Goal: Task Accomplishment & Management: Manage account settings

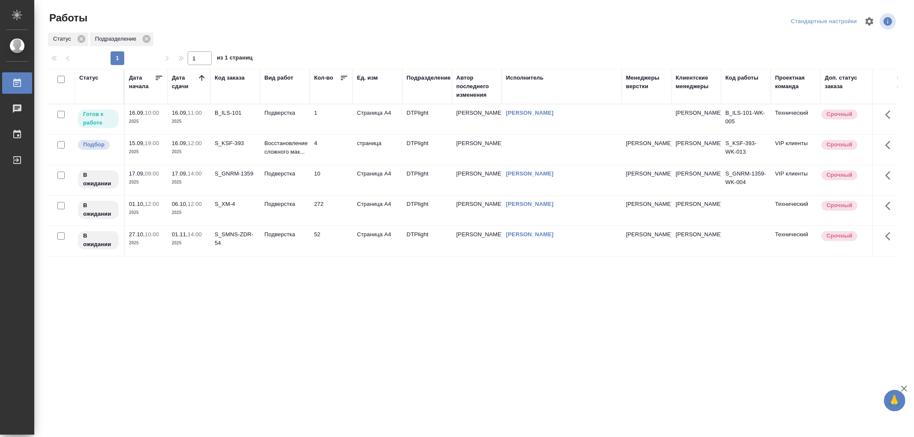
click at [294, 121] on td "Подверстка" at bounding box center [285, 120] width 50 height 30
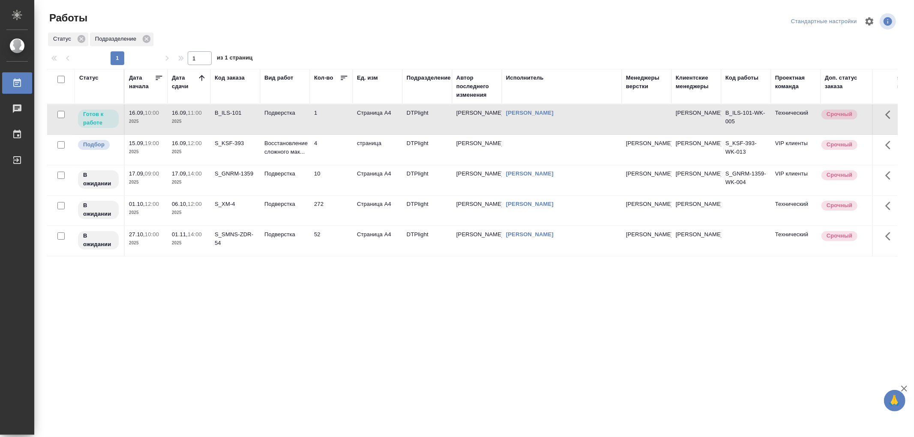
click at [294, 121] on td "Подверстка" at bounding box center [285, 120] width 50 height 30
click at [279, 126] on td "Подверстка" at bounding box center [285, 120] width 50 height 30
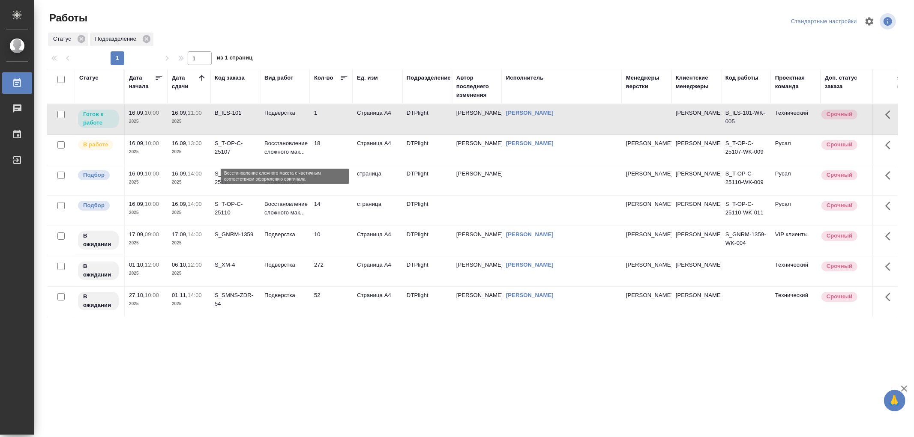
click at [293, 156] on p "Восстановление сложного мак..." at bounding box center [284, 147] width 41 height 17
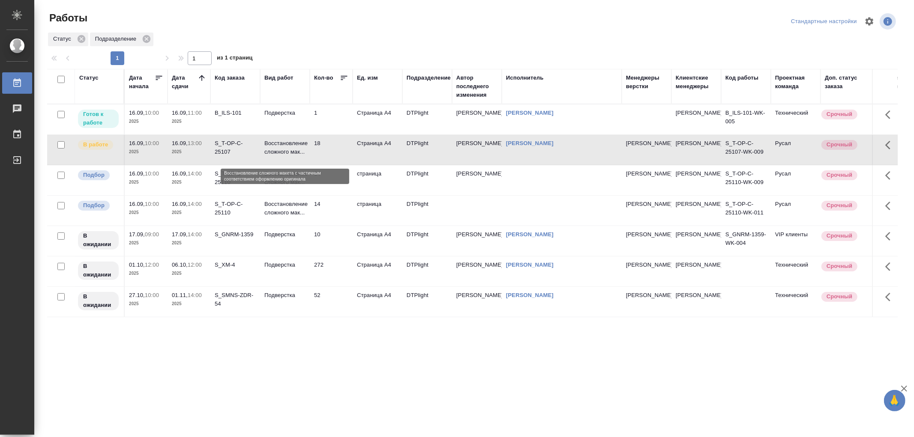
click at [293, 156] on p "Восстановление сложного мак..." at bounding box center [284, 147] width 41 height 17
click at [291, 119] on td "Подверстка" at bounding box center [285, 120] width 50 height 30
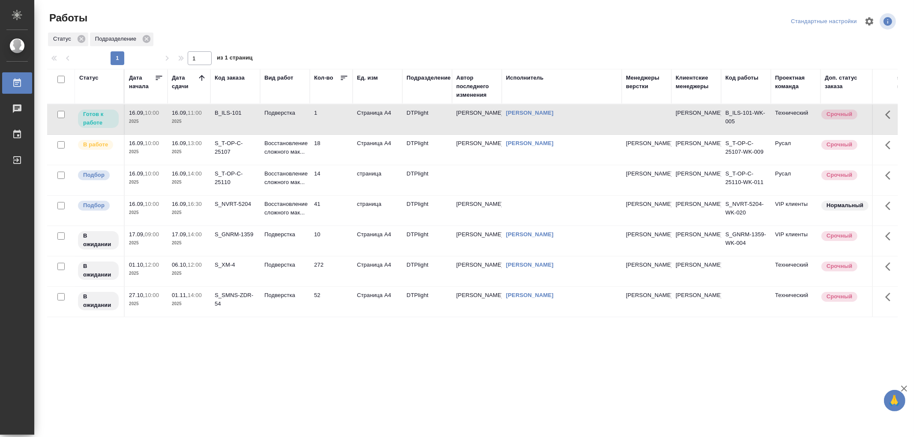
click at [291, 119] on td "Подверстка" at bounding box center [285, 120] width 50 height 30
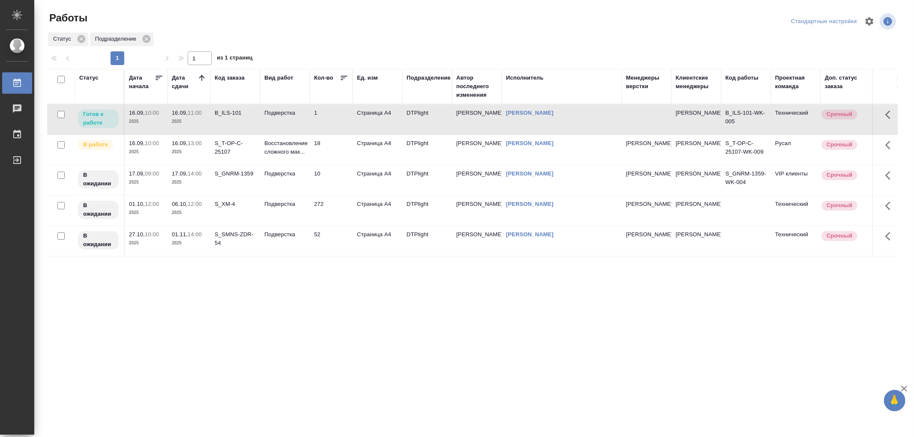
click at [293, 126] on td "Подверстка" at bounding box center [285, 120] width 50 height 30
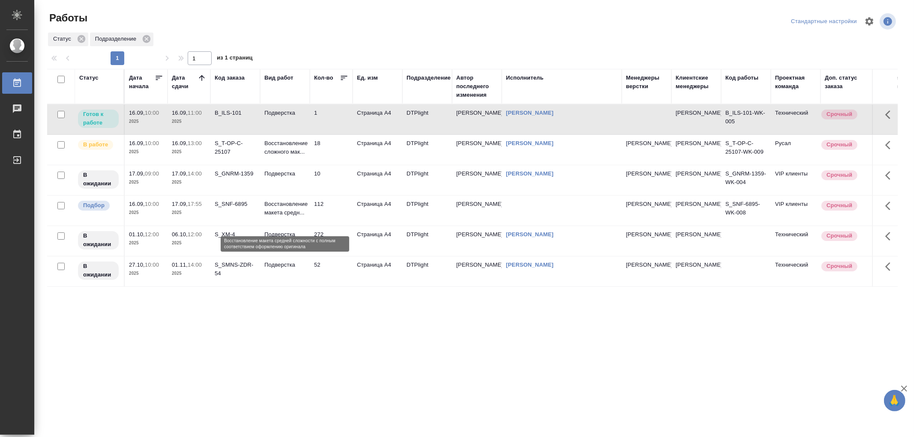
click at [279, 217] on p "Восстановление макета средн..." at bounding box center [284, 208] width 41 height 17
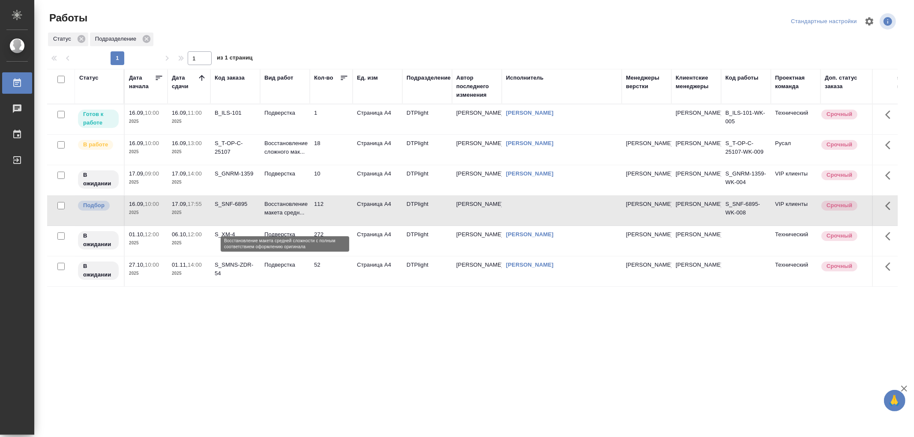
click at [279, 217] on p "Восстановление макета средн..." at bounding box center [284, 208] width 41 height 17
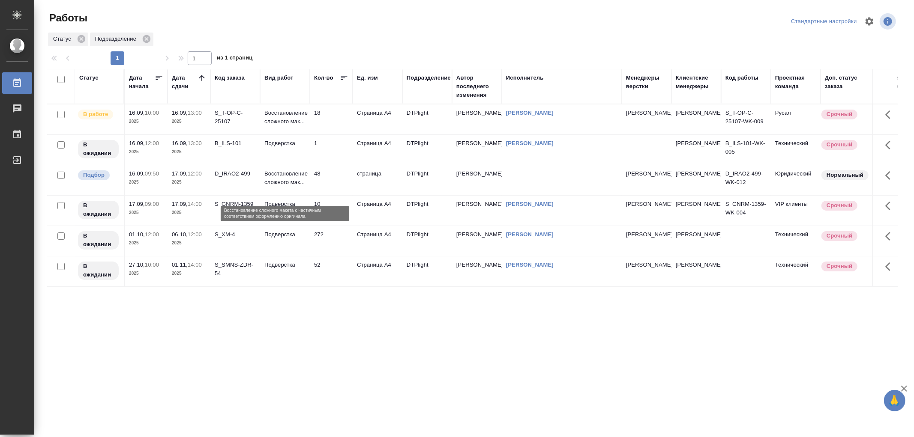
click at [301, 187] on p "Восстановление сложного мак..." at bounding box center [284, 178] width 41 height 17
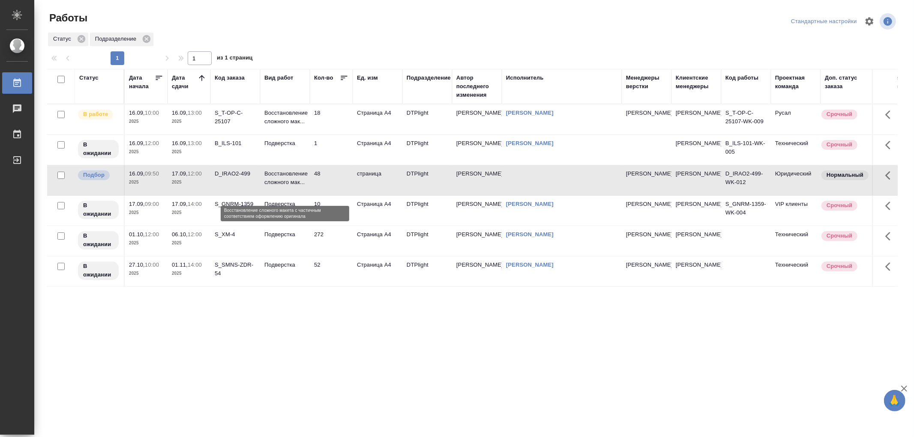
click at [301, 187] on p "Восстановление сложного мак..." at bounding box center [284, 178] width 41 height 17
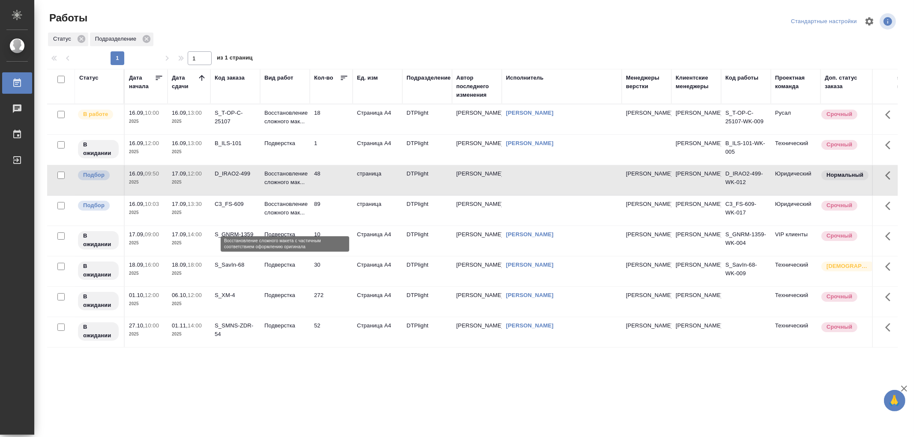
click at [298, 217] on p "Восстановление сложного мак..." at bounding box center [284, 208] width 41 height 17
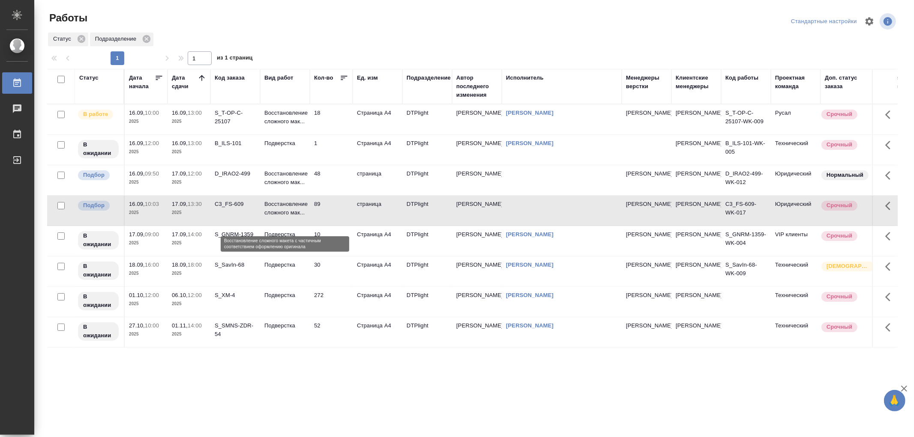
click at [298, 217] on p "Восстановление сложного мак..." at bounding box center [284, 208] width 41 height 17
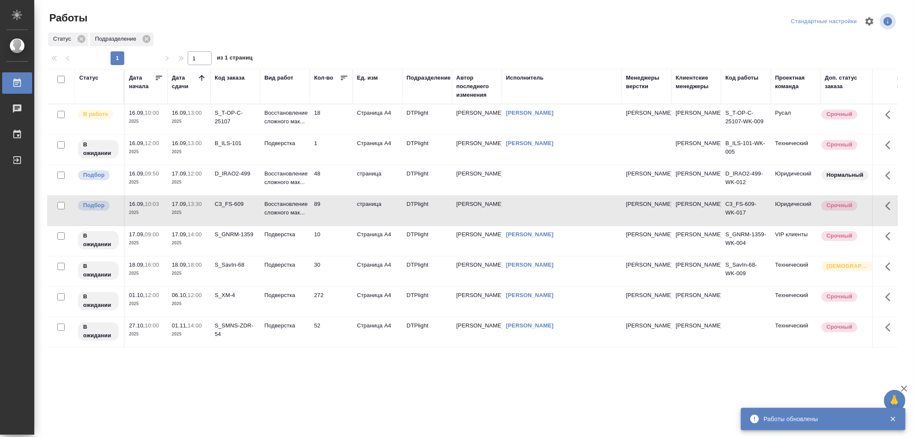
click at [288, 164] on td "Подверстка" at bounding box center [285, 150] width 50 height 30
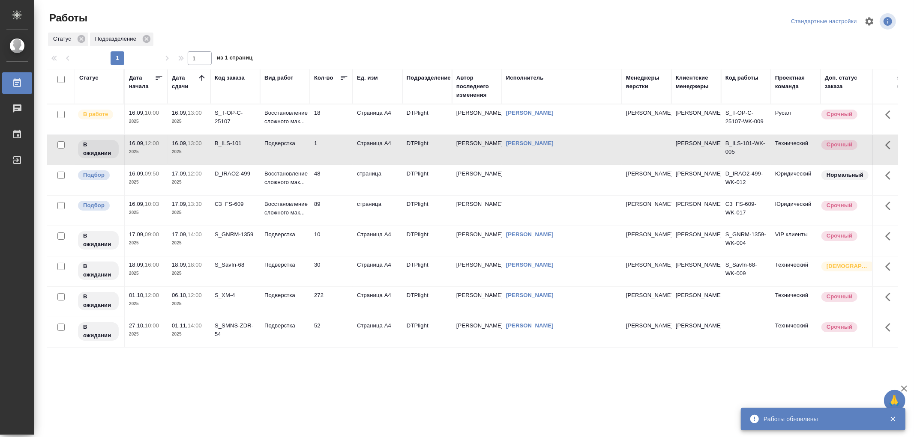
click at [288, 164] on td "Подверстка" at bounding box center [285, 150] width 50 height 30
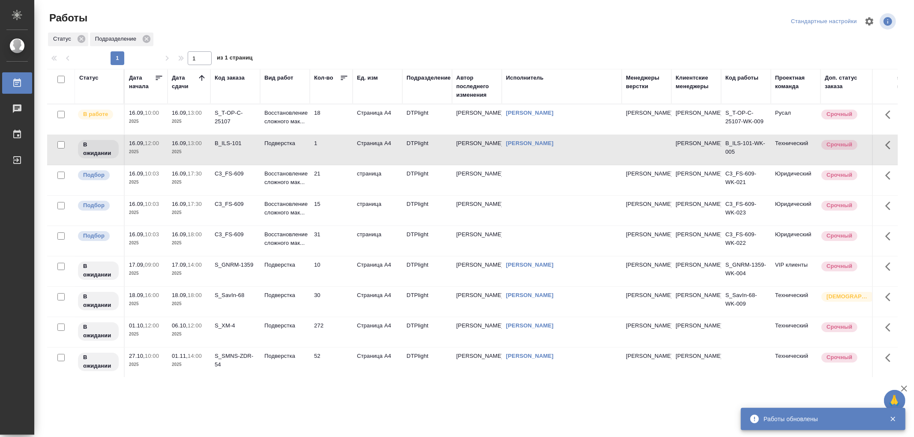
click at [292, 165] on td "Подверстка" at bounding box center [285, 150] width 50 height 30
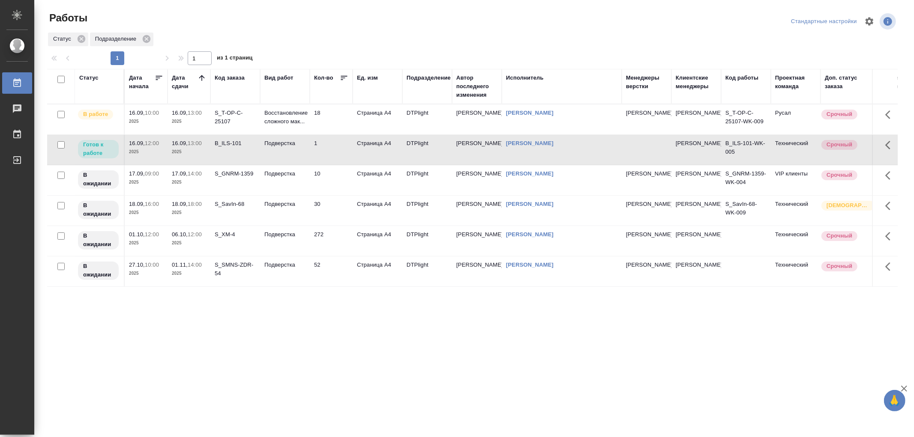
click at [292, 164] on td "Подверстка" at bounding box center [285, 150] width 50 height 30
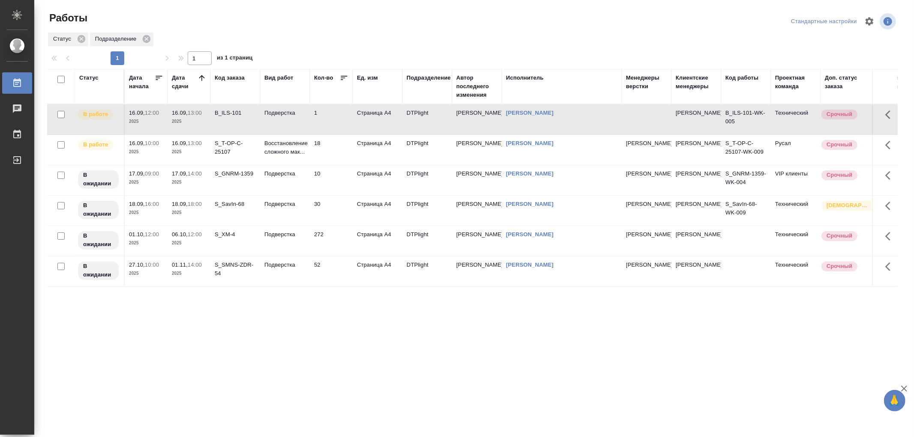
click at [299, 118] on td "Подверстка" at bounding box center [285, 120] width 50 height 30
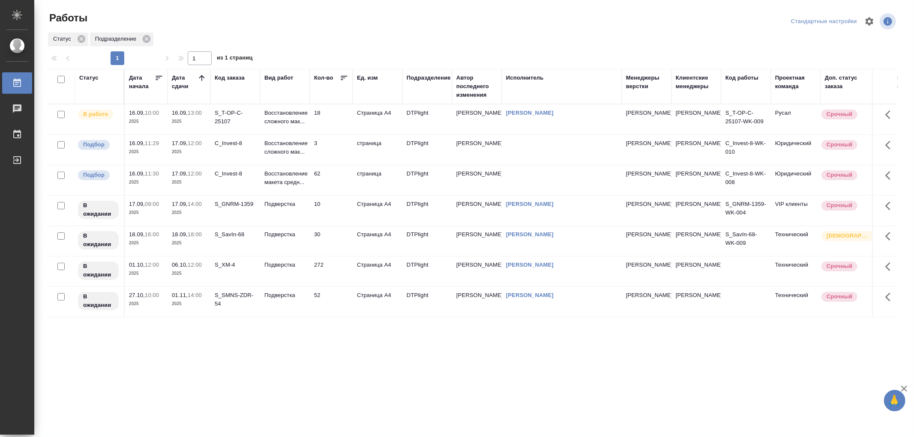
click at [297, 187] on p "Восстановление макета средн..." at bounding box center [284, 178] width 41 height 17
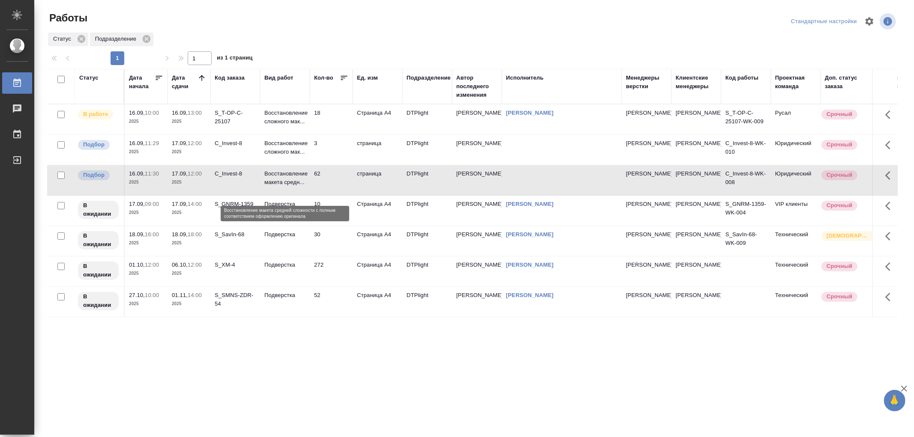
click at [297, 187] on p "Восстановление макета средн..." at bounding box center [284, 178] width 41 height 17
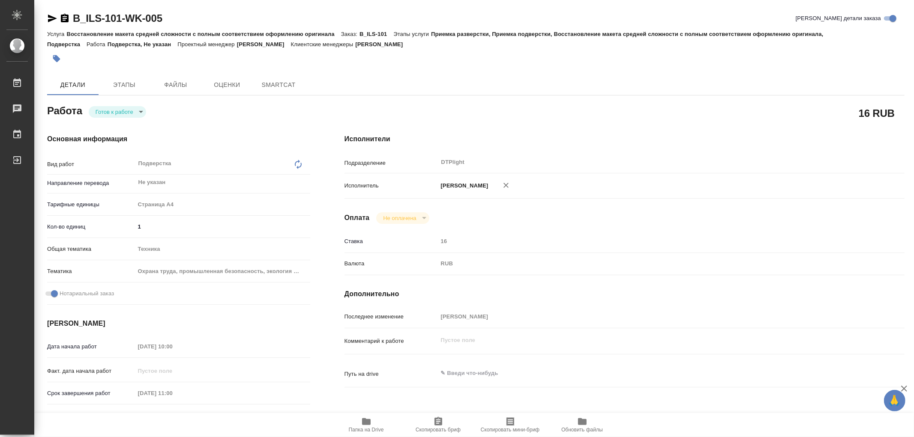
type textarea "x"
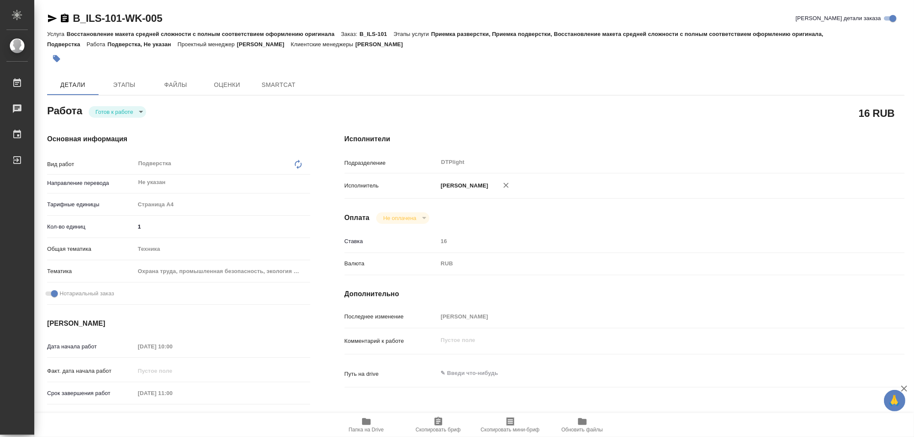
type textarea "x"
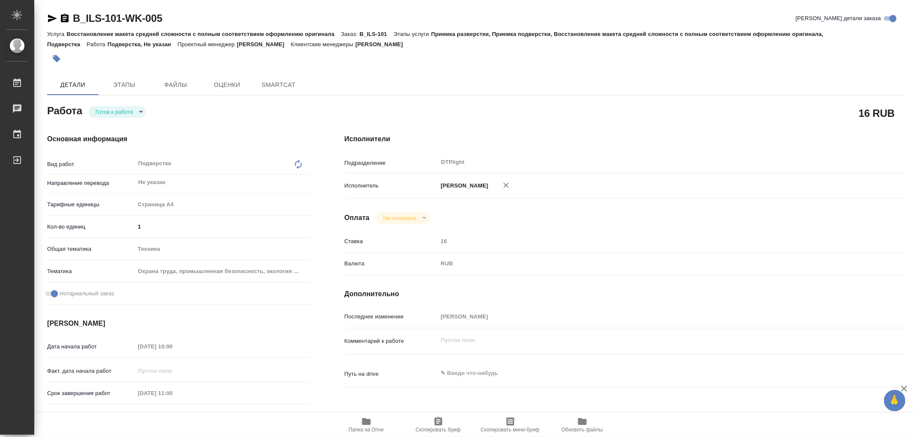
type textarea "x"
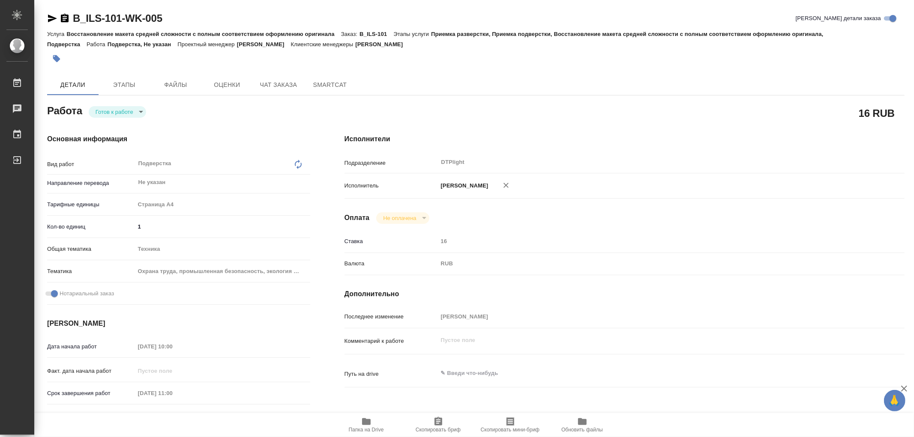
type textarea "x"
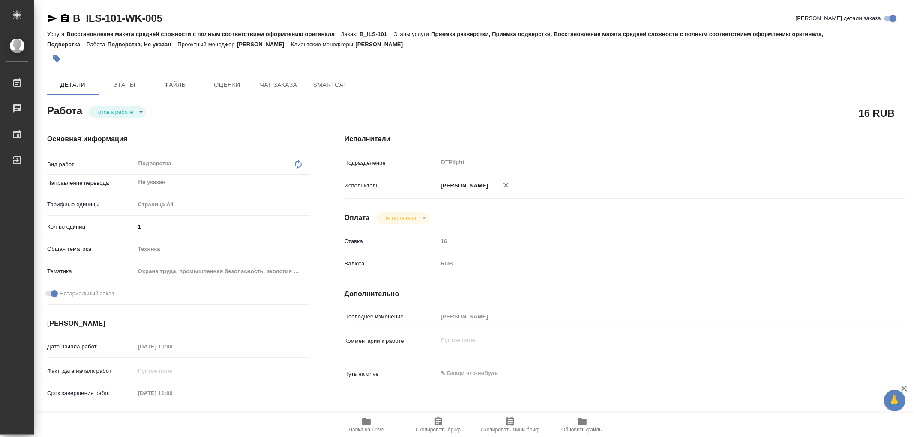
type textarea "x"
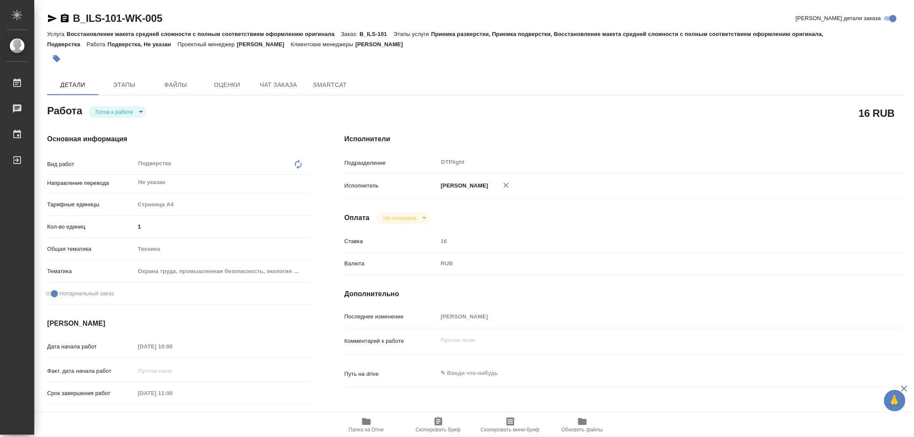
click at [366, 423] on icon "button" at bounding box center [366, 422] width 9 height 7
type textarea "x"
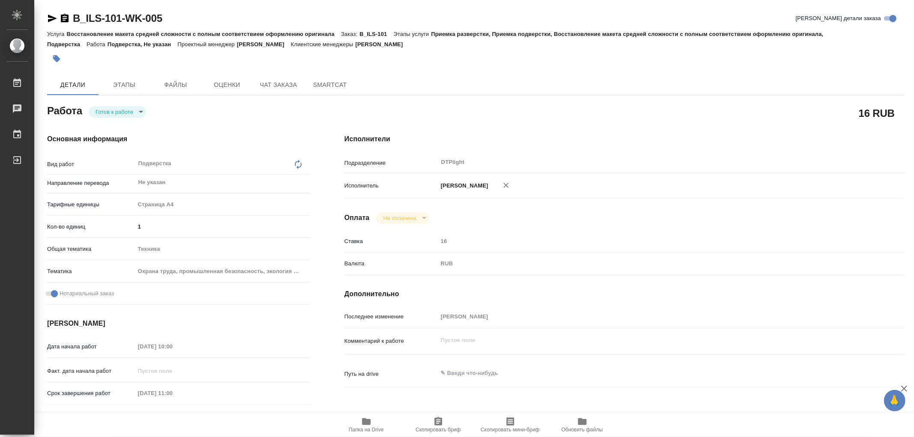
type textarea "x"
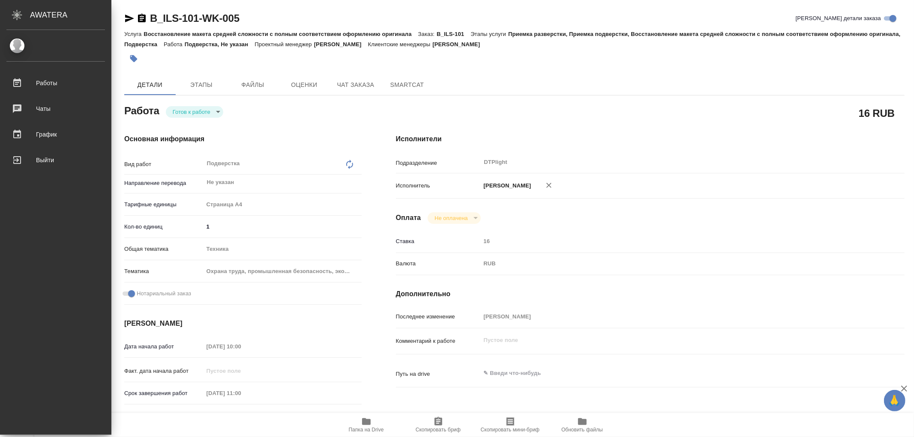
type textarea "x"
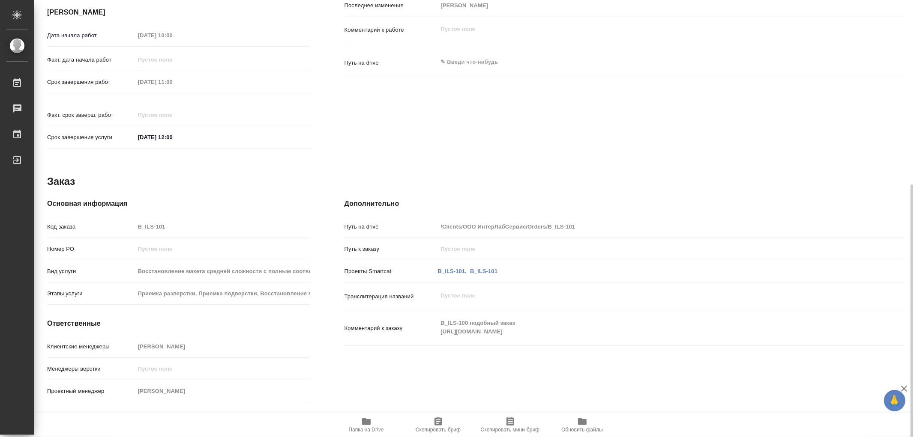
scroll to position [314, 0]
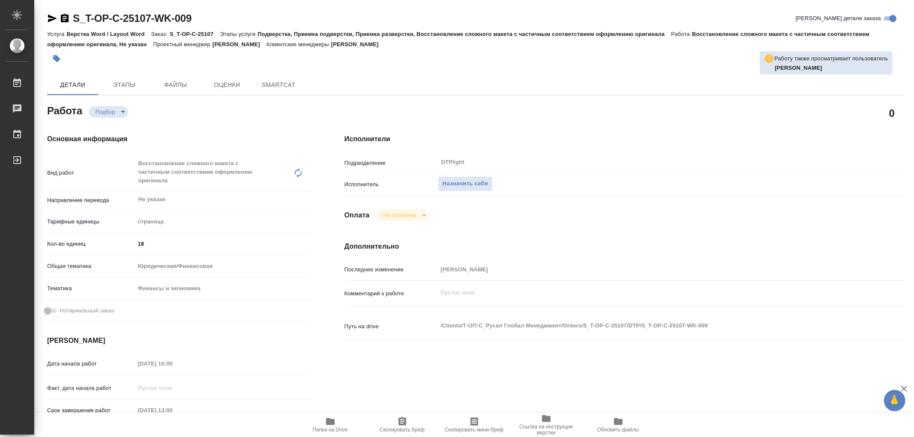
type textarea "x"
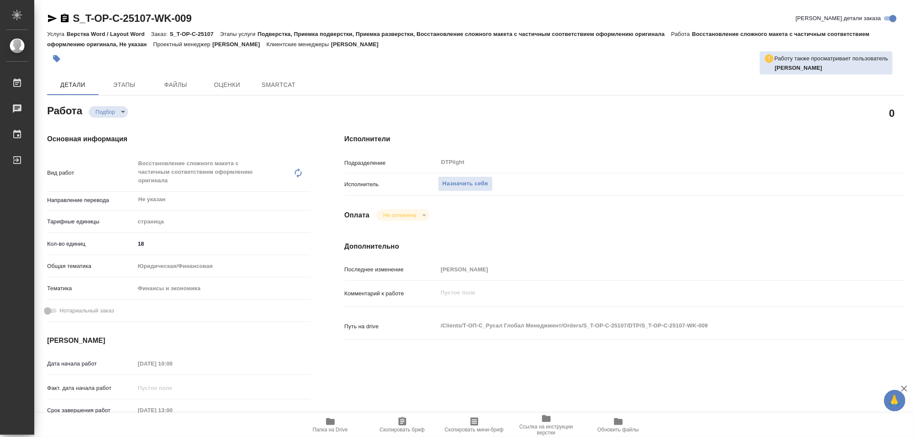
type textarea "x"
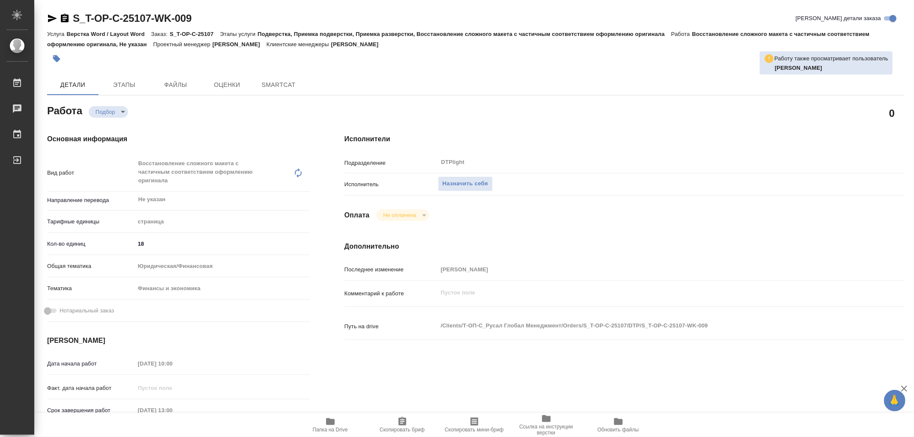
type textarea "x"
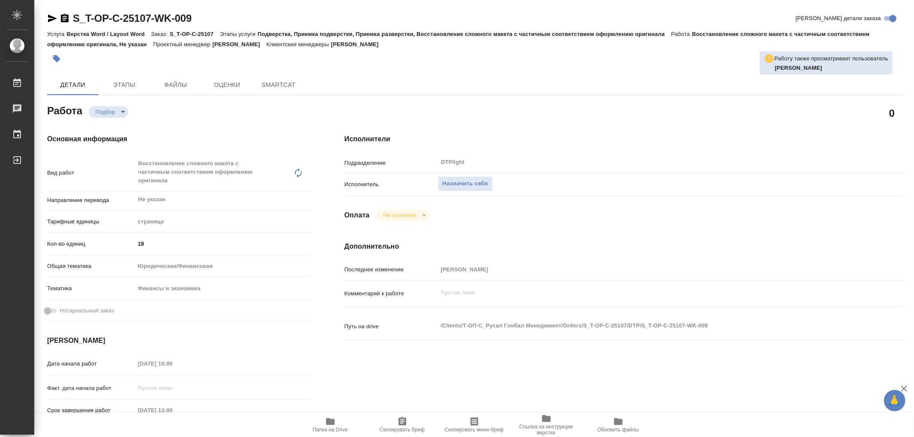
type textarea "x"
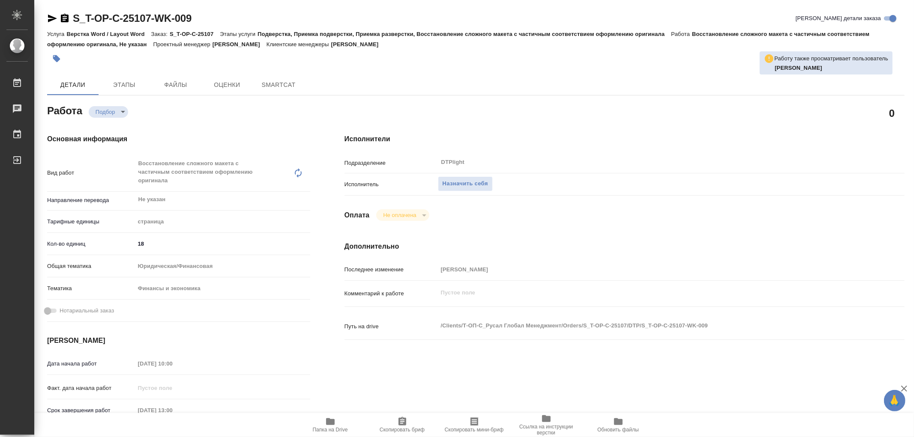
type textarea "x"
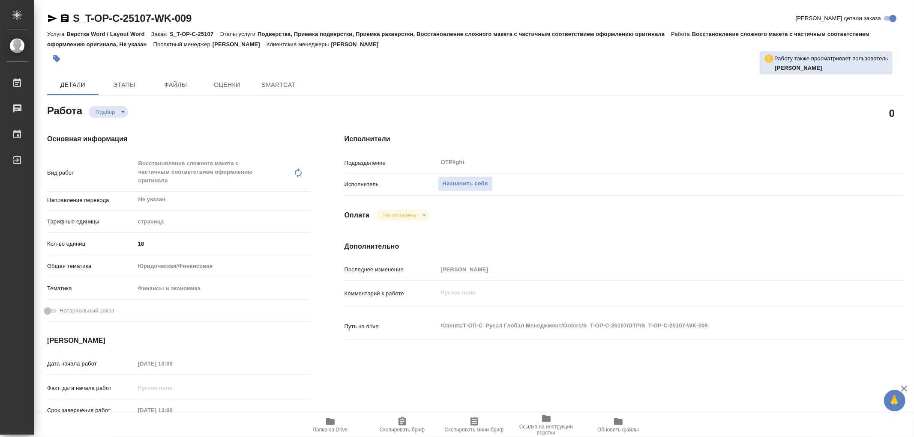
type textarea "x"
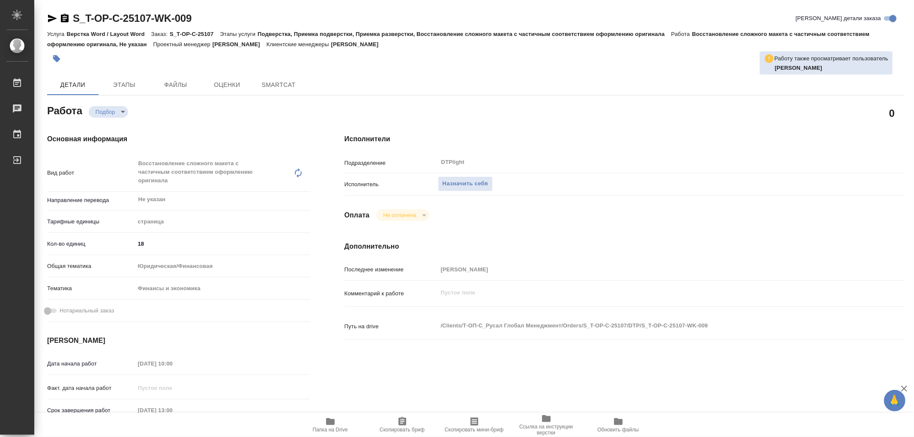
type textarea "x"
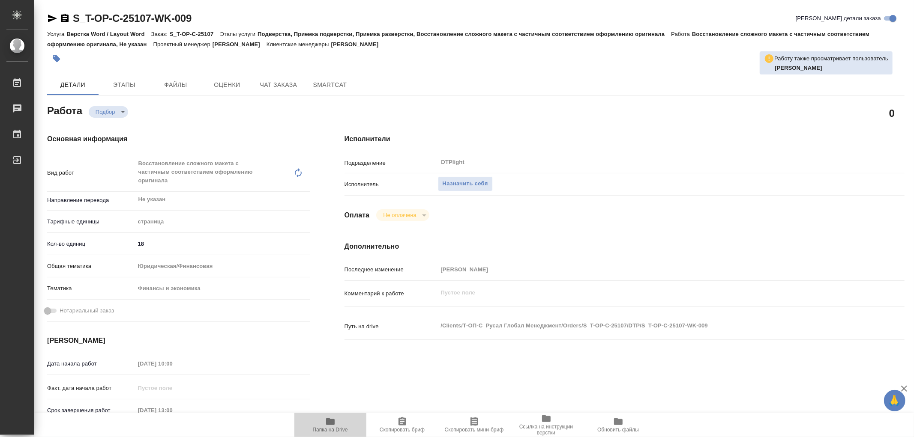
click at [330, 422] on icon "button" at bounding box center [330, 422] width 9 height 7
type textarea "x"
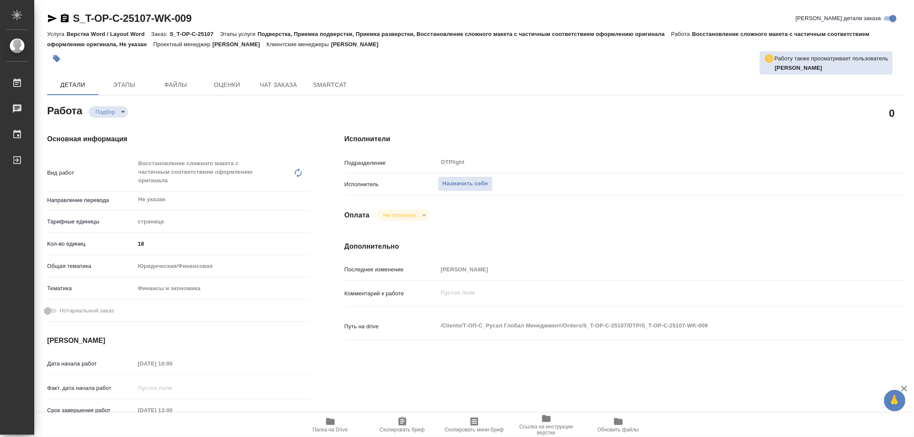
type textarea "x"
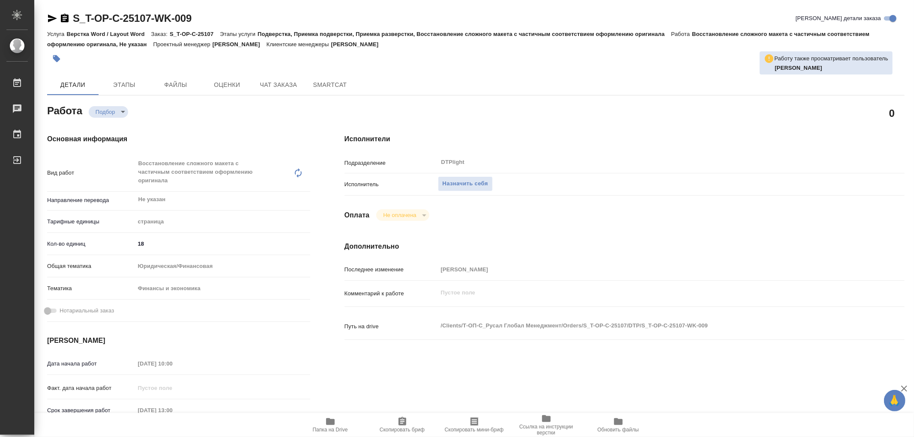
type textarea "x"
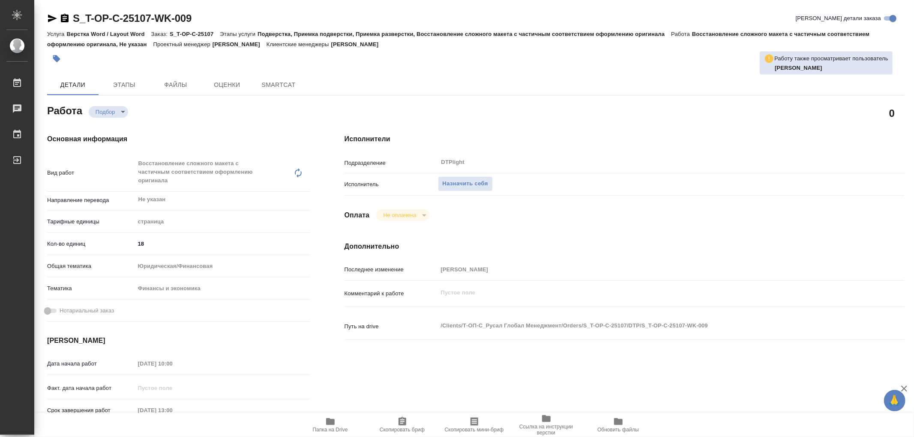
type textarea "x"
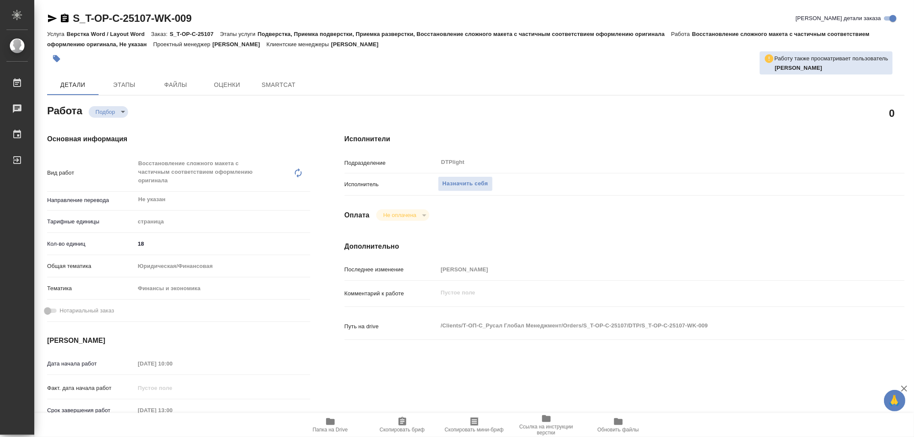
type textarea "x"
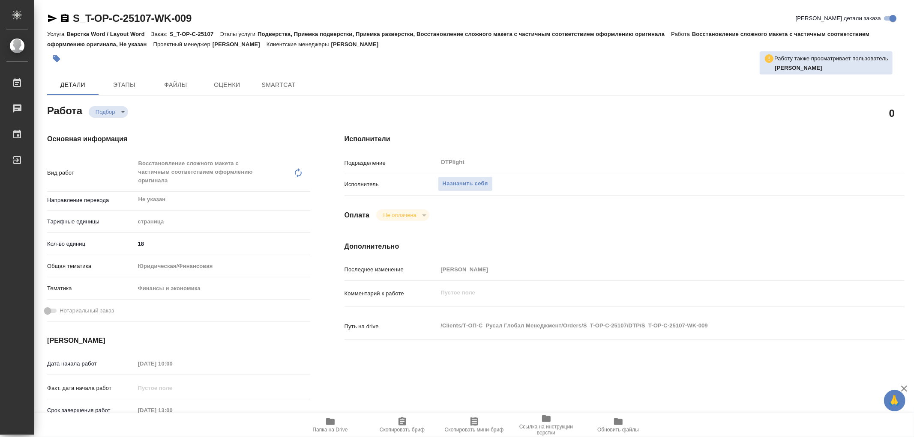
type textarea "x"
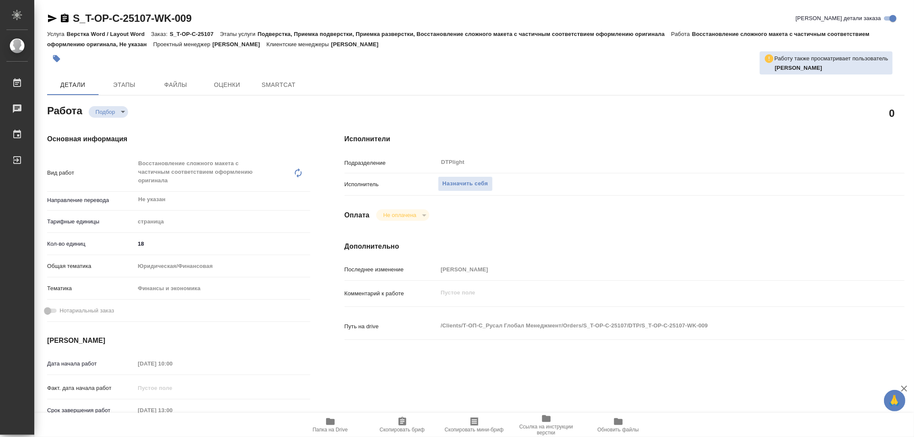
type textarea "x"
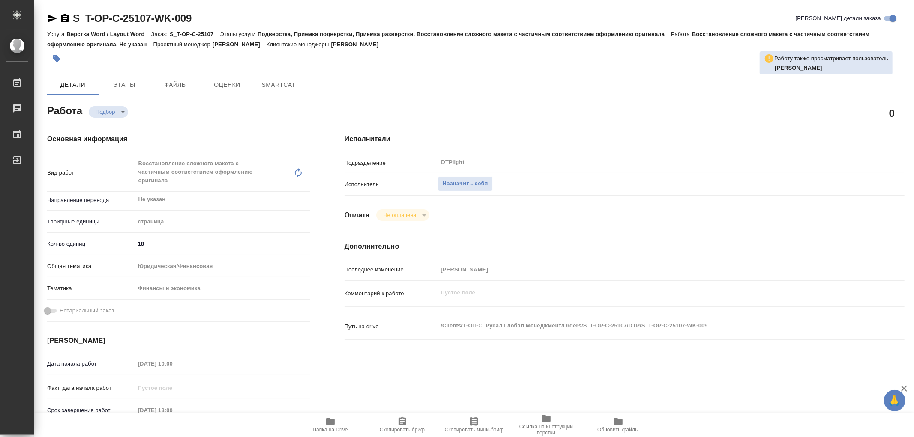
type textarea "x"
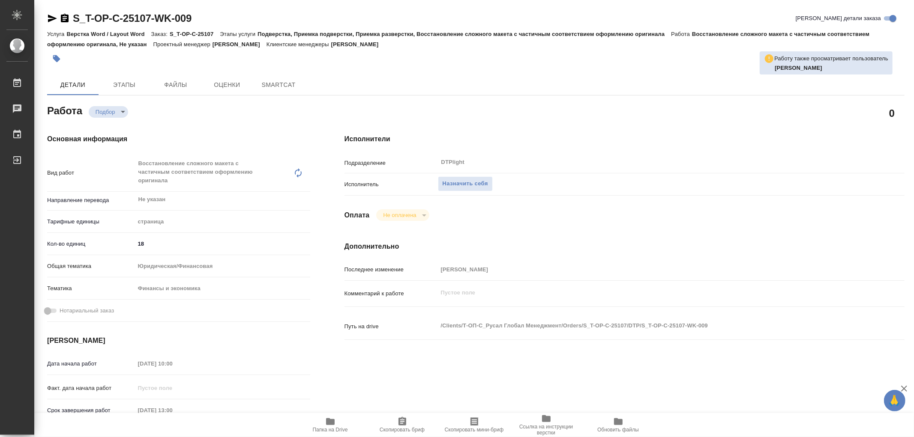
type textarea "x"
click at [455, 183] on span "Назначить себя" at bounding box center [465, 184] width 45 height 10
type textarea "x"
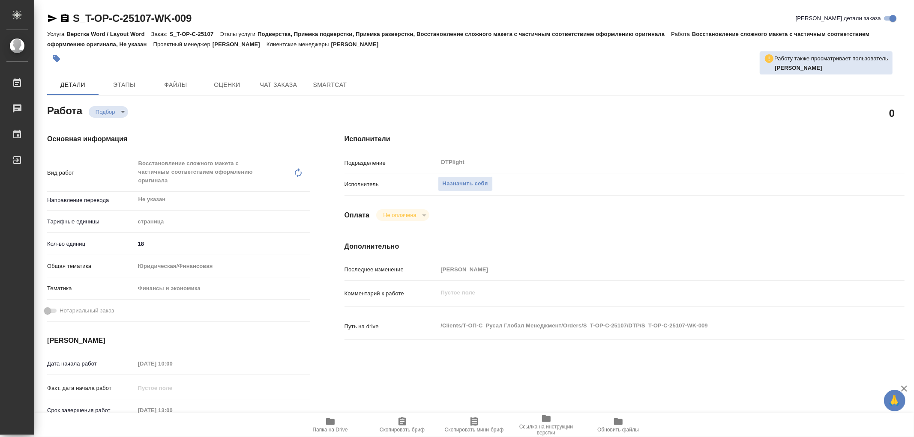
type textarea "x"
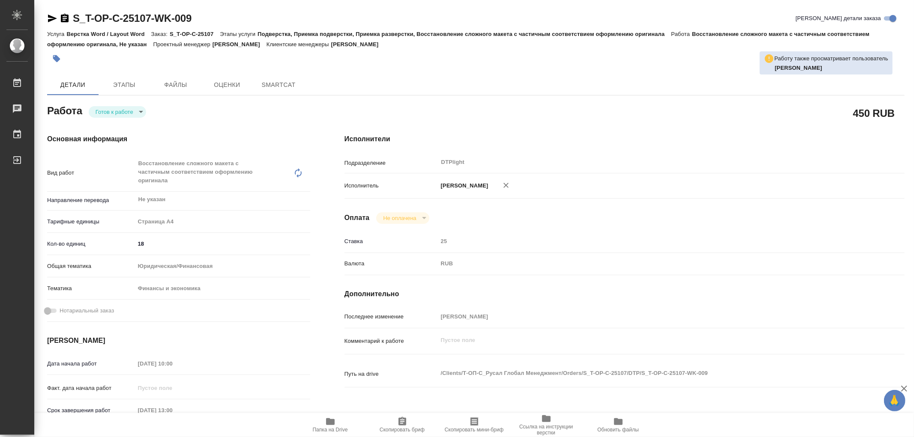
type textarea "x"
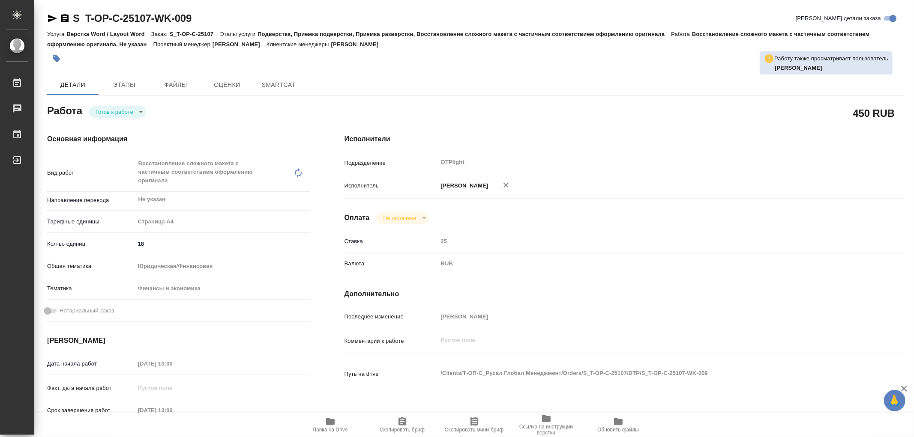
type textarea "x"
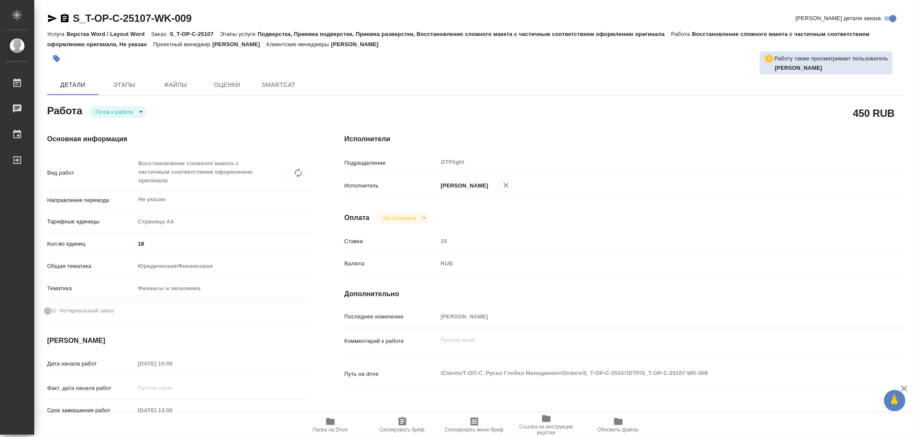
type textarea "x"
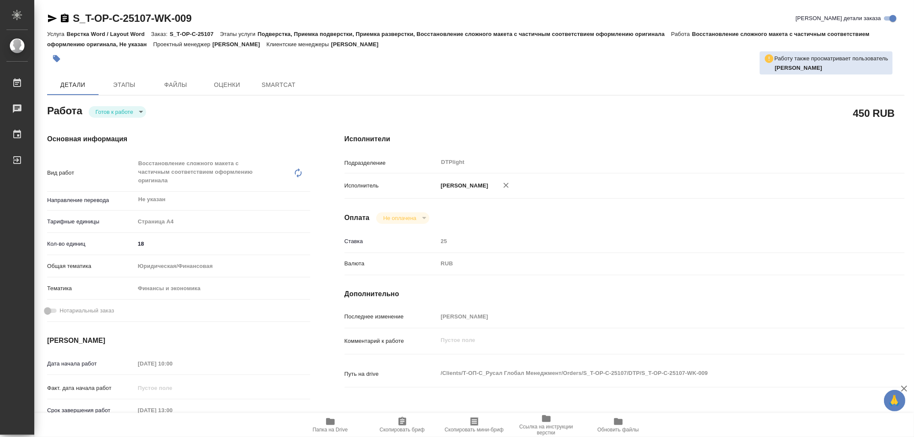
type textarea "x"
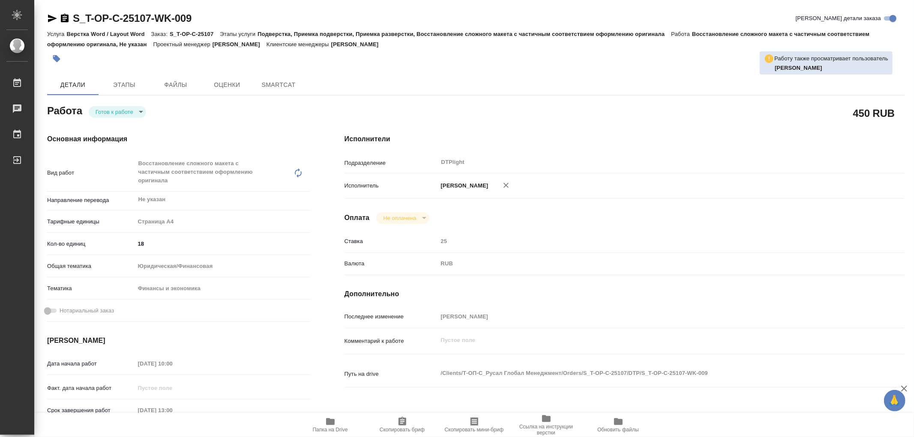
type textarea "x"
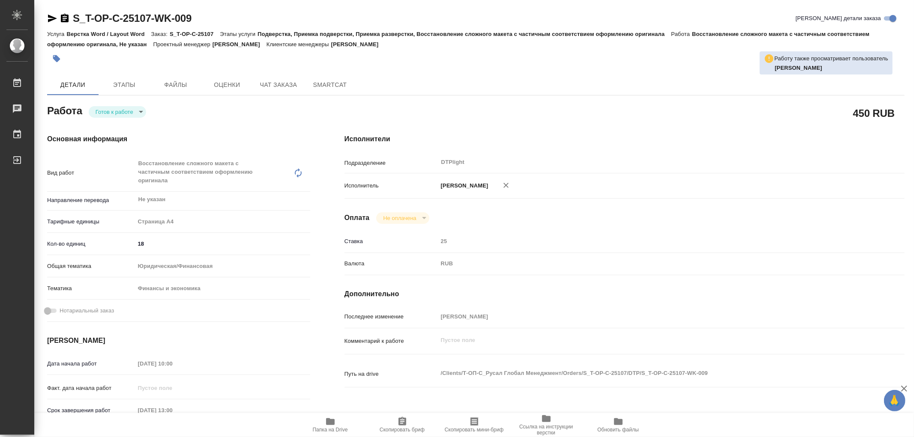
type textarea "x"
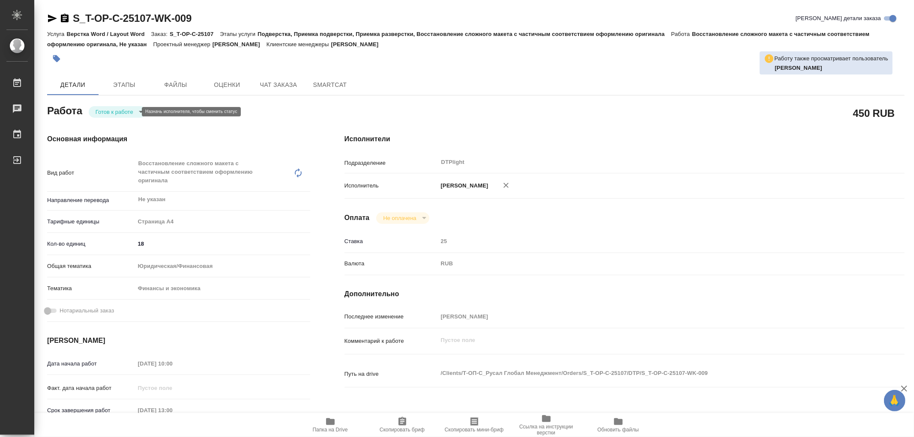
click at [124, 111] on body "🙏 .cls-1 fill:#fff; AWATERA Работы Чаты График Выйти S_T-OP-C-25107-WK-009 Крат…" at bounding box center [457, 218] width 914 height 437
click at [124, 111] on li "В работе" at bounding box center [117, 112] width 57 height 15
type textarea "x"
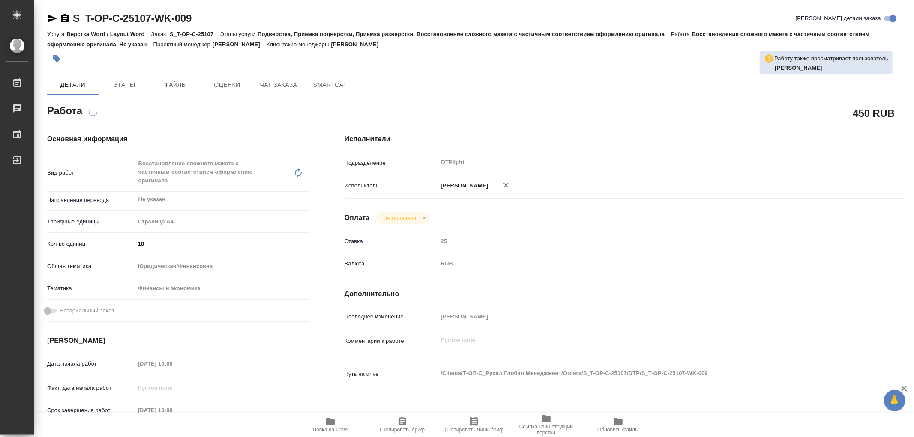
type textarea "x"
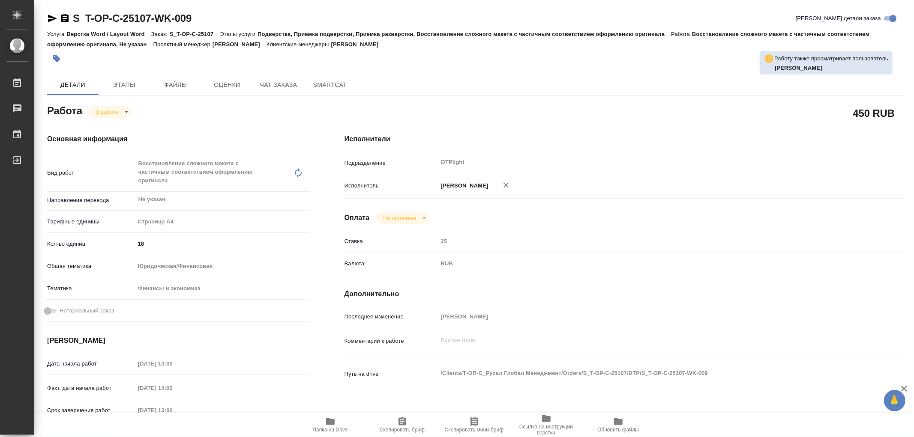
type textarea "x"
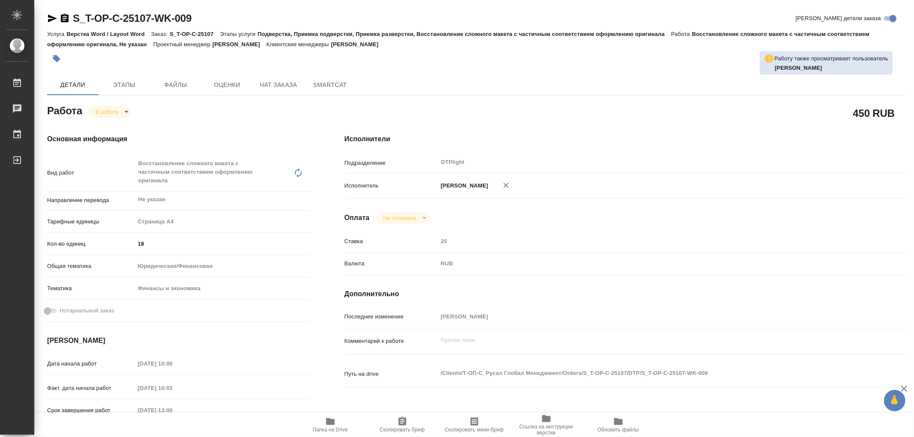
type textarea "x"
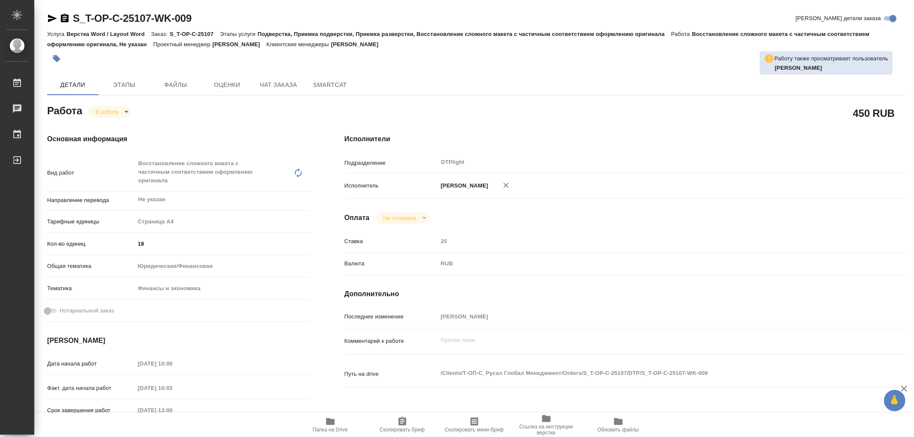
type textarea "x"
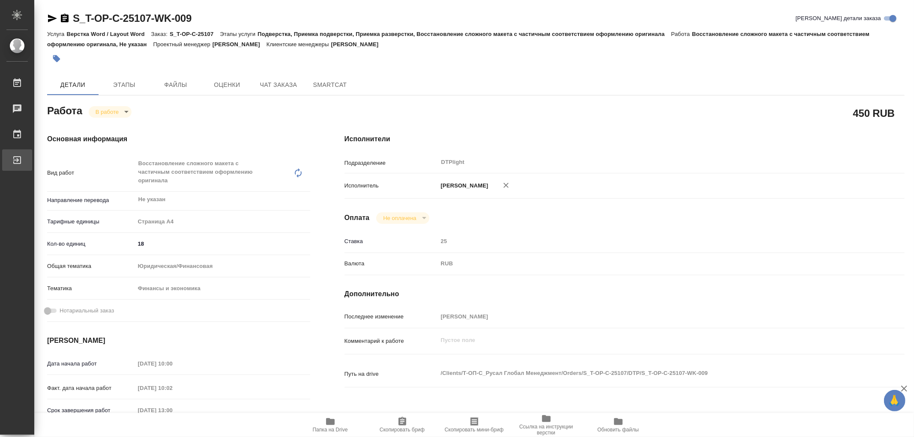
type textarea "x"
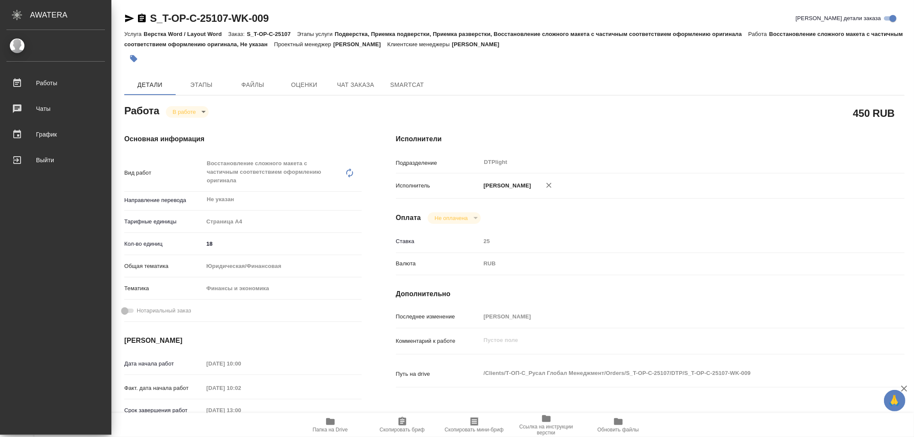
type textarea "x"
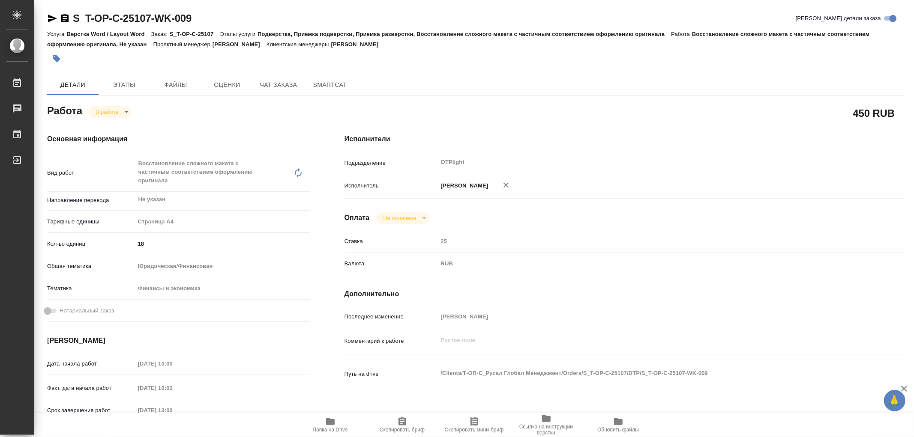
click at [333, 421] on icon "button" at bounding box center [330, 422] width 9 height 7
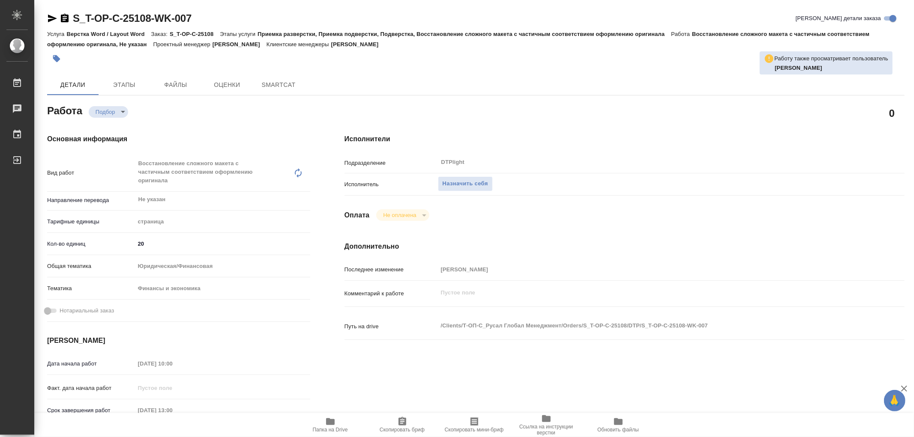
type textarea "x"
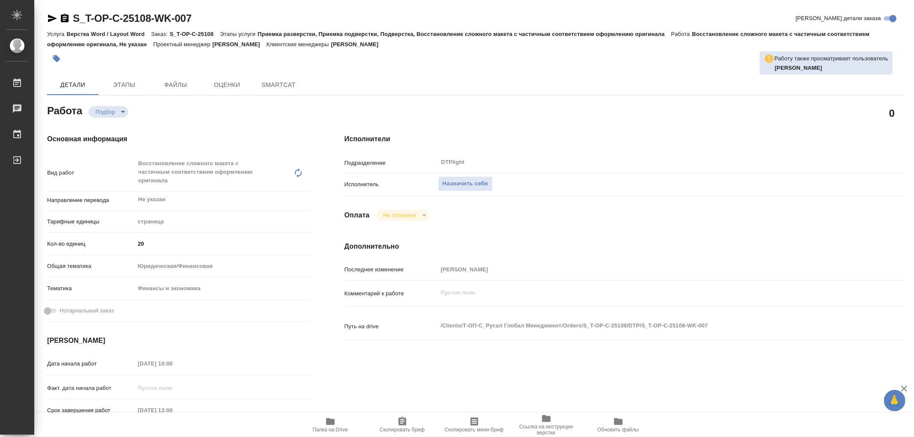
type textarea "x"
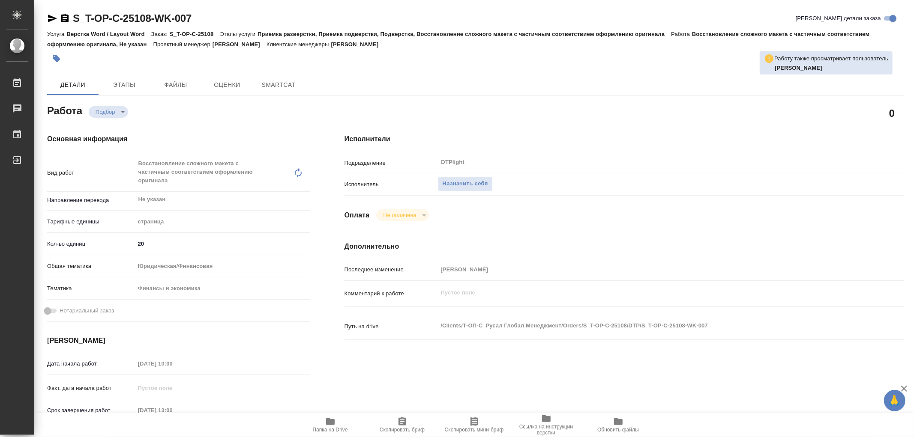
type textarea "x"
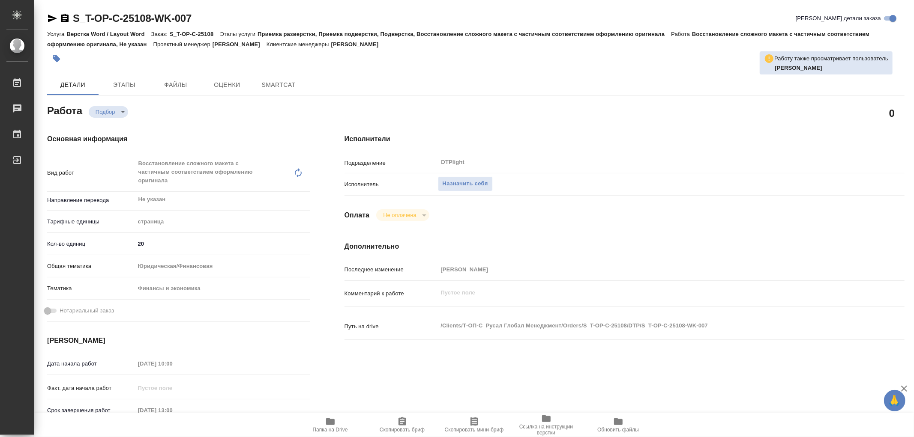
type textarea "x"
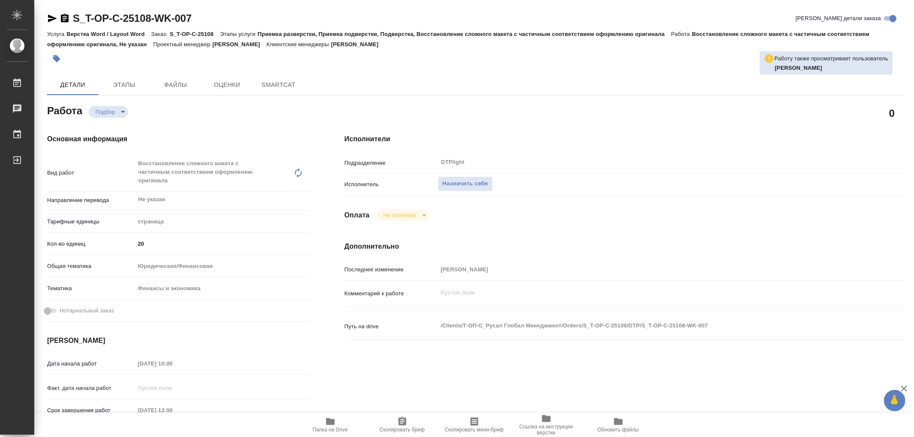
click at [332, 419] on icon "button" at bounding box center [330, 422] width 10 height 10
type textarea "x"
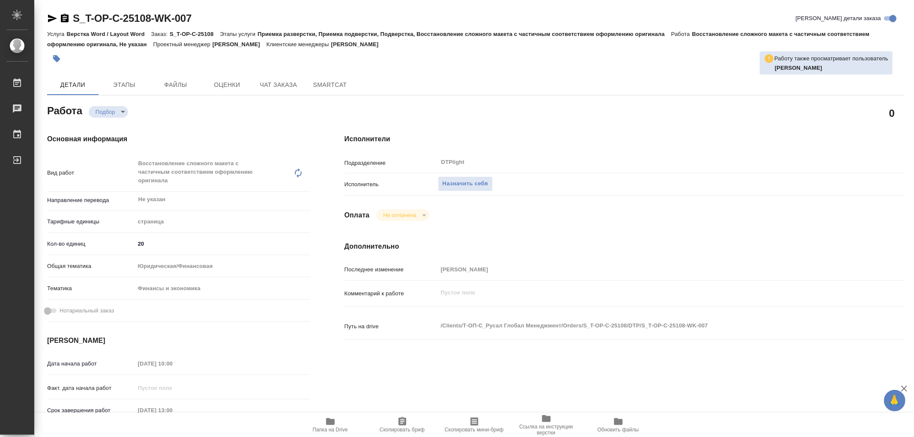
type textarea "x"
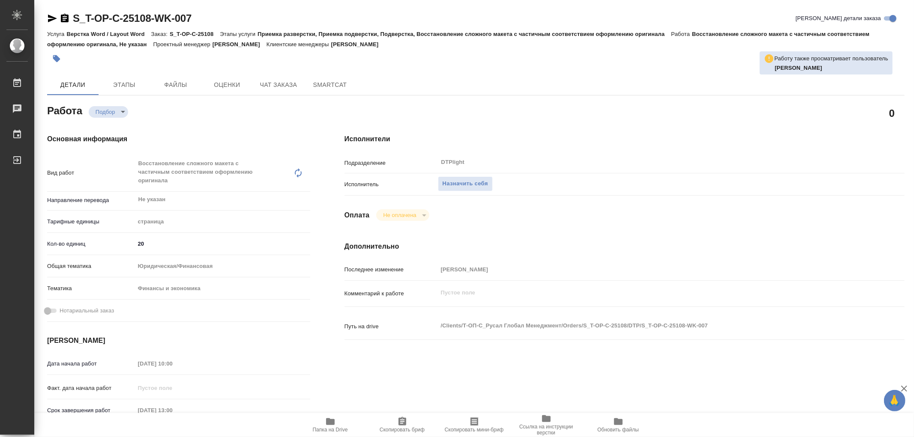
type textarea "x"
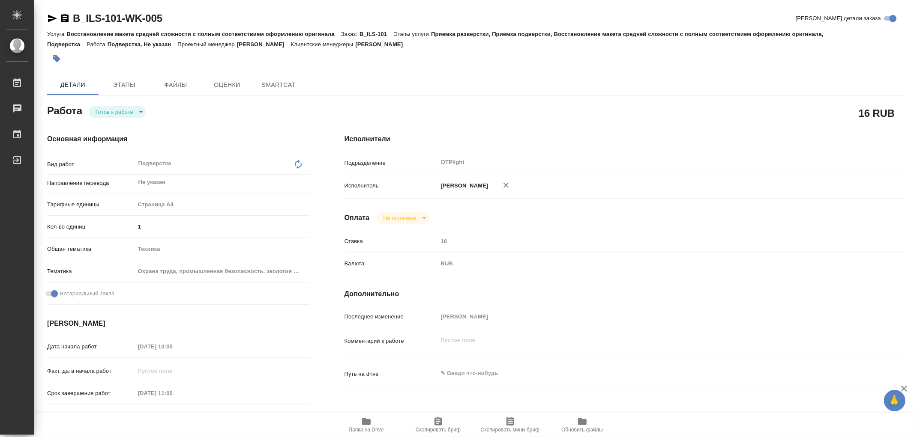
type textarea "x"
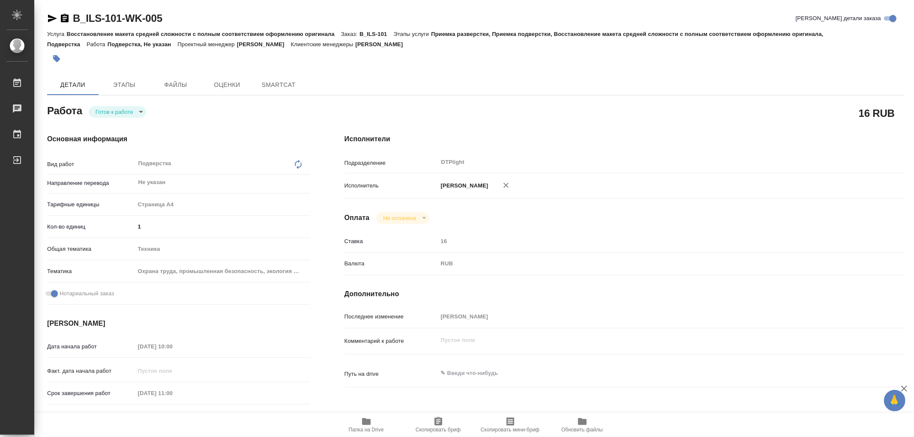
type textarea "x"
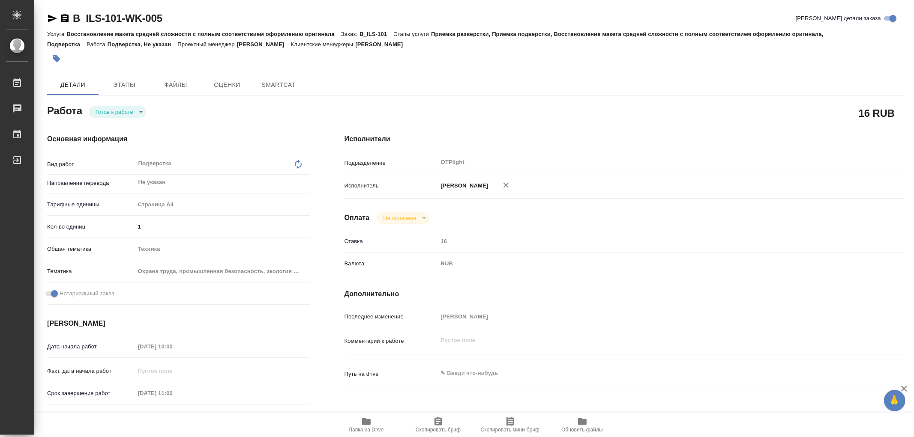
type textarea "x"
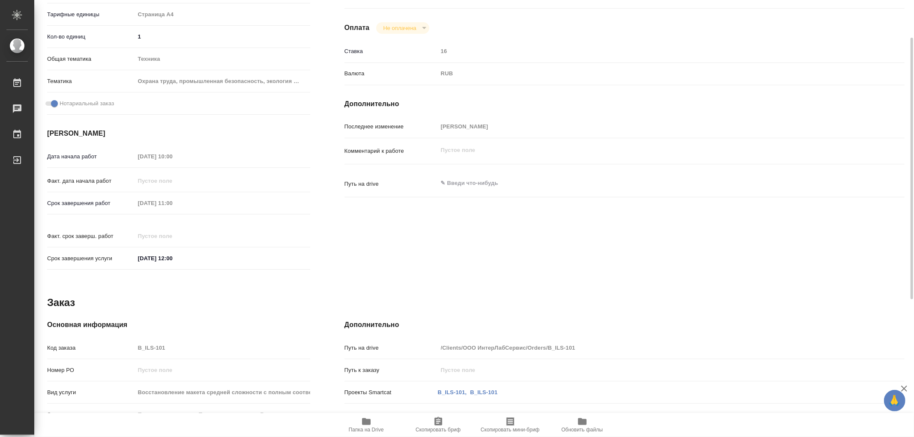
type textarea "x"
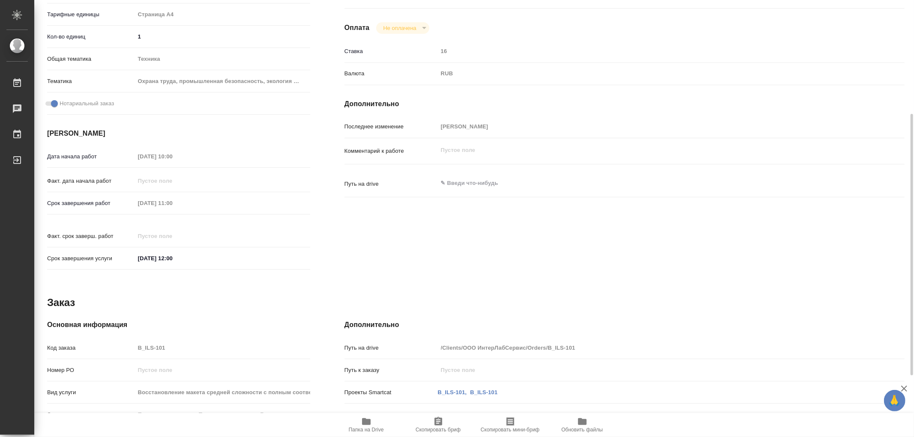
scroll to position [293, 0]
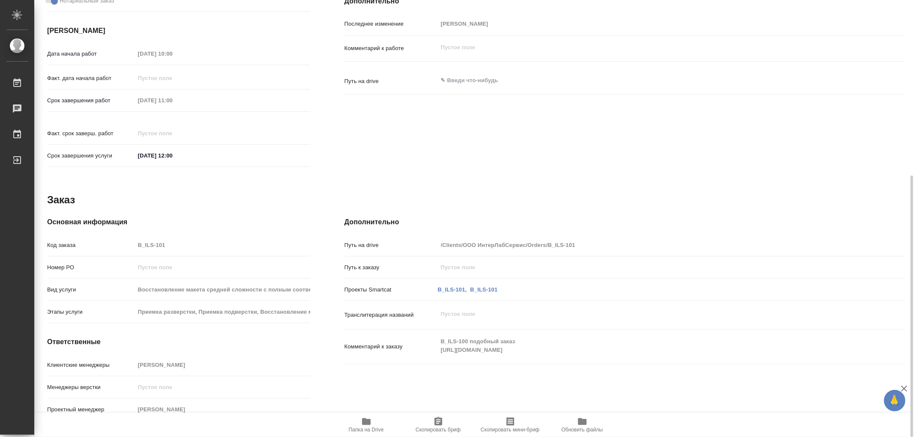
type textarea "x"
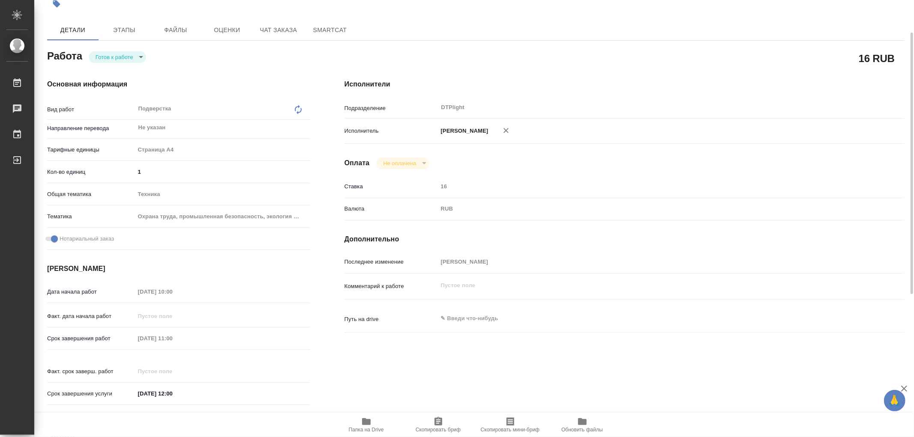
scroll to position [0, 0]
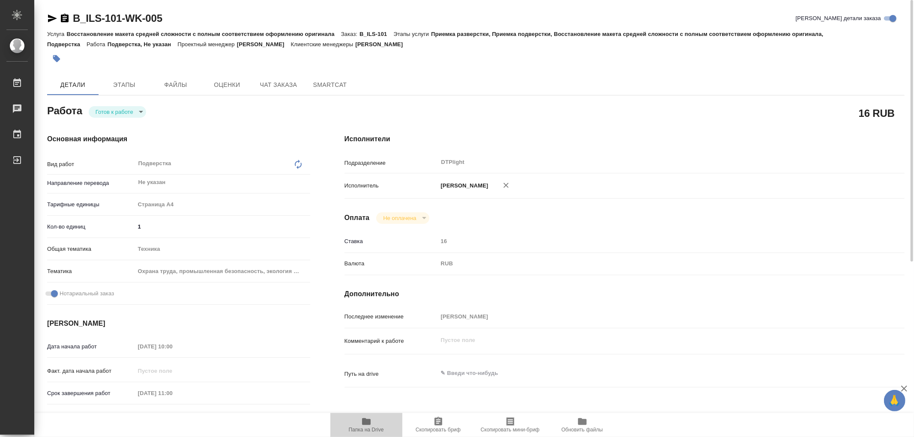
click at [371, 423] on icon "button" at bounding box center [366, 422] width 10 height 10
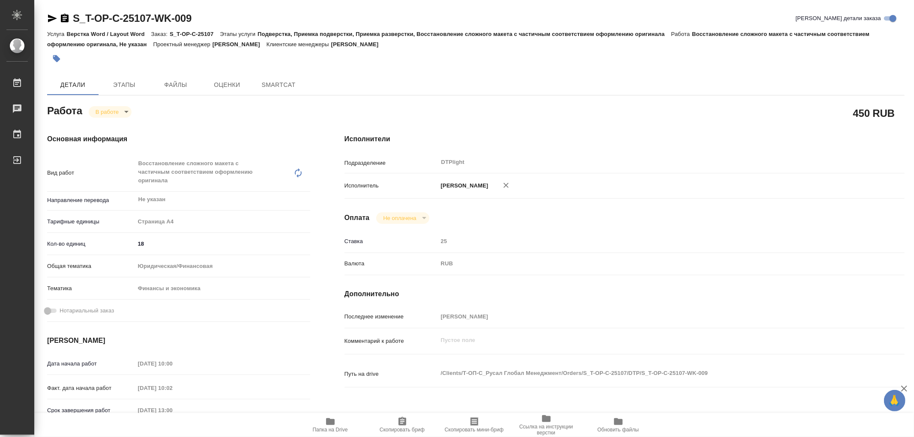
type textarea "x"
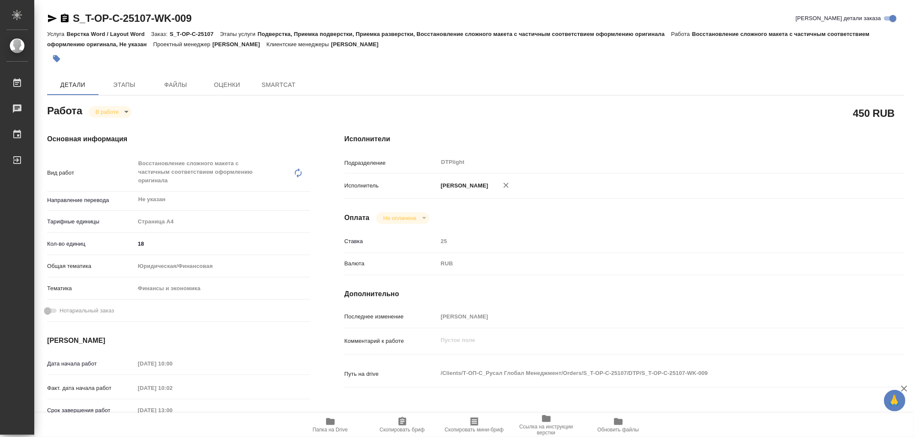
type textarea "x"
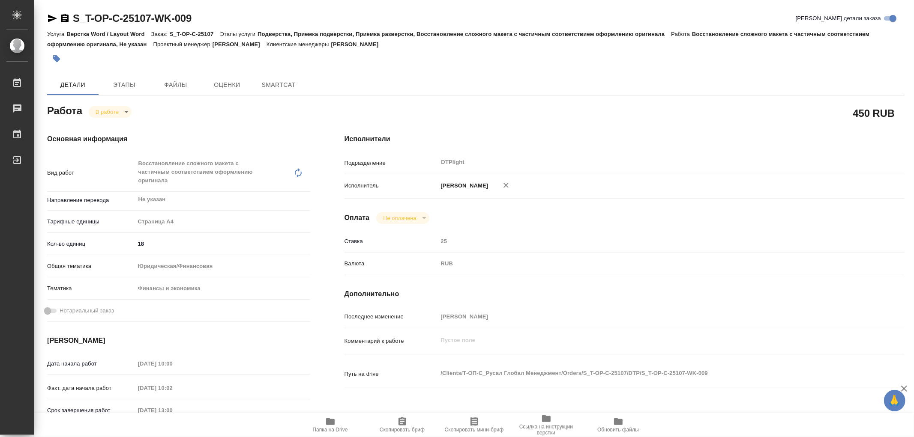
type textarea "x"
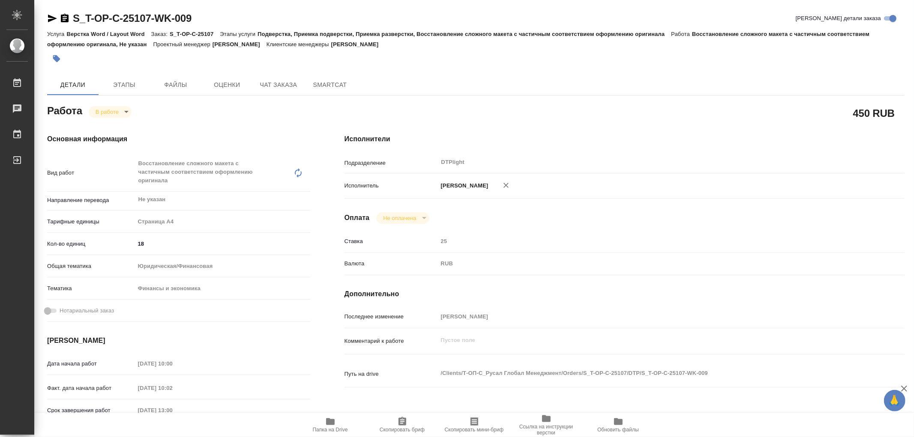
type textarea "x"
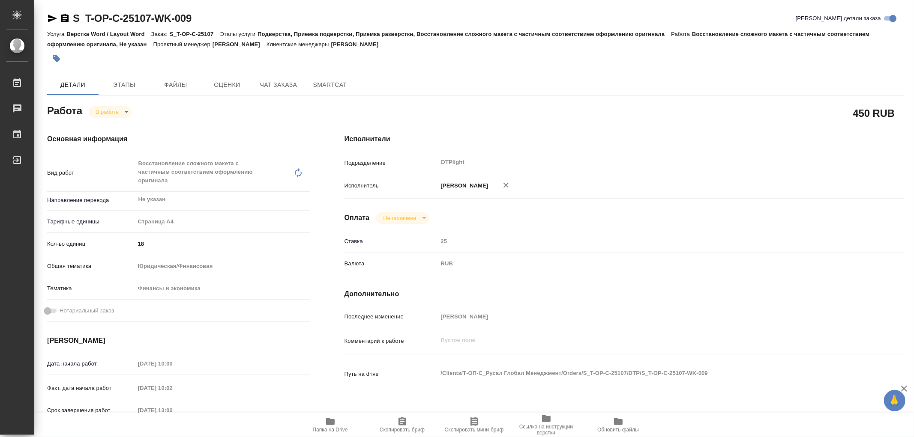
type textarea "x"
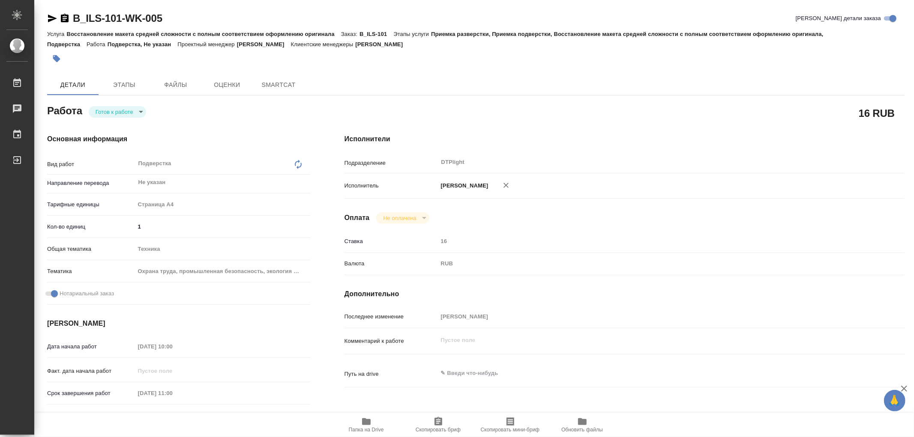
type textarea "x"
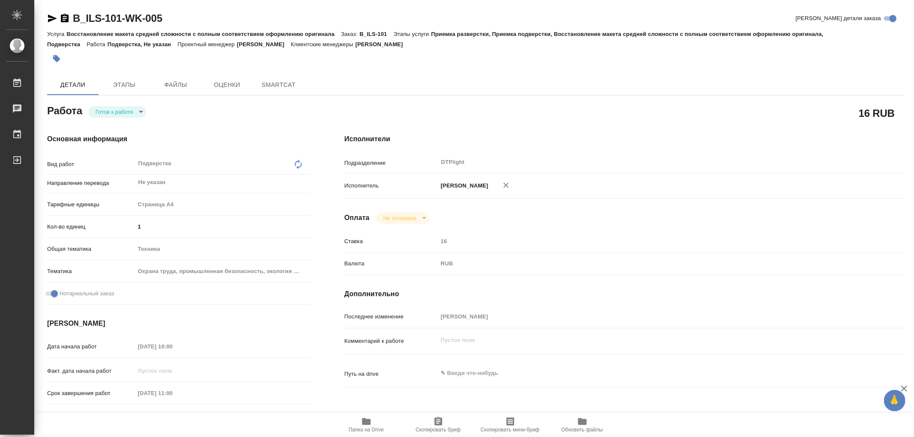
type textarea "x"
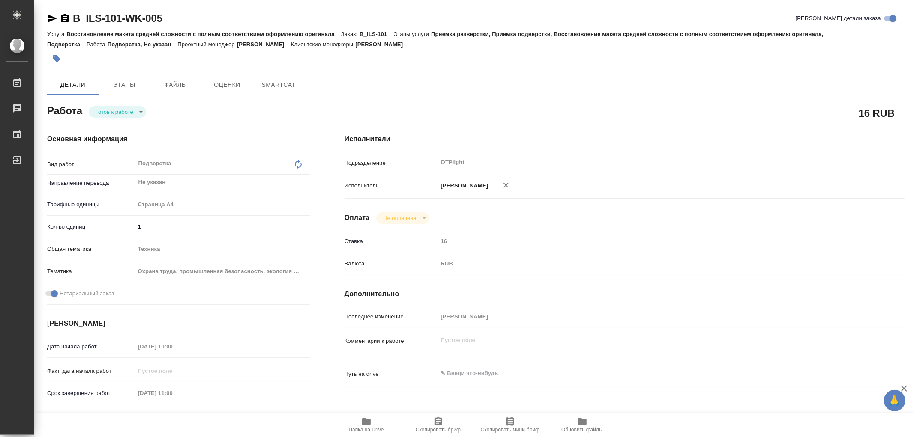
type textarea "x"
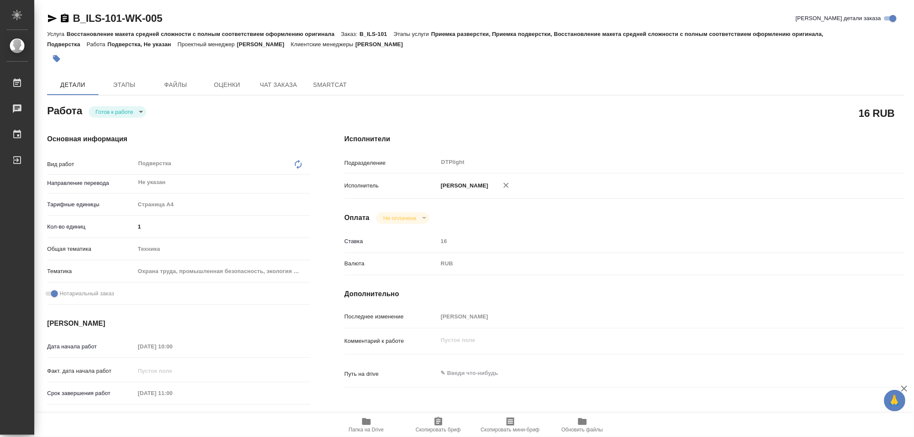
type textarea "x"
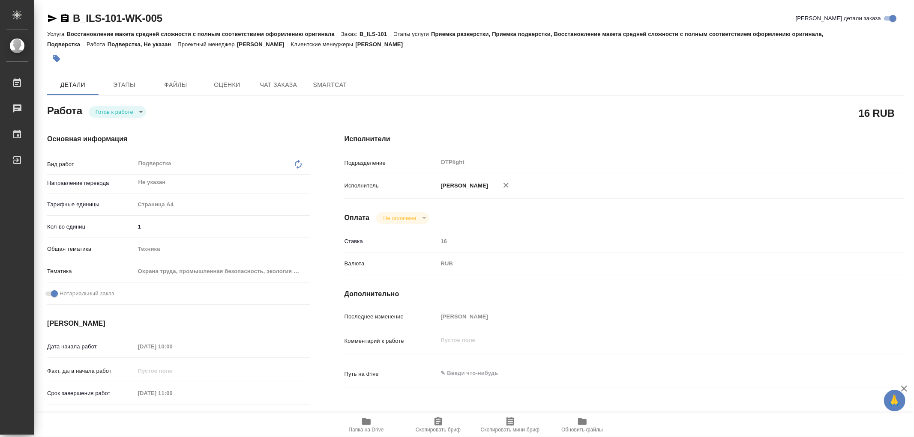
type textarea "x"
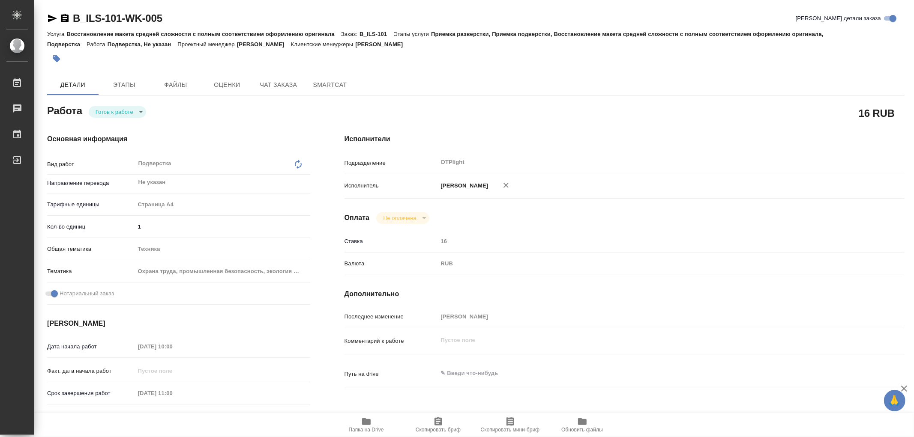
type textarea "x"
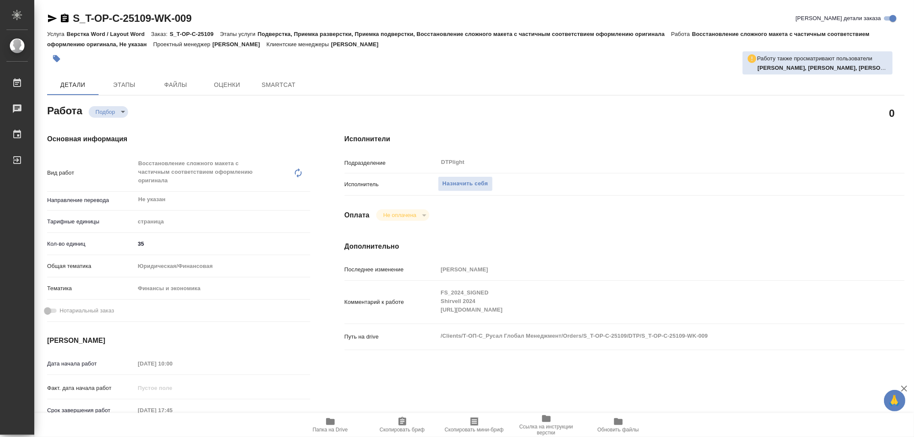
type textarea "x"
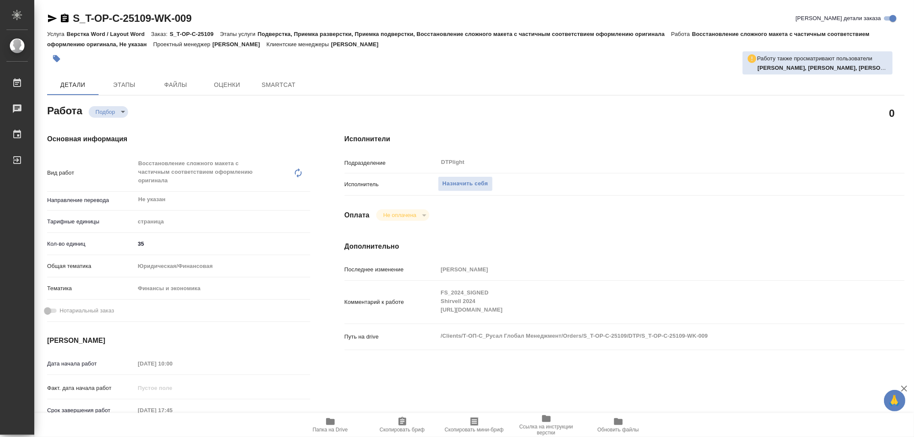
type textarea "x"
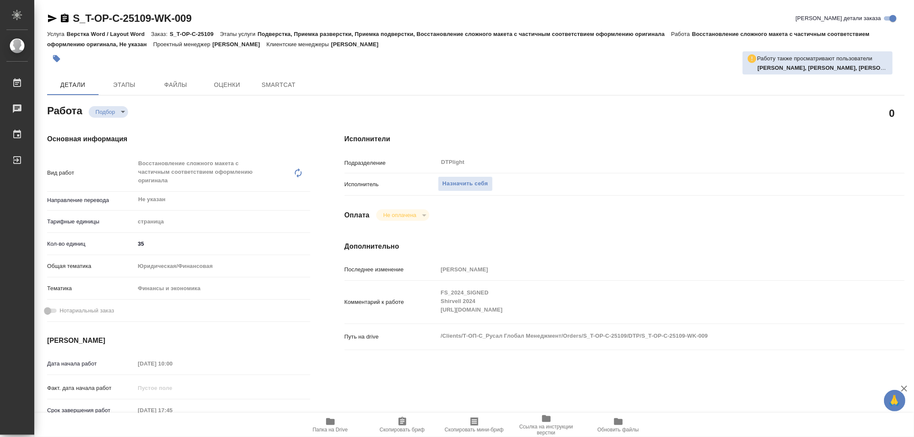
type textarea "x"
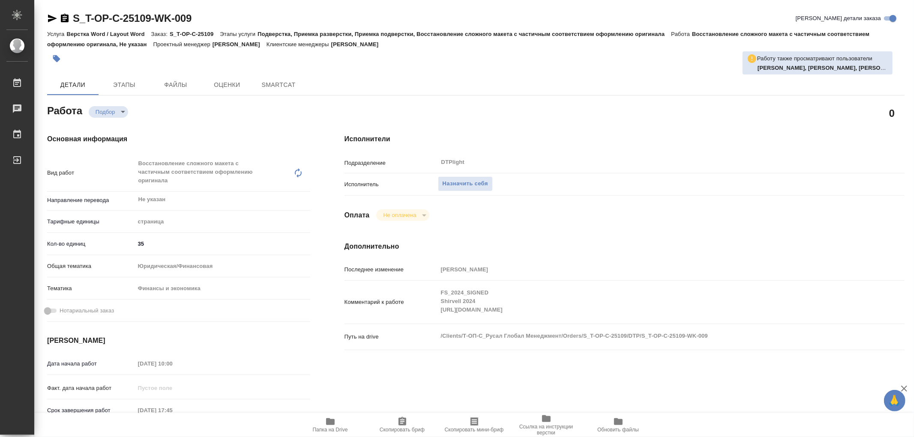
type textarea "x"
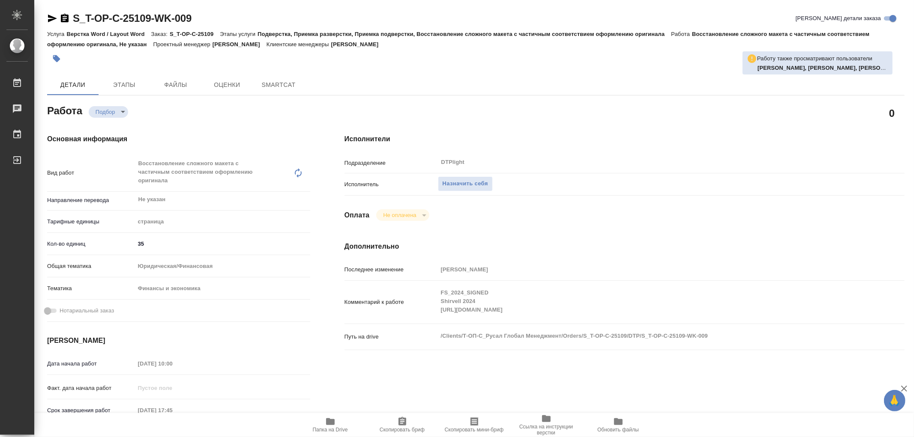
type textarea "x"
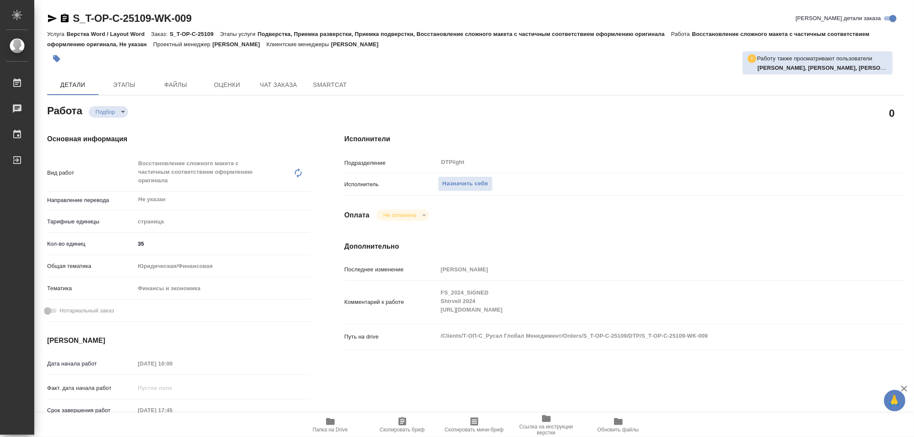
type textarea "x"
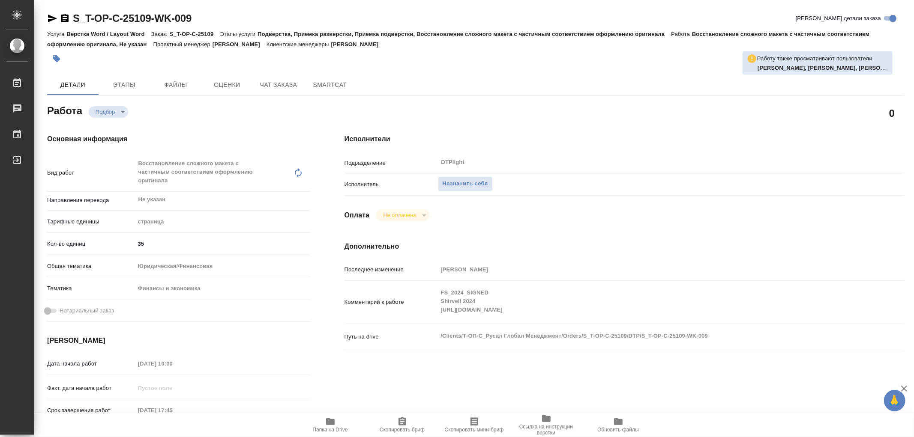
type textarea "x"
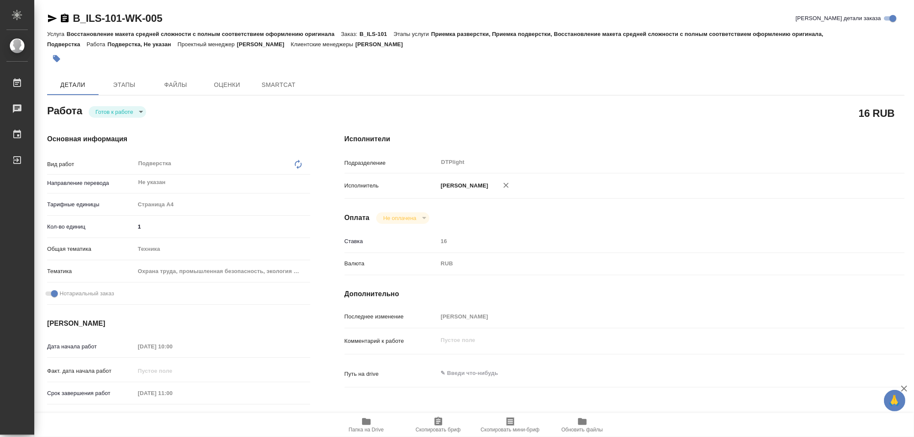
type textarea "x"
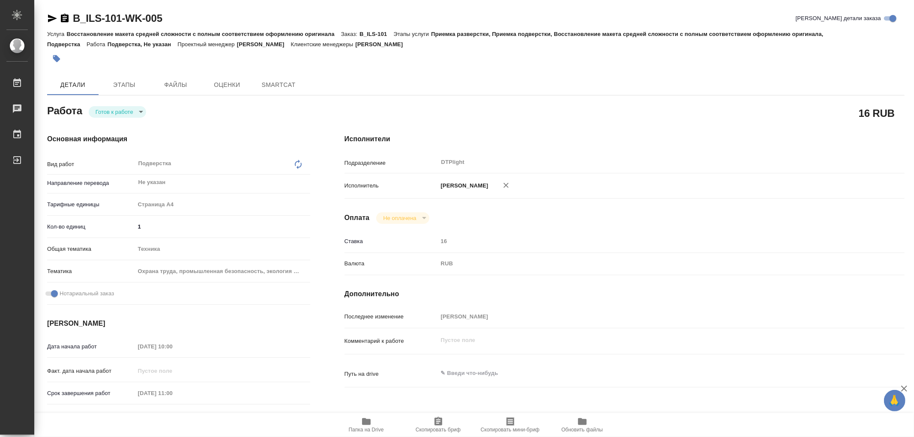
type textarea "x"
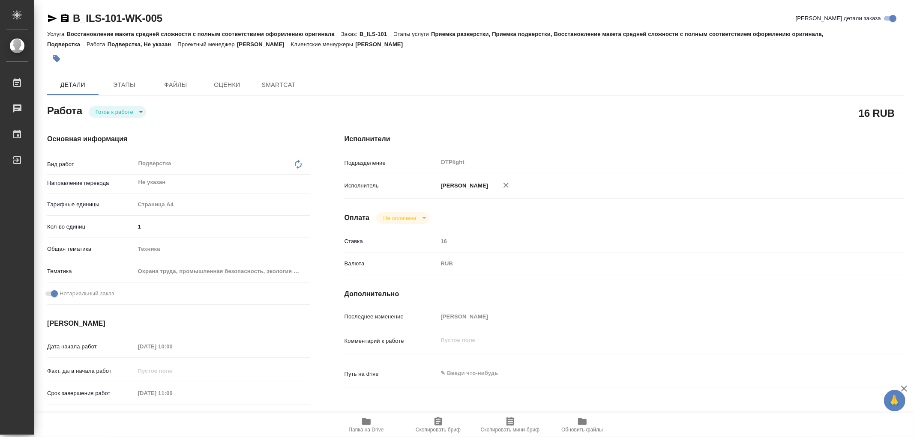
type textarea "x"
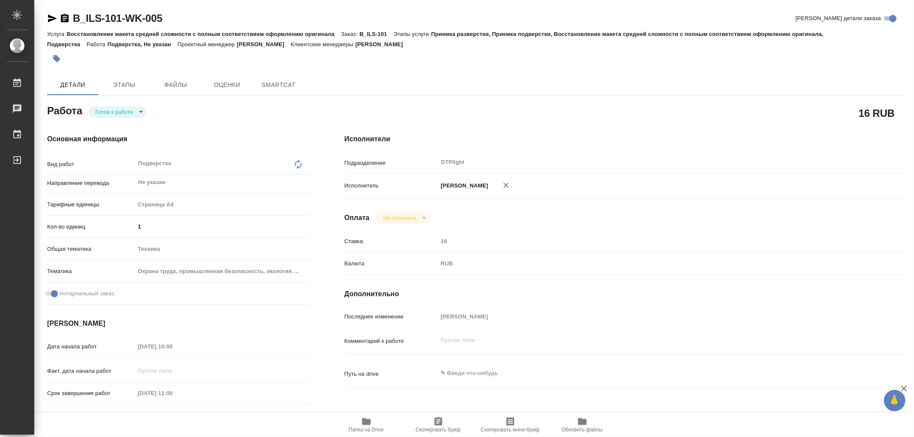
type textarea "x"
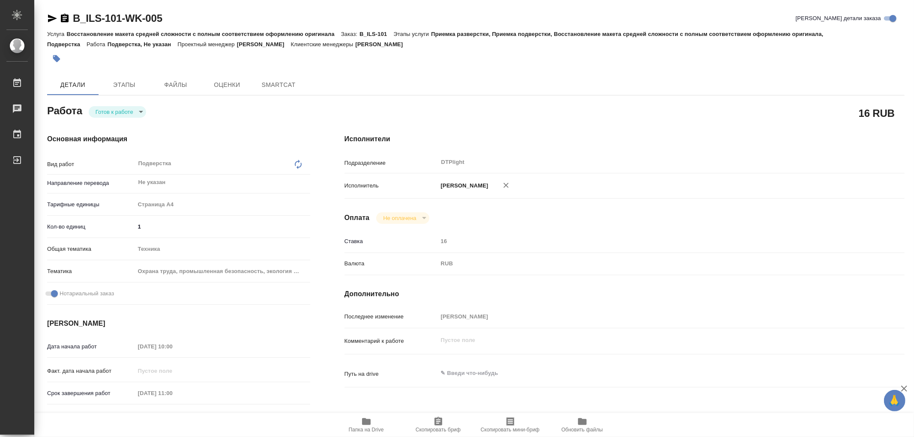
type textarea "x"
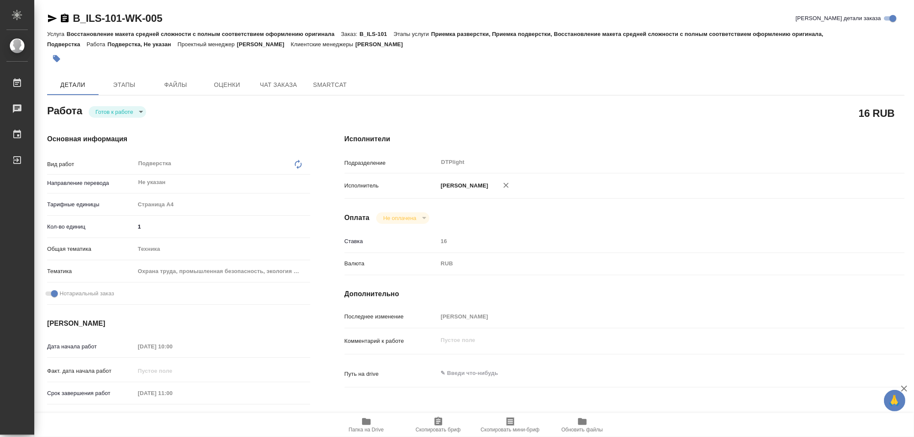
type textarea "x"
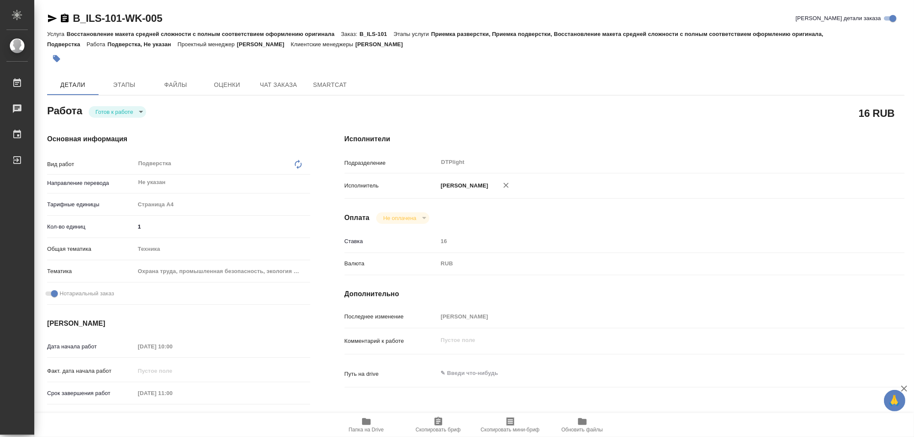
type textarea "x"
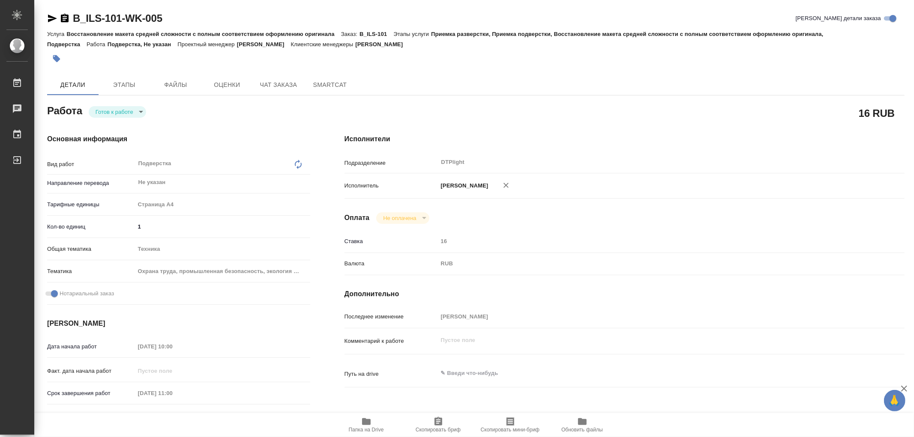
click at [371, 427] on span "Папка на Drive" at bounding box center [366, 430] width 35 height 6
click at [50, 16] on icon "button" at bounding box center [52, 19] width 9 height 8
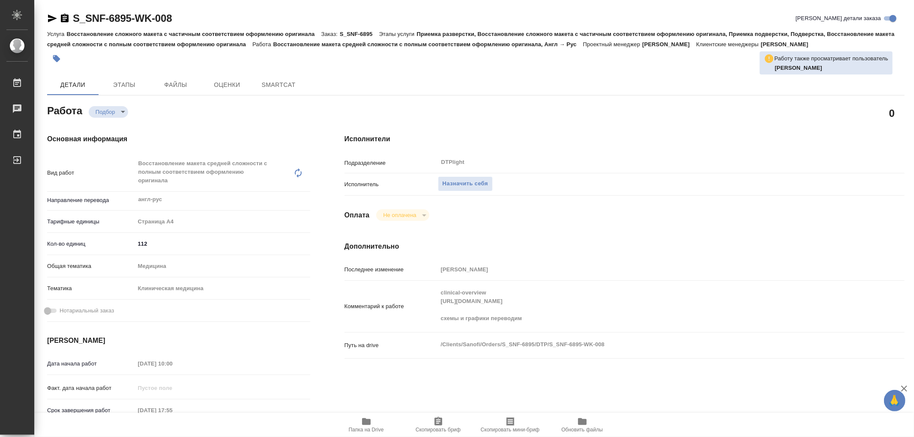
type textarea "x"
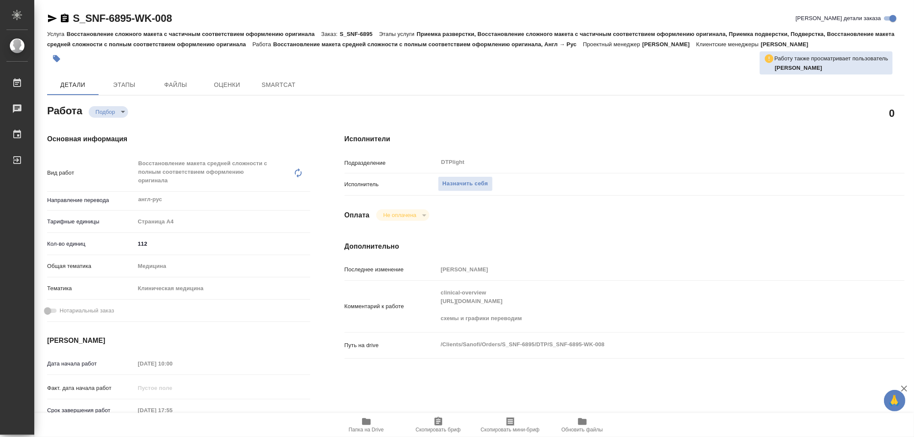
type textarea "x"
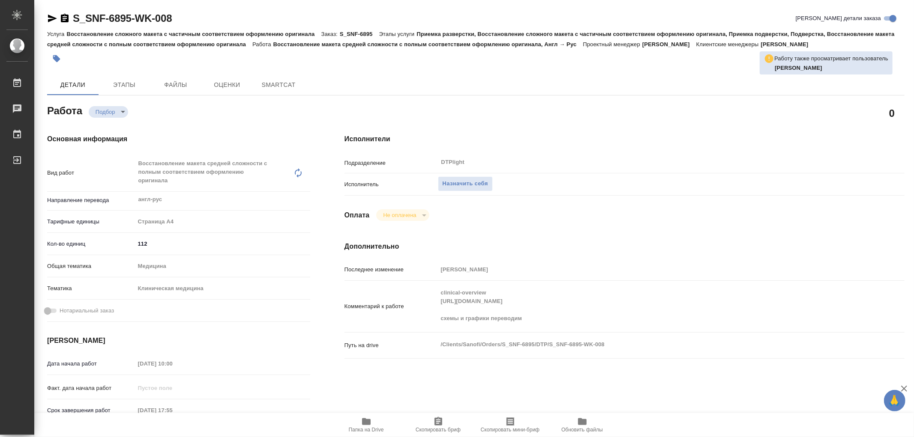
type textarea "x"
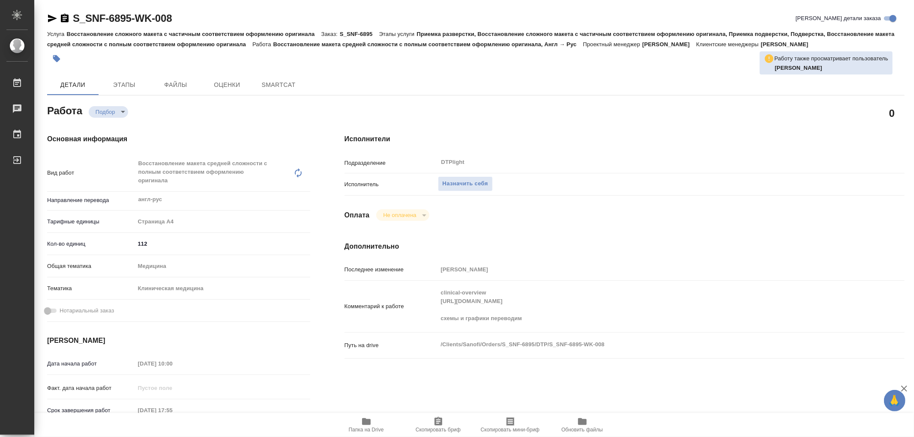
type textarea "x"
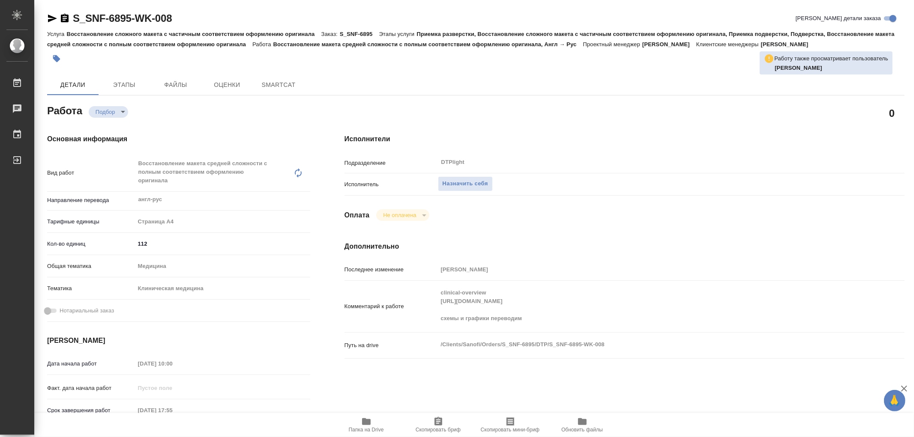
type textarea "x"
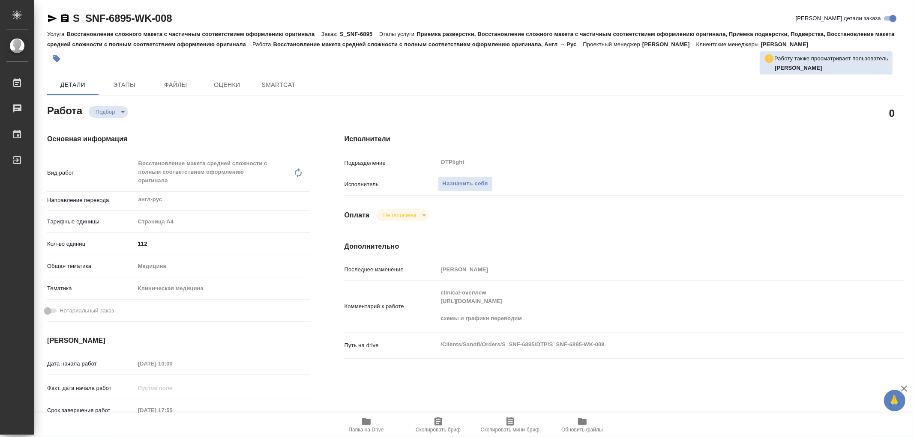
type textarea "x"
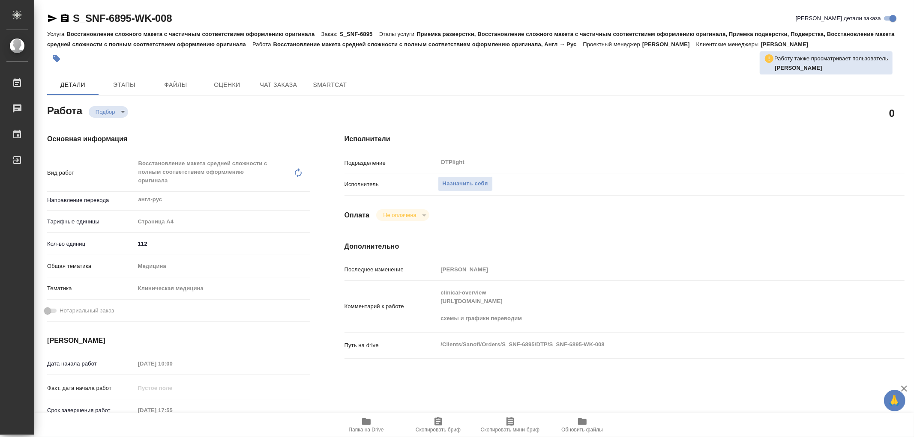
type textarea "x"
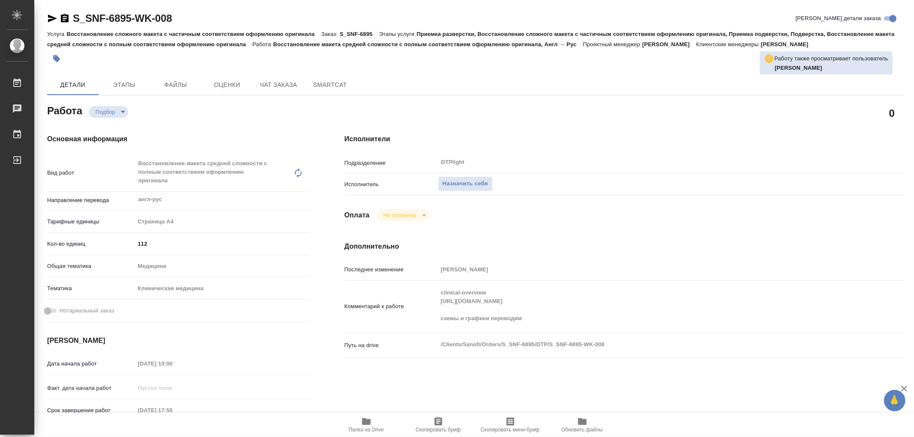
type textarea "x"
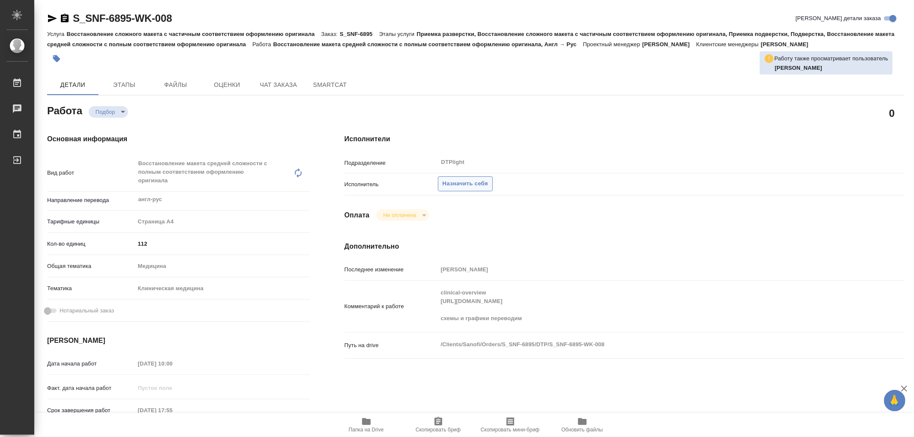
click at [474, 186] on span "Назначить себя" at bounding box center [465, 184] width 45 height 10
type textarea "x"
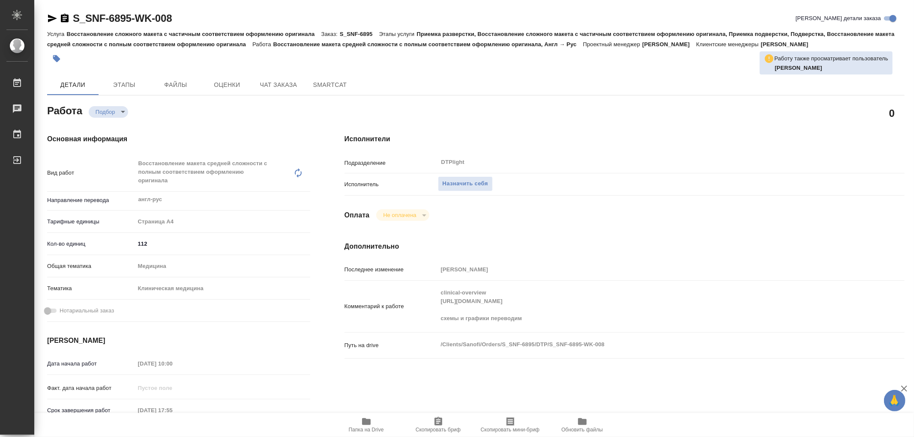
type textarea "x"
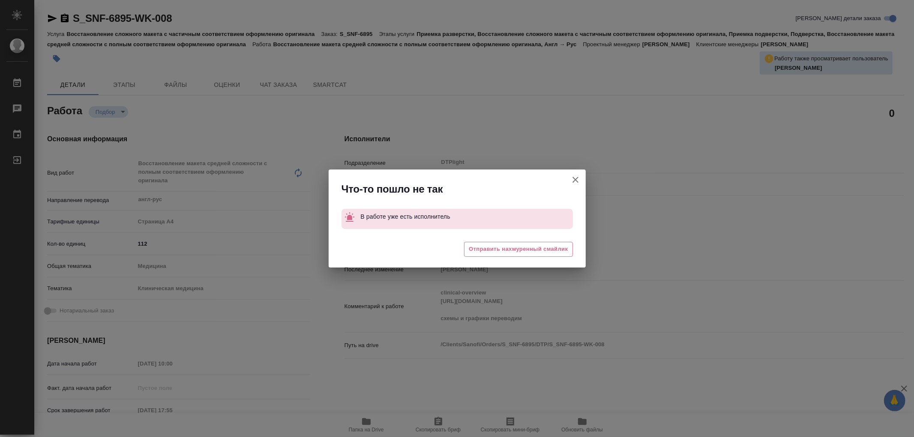
click at [575, 178] on icon "button" at bounding box center [575, 180] width 10 height 10
type textarea "x"
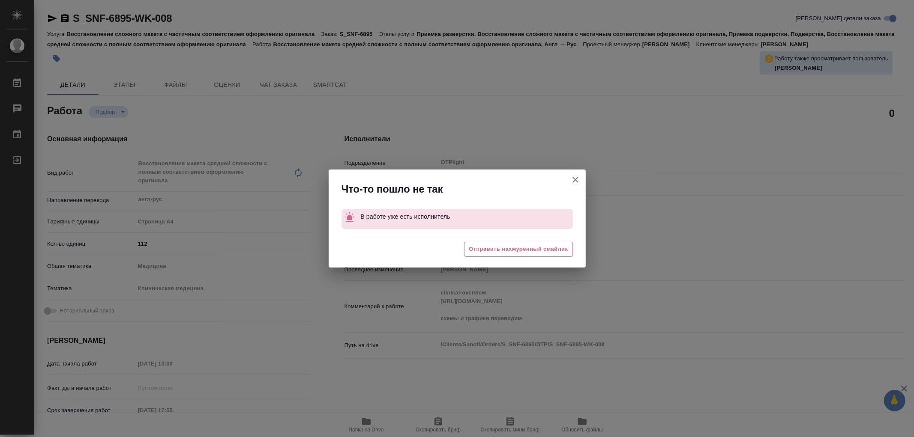
type textarea "x"
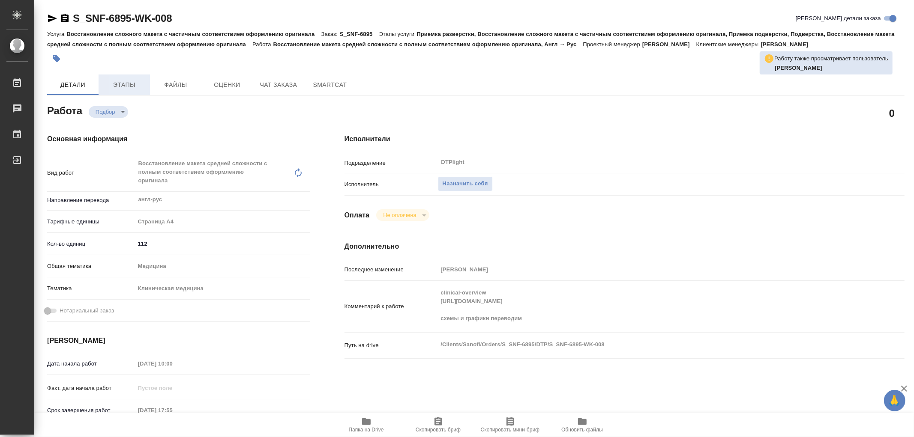
click at [122, 81] on span "Этапы" at bounding box center [124, 85] width 41 height 11
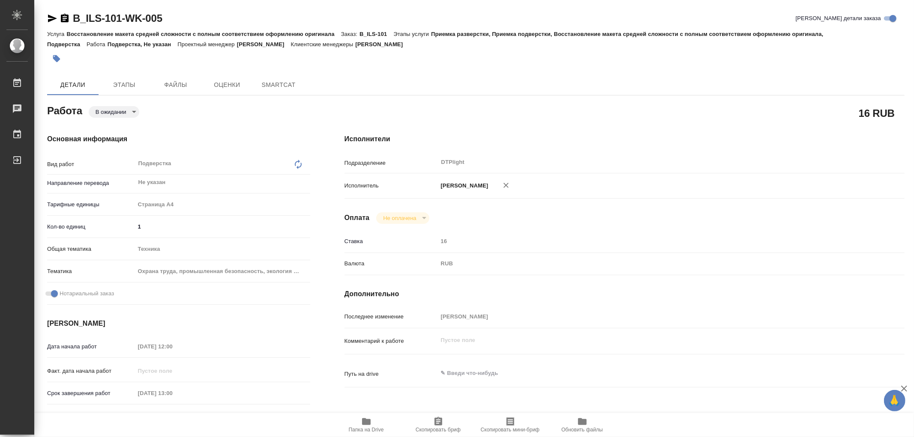
type textarea "x"
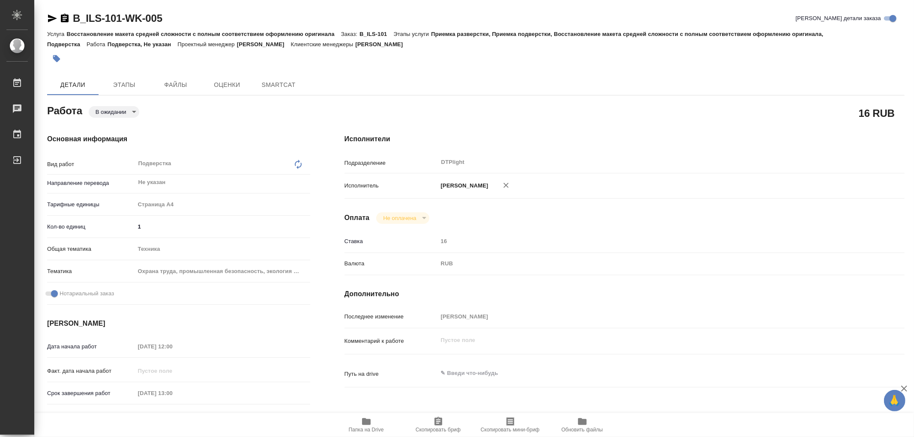
type textarea "x"
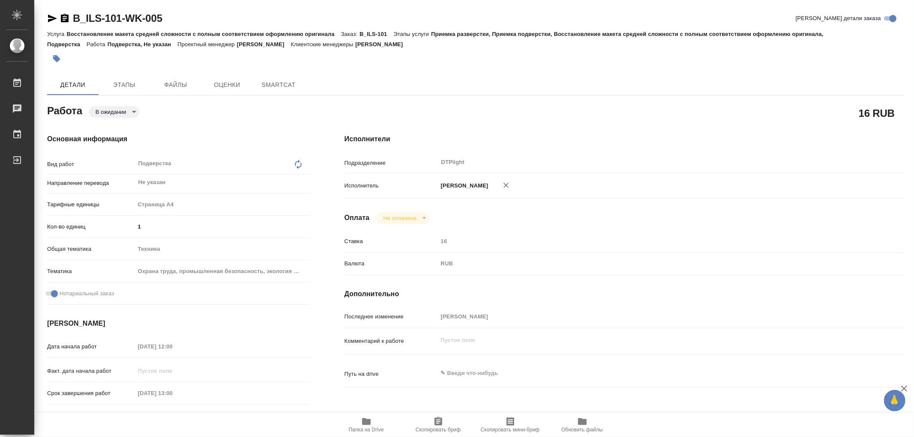
type textarea "x"
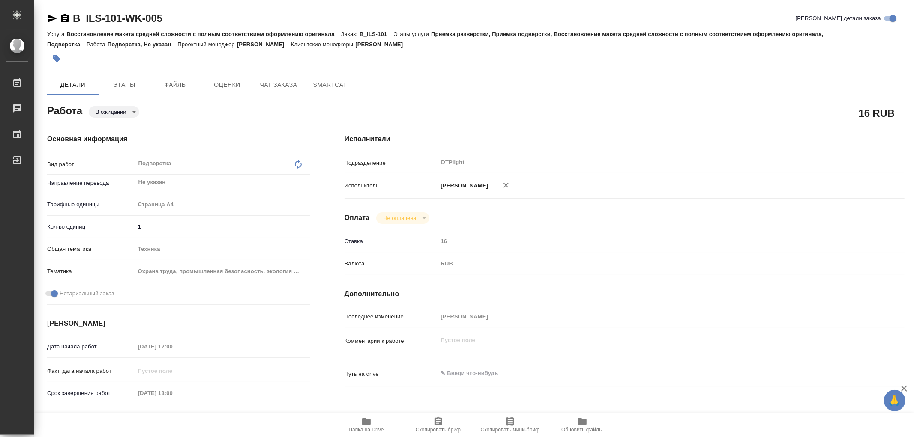
type textarea "x"
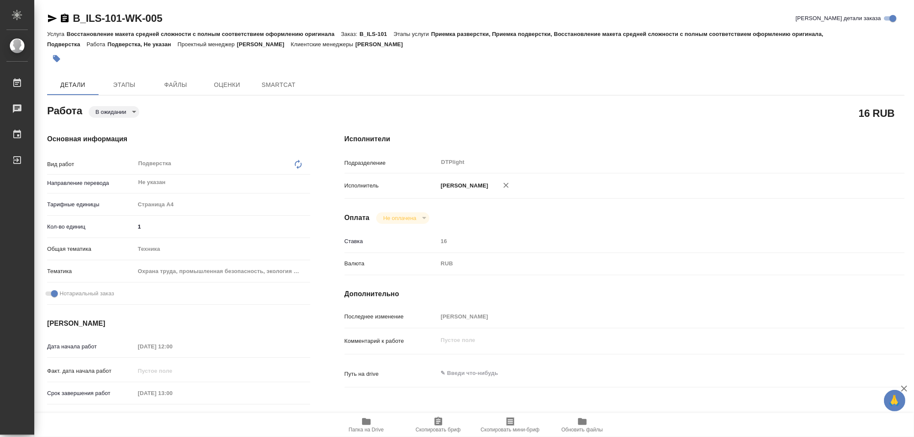
type textarea "x"
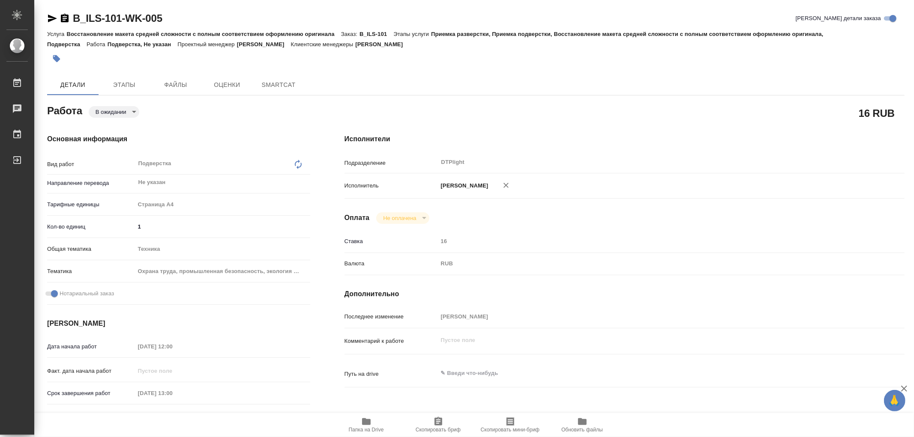
type textarea "x"
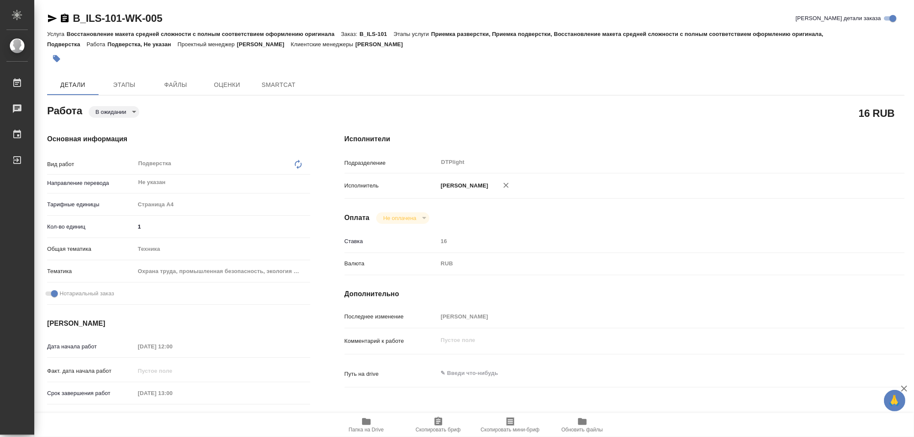
type textarea "x"
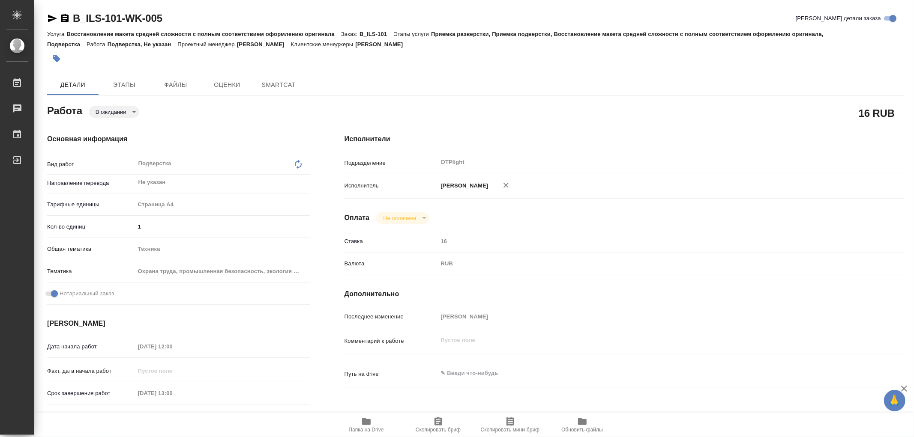
type textarea "x"
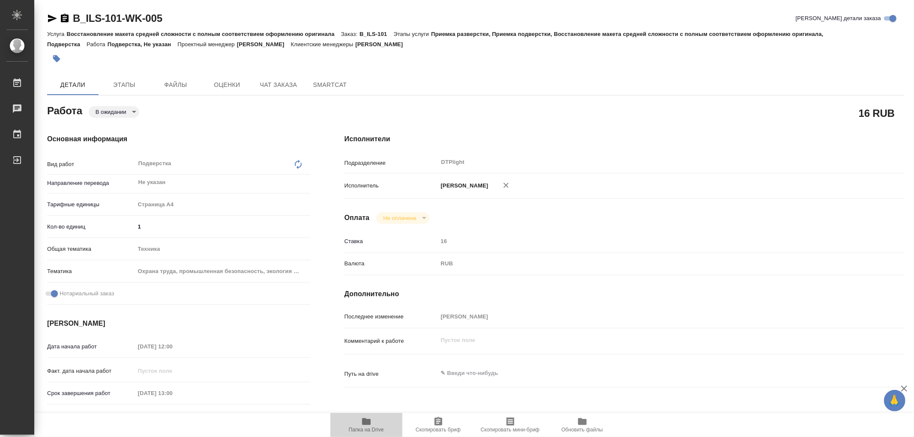
click at [365, 417] on icon "button" at bounding box center [366, 422] width 10 height 10
type textarea "x"
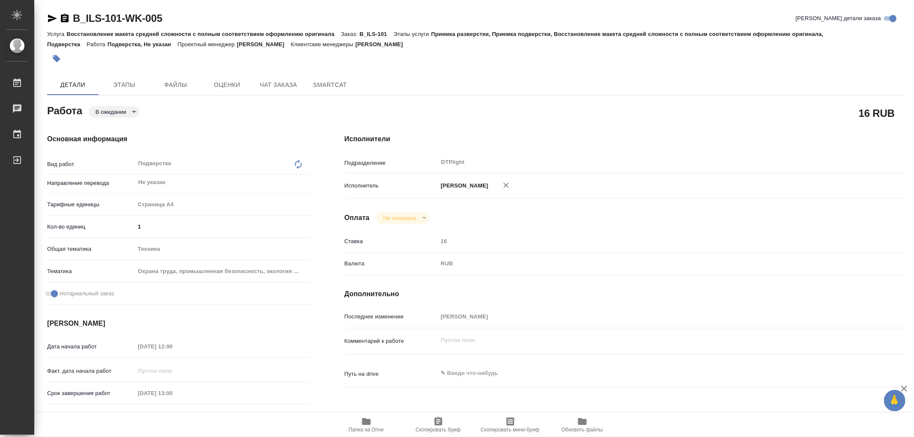
type textarea "x"
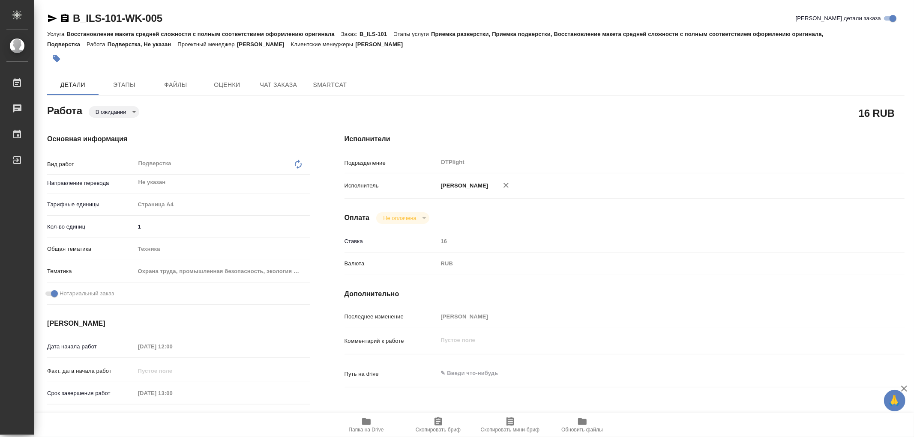
type textarea "x"
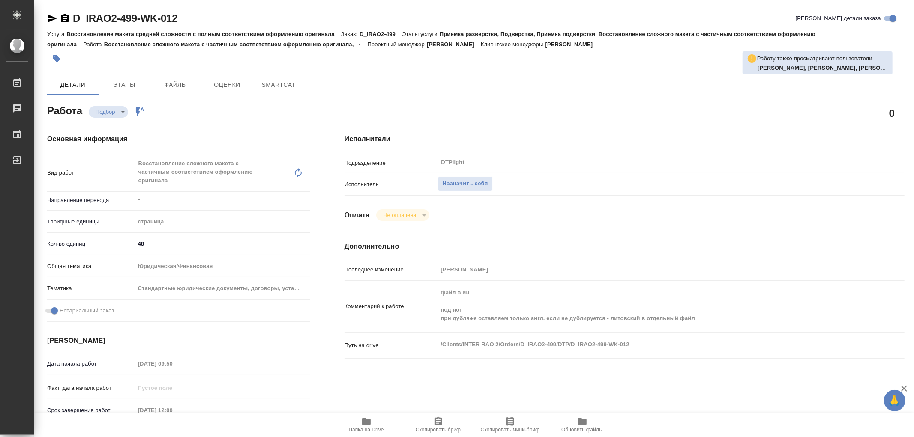
type textarea "x"
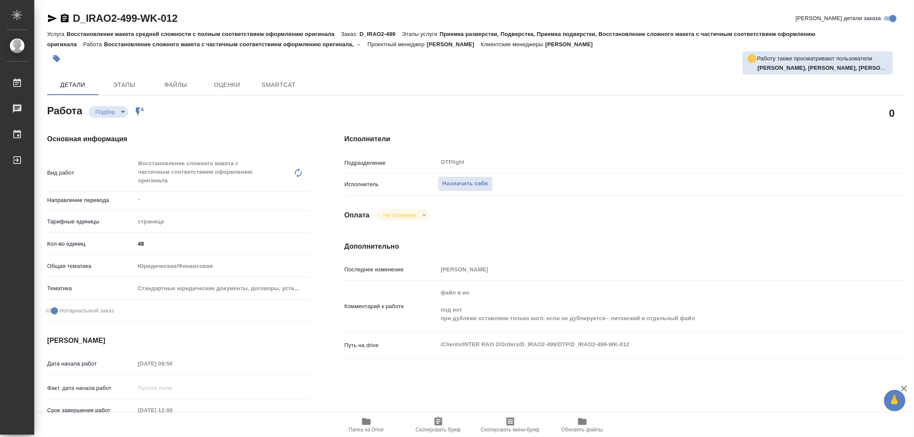
type textarea "x"
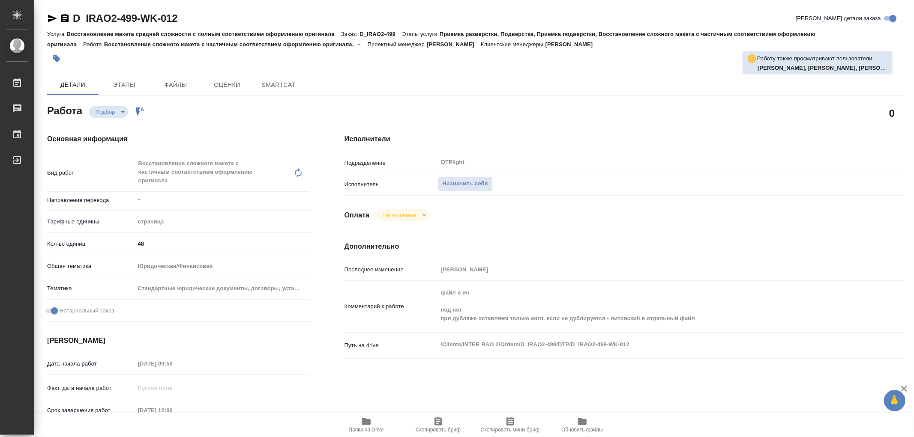
type textarea "x"
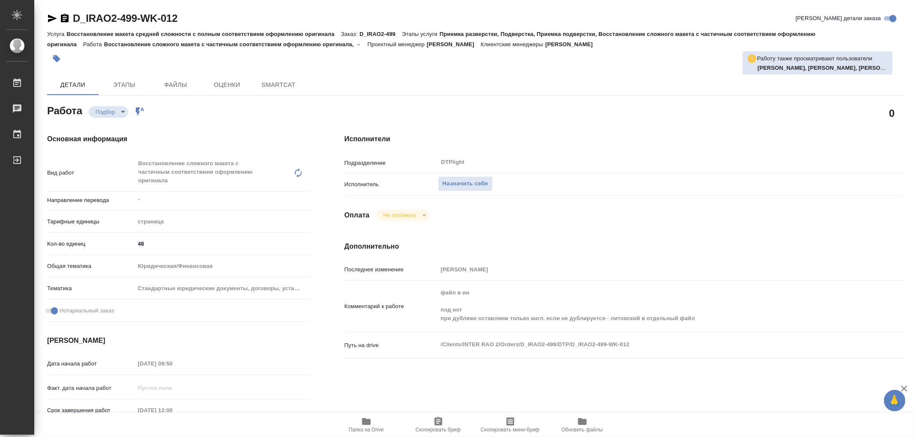
type textarea "x"
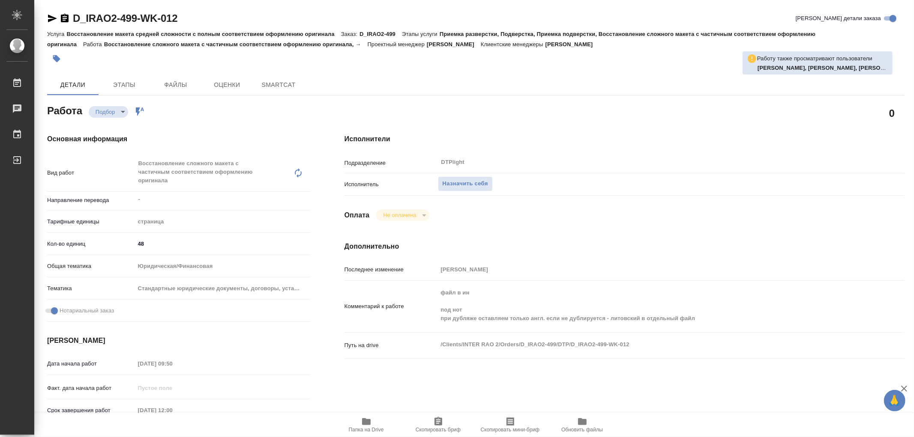
type textarea "x"
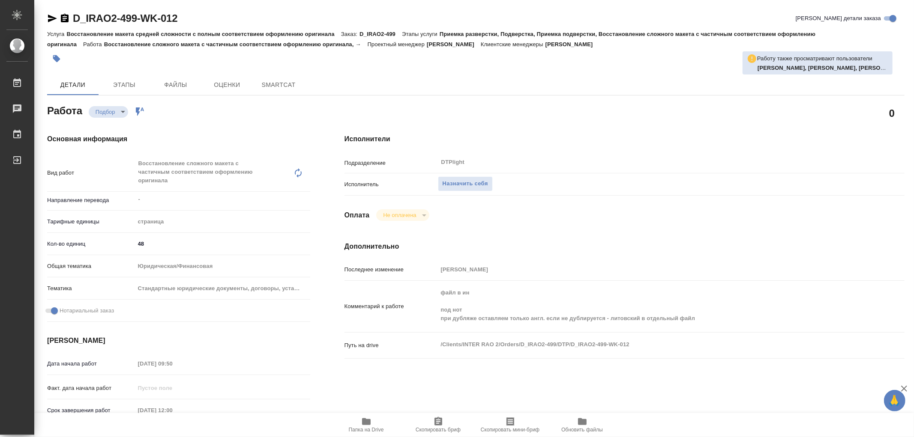
type textarea "x"
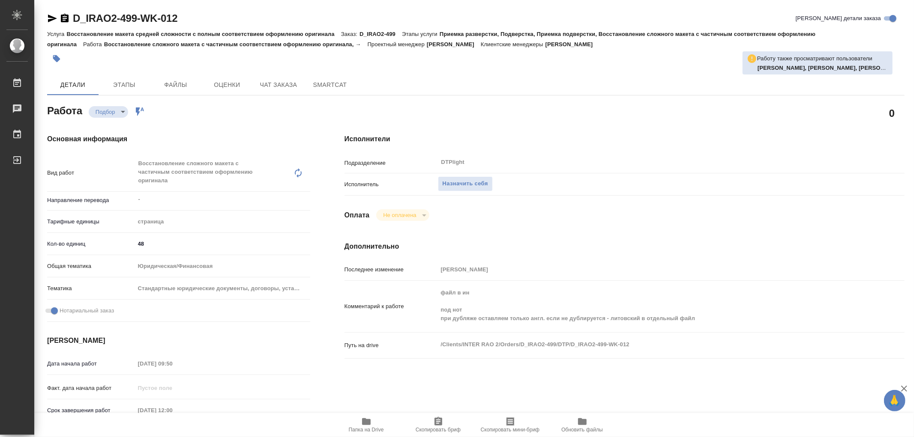
type textarea "x"
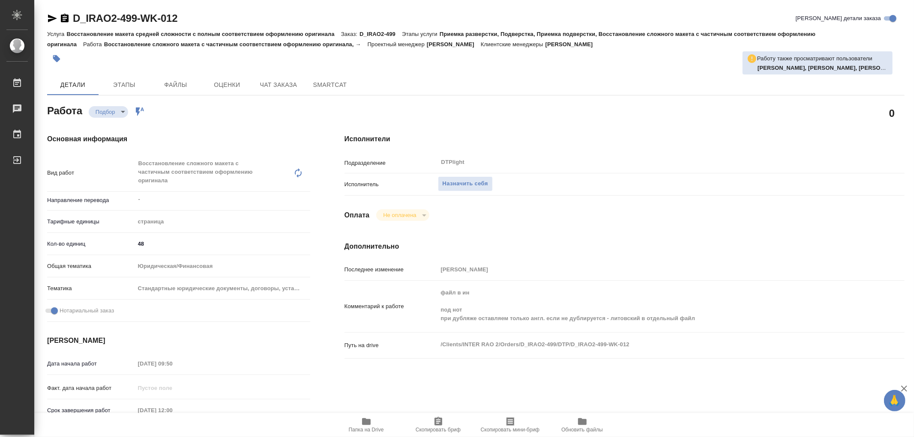
type textarea "x"
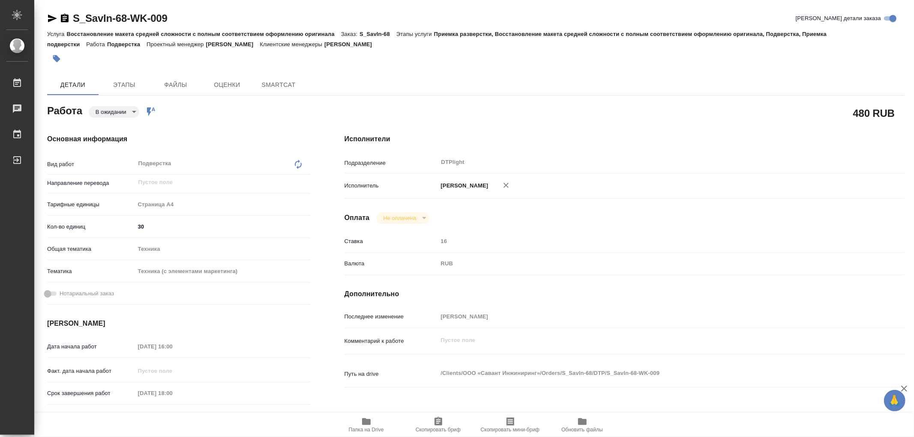
type textarea "x"
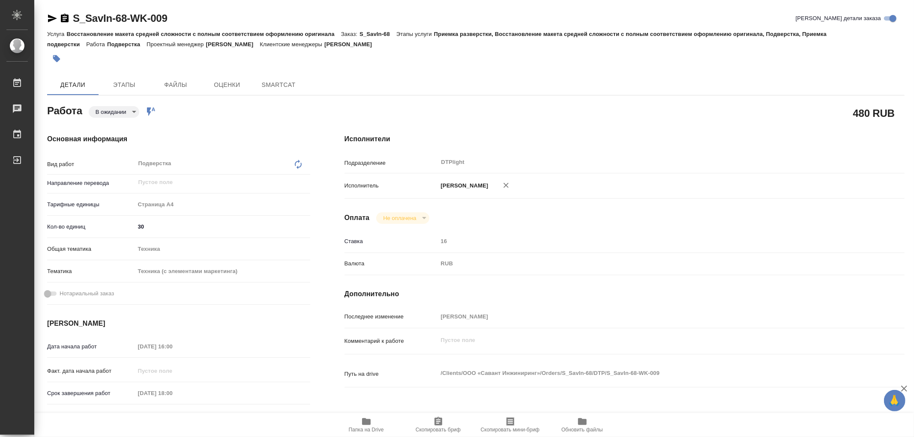
type textarea "x"
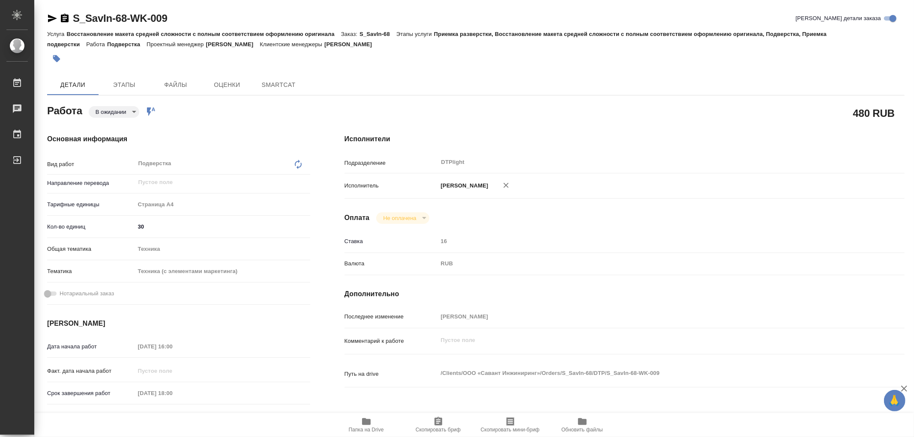
type textarea "x"
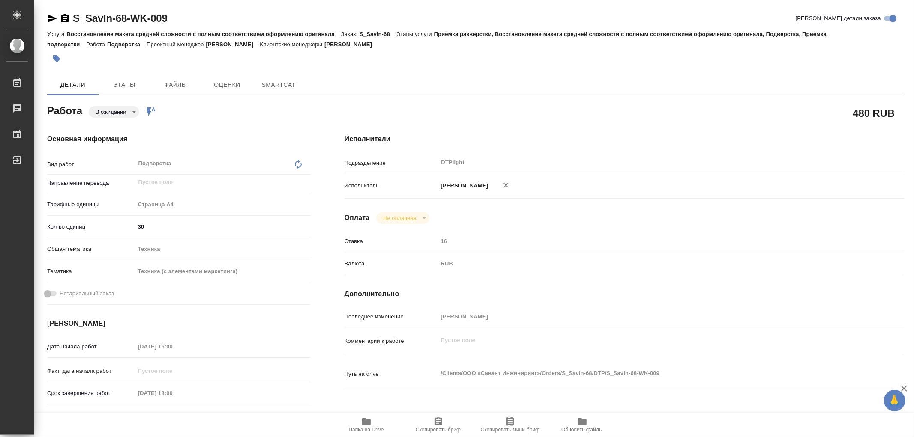
type textarea "x"
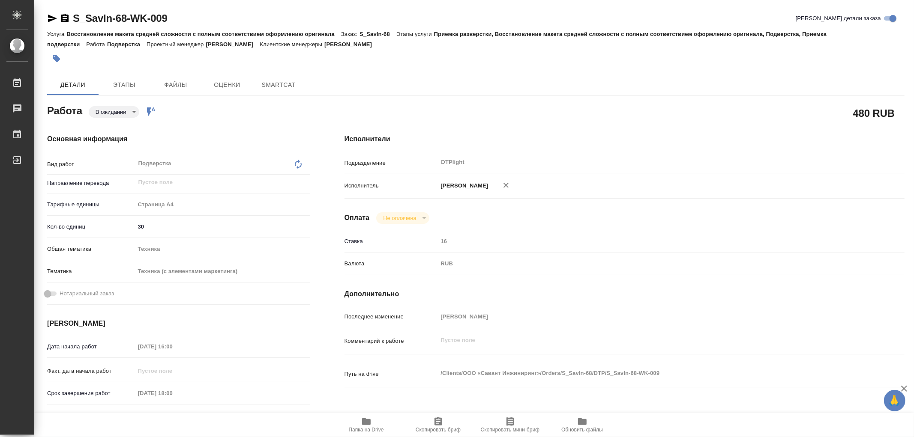
type textarea "x"
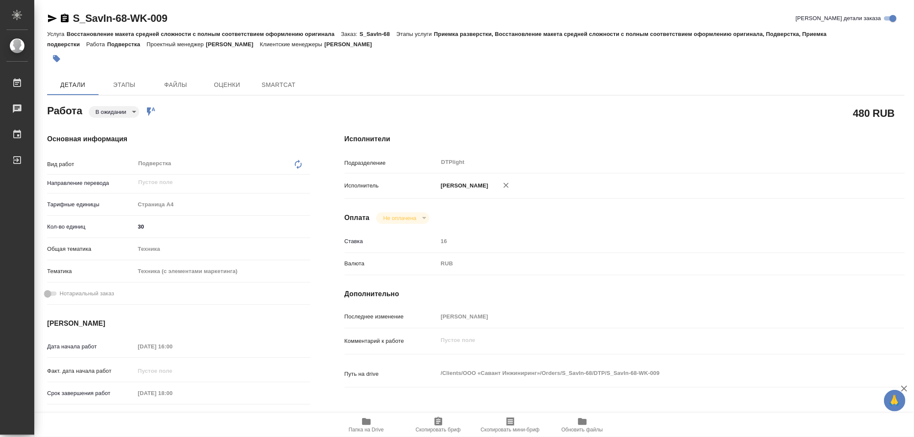
type textarea "x"
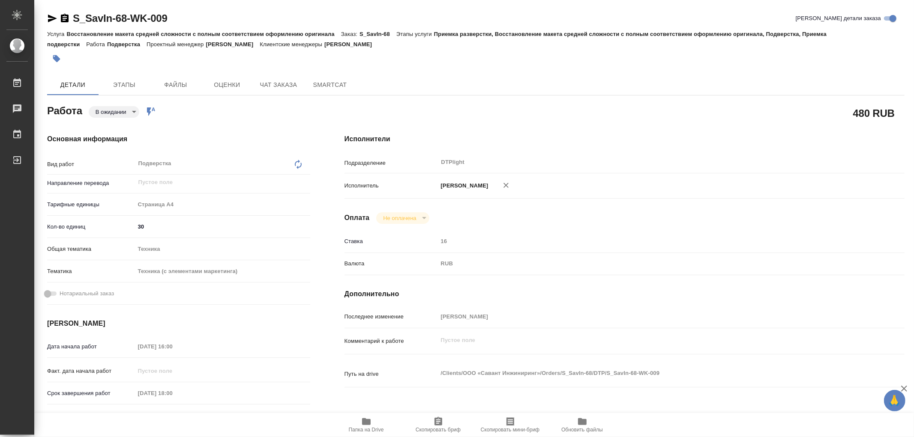
type textarea "x"
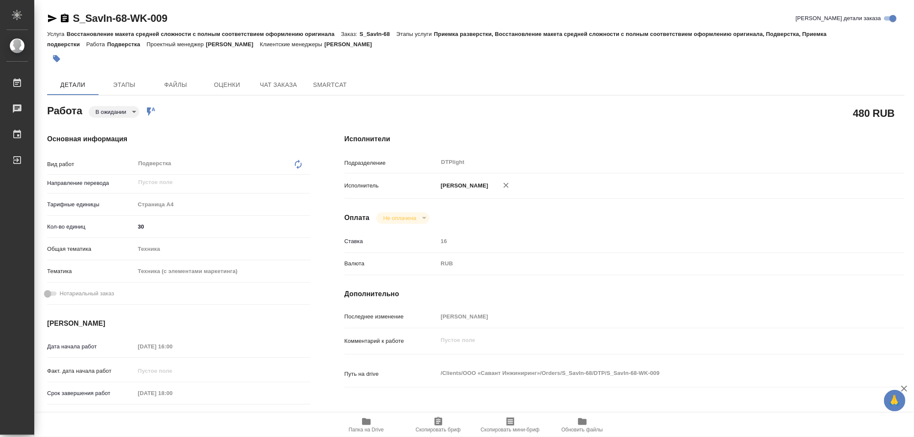
type textarea "x"
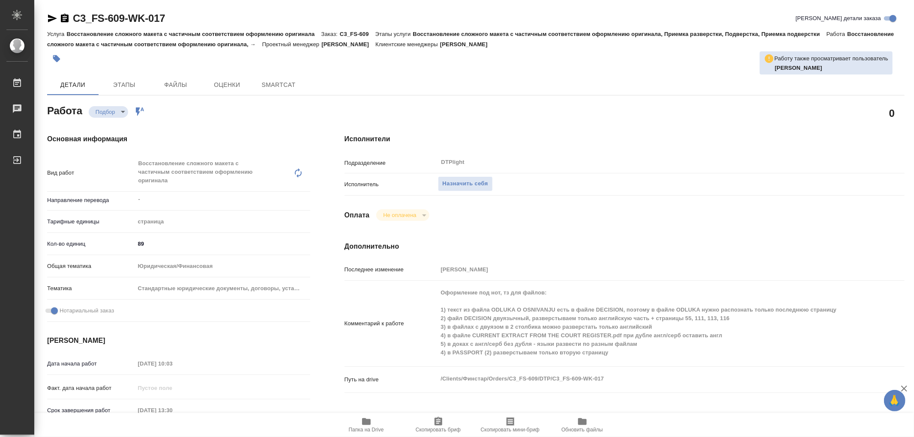
type textarea "x"
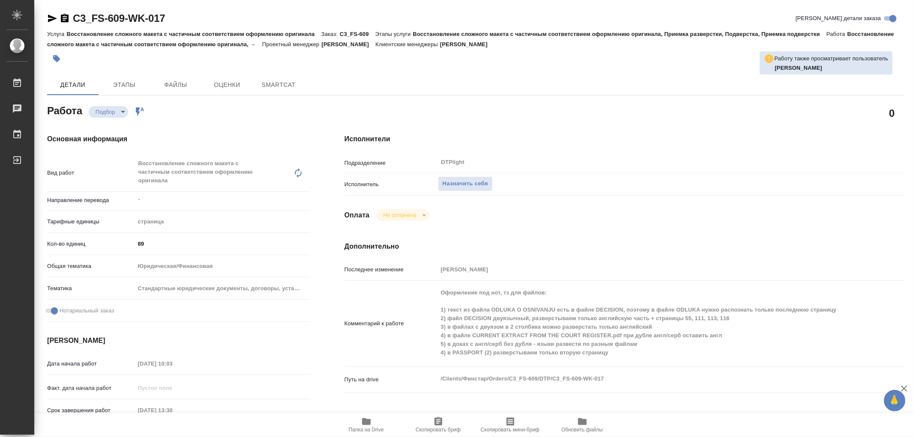
type textarea "x"
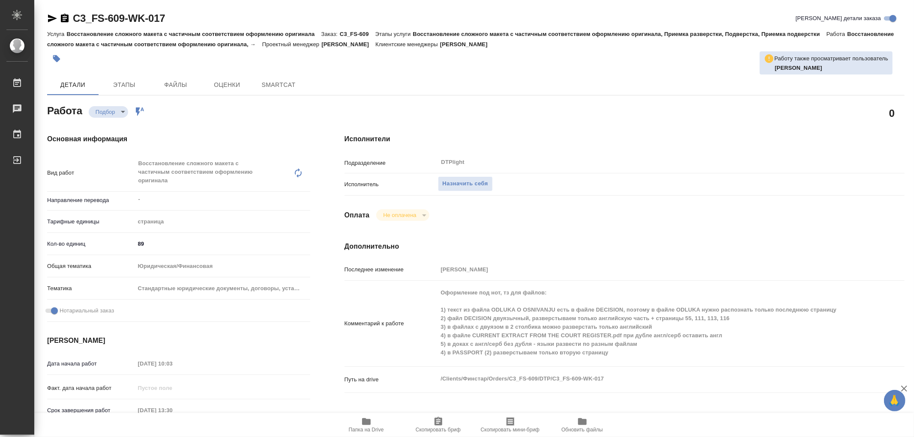
type textarea "x"
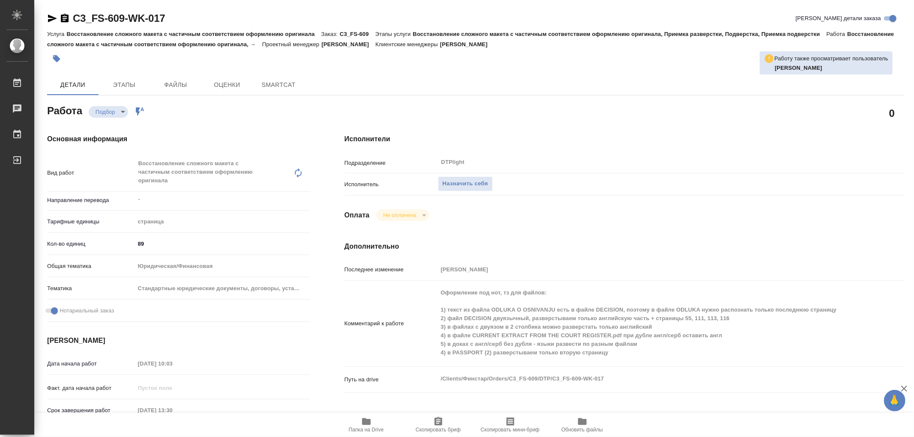
type textarea "x"
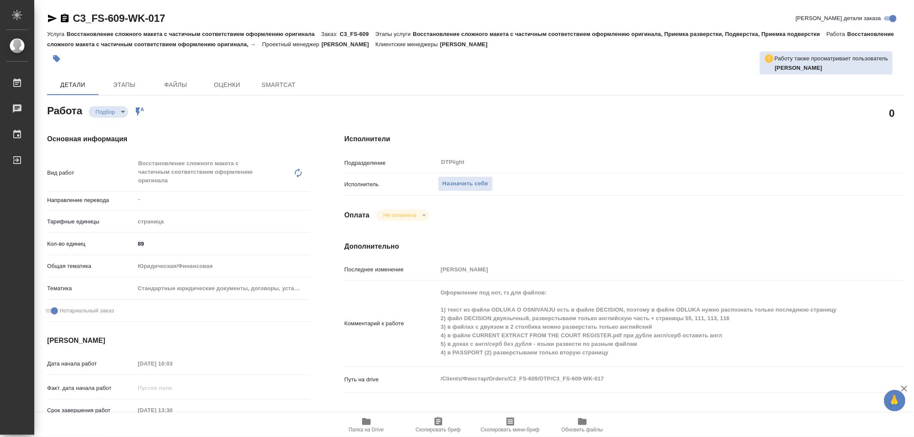
type textarea "x"
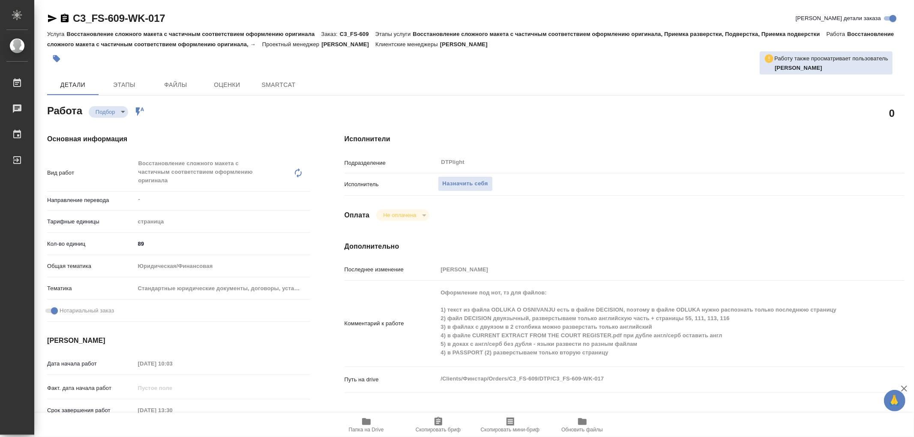
type textarea "x"
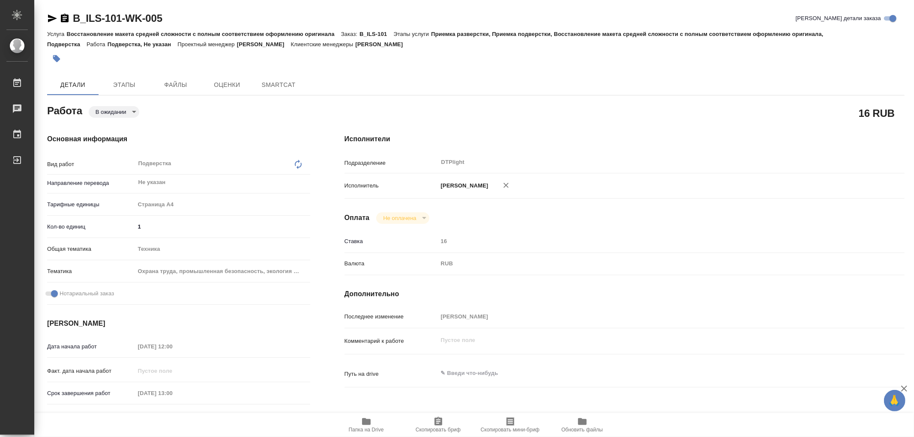
type textarea "x"
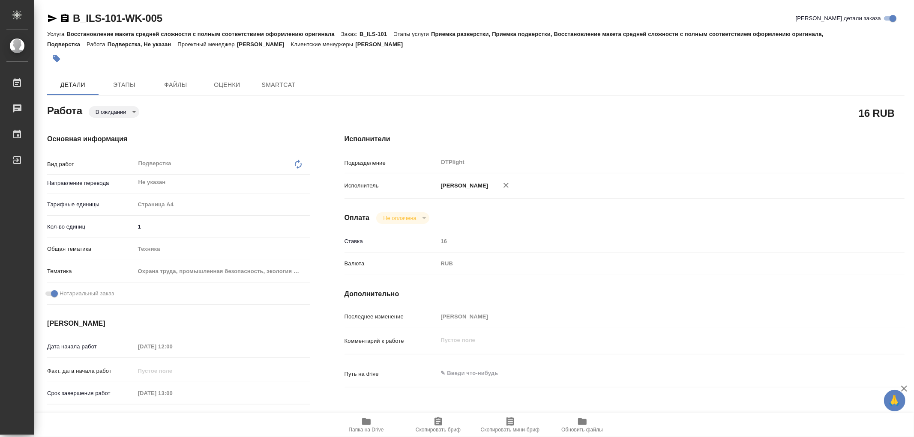
type textarea "x"
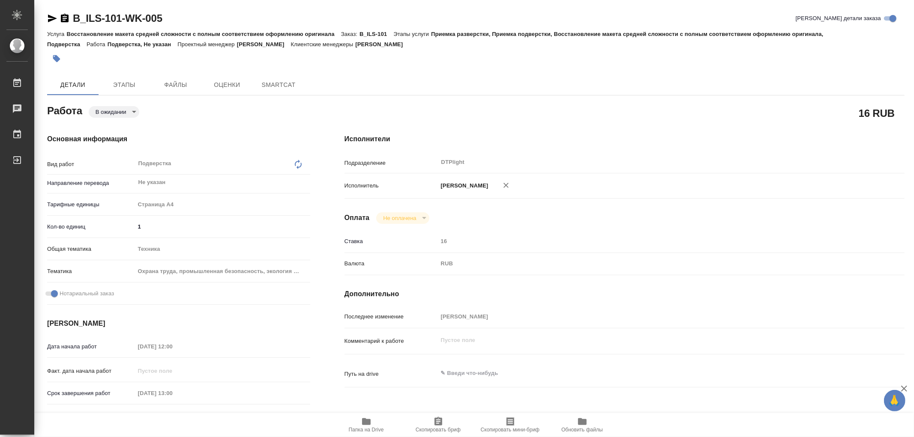
type textarea "x"
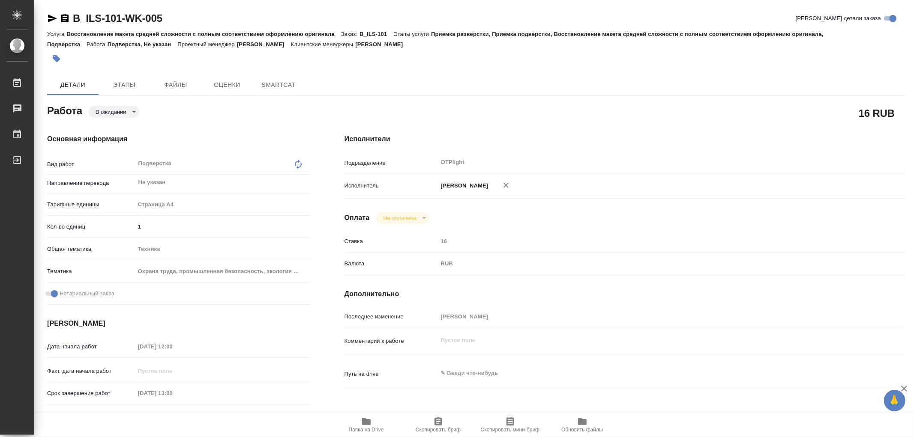
type textarea "x"
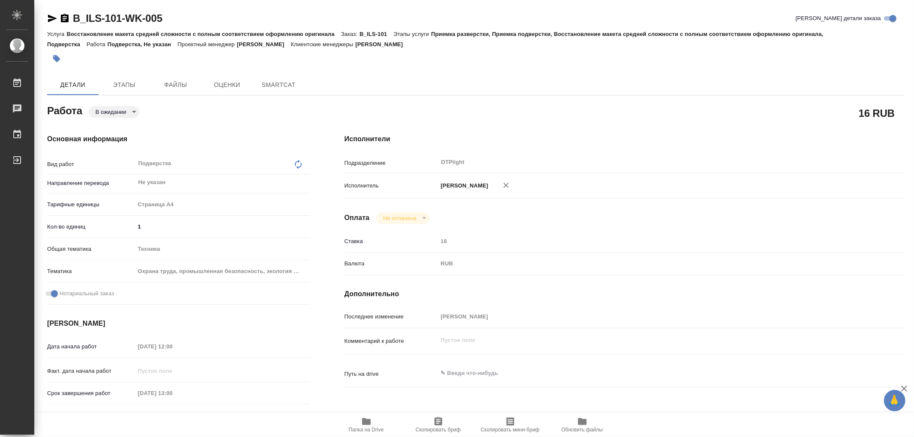
type textarea "x"
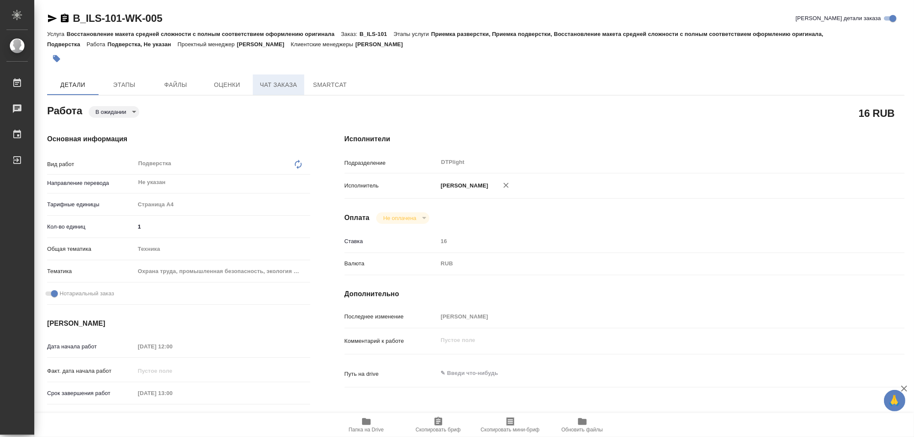
type textarea "x"
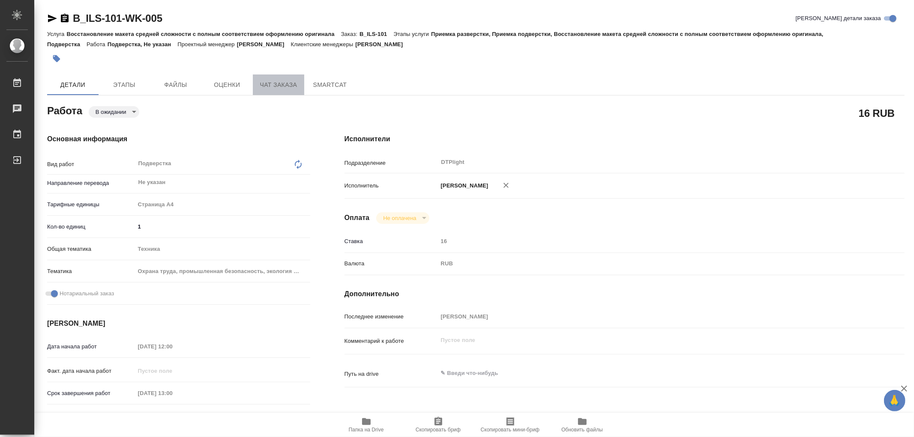
click at [284, 80] on span "Чат заказа" at bounding box center [278, 85] width 41 height 11
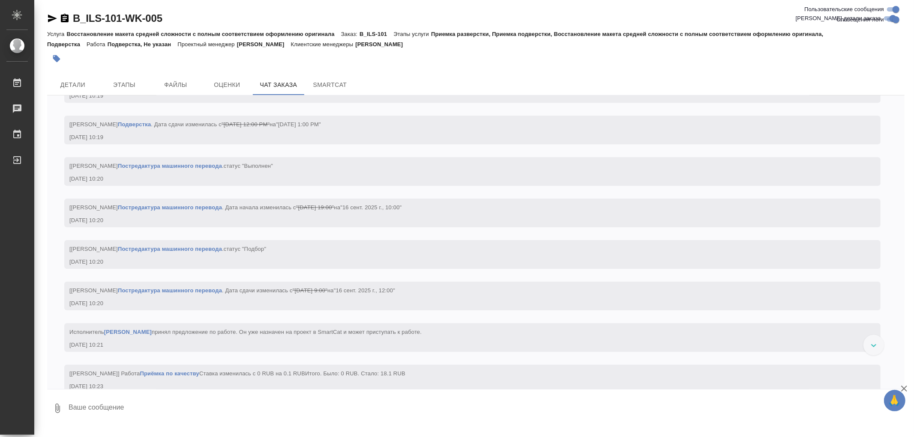
scroll to position [2278, 0]
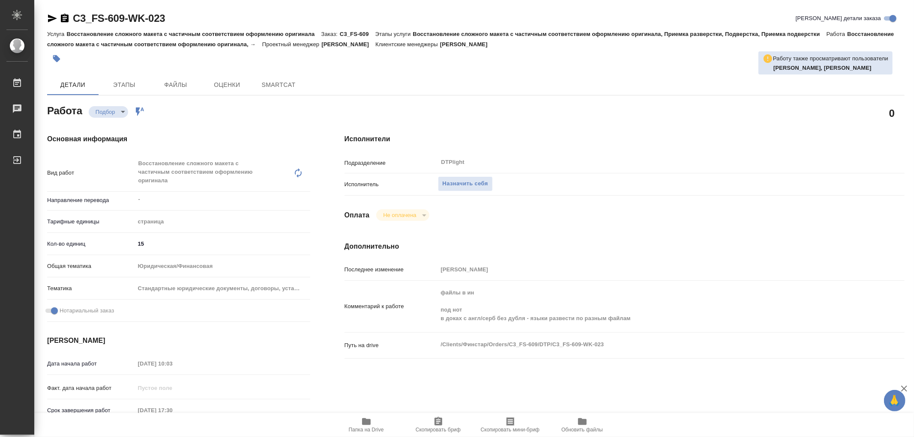
type textarea "x"
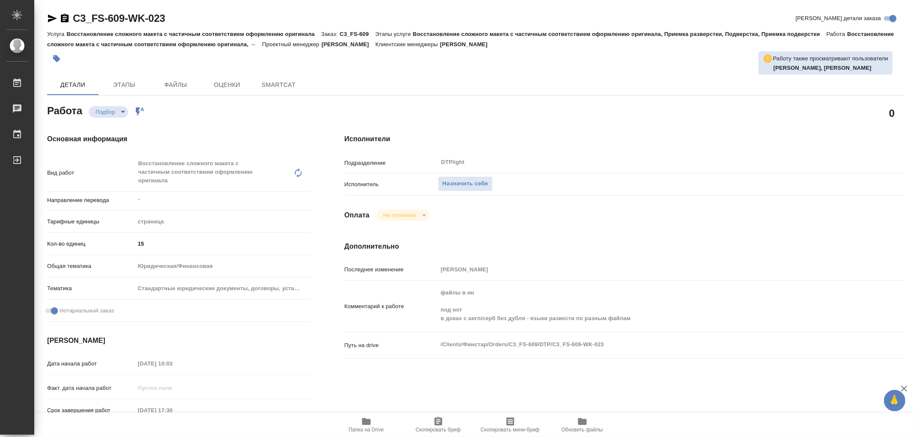
type textarea "x"
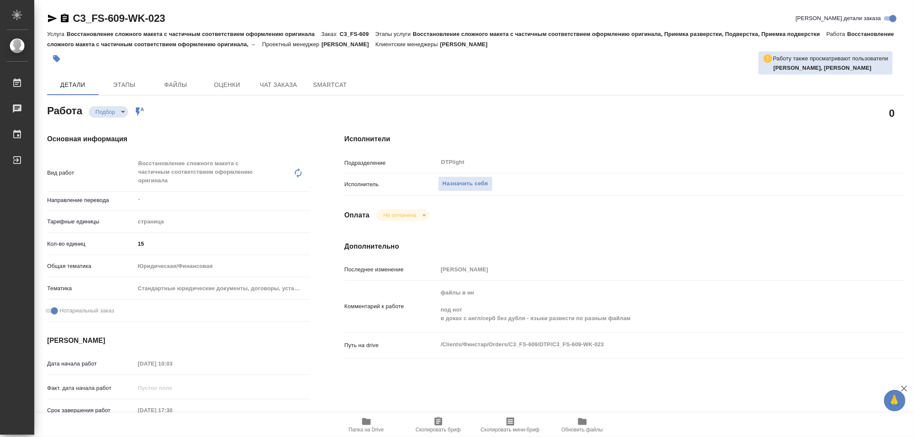
type textarea "x"
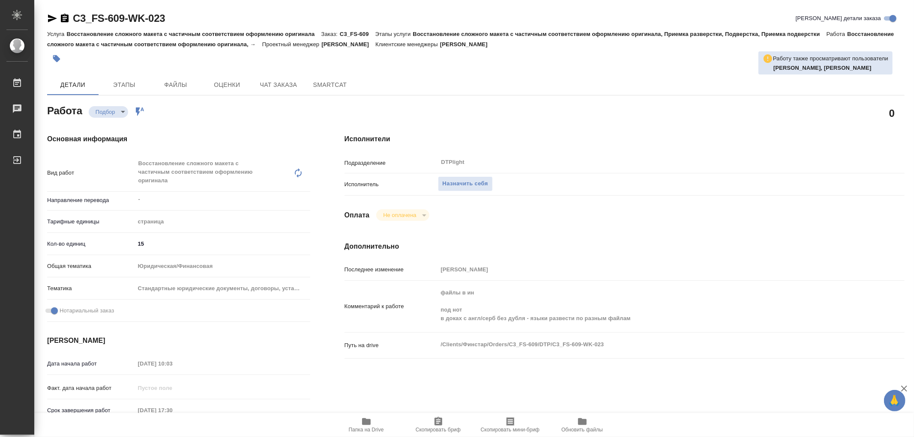
type textarea "x"
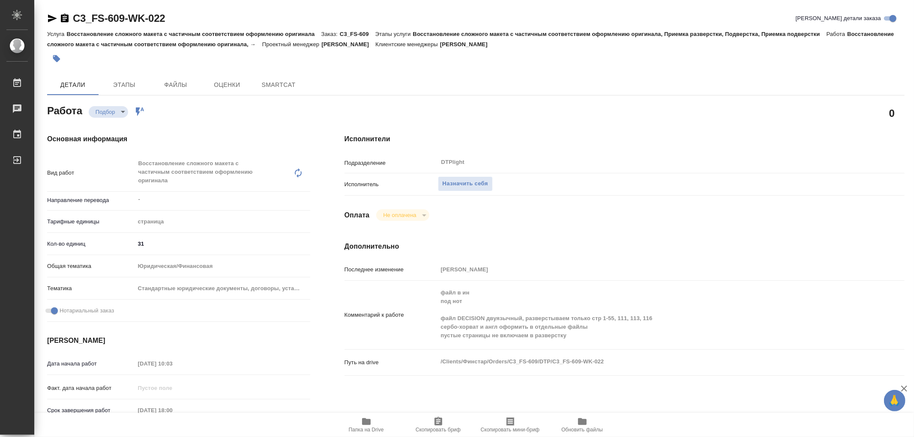
type textarea "x"
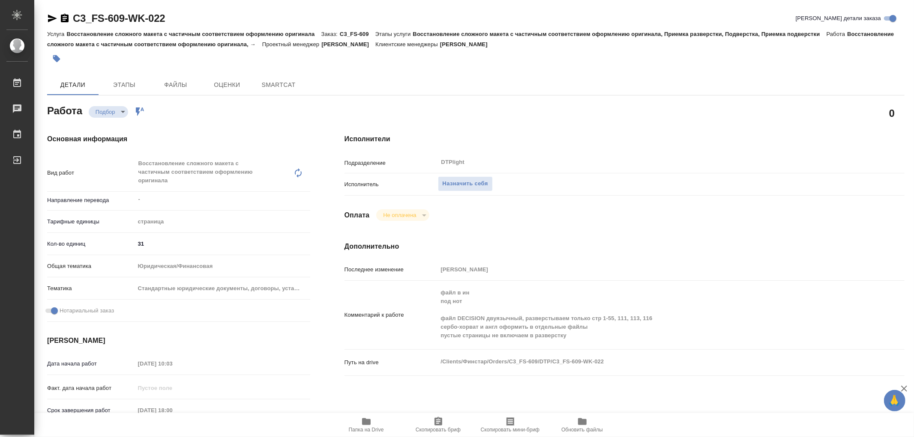
type textarea "x"
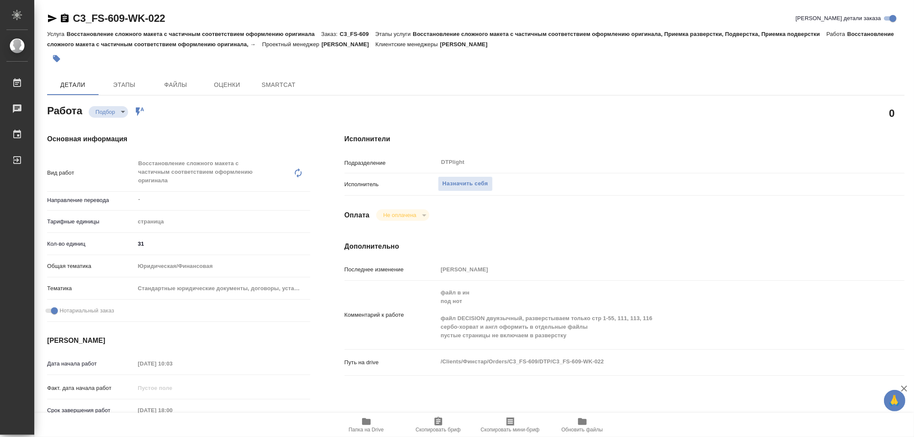
type textarea "x"
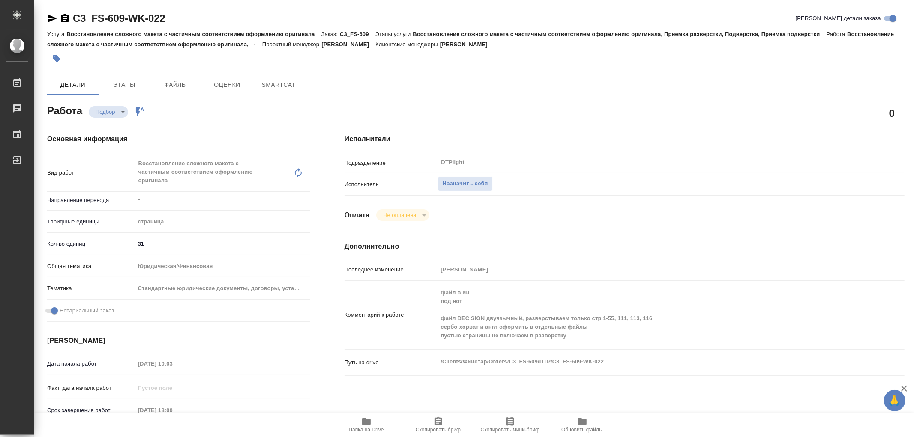
type textarea "x"
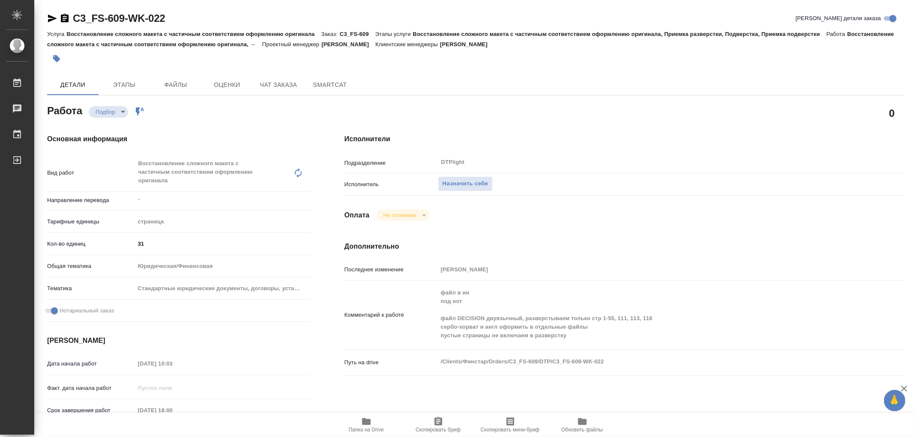
type textarea "x"
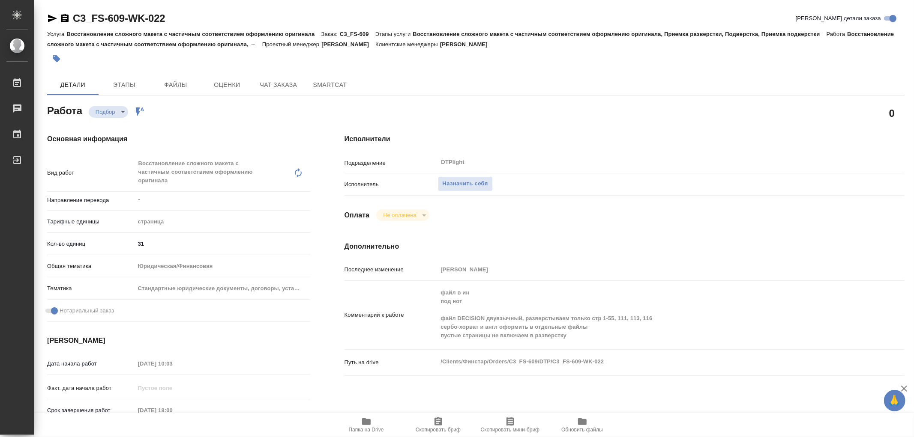
type textarea "x"
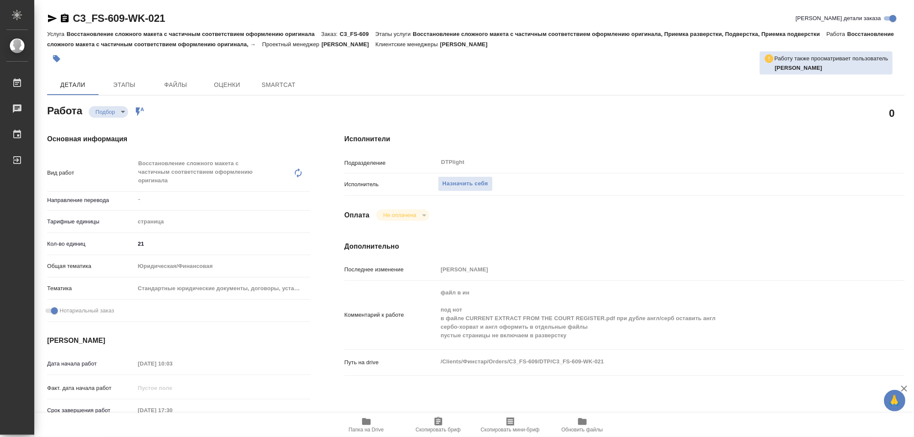
type textarea "x"
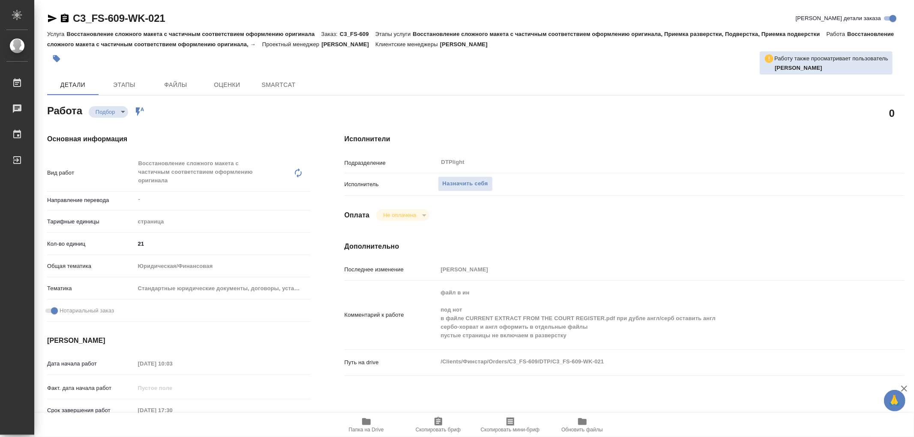
type textarea "x"
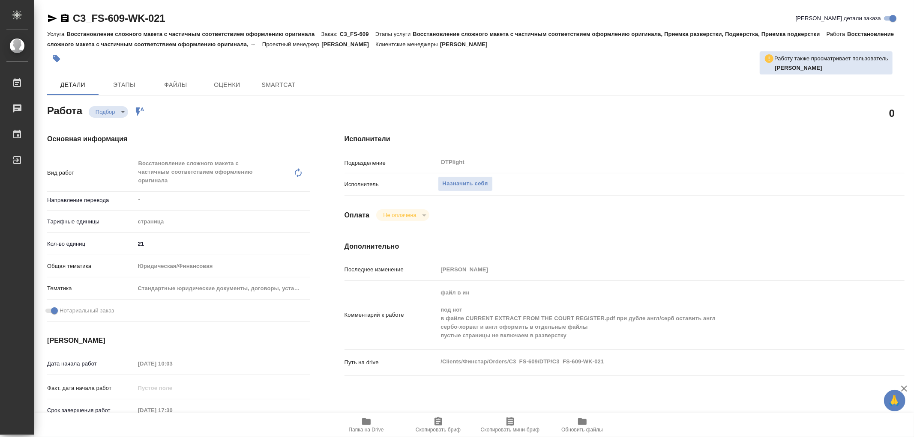
type textarea "x"
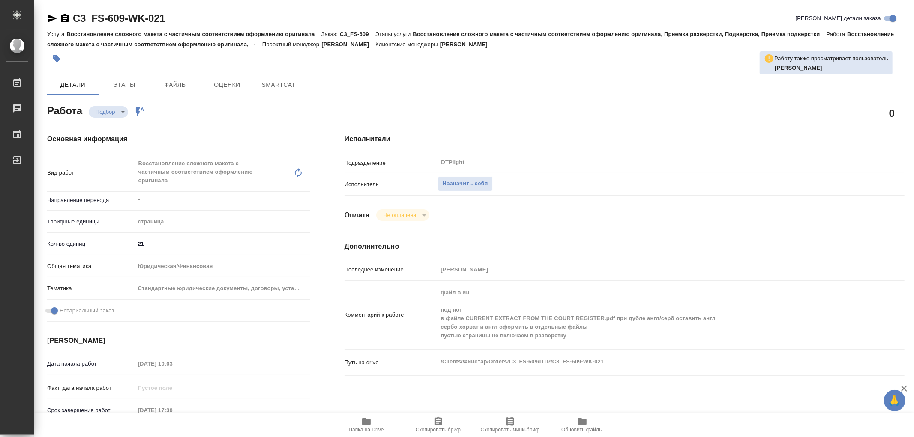
type textarea "x"
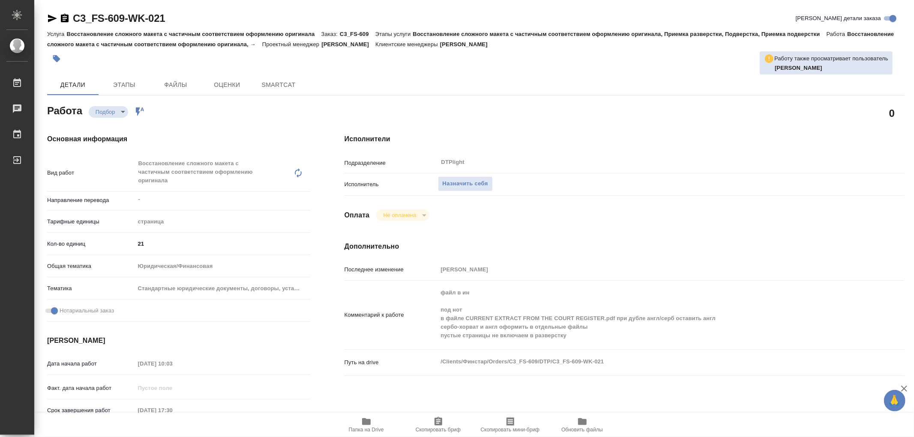
type textarea "x"
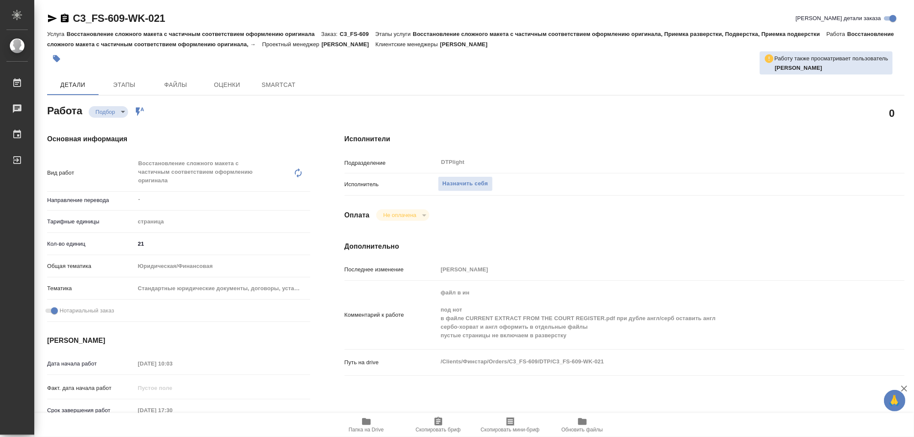
type textarea "x"
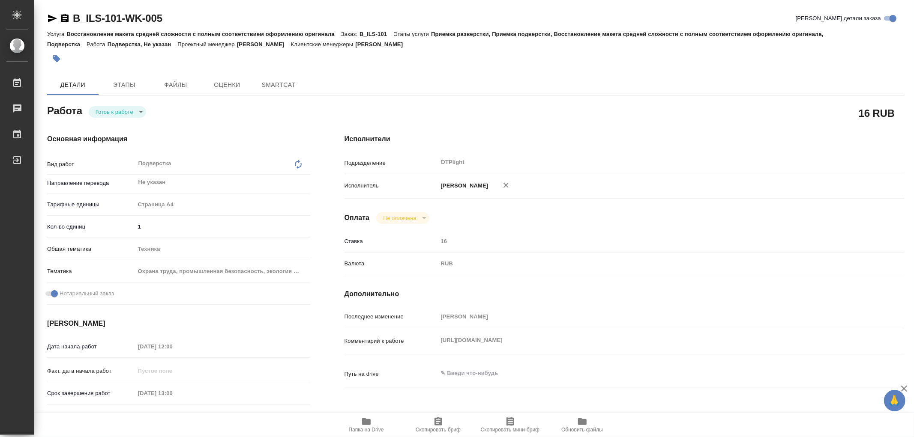
type textarea "x"
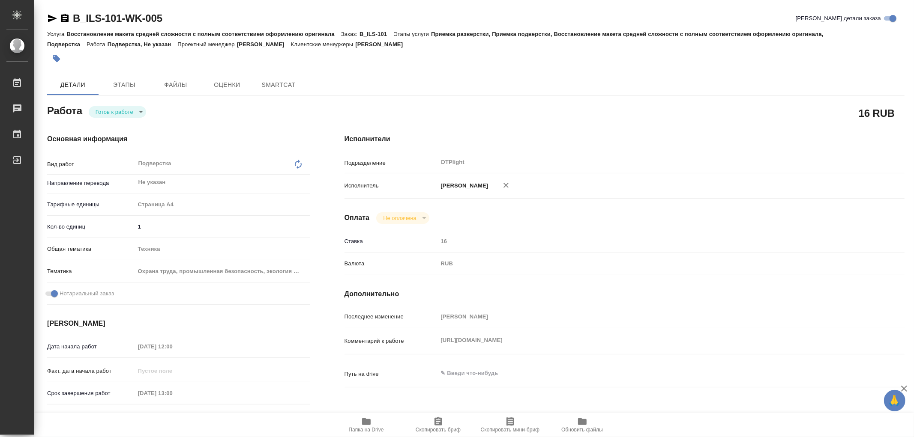
type textarea "x"
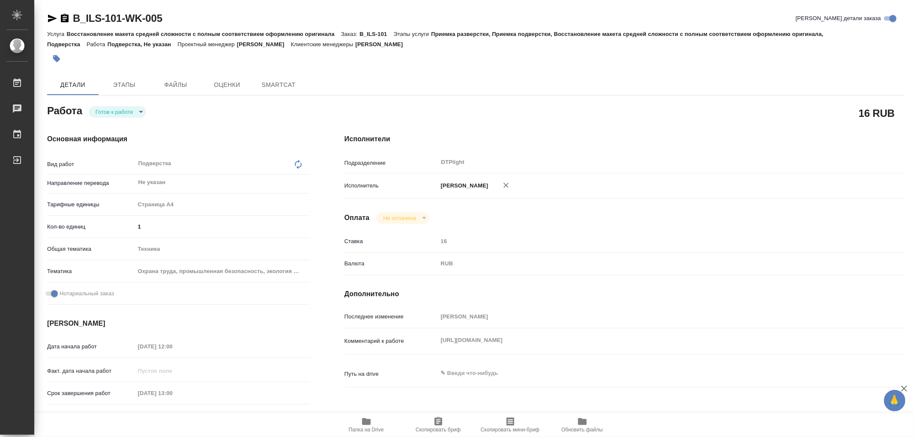
type textarea "x"
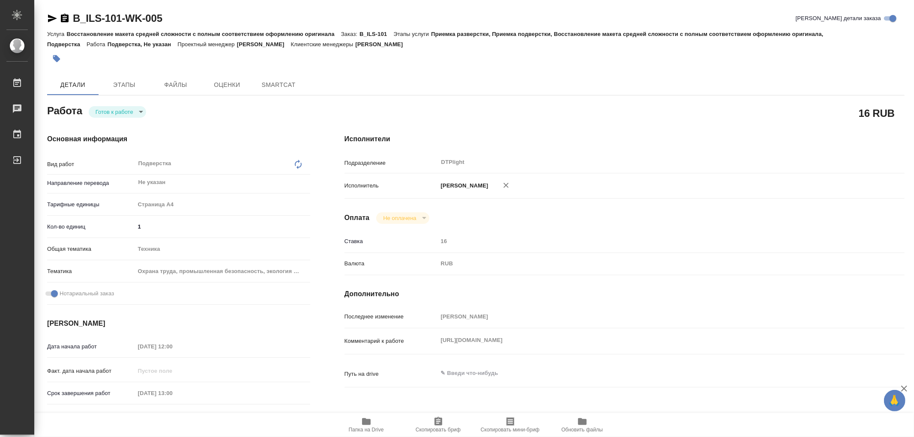
type textarea "x"
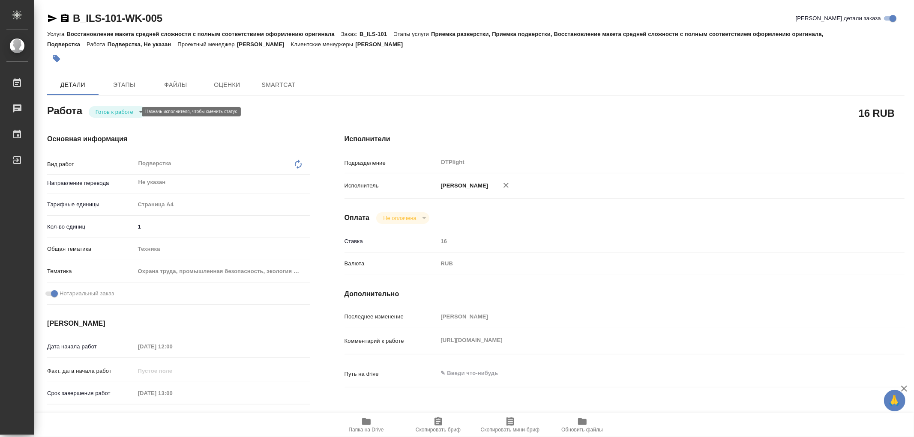
type textarea "x"
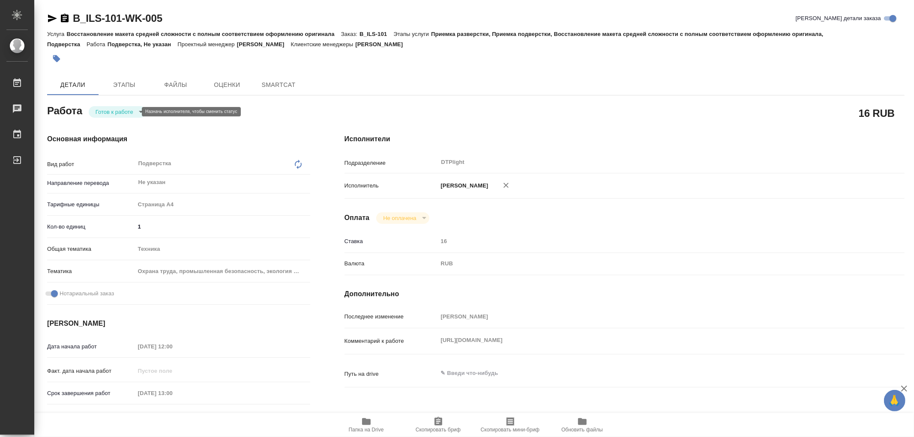
click at [99, 111] on body "🙏 .cls-1 fill:#fff; AWATERA Работы Чаты График Выйти B_ILS-101-WK-005 Кратко де…" at bounding box center [457, 218] width 914 height 437
type textarea "x"
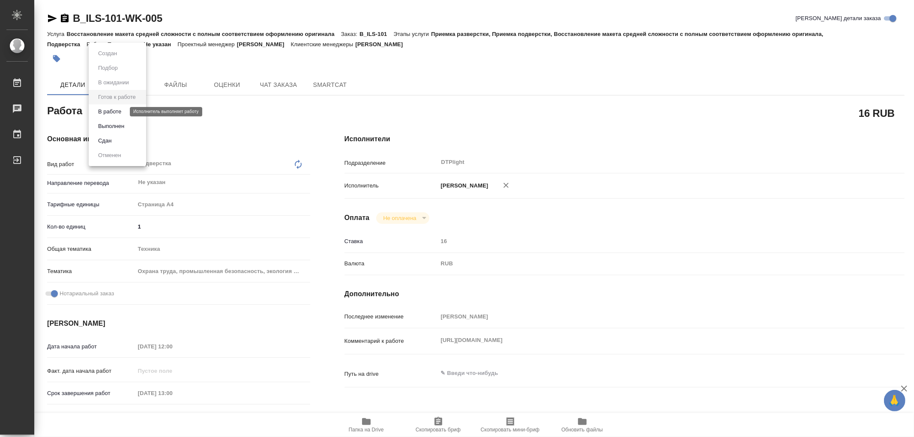
type textarea "x"
click at [110, 112] on button "В работе" at bounding box center [110, 111] width 28 height 9
type textarea "x"
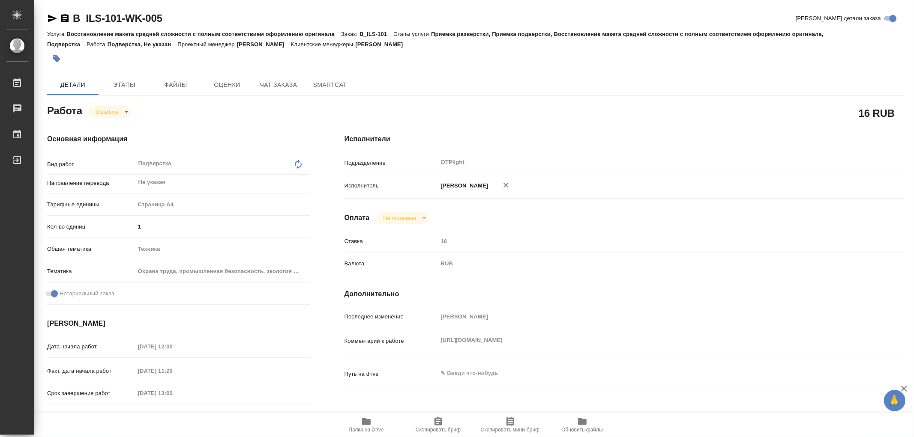
type textarea "x"
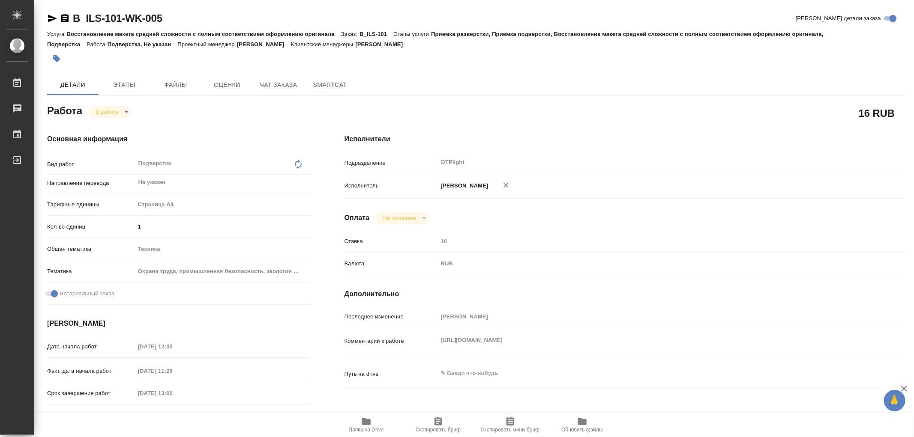
type textarea "x"
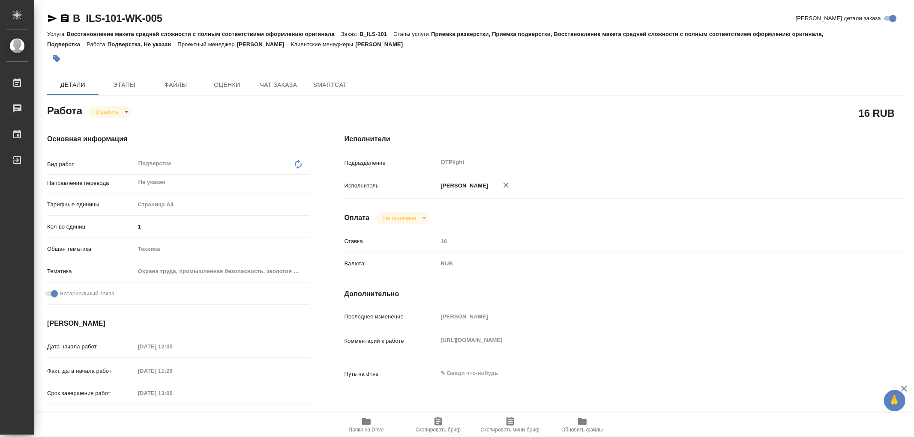
type textarea "x"
drag, startPoint x: 437, startPoint y: 347, endPoint x: 583, endPoint y: 356, distance: 145.9
click at [583, 351] on div "Комментарий к работе https://drive.awatera.com/s/7nqFmaR3B4DCa3J x" at bounding box center [624, 341] width 560 height 19
click at [427, 351] on div "Комментарий к работе https://drive.awatera.com/s/7nqFmaR3B4DCa3J x" at bounding box center [624, 341] width 560 height 19
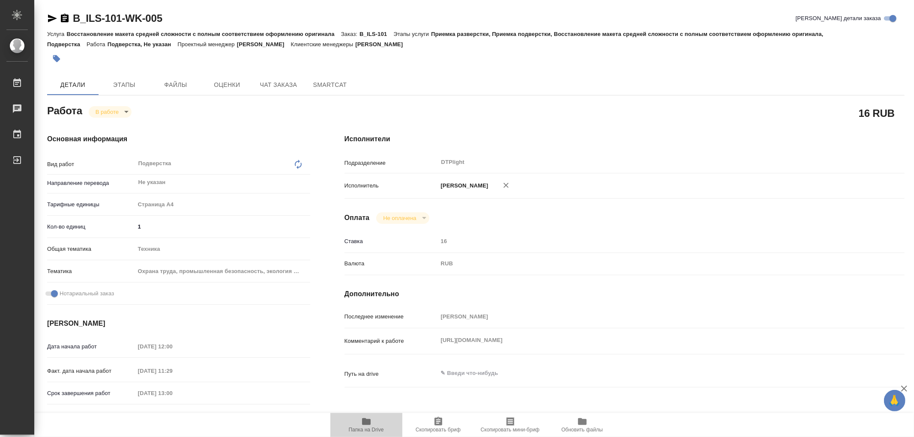
click at [365, 427] on span "Папка на Drive" at bounding box center [366, 430] width 35 height 6
type textarea "x"
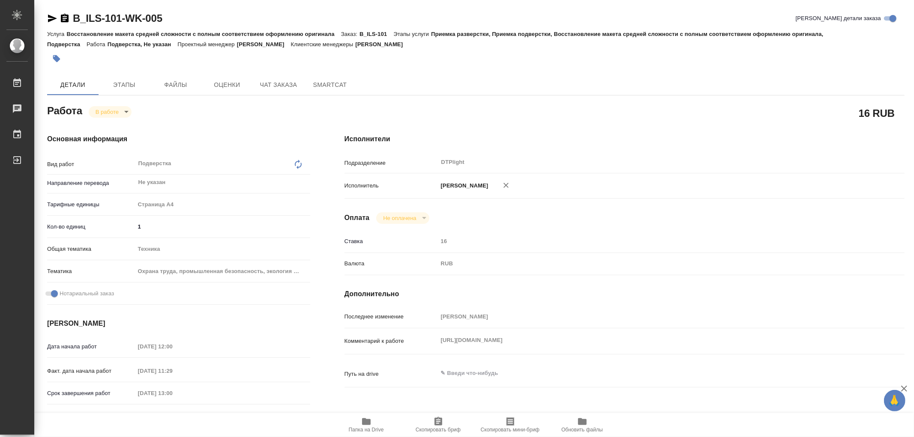
type textarea "x"
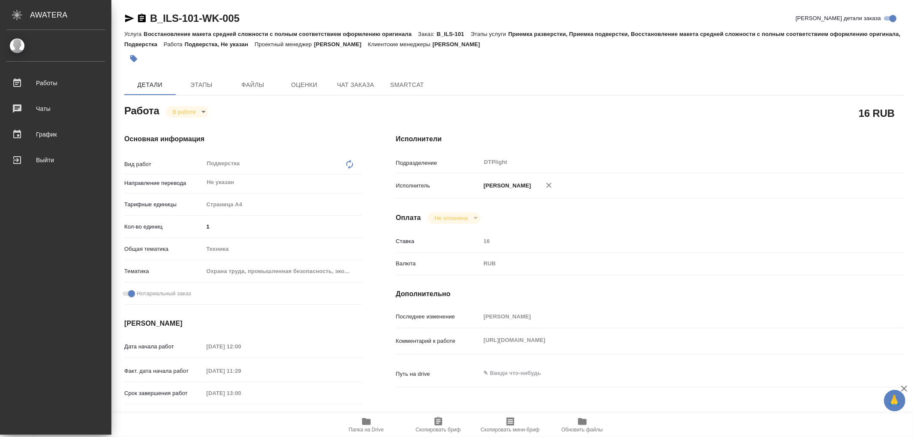
type textarea "x"
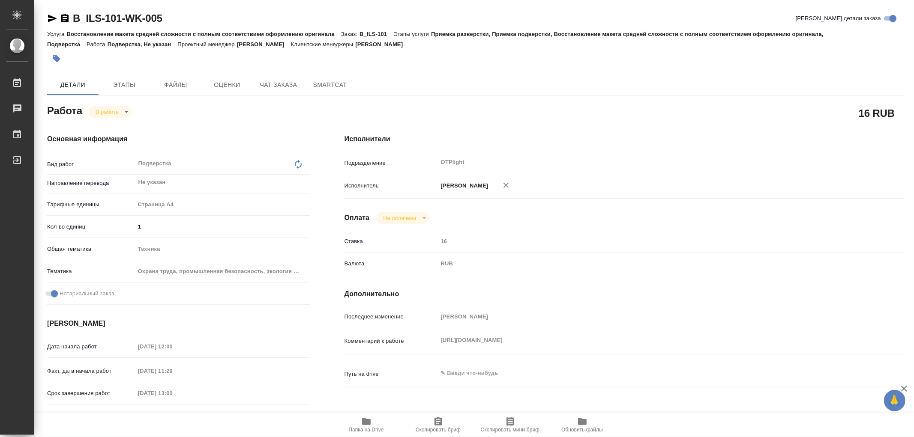
type textarea "x"
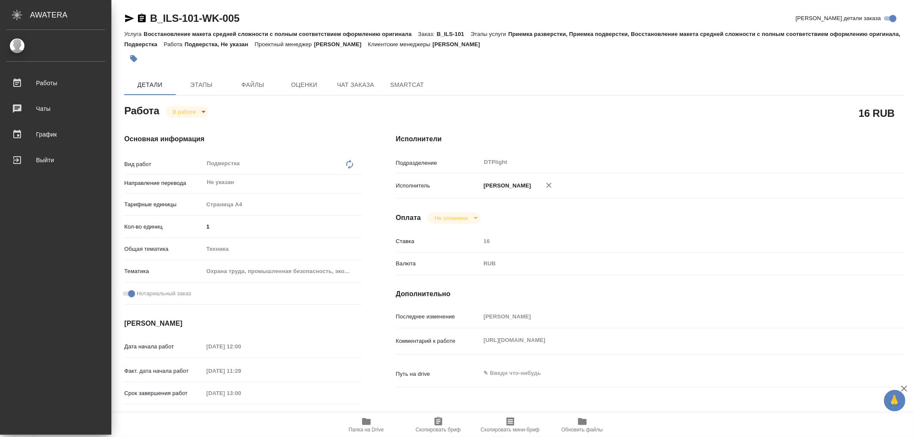
type textarea "x"
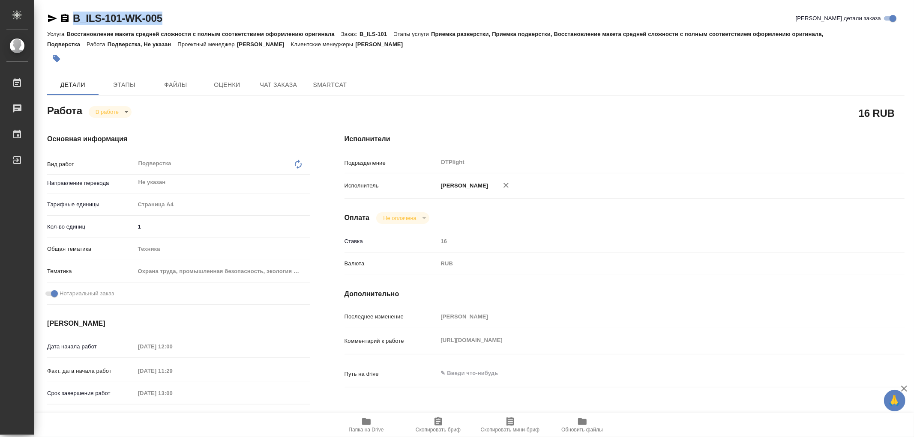
drag, startPoint x: 168, startPoint y: 15, endPoint x: 74, endPoint y: 20, distance: 94.8
click at [74, 20] on div "B_ILS-101-WK-005 Кратко детали заказа" at bounding box center [475, 19] width 857 height 14
copy link "B_ILS-101-WK-005"
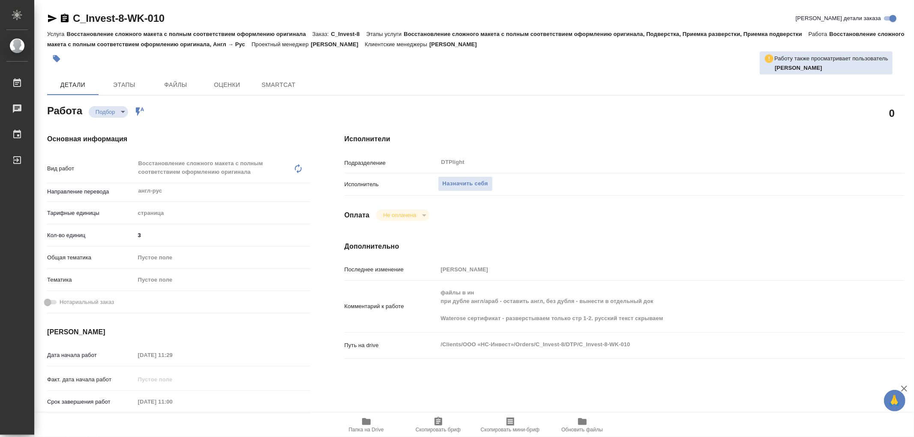
type textarea "x"
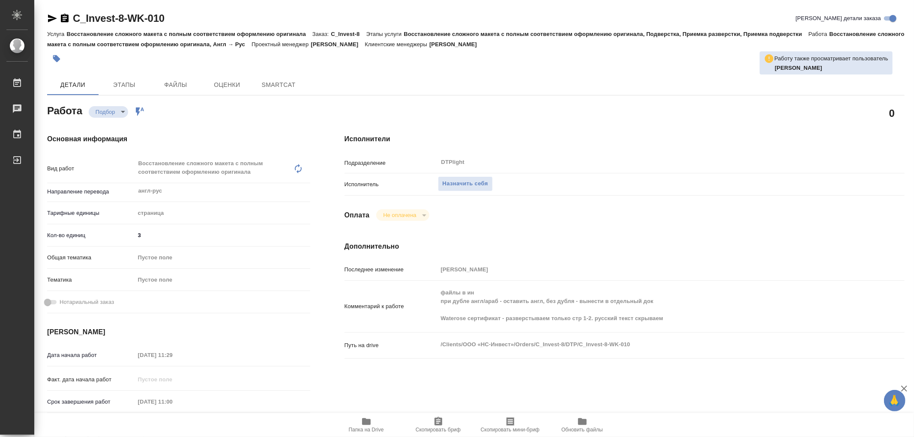
type textarea "x"
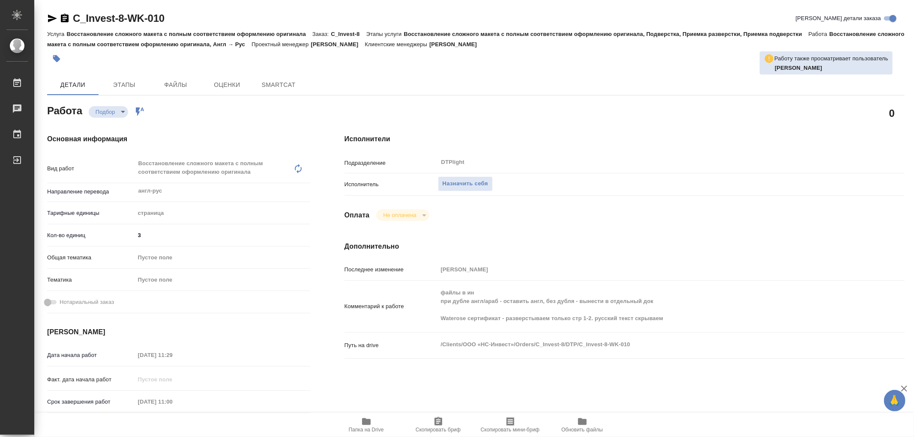
type textarea "x"
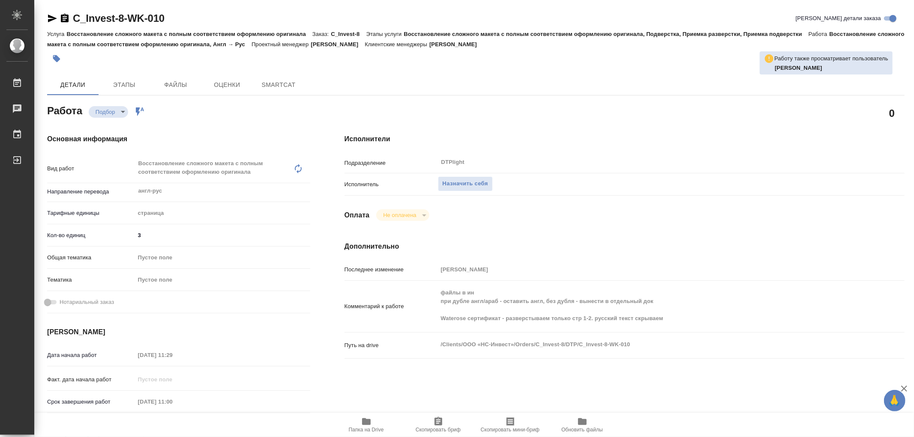
type textarea "x"
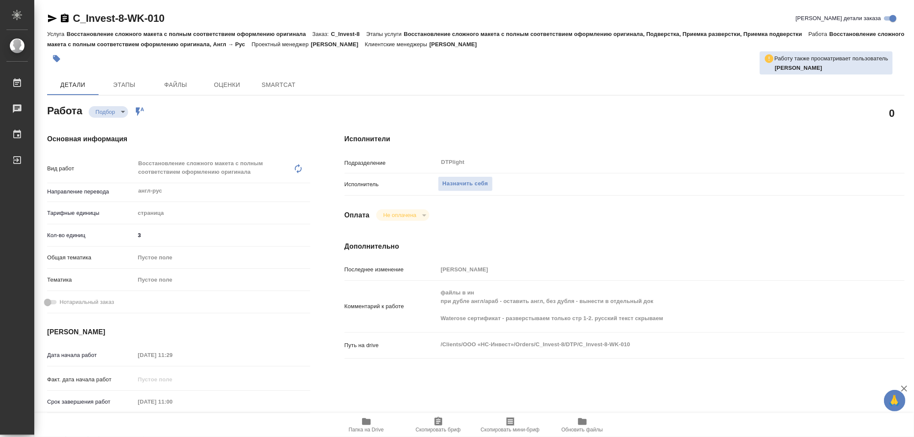
type textarea "x"
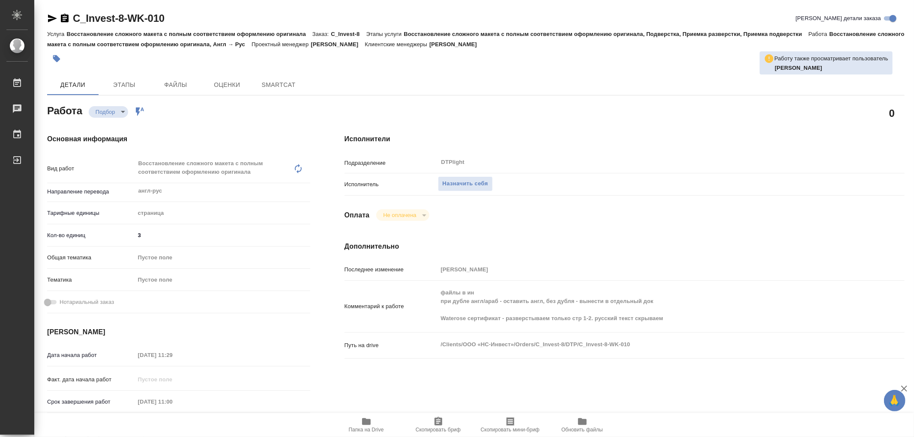
type textarea "x"
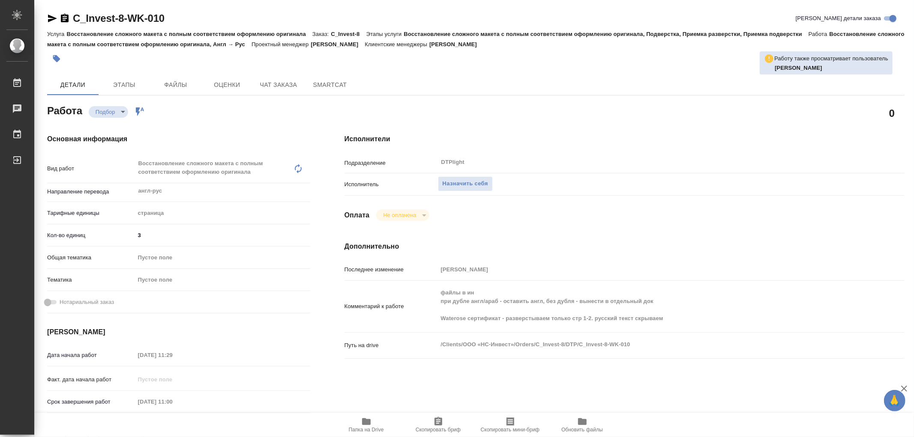
type textarea "x"
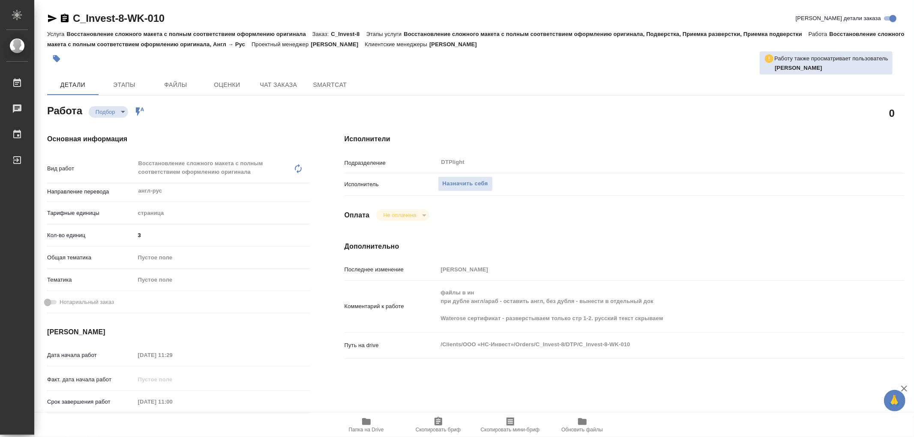
type textarea "x"
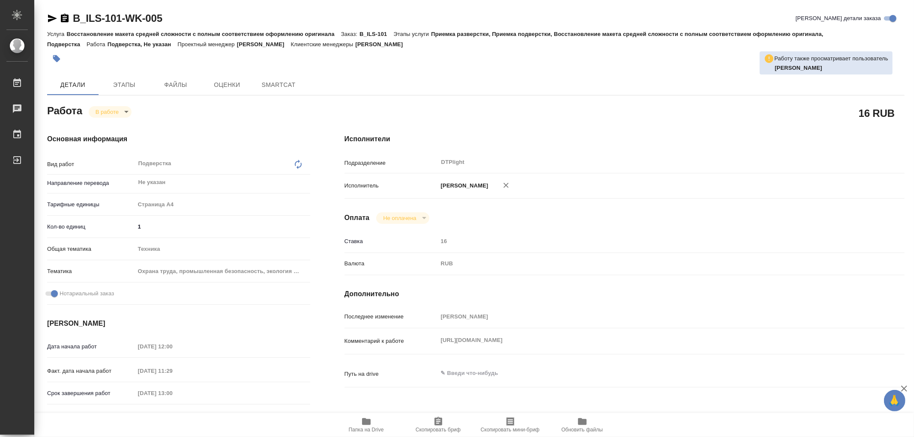
type textarea "x"
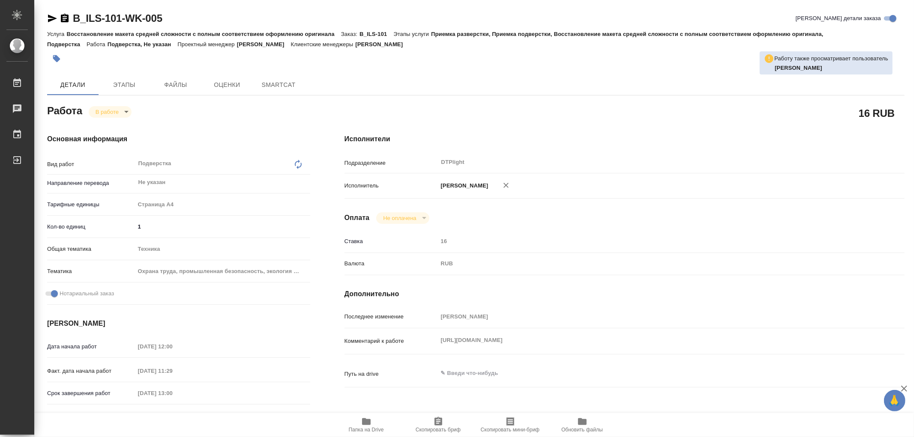
type textarea "x"
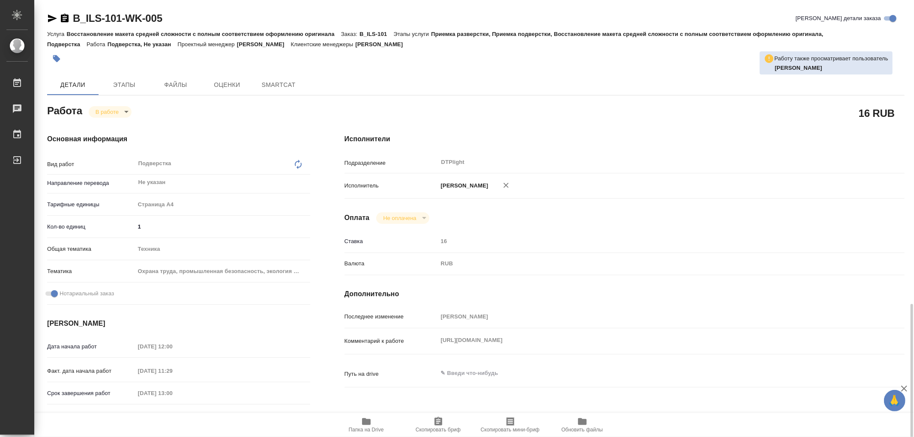
type textarea "x"
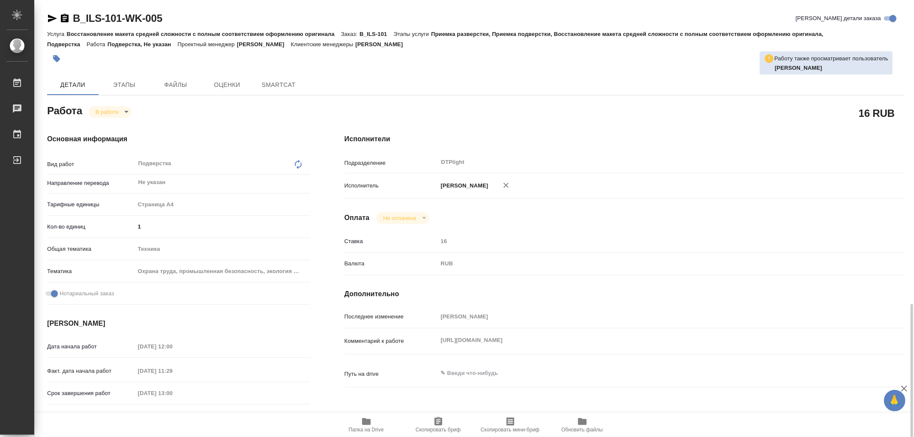
type textarea "x"
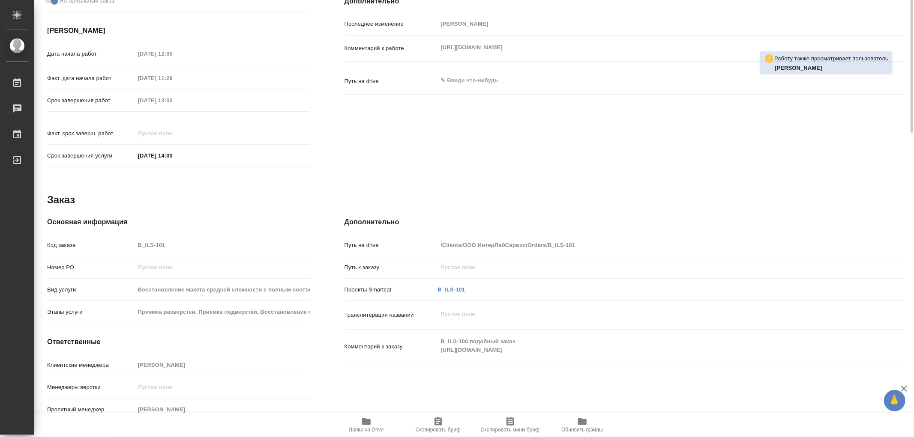
scroll to position [55, 0]
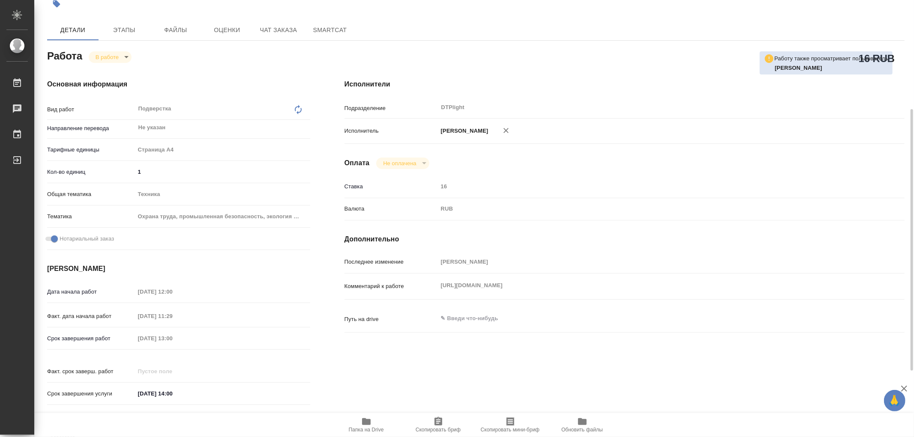
type textarea "x"
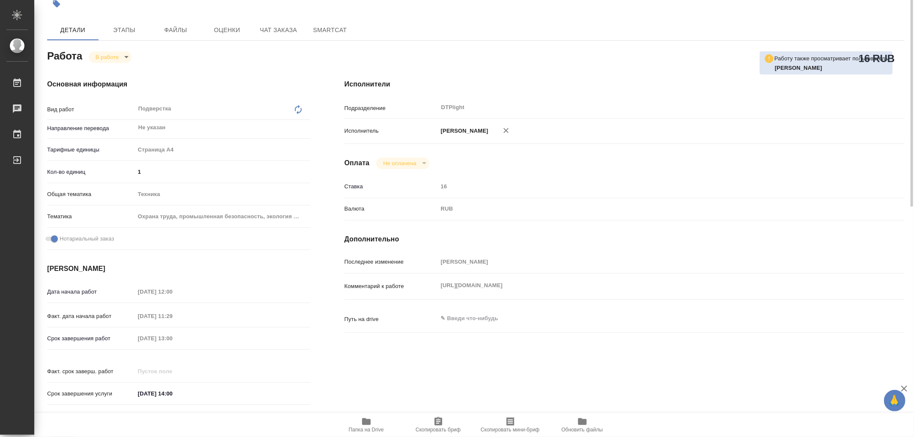
scroll to position [0, 0]
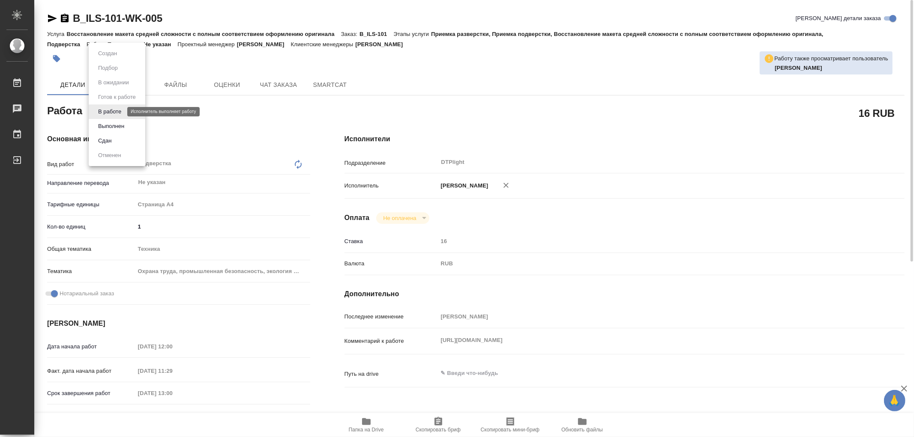
click at [117, 112] on body "🙏 .cls-1 fill:#fff; AWATERA Работы Чаты График Выйти B_ILS-101-WK-005 Кратко де…" at bounding box center [457, 218] width 914 height 437
type textarea "x"
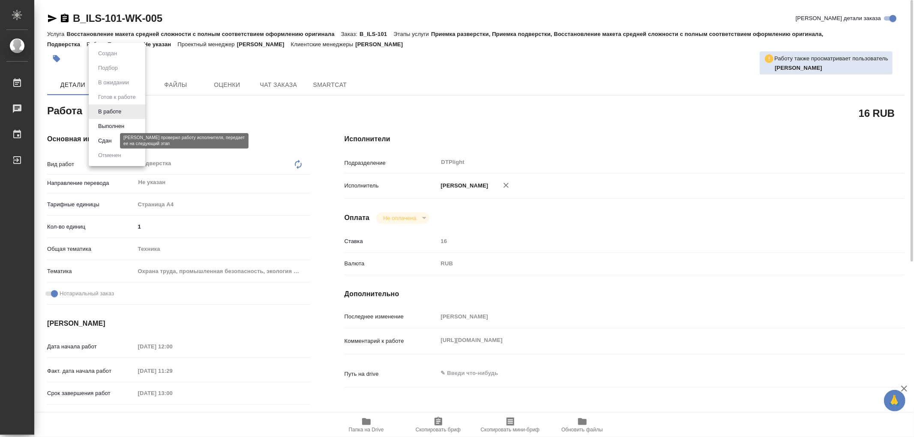
type textarea "x"
click at [111, 137] on button "Сдан" at bounding box center [105, 140] width 18 height 9
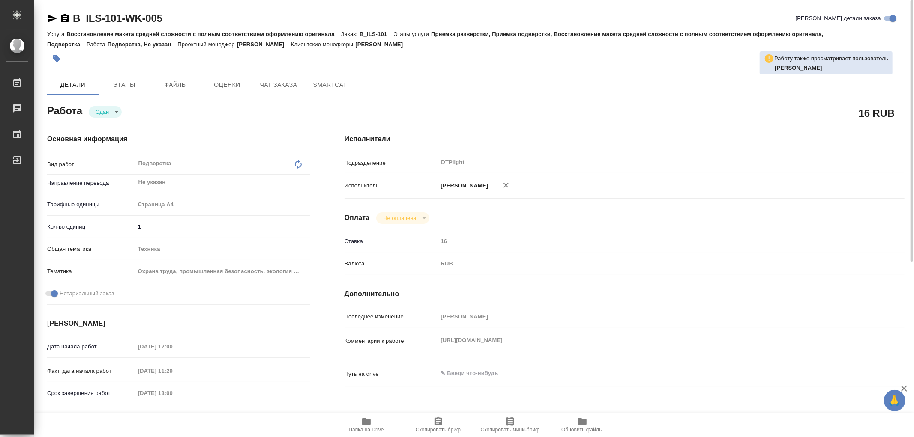
type textarea "x"
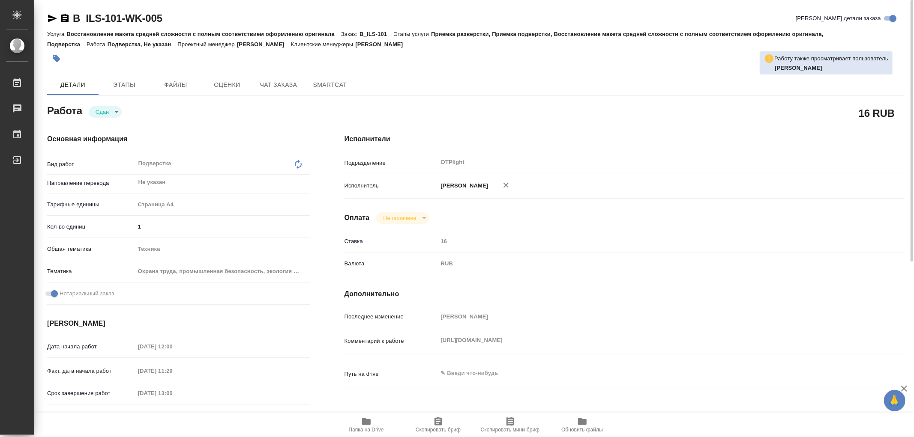
type textarea "x"
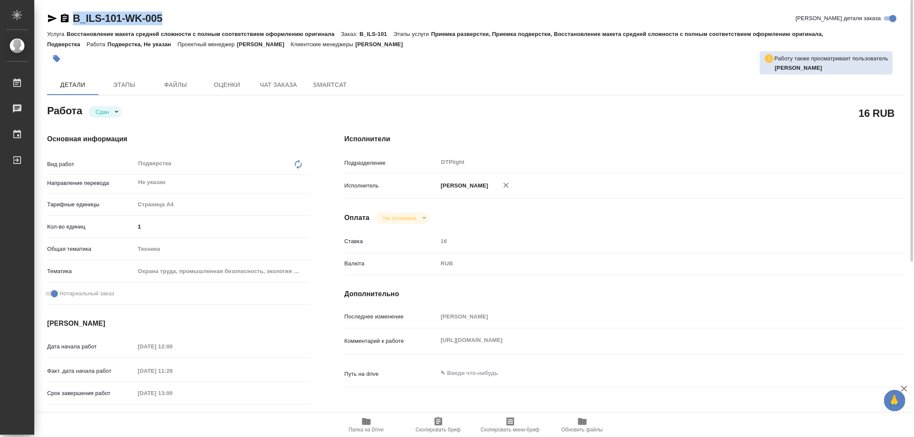
drag, startPoint x: 186, startPoint y: 22, endPoint x: 74, endPoint y: 17, distance: 111.9
click at [74, 17] on div "B_ILS-101-WK-005 Кратко детали заказа" at bounding box center [475, 19] width 857 height 14
type textarea "x"
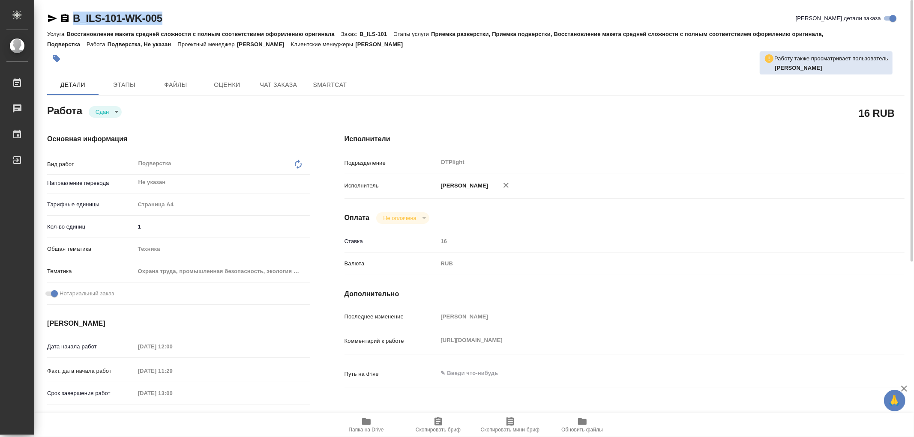
type textarea "x"
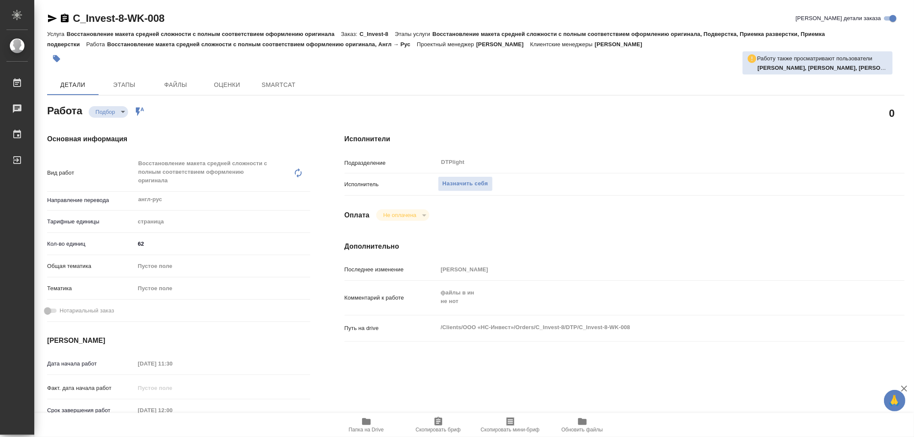
type textarea "x"
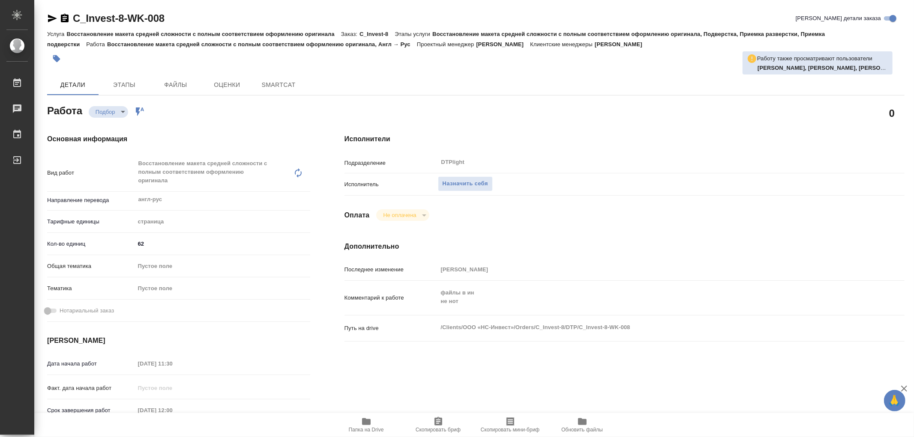
type textarea "x"
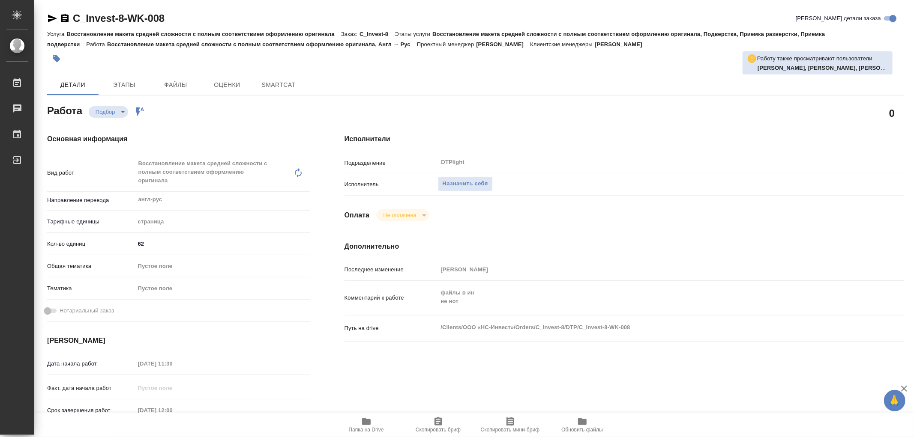
type textarea "x"
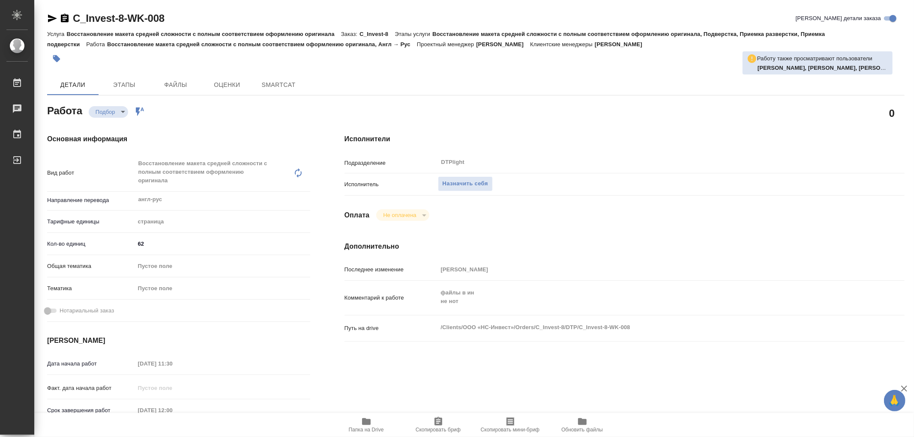
type textarea "x"
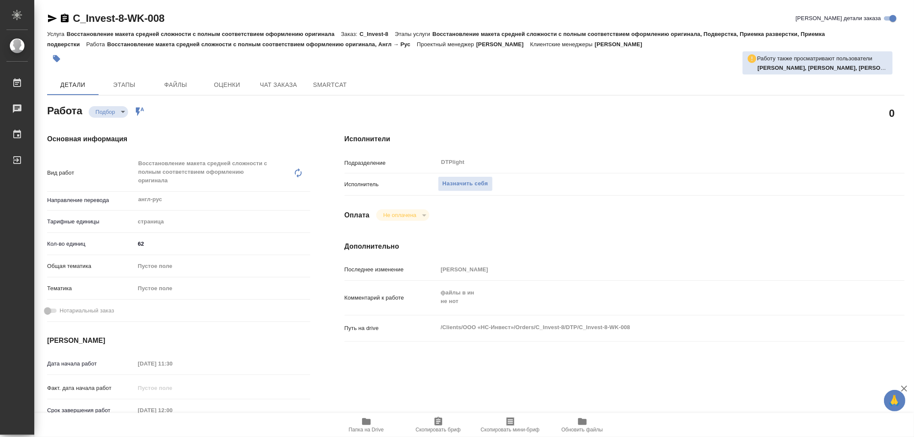
type textarea "x"
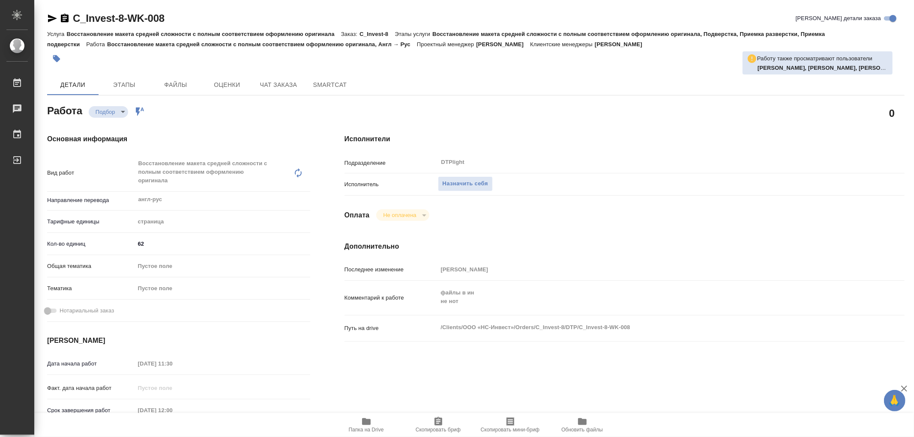
type textarea "x"
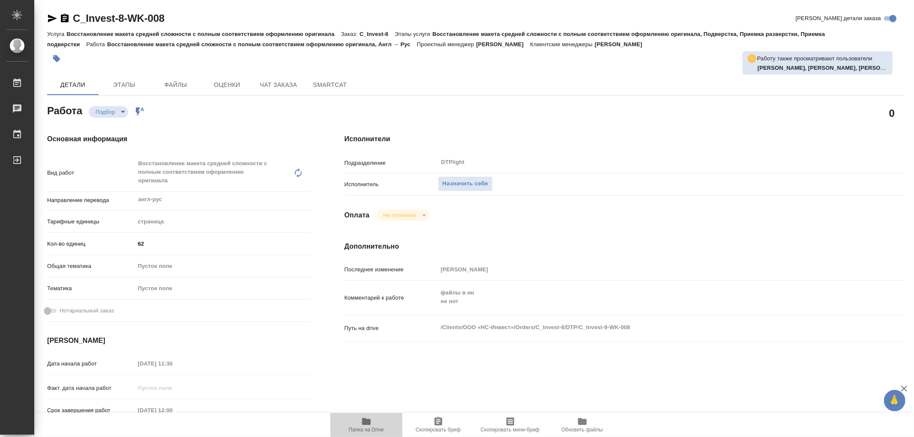
click at [372, 425] on span "Папка на Drive" at bounding box center [366, 425] width 62 height 16
type textarea "x"
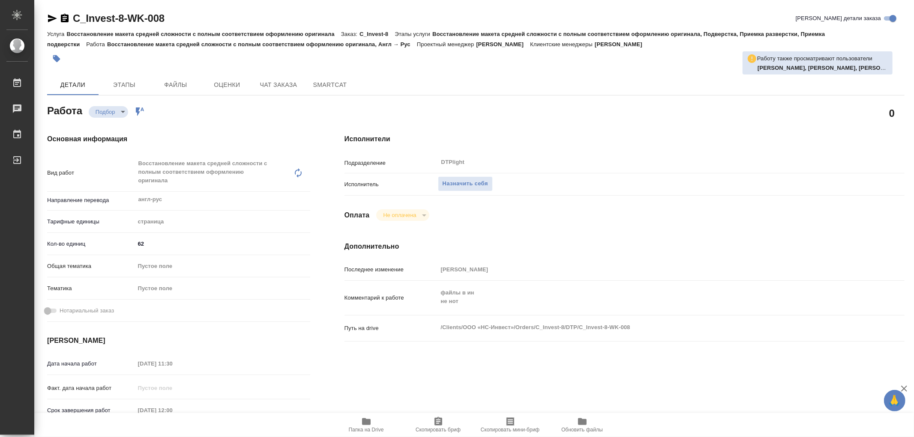
type textarea "x"
click at [372, 425] on span "Папка на Drive" at bounding box center [366, 425] width 62 height 16
click at [453, 187] on span "Назначить себя" at bounding box center [465, 184] width 45 height 10
type textarea "x"
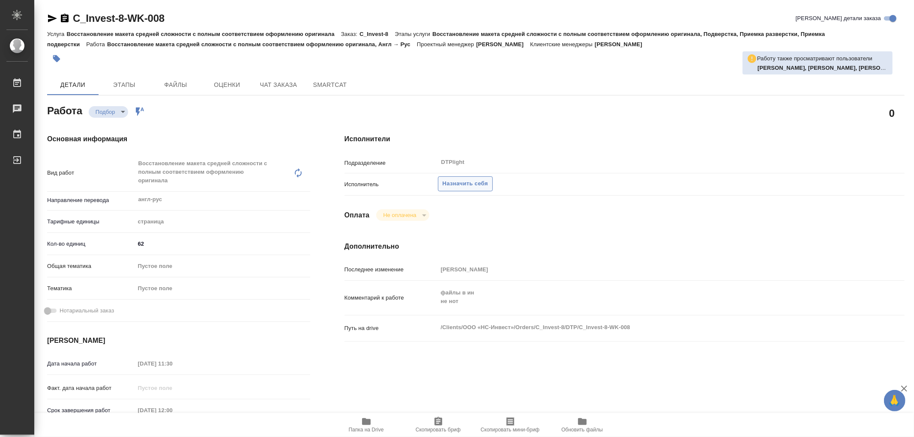
type textarea "x"
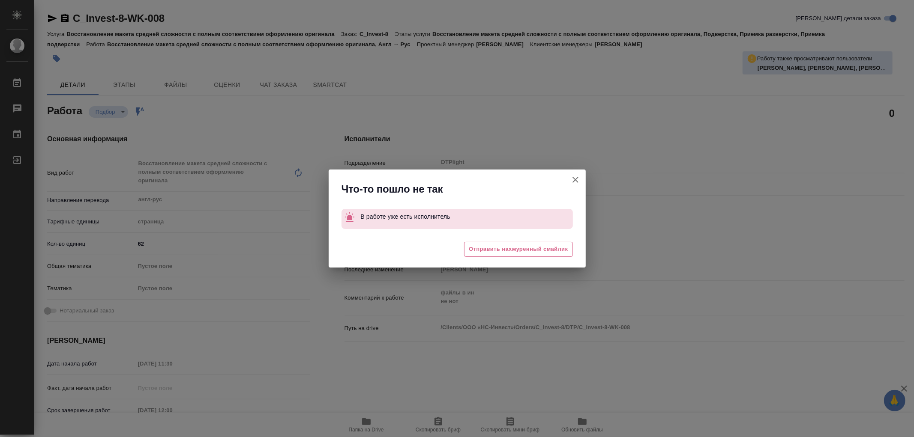
click at [571, 177] on icon "button" at bounding box center [575, 180] width 10 height 10
type textarea "x"
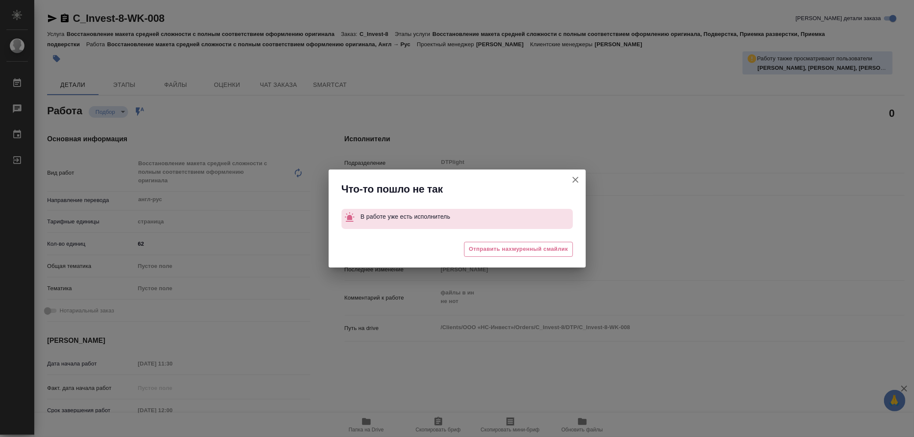
type textarea "x"
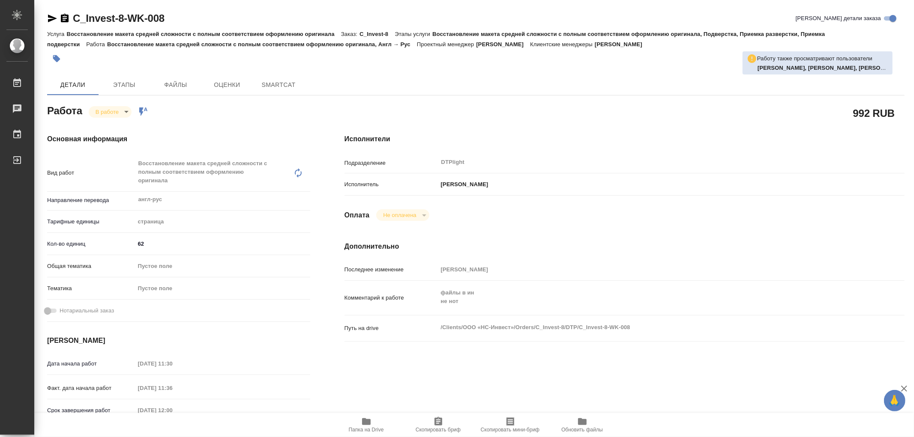
type textarea "x"
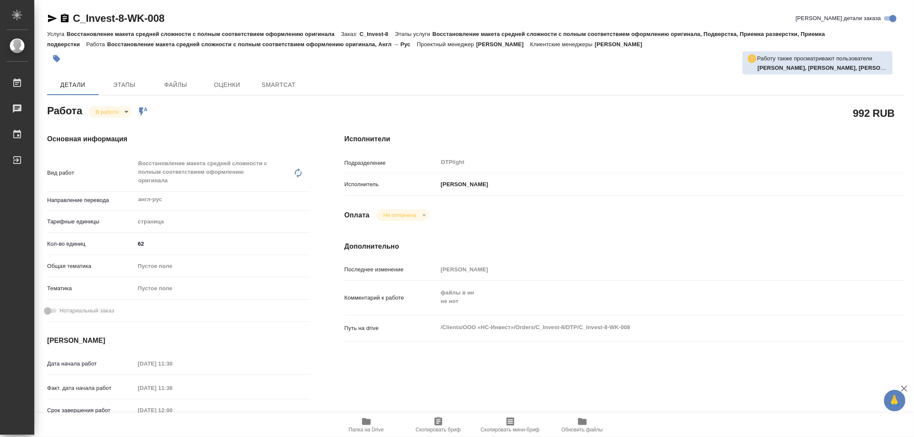
type textarea "x"
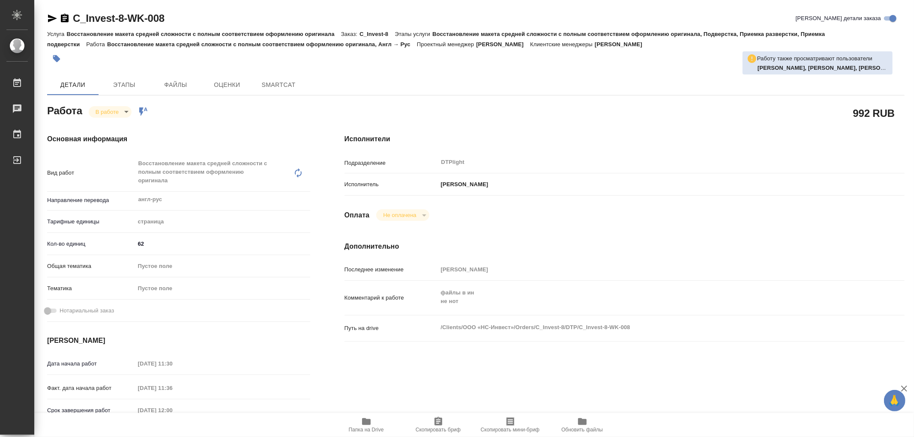
type textarea "x"
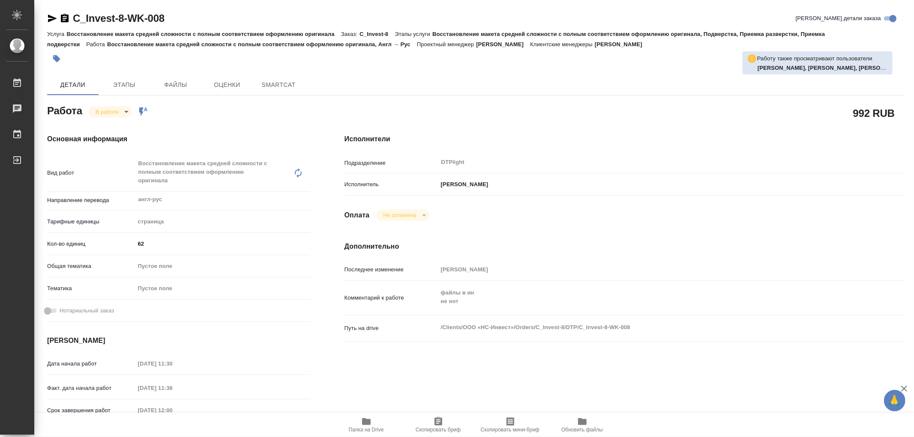
type textarea "x"
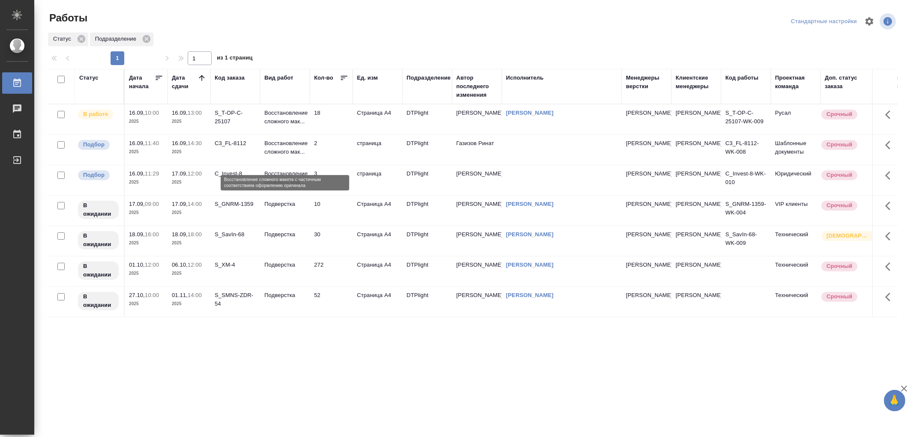
click at [301, 156] on p "Восстановление сложного мак..." at bounding box center [284, 147] width 41 height 17
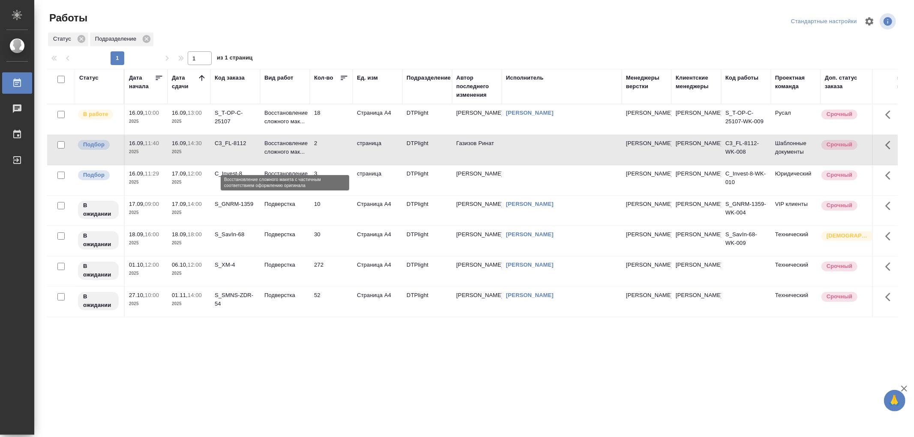
click at [301, 156] on p "Восстановление сложного мак..." at bounding box center [284, 147] width 41 height 17
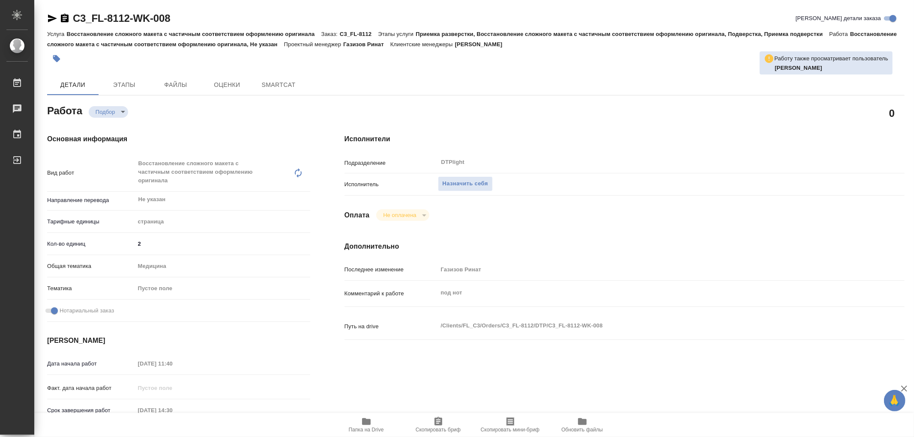
type textarea "x"
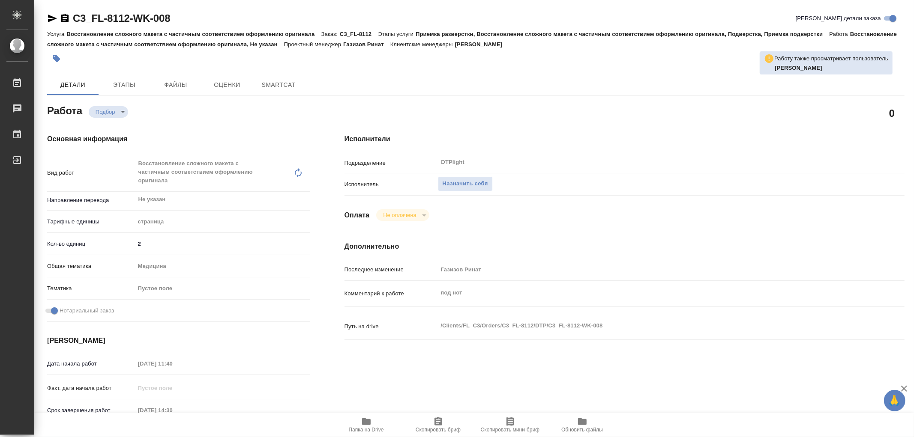
type textarea "x"
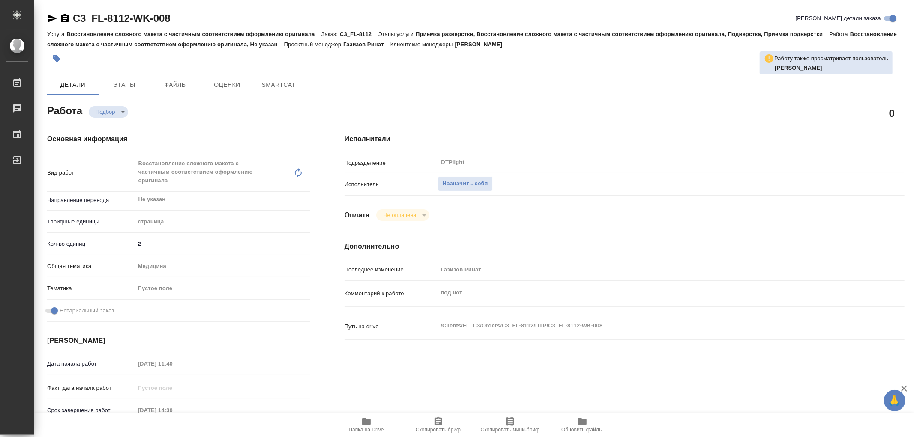
type textarea "x"
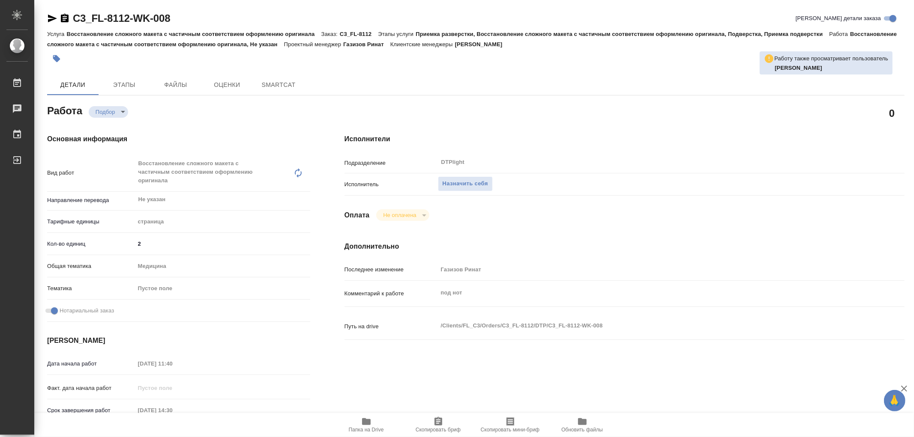
type textarea "x"
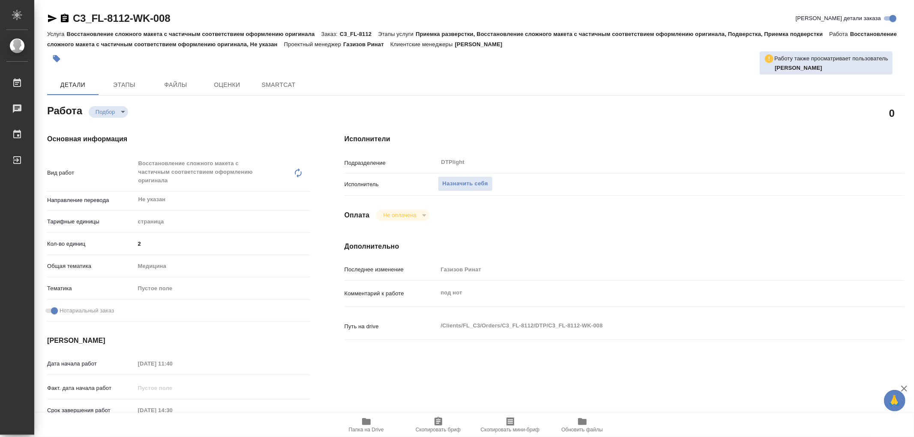
type textarea "x"
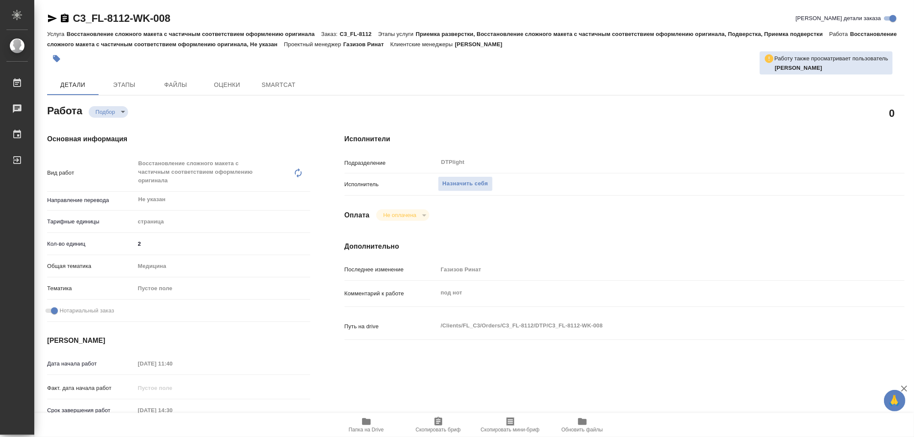
type textarea "x"
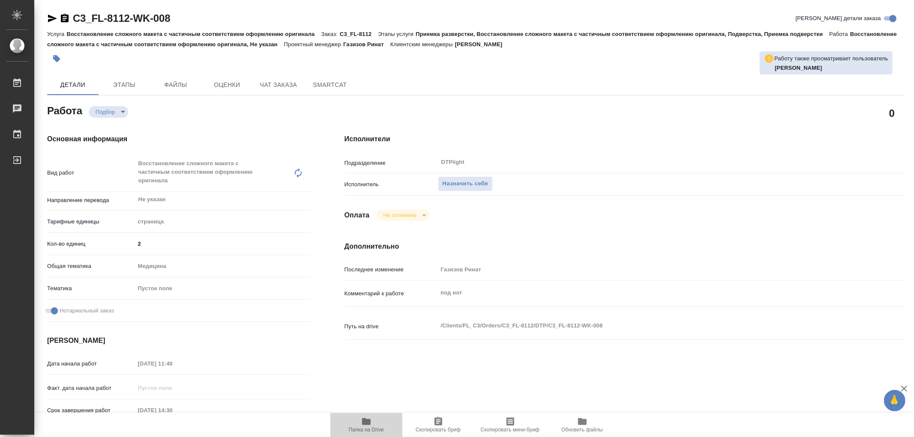
click at [363, 422] on icon "button" at bounding box center [366, 422] width 9 height 7
type textarea "x"
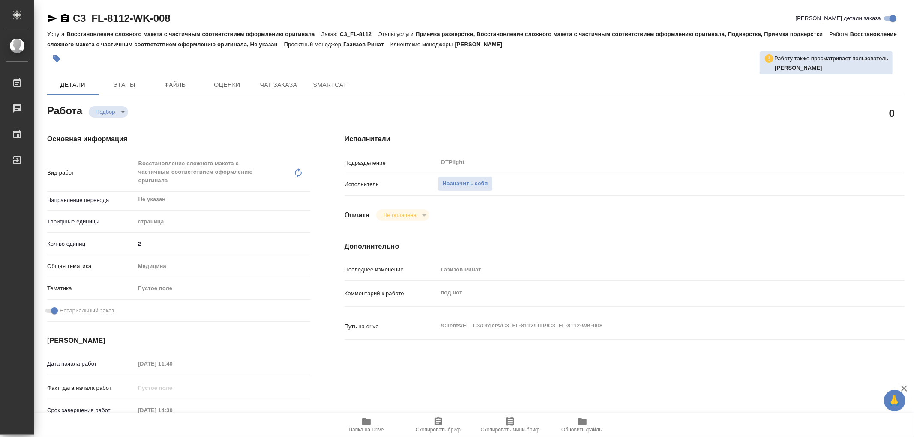
type textarea "x"
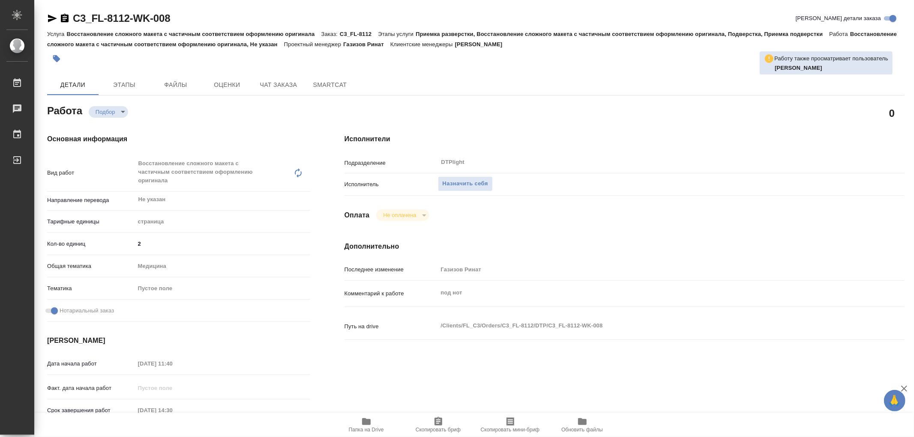
type textarea "x"
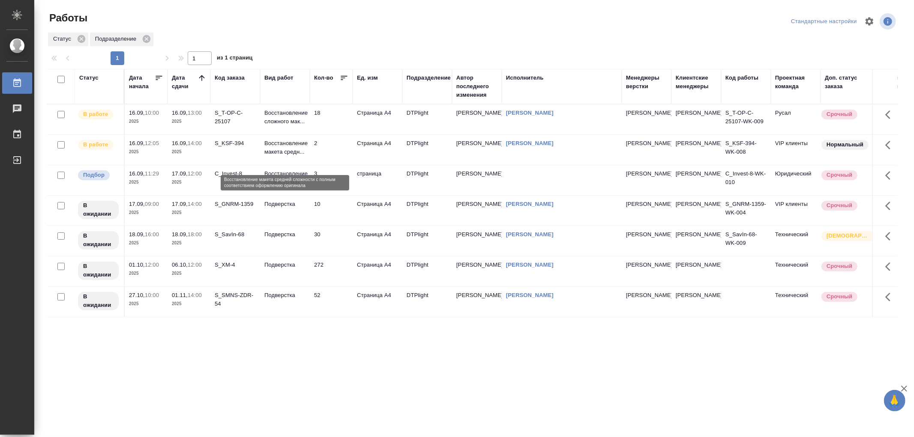
click at [290, 156] on p "Восстановление макета средн..." at bounding box center [284, 147] width 41 height 17
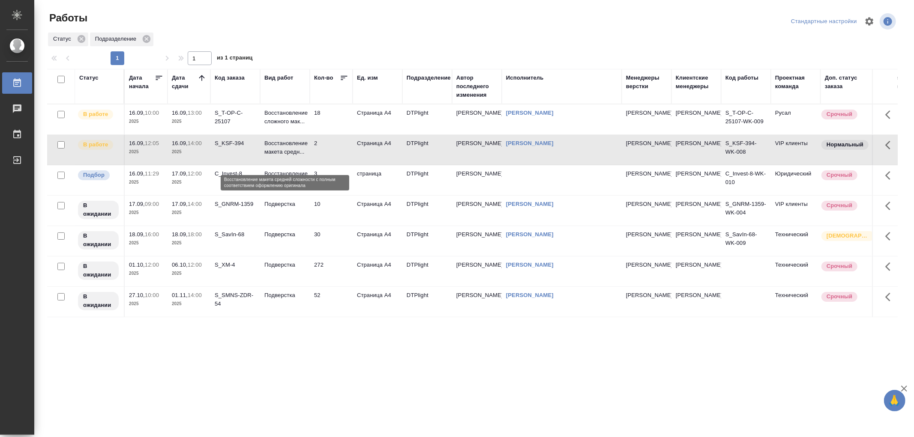
click at [290, 156] on p "Восстановление макета средн..." at bounding box center [284, 147] width 41 height 17
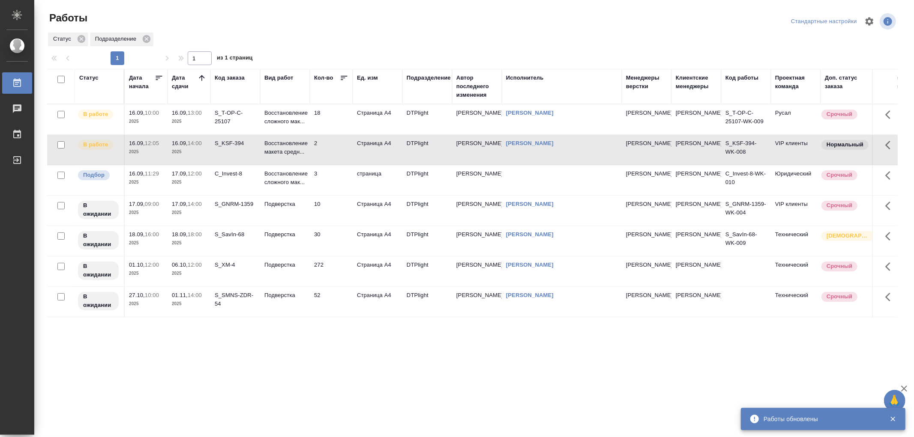
click at [317, 126] on td "18" at bounding box center [331, 120] width 43 height 30
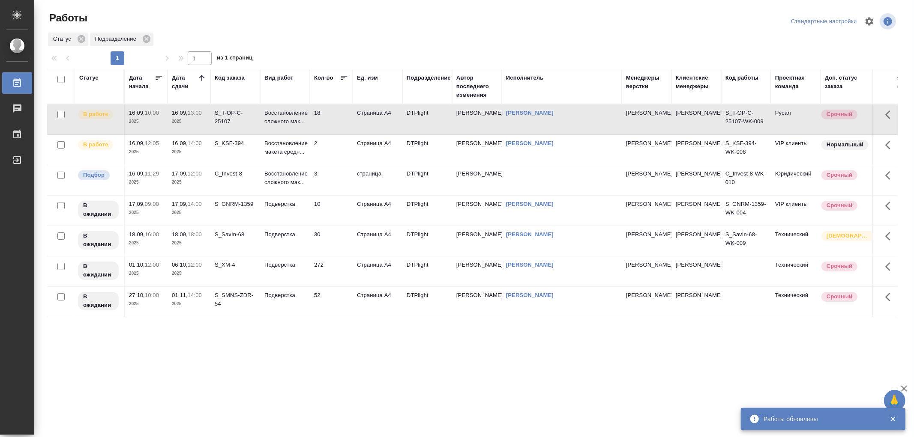
click at [317, 126] on td "18" at bounding box center [331, 120] width 43 height 30
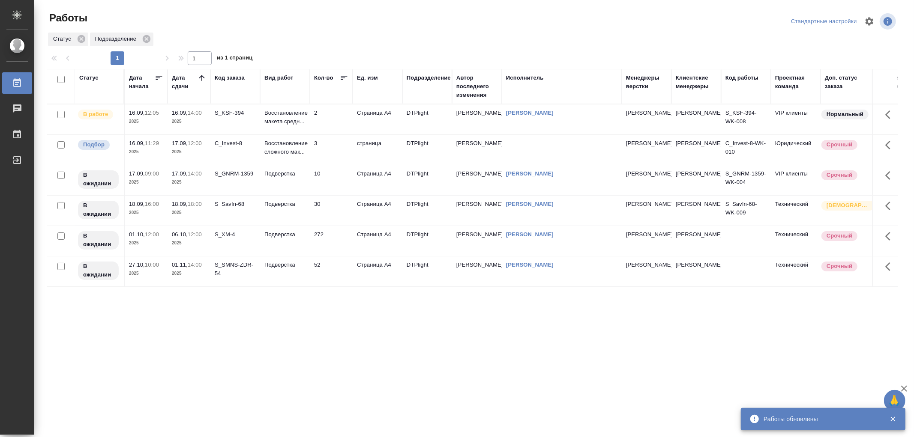
click at [308, 118] on td "Восстановление макета средн..." at bounding box center [285, 120] width 50 height 30
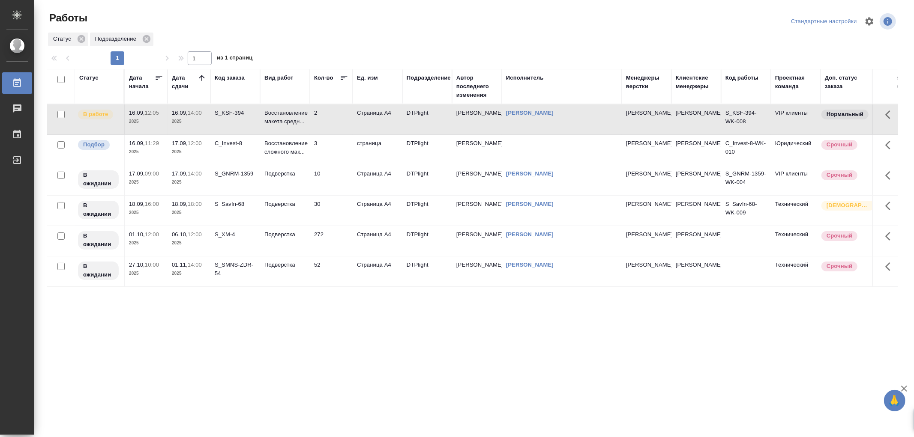
click at [308, 118] on td "Восстановление макета средн..." at bounding box center [285, 120] width 50 height 30
click at [289, 110] on p "Восстановление макета средн..." at bounding box center [284, 117] width 41 height 17
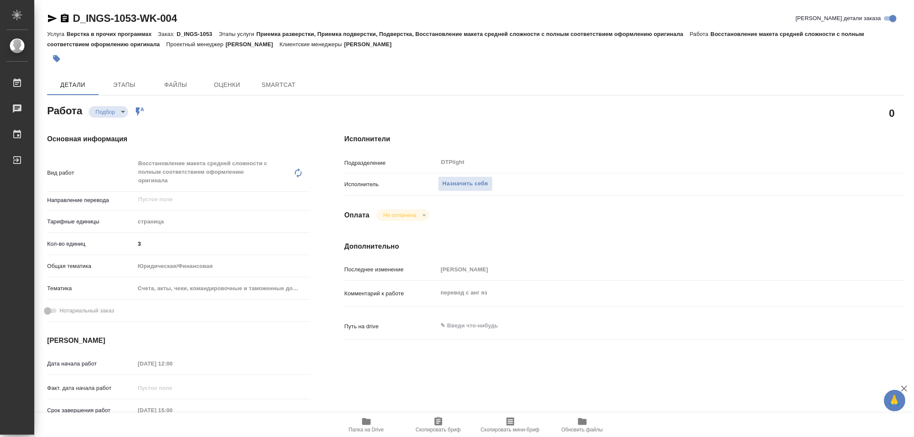
type textarea "x"
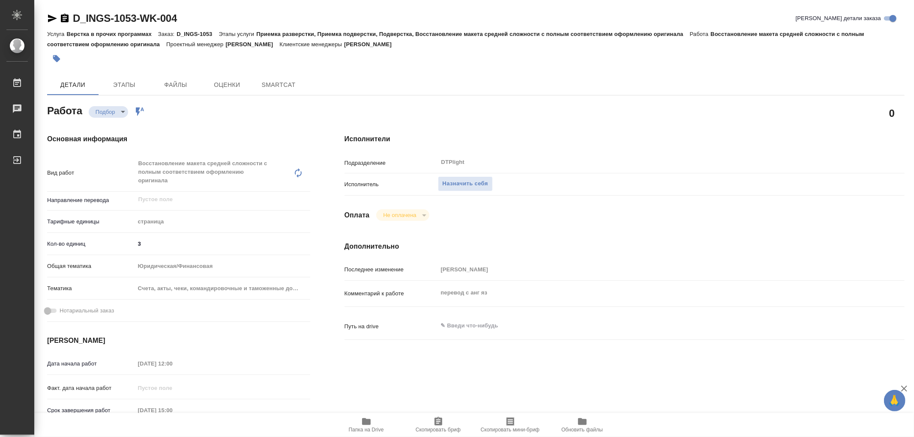
type textarea "x"
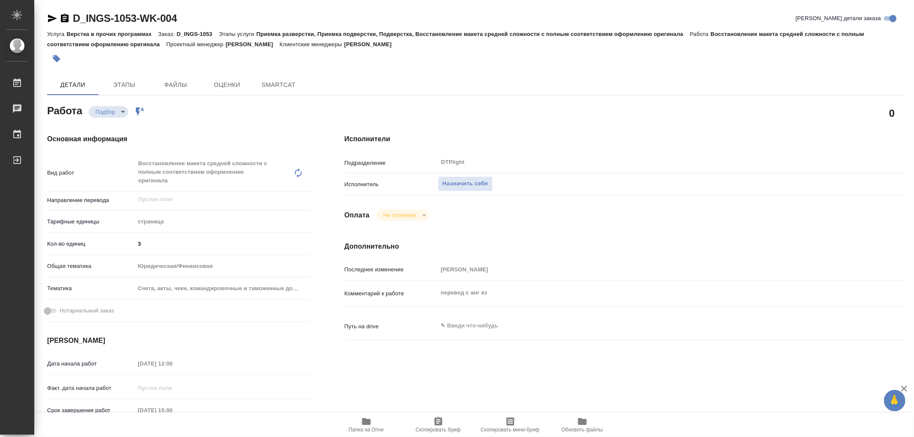
type textarea "x"
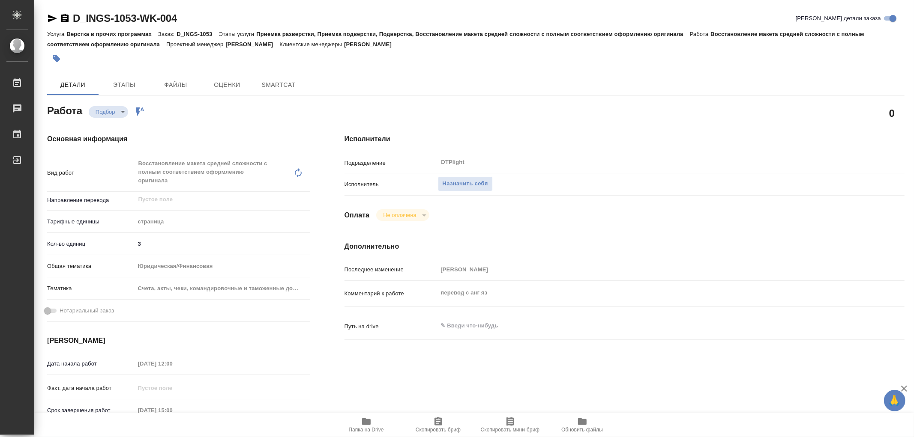
type textarea "x"
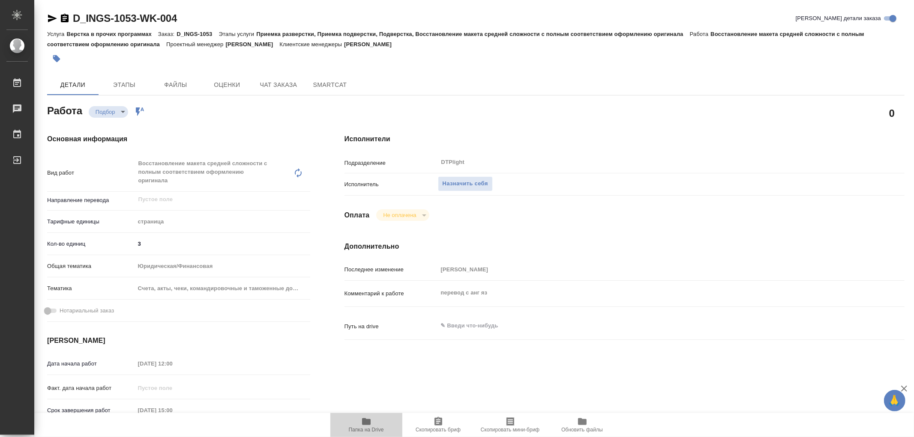
click at [373, 425] on span "Папка на Drive" at bounding box center [366, 425] width 62 height 16
type textarea "x"
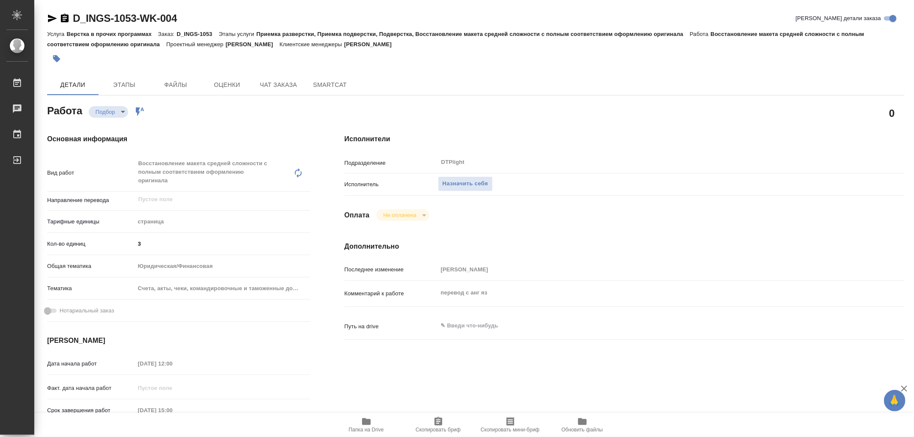
type textarea "x"
click at [373, 425] on span "Папка на Drive" at bounding box center [366, 425] width 62 height 16
type textarea "x"
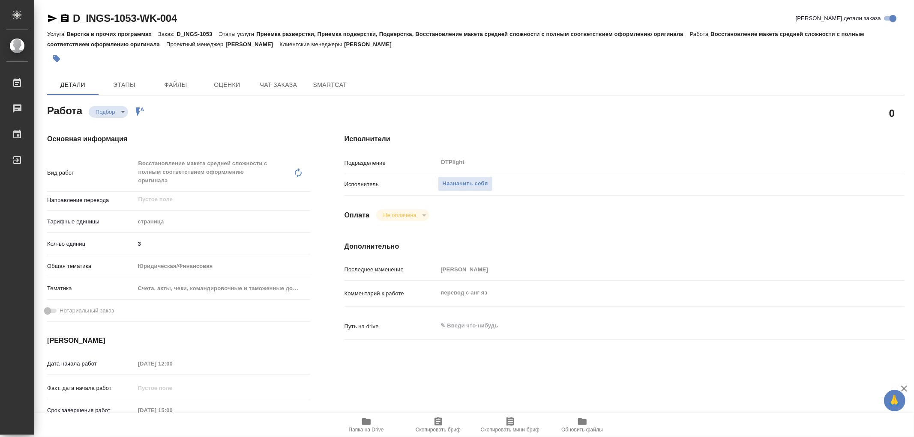
type textarea "x"
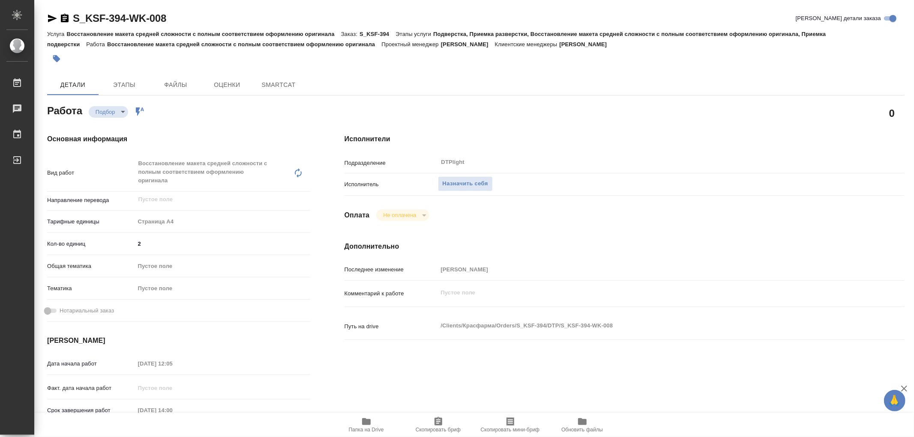
type textarea "x"
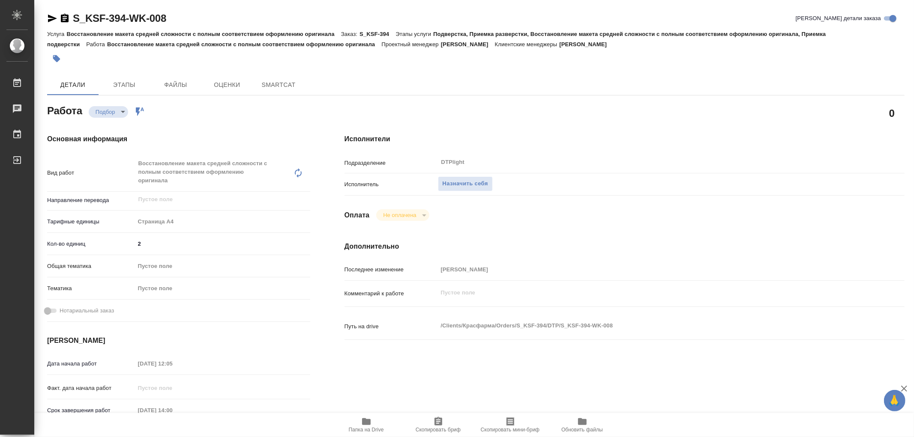
type textarea "x"
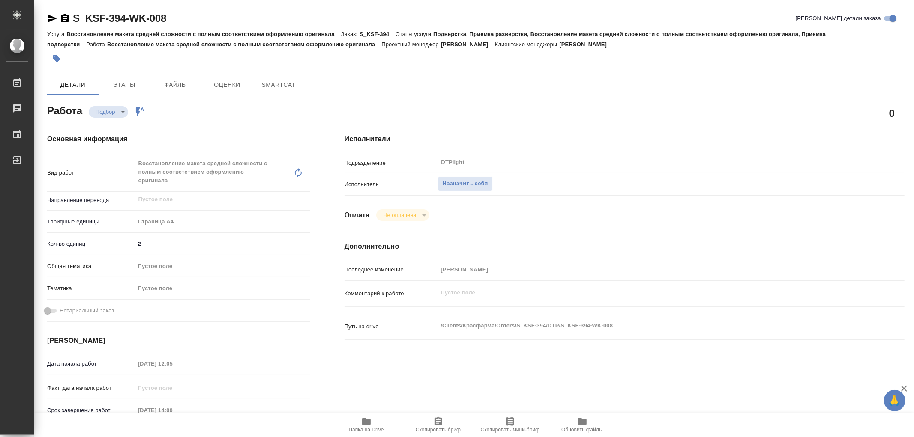
type textarea "x"
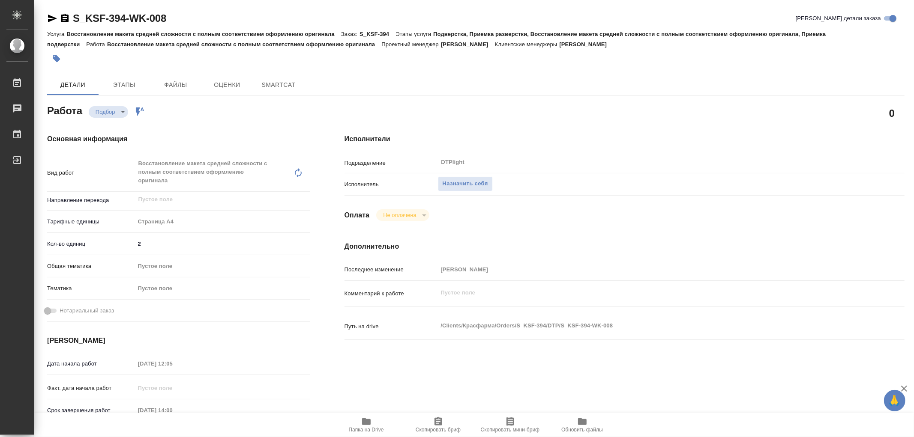
type textarea "x"
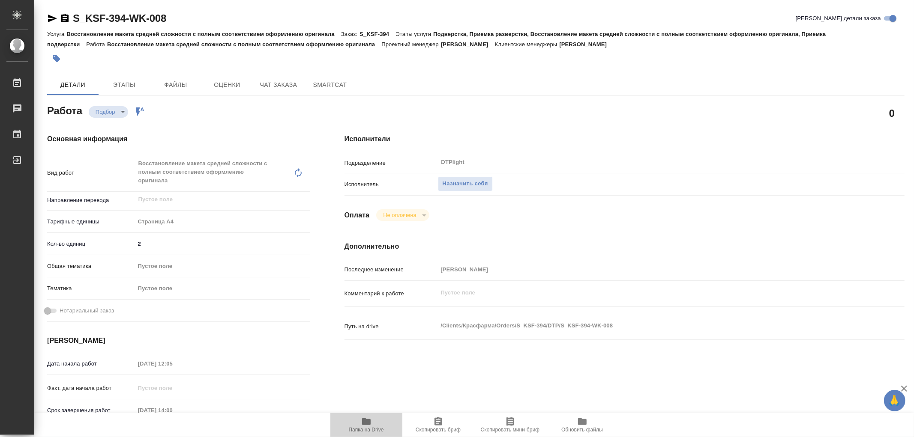
click at [365, 426] on icon "button" at bounding box center [366, 422] width 10 height 10
type textarea "x"
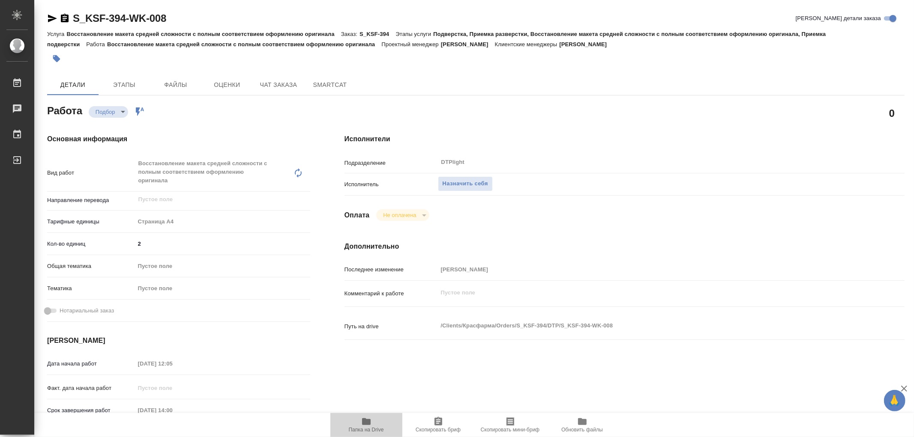
type textarea "x"
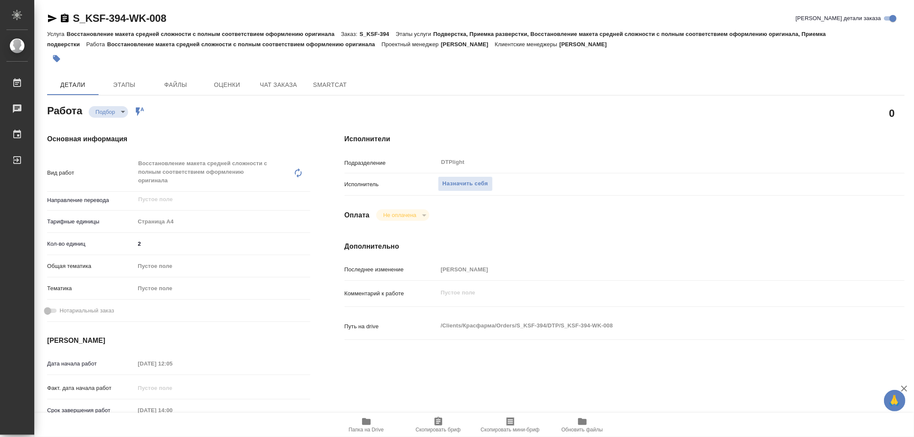
type textarea "x"
click at [482, 182] on span "Назначить себя" at bounding box center [465, 184] width 45 height 10
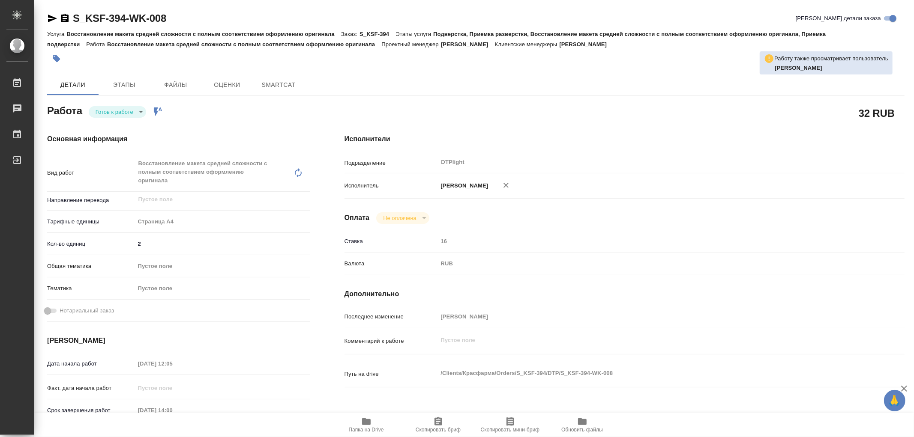
type textarea "x"
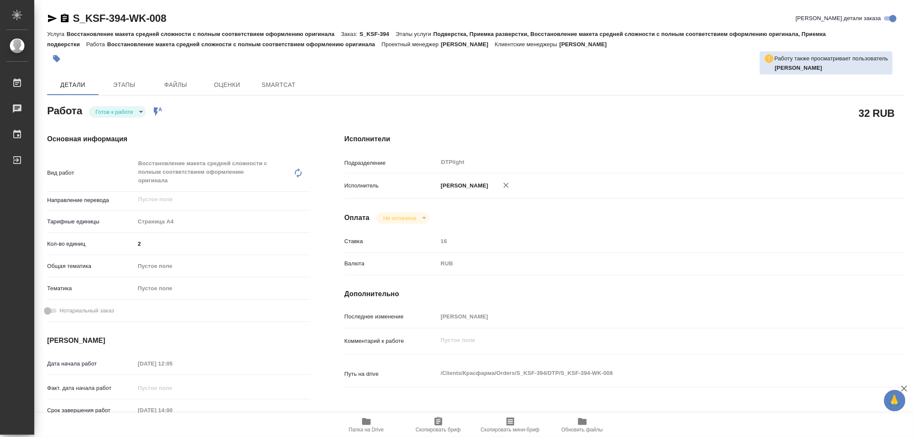
type textarea "x"
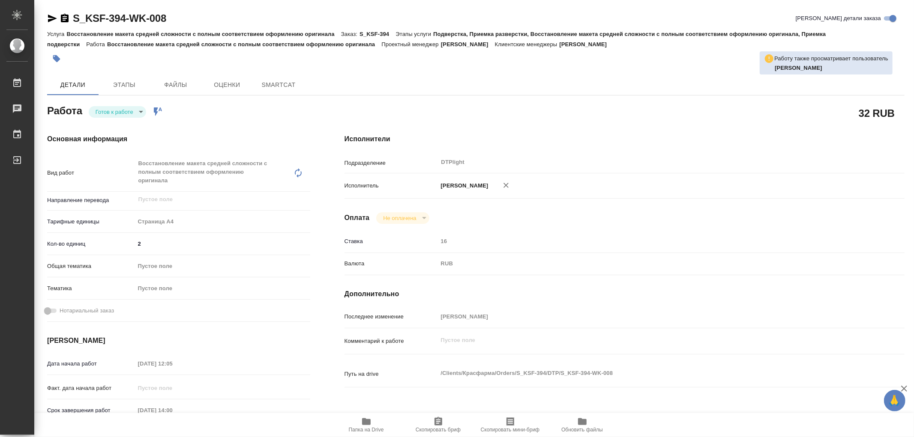
type textarea "x"
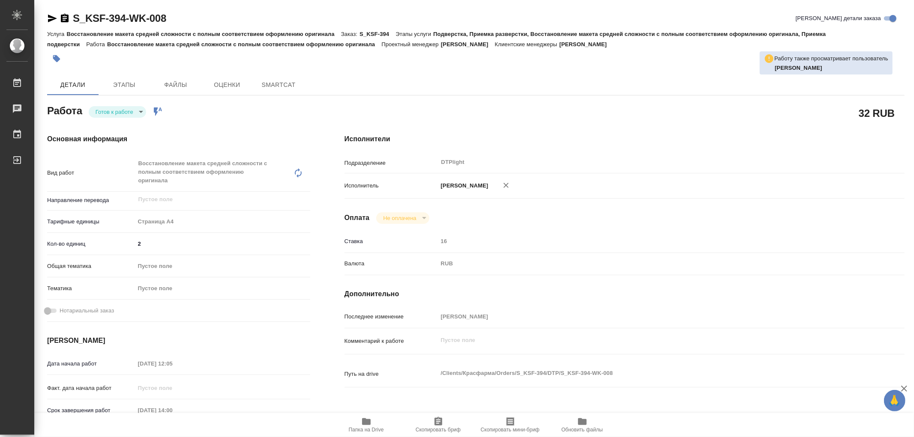
type textarea "x"
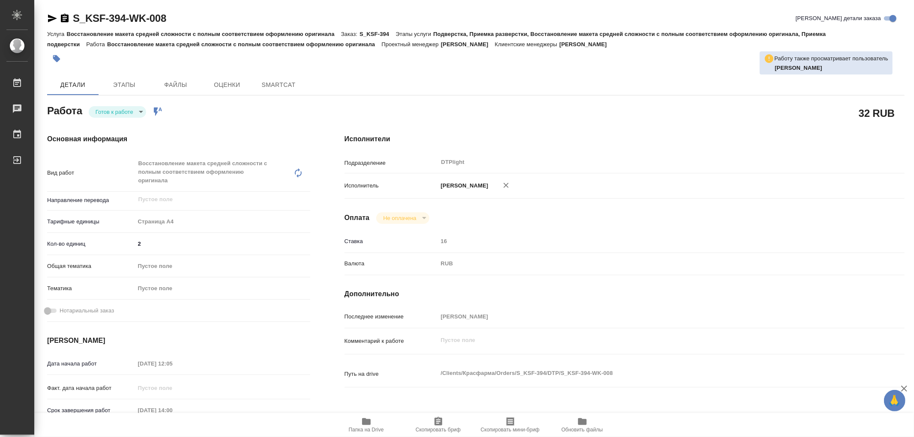
type textarea "x"
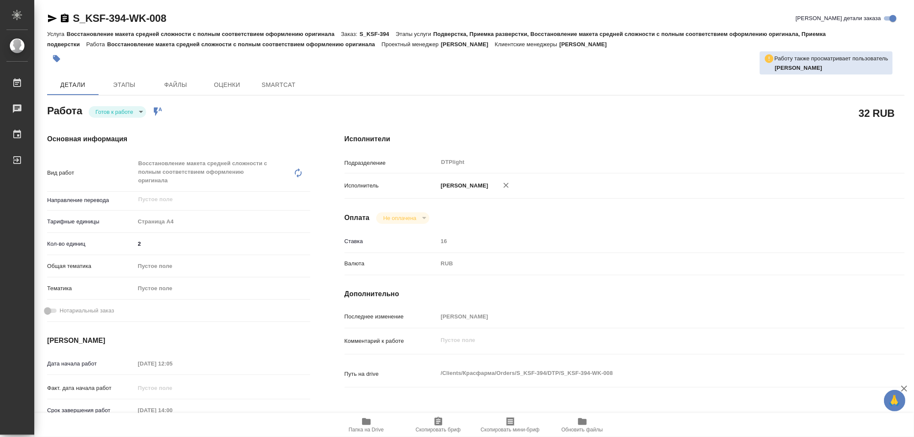
type textarea "x"
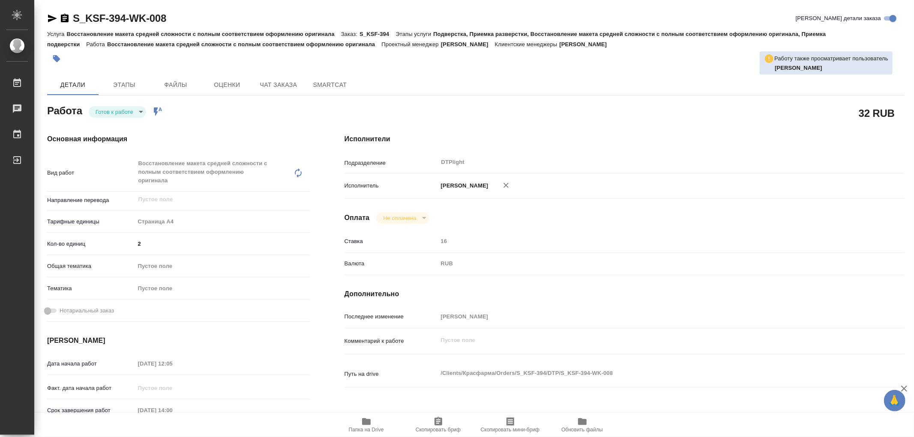
type textarea "x"
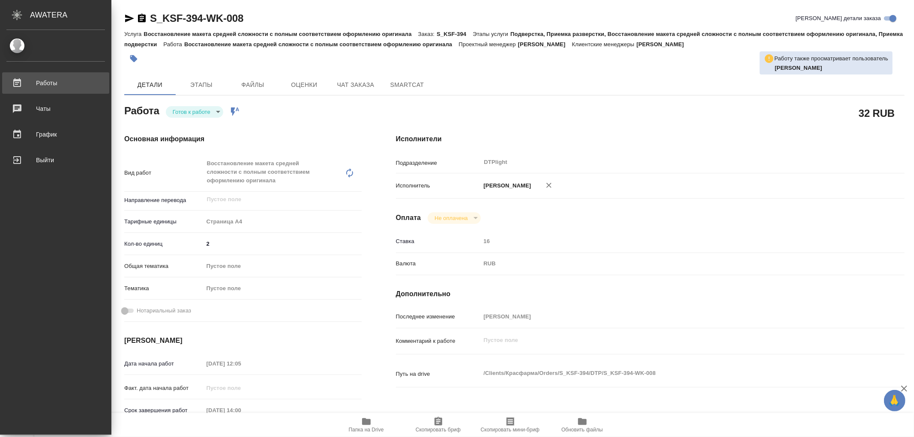
type textarea "x"
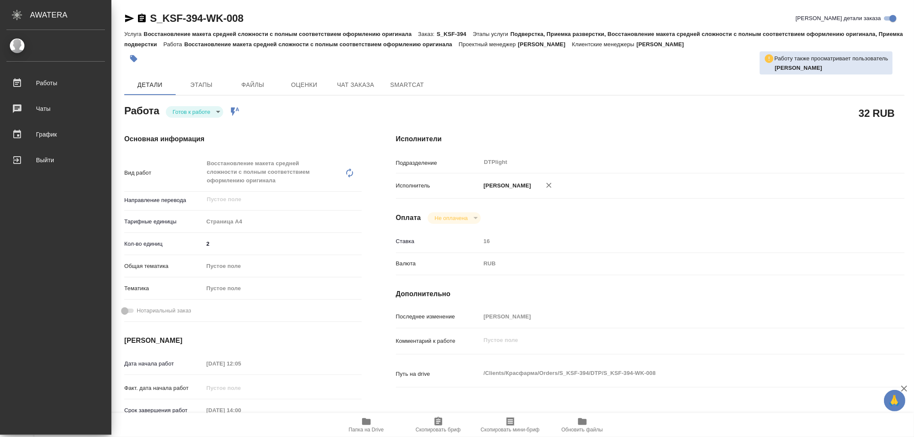
type textarea "x"
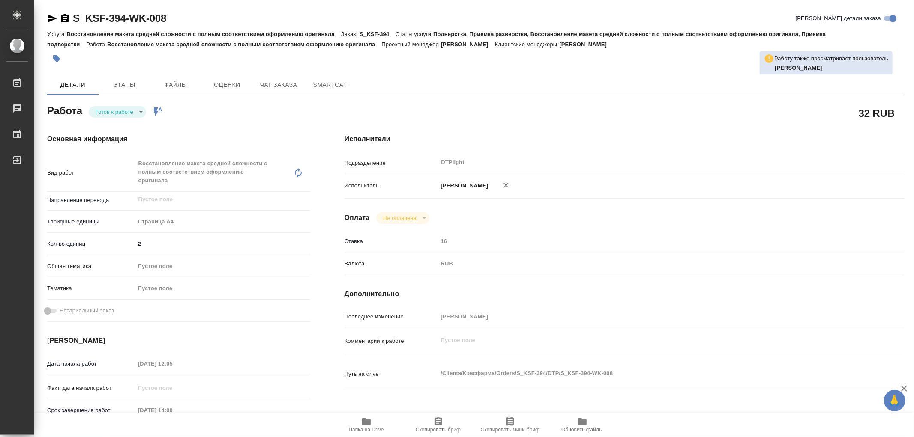
type textarea "x"
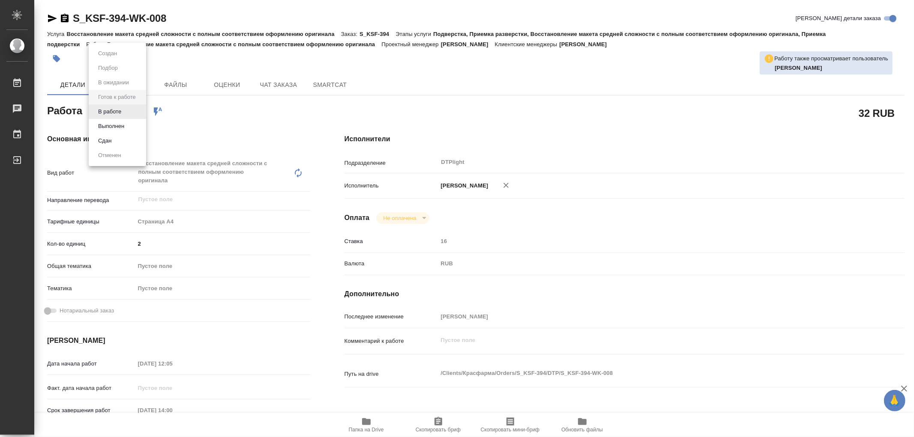
click at [108, 117] on body "🙏 .cls-1 fill:#fff; AWATERA Работы 0 Чаты График Выйти S_KSF-394-WK-008 Кратко …" at bounding box center [457, 218] width 914 height 437
click at [109, 112] on button "В работе" at bounding box center [110, 111] width 28 height 9
type textarea "x"
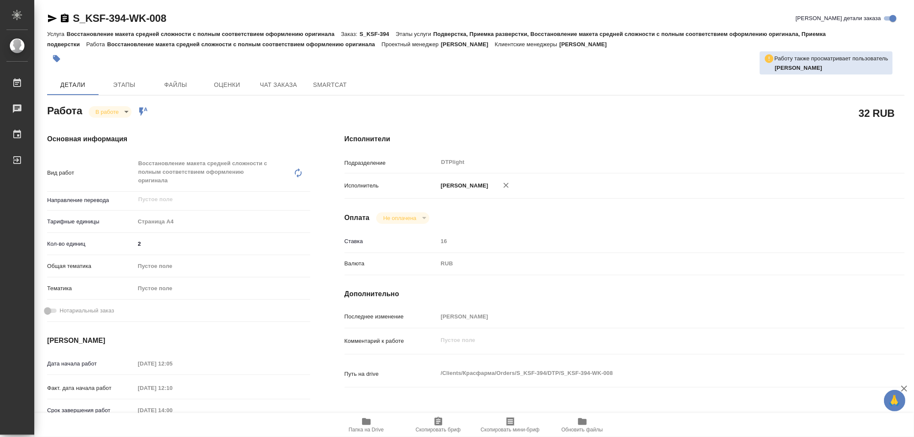
type textarea "x"
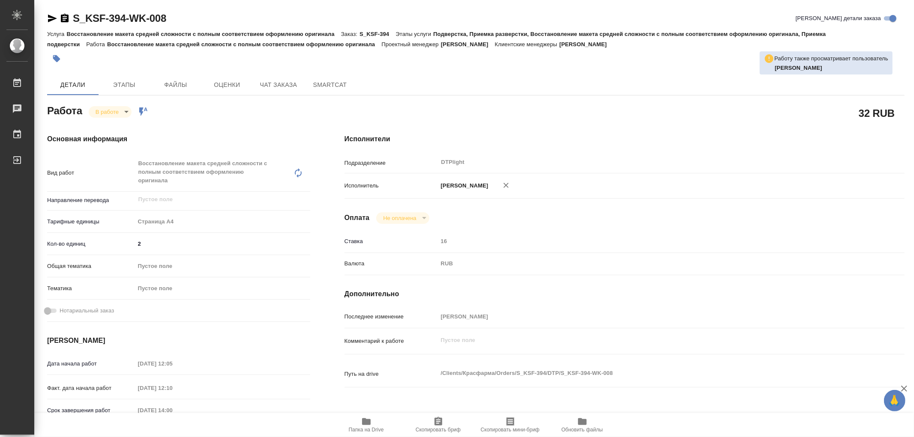
type textarea "x"
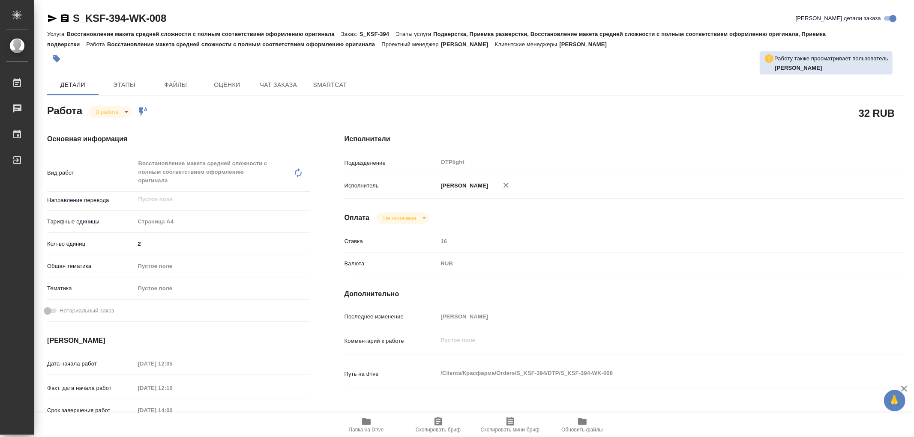
type textarea "x"
click at [363, 422] on icon "button" at bounding box center [366, 422] width 9 height 7
type textarea "x"
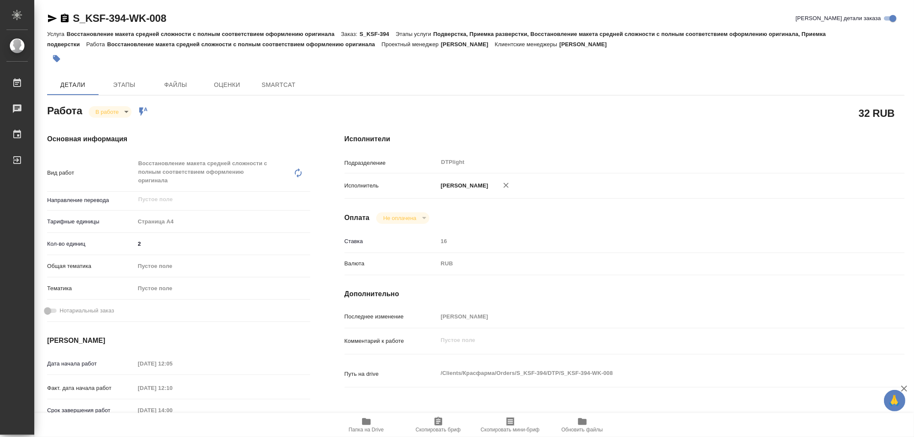
type textarea "x"
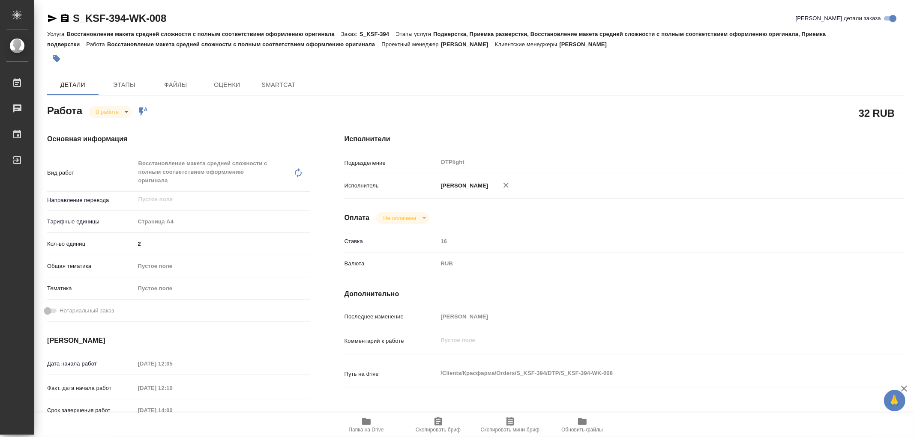
type textarea "x"
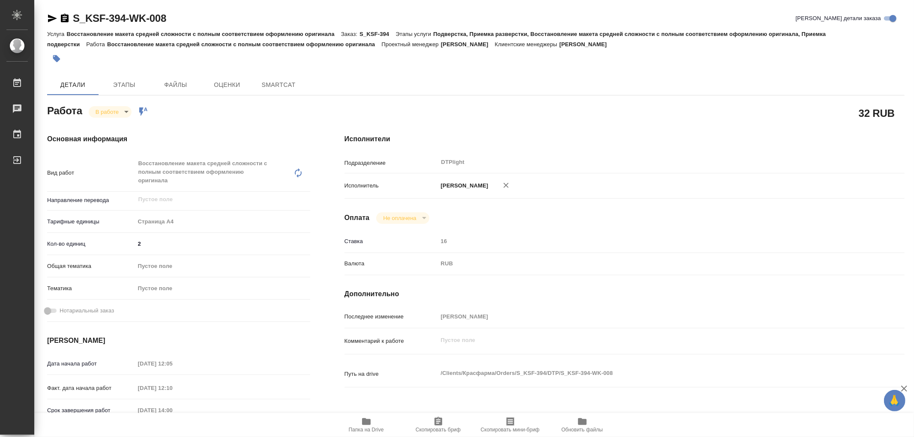
type textarea "x"
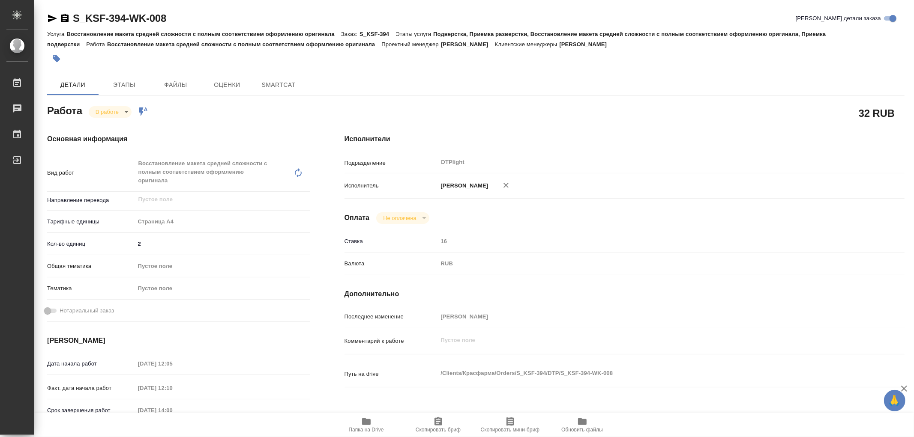
type textarea "x"
click at [369, 427] on span "Папка на Drive" at bounding box center [366, 430] width 35 height 6
type textarea "x"
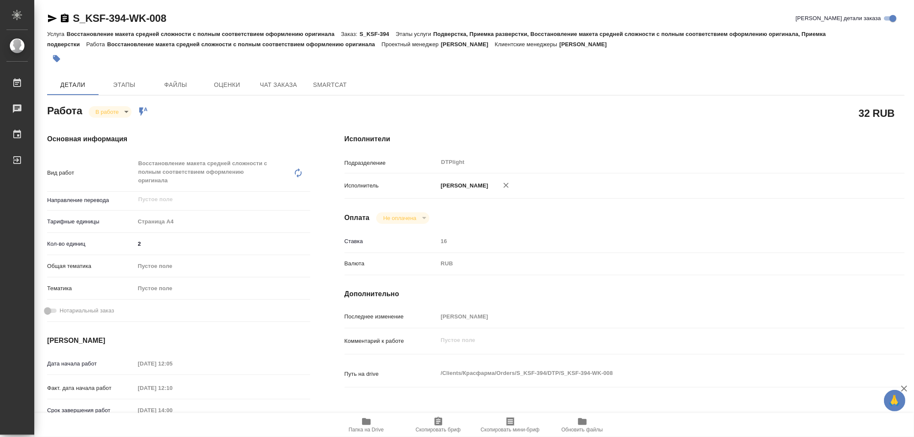
type textarea "x"
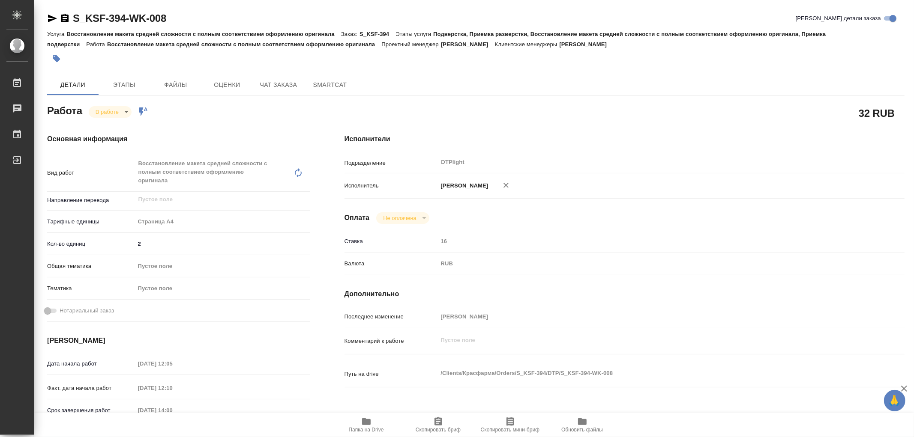
type textarea "x"
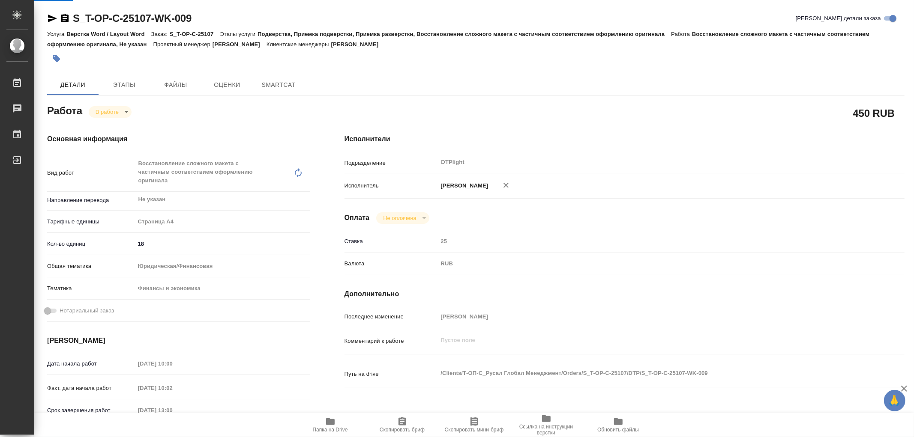
type textarea "x"
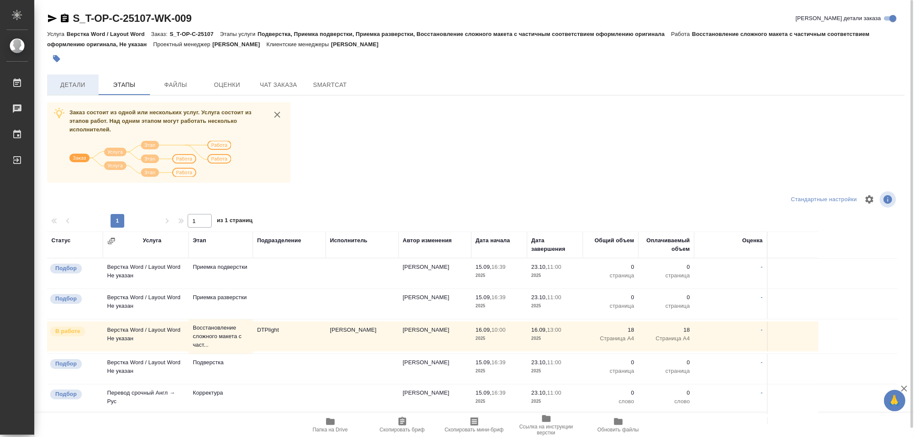
click at [92, 86] on span "Детали" at bounding box center [72, 85] width 41 height 11
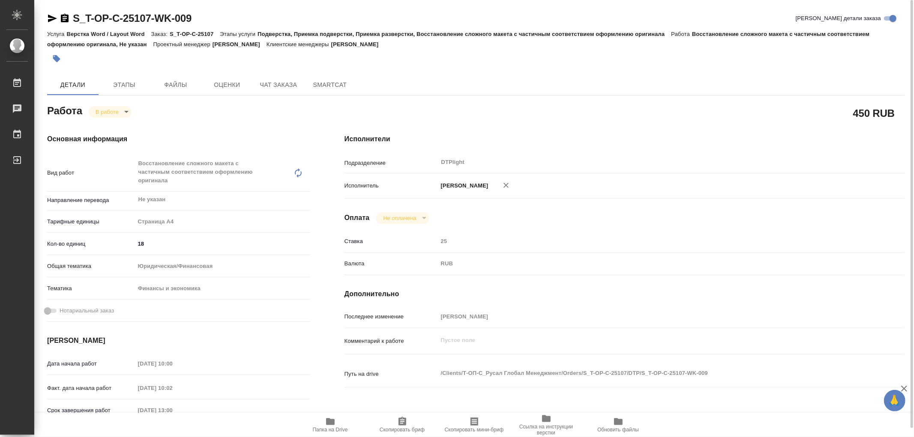
type textarea "x"
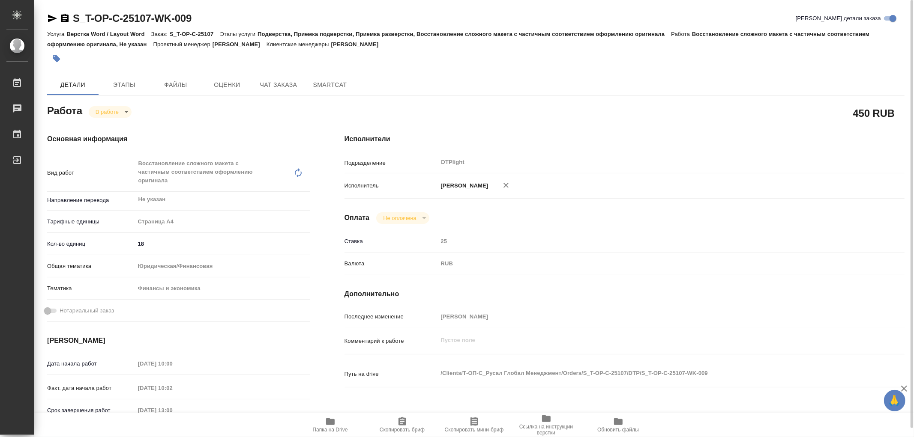
type textarea "x"
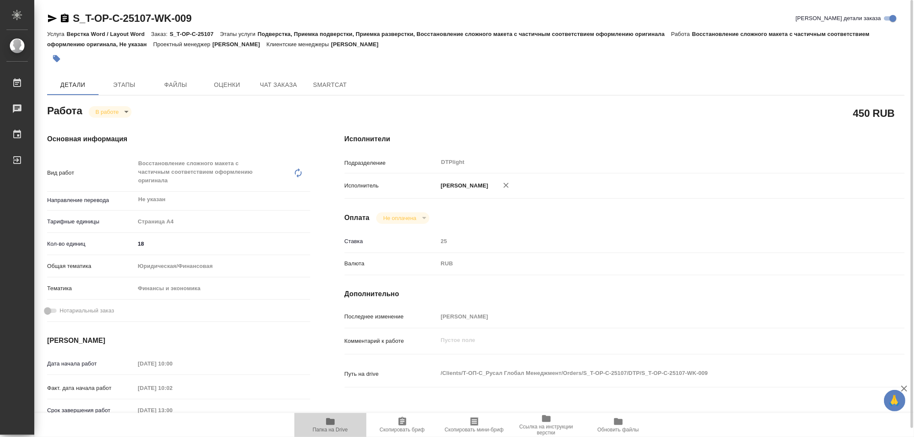
click at [332, 427] on span "Папка на Drive" at bounding box center [330, 430] width 35 height 6
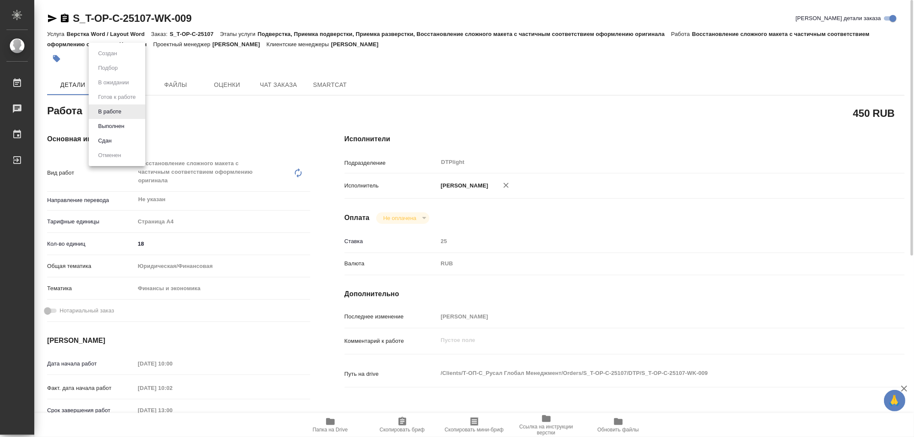
click at [120, 111] on body "🙏 .cls-1 fill:#fff; AWATERA Работы 0 Чаты График Выйти S_T-OP-C-25107-WK-009 Кр…" at bounding box center [457, 218] width 914 height 437
click at [119, 121] on li "Выполнен" at bounding box center [117, 126] width 57 height 15
type textarea "x"
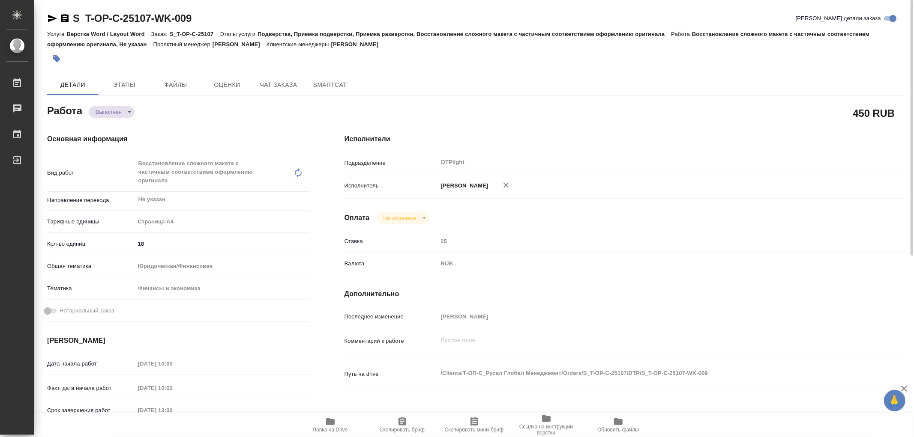
type textarea "x"
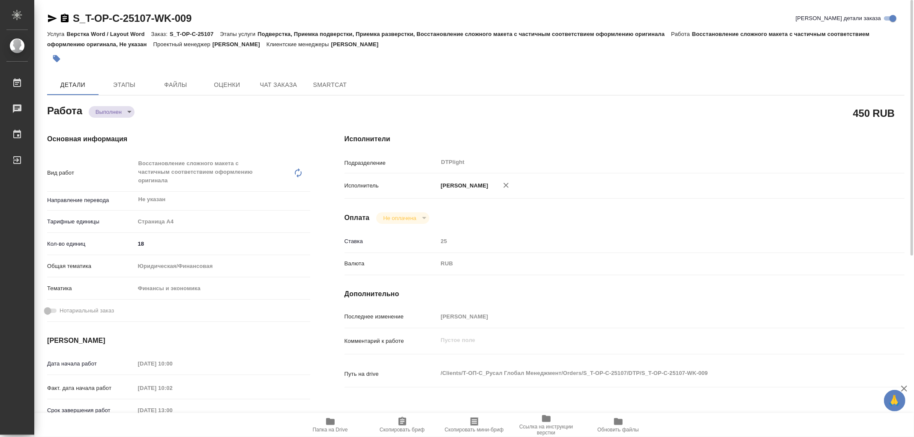
type textarea "x"
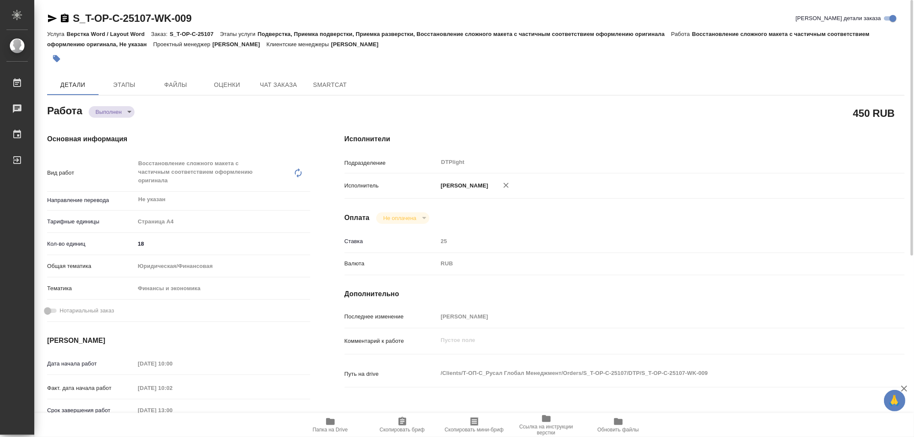
type textarea "x"
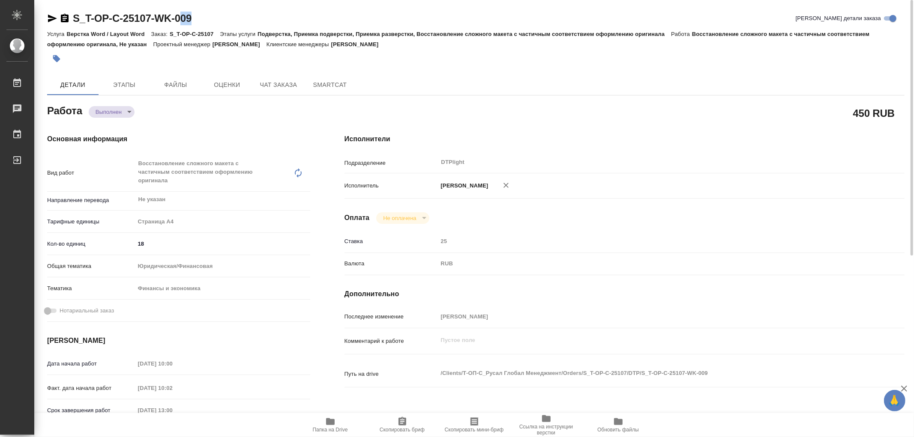
type textarea "x"
drag, startPoint x: 213, startPoint y: 21, endPoint x: 75, endPoint y: 21, distance: 138.4
click at [75, 21] on div "S_T-OP-C-25107-WK-009 Кратко детали заказа" at bounding box center [475, 19] width 857 height 14
copy link "S_T-OP-C-25107-WK-009"
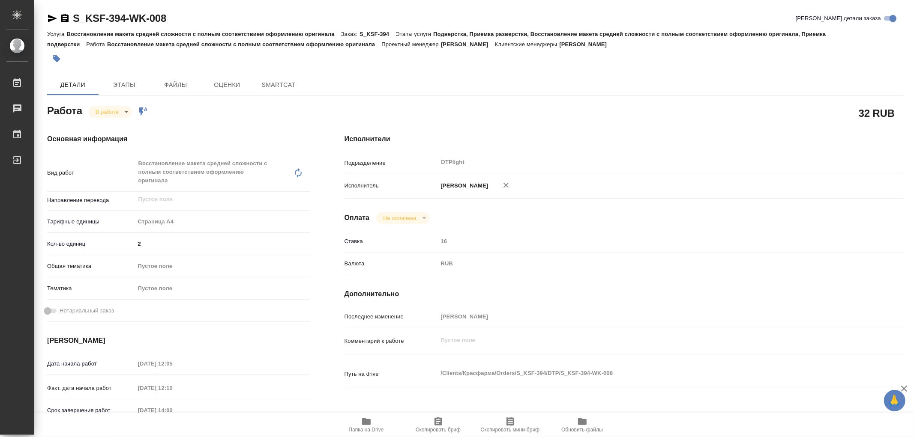
type textarea "x"
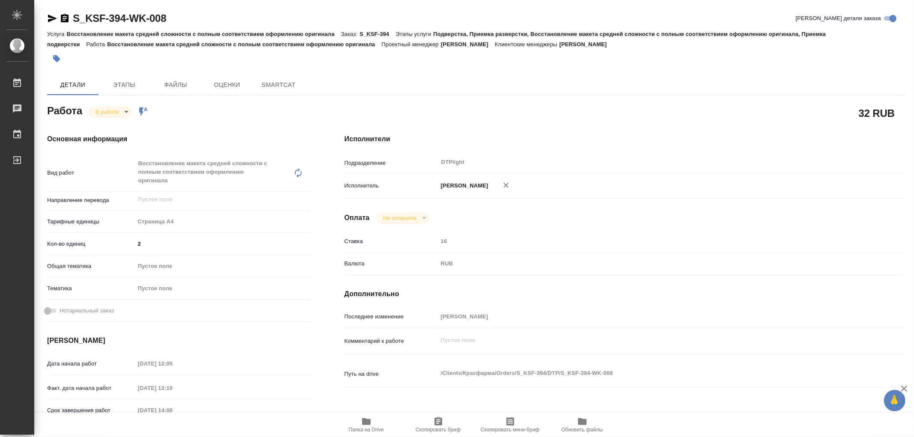
type textarea "x"
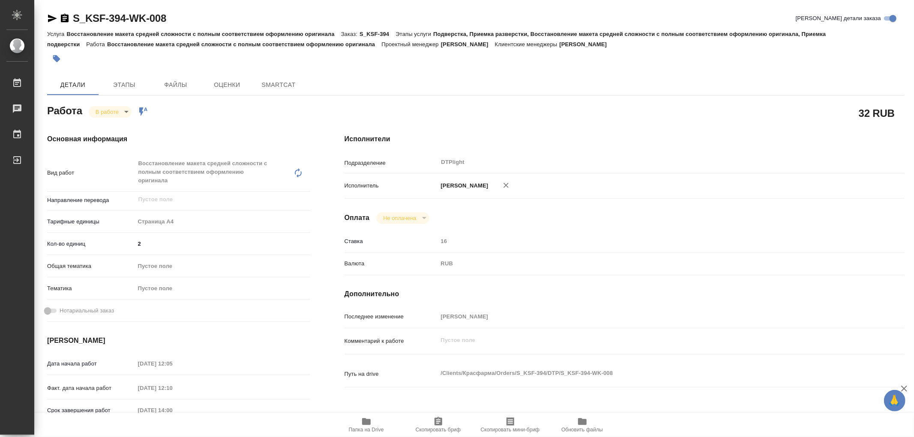
type textarea "x"
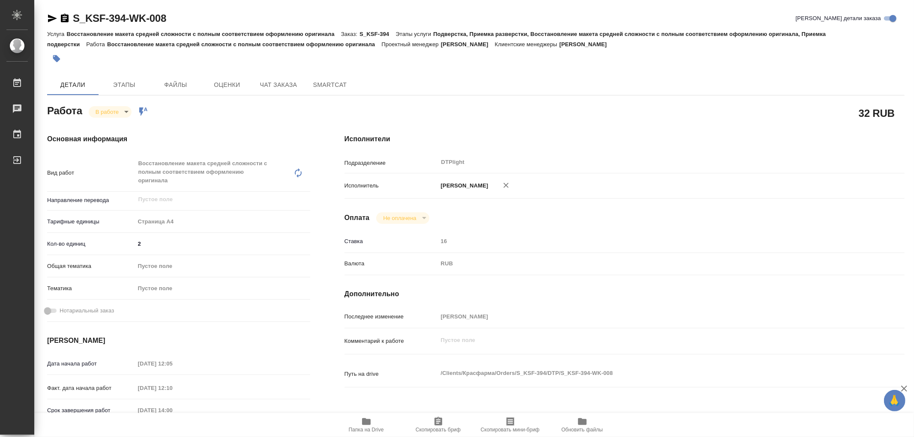
type textarea "x"
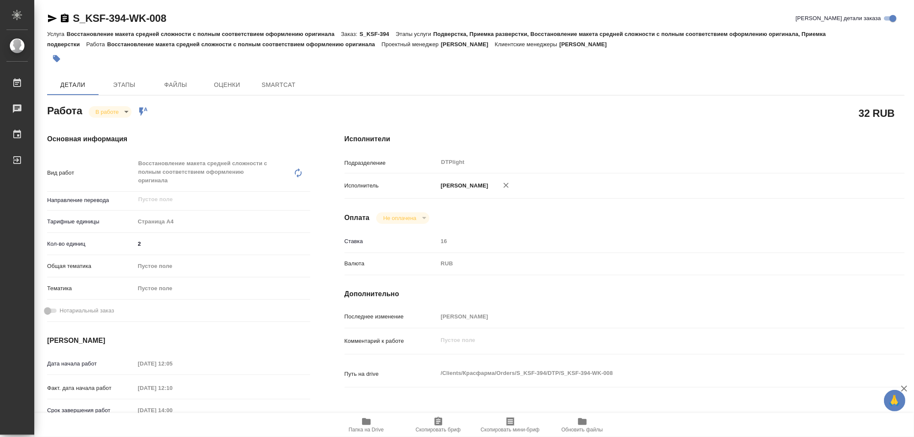
type textarea "x"
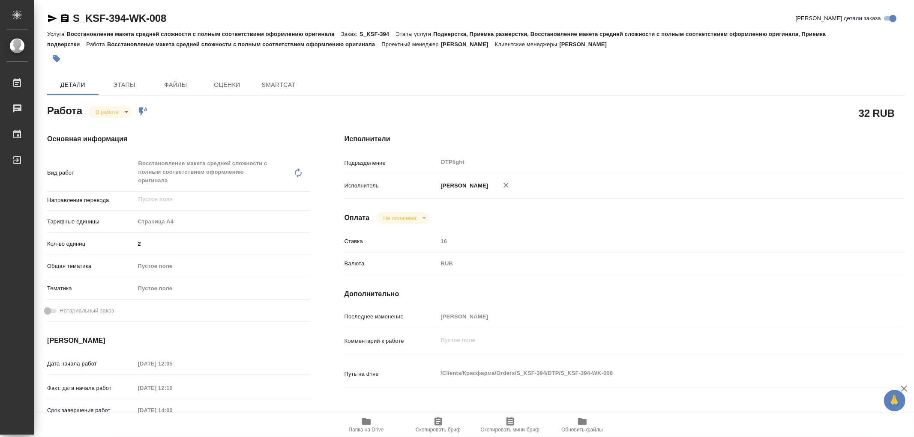
type textarea "x"
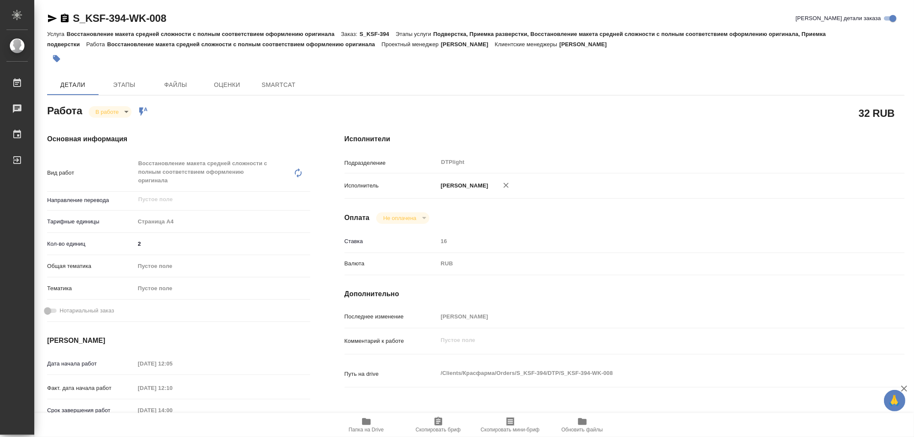
type textarea "x"
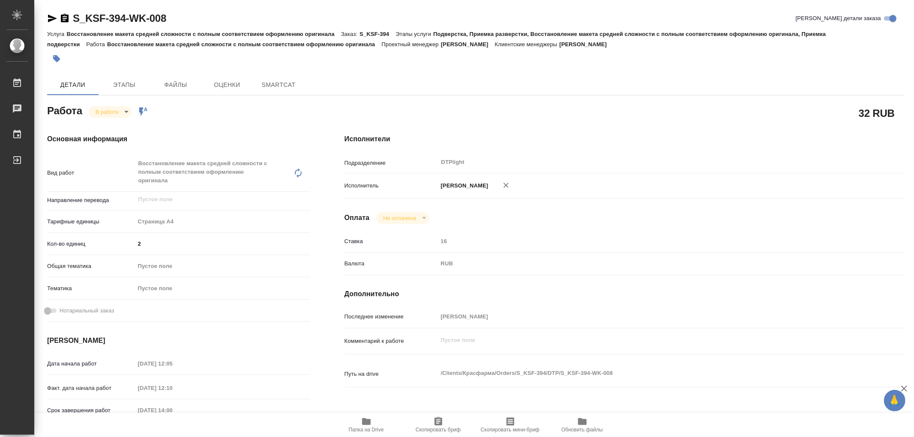
type textarea "x"
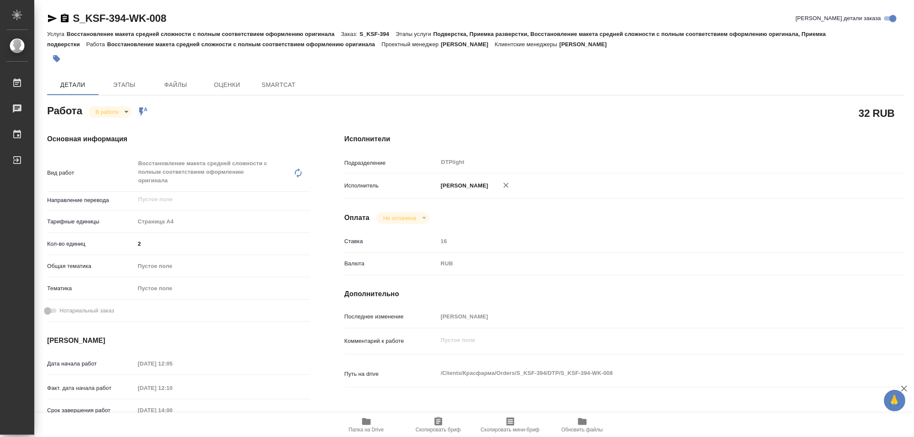
type textarea "x"
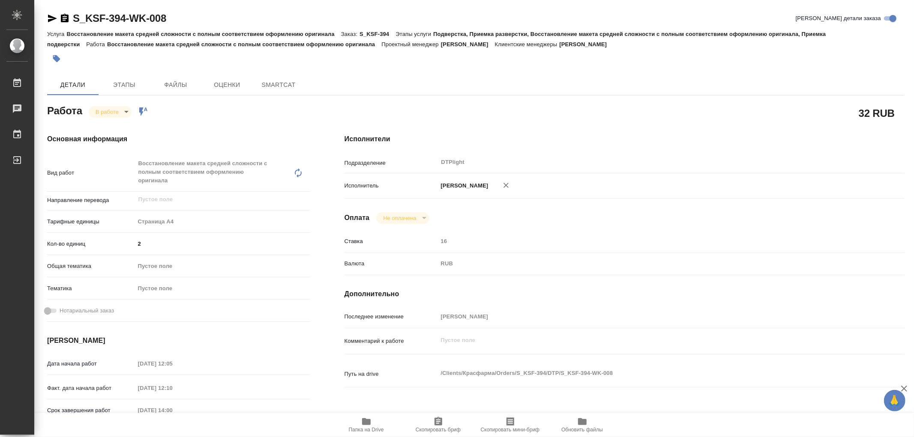
type textarea "x"
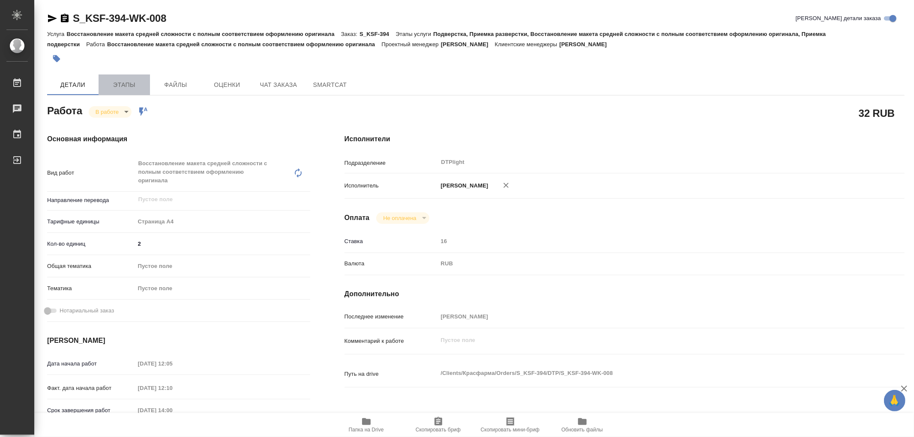
click at [134, 78] on button "Этапы" at bounding box center [124, 85] width 51 height 21
type textarea "x"
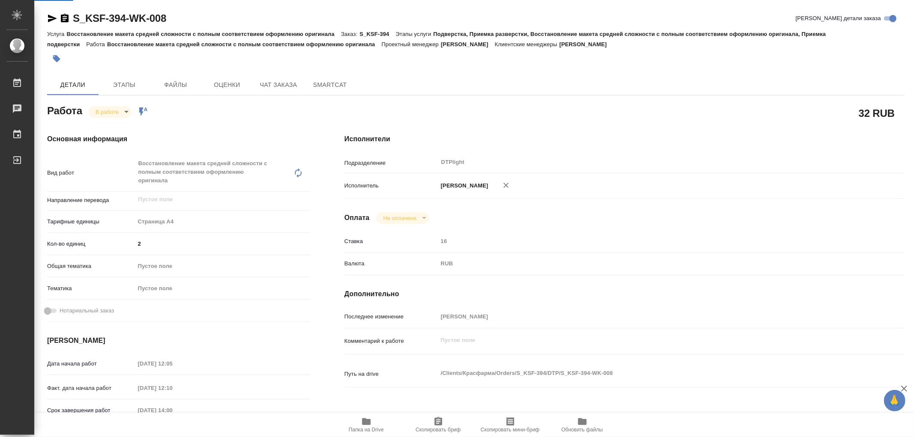
type textarea "x"
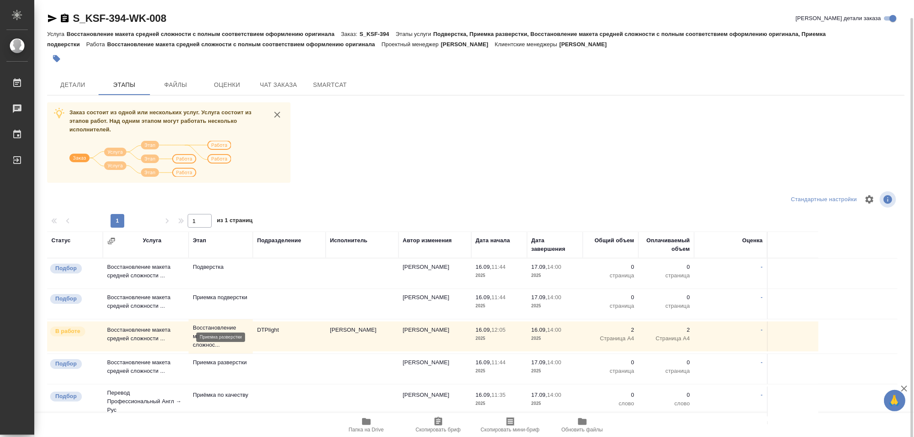
scroll to position [48, 0]
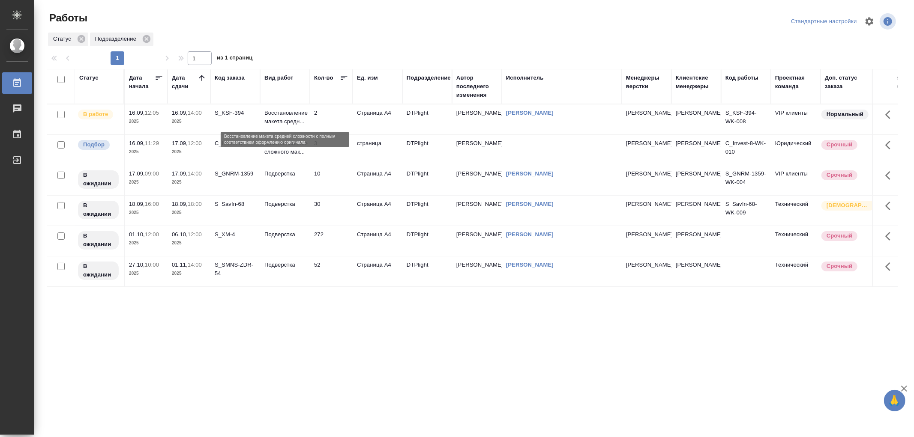
click at [278, 120] on p "Восстановление макета средн..." at bounding box center [284, 117] width 41 height 17
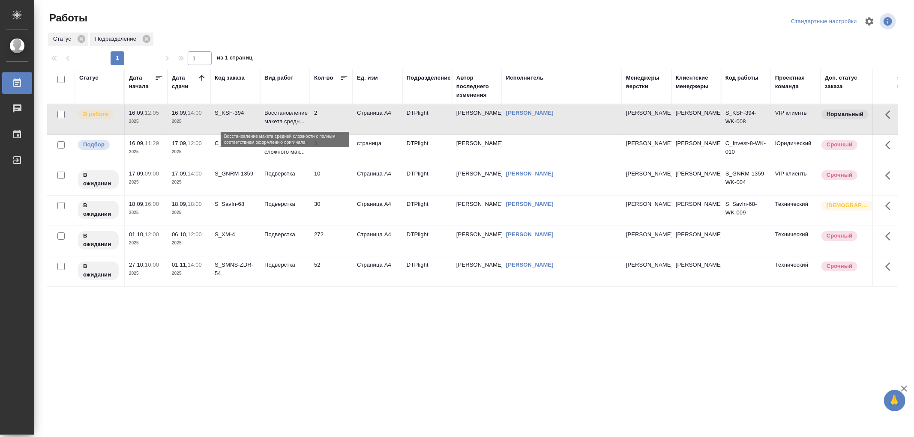
click at [284, 116] on p "Восстановление макета средн..." at bounding box center [284, 117] width 41 height 17
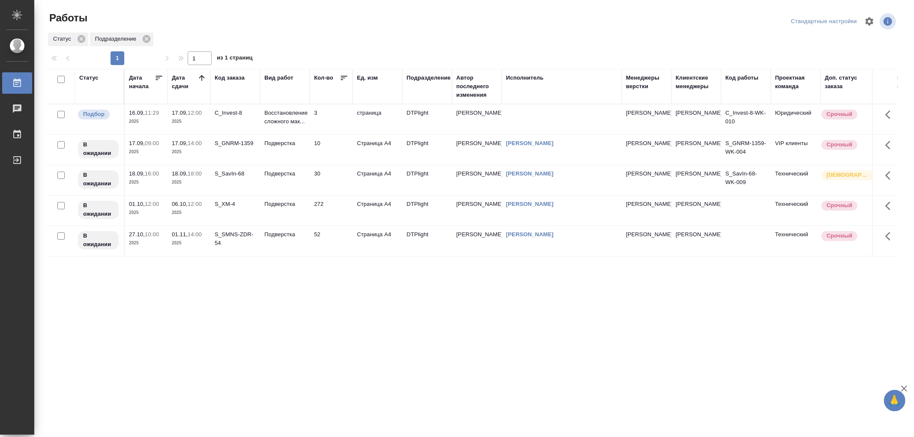
click at [523, 143] on link "[PERSON_NAME]" at bounding box center [530, 143] width 48 height 6
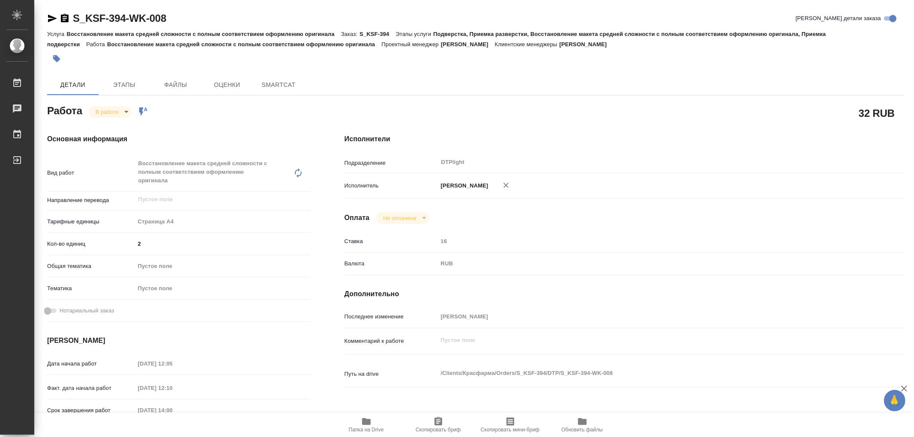
type textarea "x"
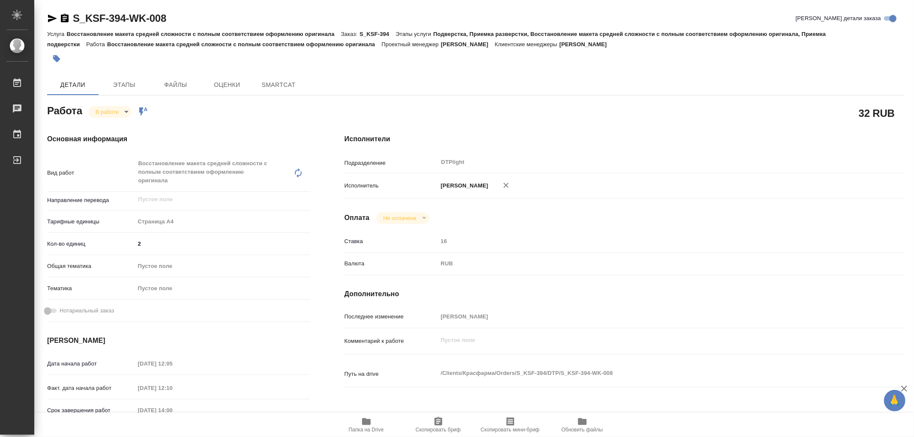
type textarea "x"
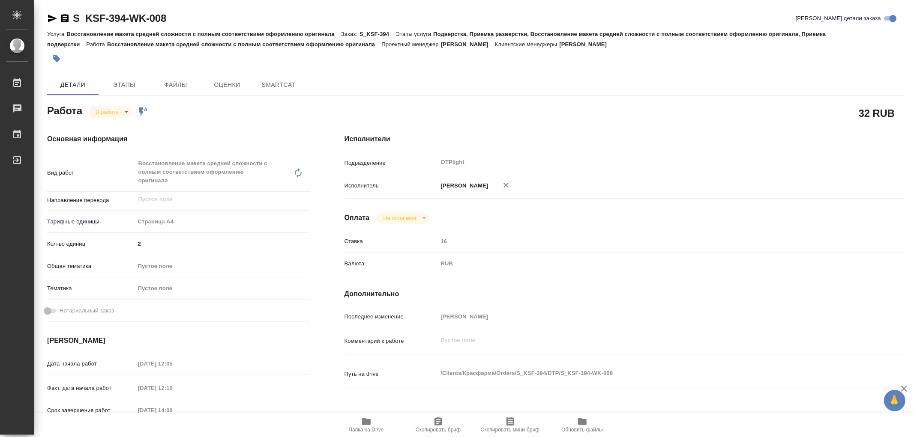
type textarea "x"
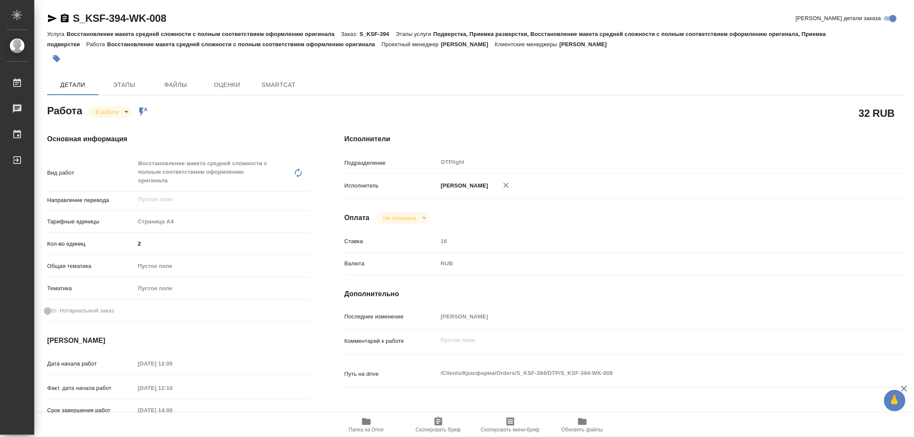
type textarea "x"
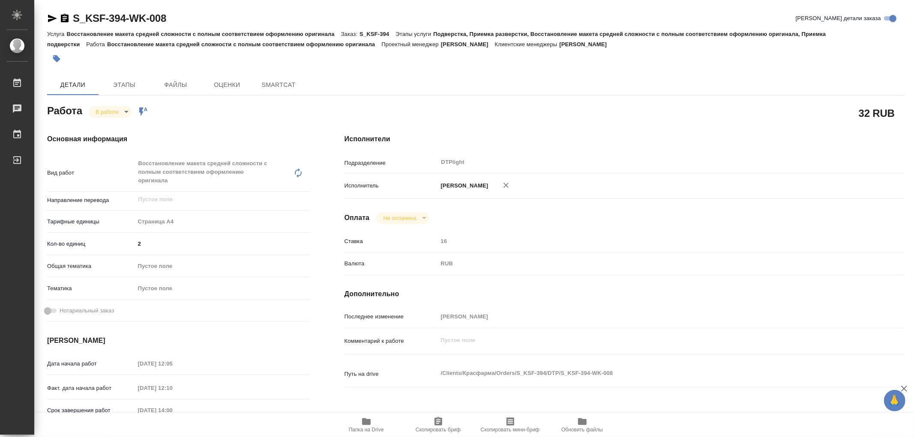
type textarea "x"
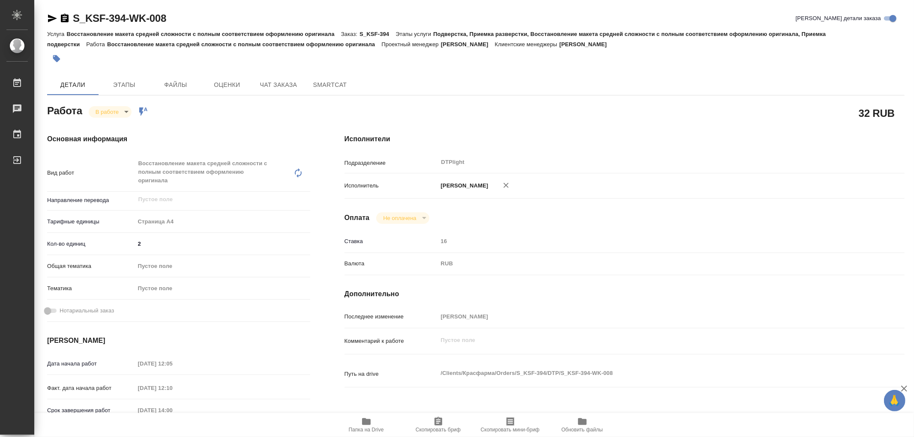
type textarea "x"
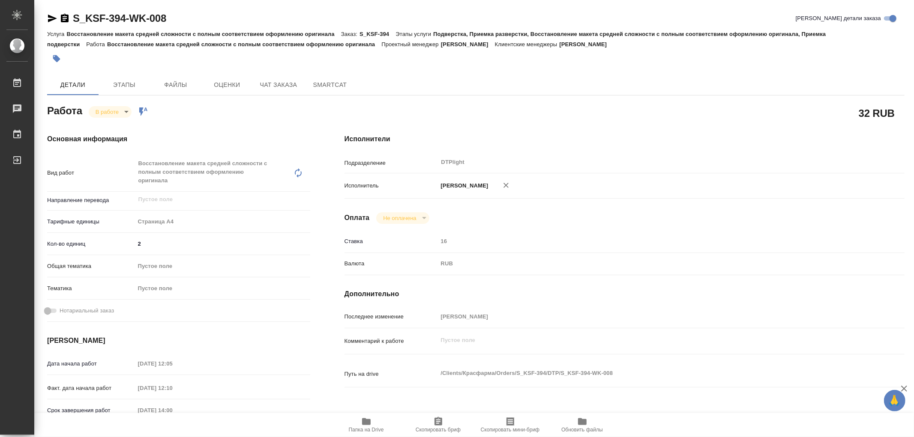
type textarea "x"
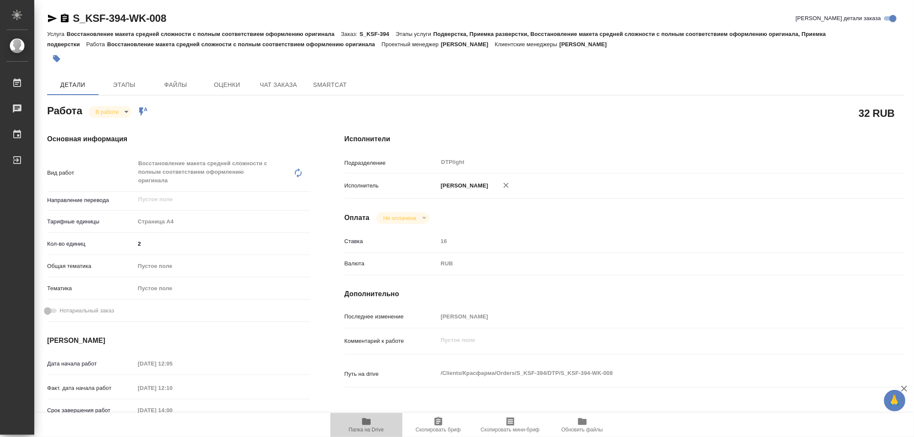
click at [371, 422] on span "Папка на Drive" at bounding box center [366, 425] width 62 height 16
type textarea "x"
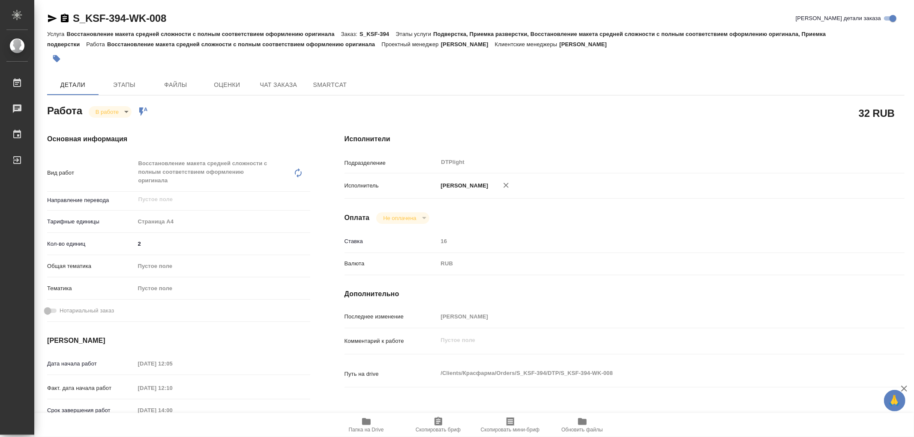
type textarea "x"
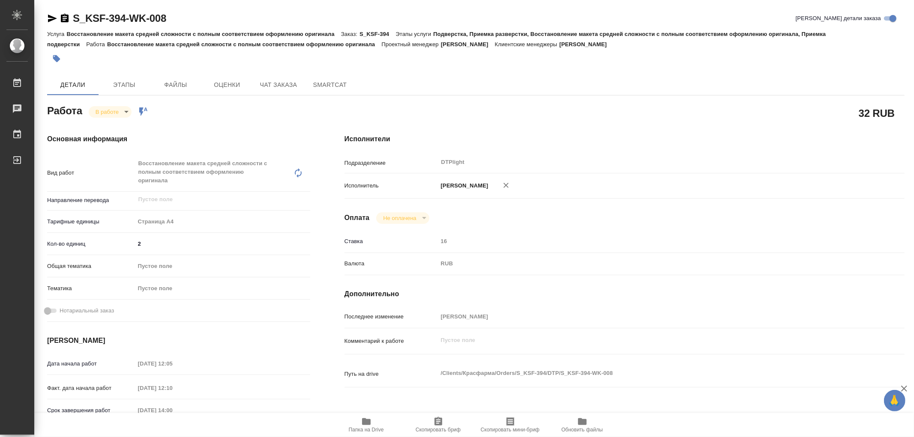
type textarea "x"
click at [126, 111] on body "🙏 .cls-1 fill:#fff; AWATERA Работы 0 Чаты График Выйти S_KSF-394-WK-008 Кратко …" at bounding box center [457, 218] width 914 height 437
click at [119, 122] on button "Выполнен" at bounding box center [111, 126] width 31 height 9
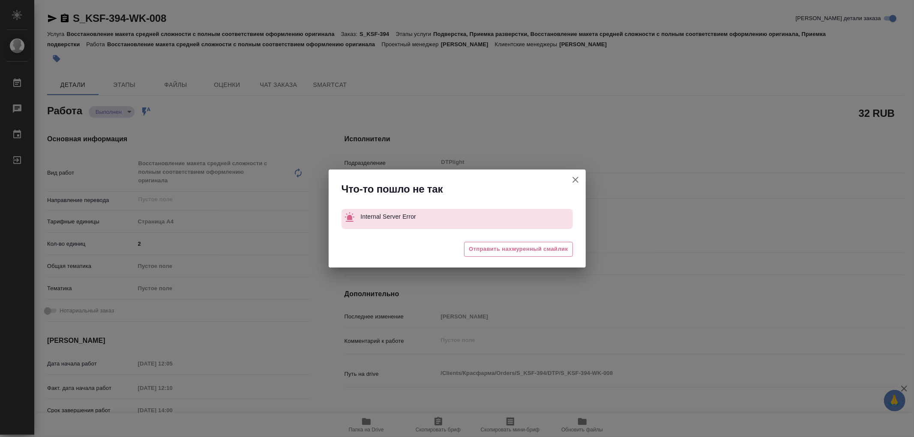
type textarea "x"
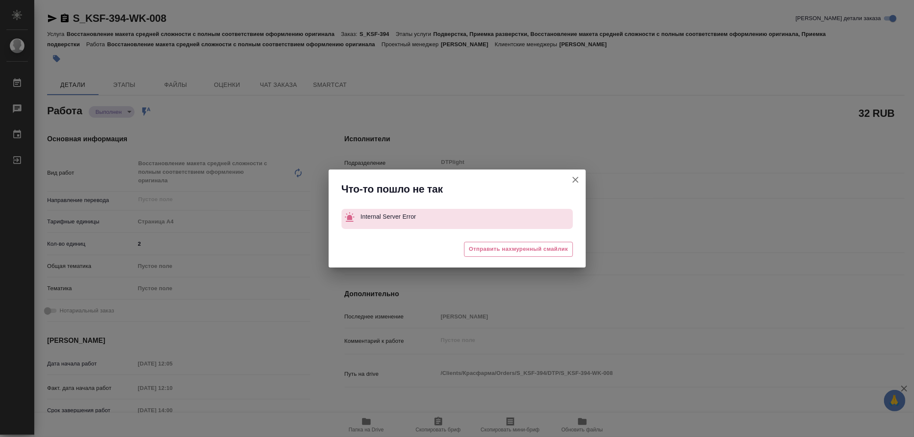
type textarea "x"
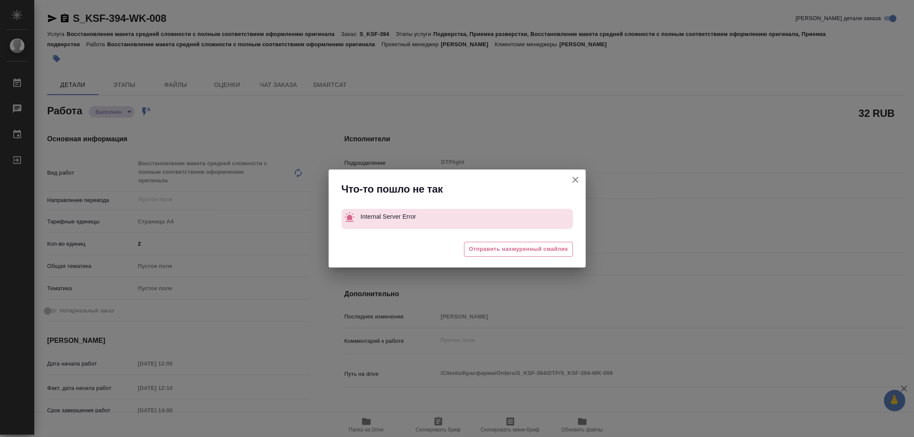
click at [572, 179] on icon "button" at bounding box center [575, 180] width 10 height 10
type textarea "x"
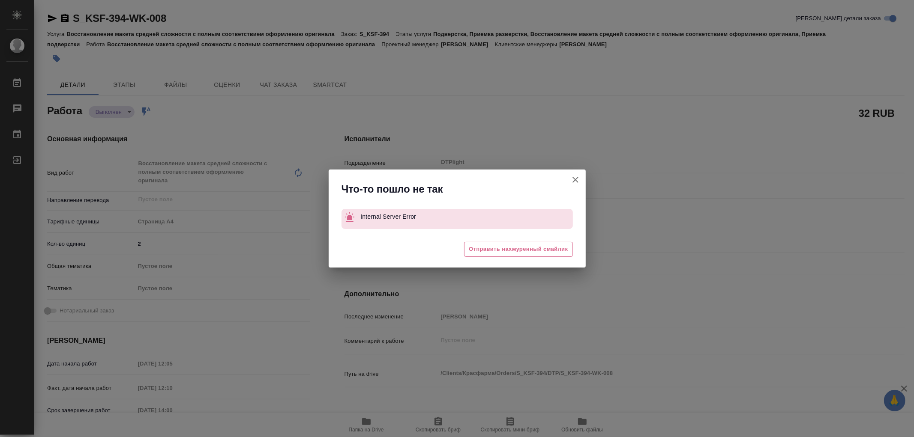
type textarea "x"
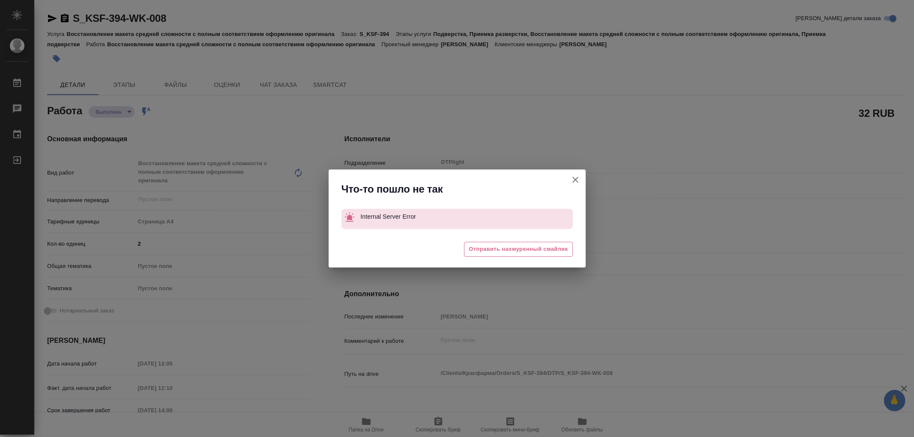
type textarea "x"
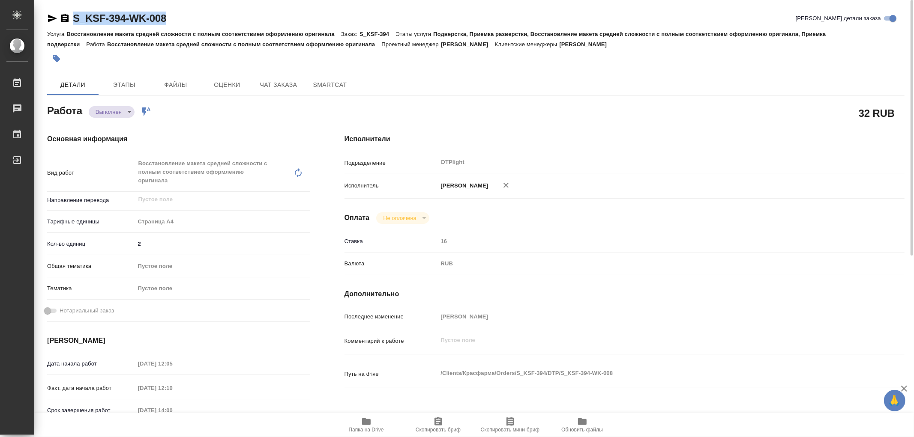
drag, startPoint x: 185, startPoint y: 20, endPoint x: 58, endPoint y: 10, distance: 127.2
click at [58, 10] on div "S_KSF-394-WK-008 Кратко детали заказа Услуга Восстановление макета средней слож…" at bounding box center [475, 378] width 867 height 757
copy link "S_KSF-394-WK-008"
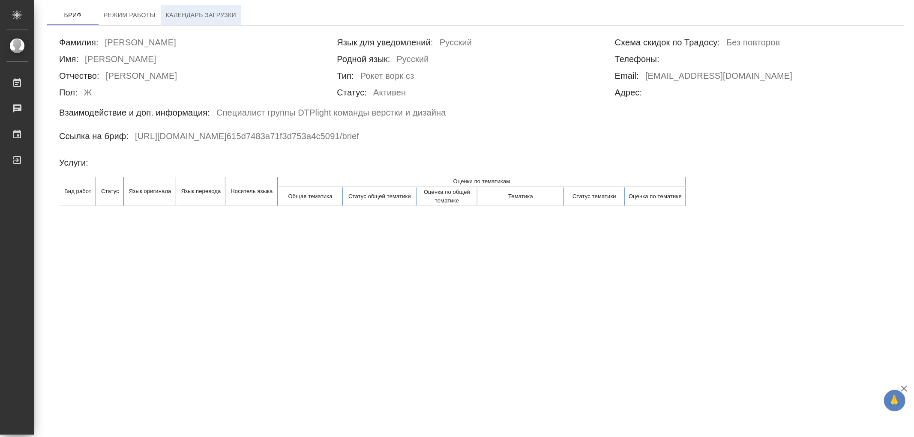
click at [211, 16] on span "Календарь загрузки" at bounding box center [201, 15] width 71 height 11
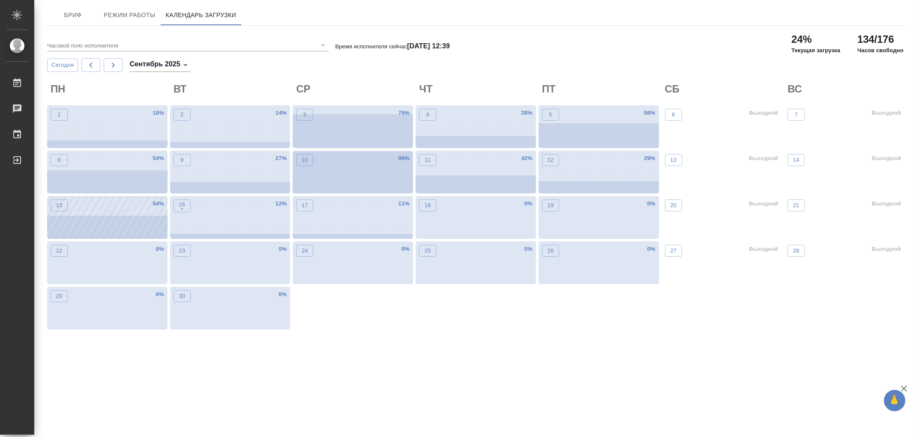
click at [149, 222] on div "15 54 %" at bounding box center [107, 217] width 120 height 43
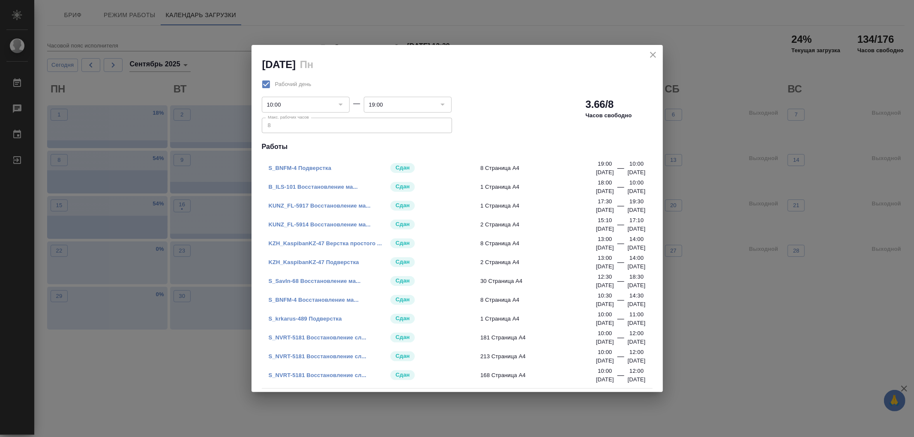
click at [655, 54] on icon "close" at bounding box center [653, 55] width 10 height 10
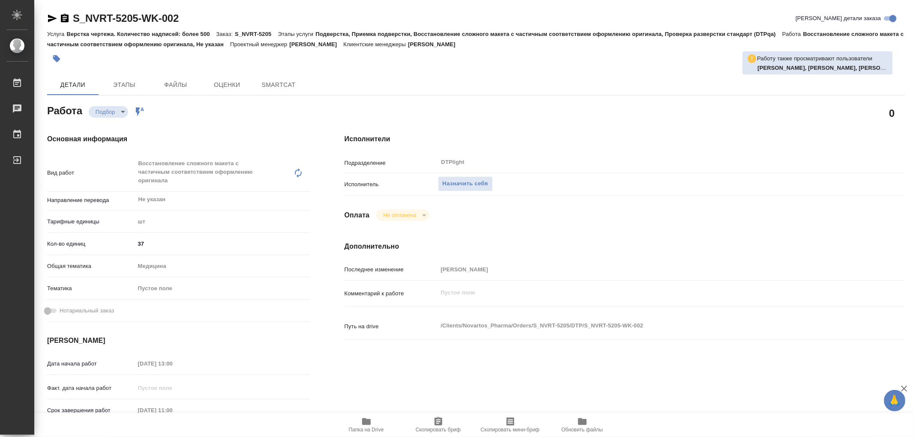
type textarea "x"
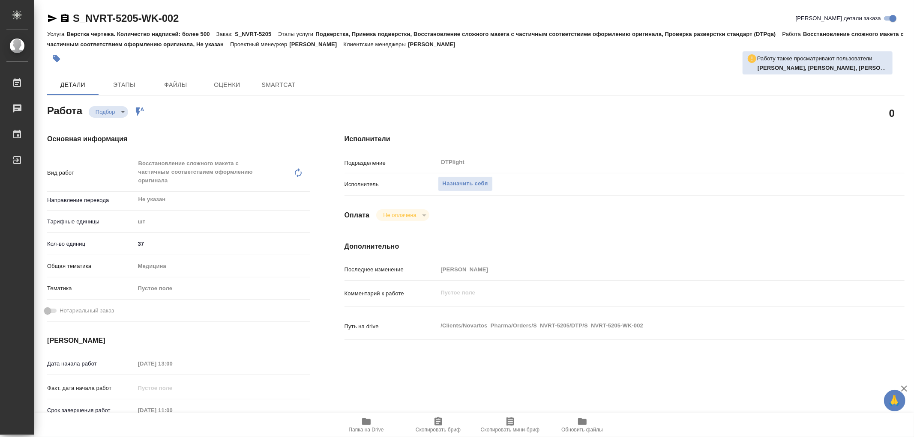
type textarea "x"
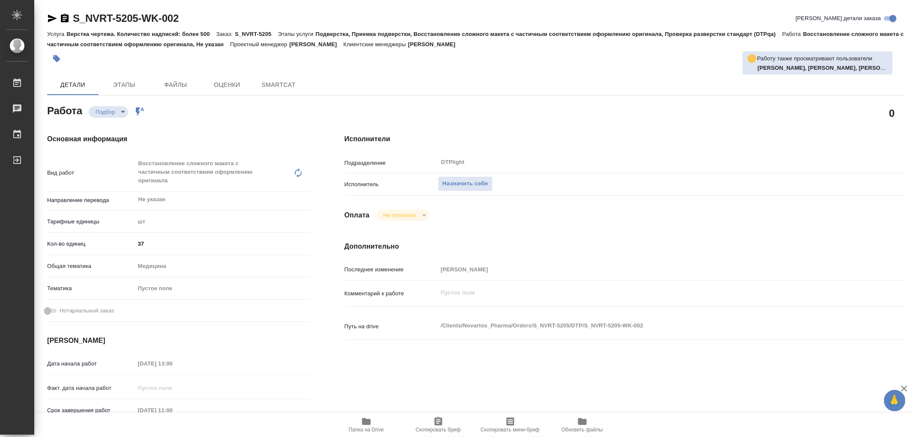
type textarea "x"
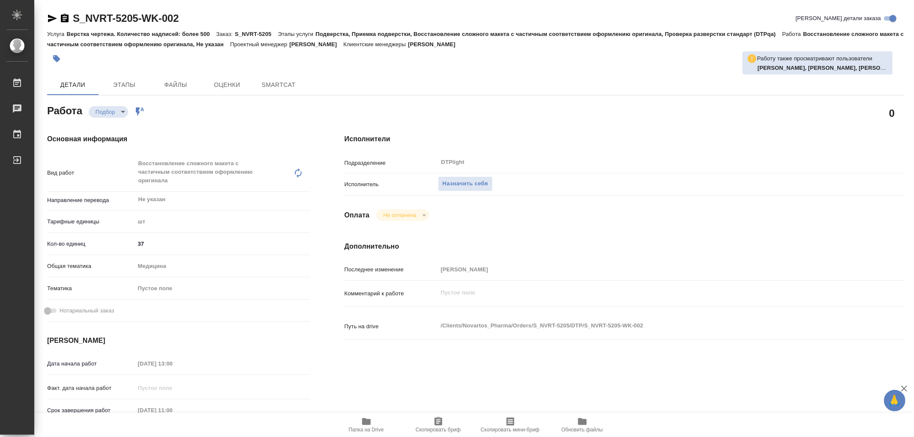
type textarea "x"
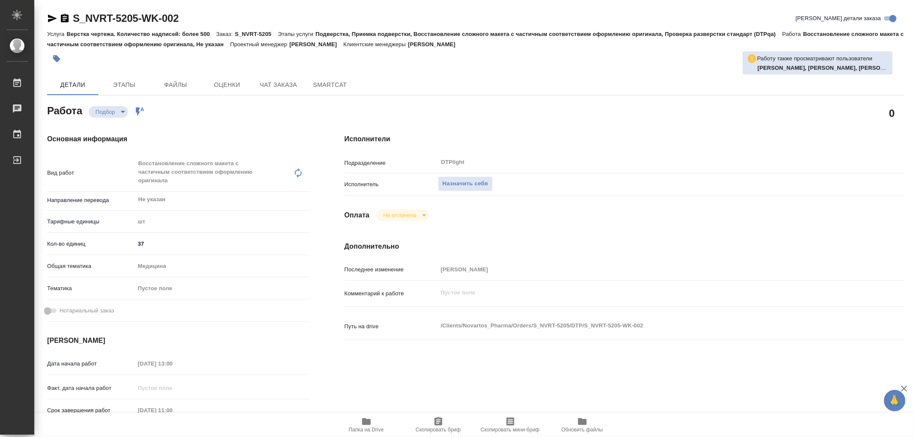
click at [367, 420] on icon "button" at bounding box center [366, 422] width 9 height 7
type textarea "x"
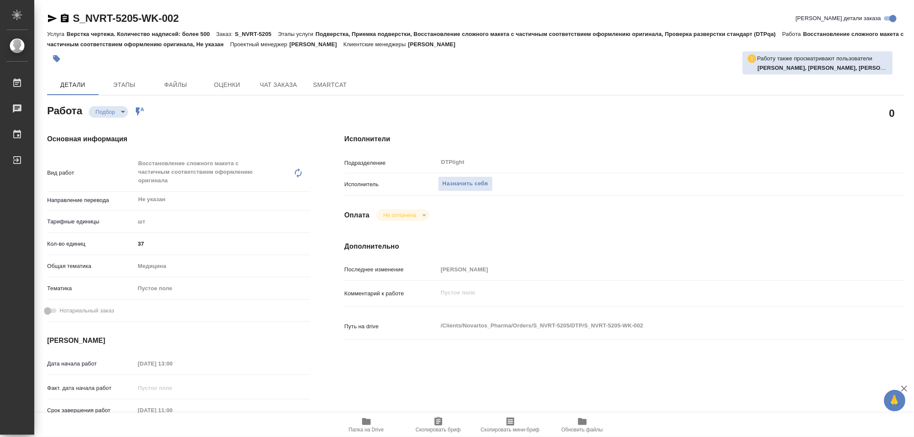
type textarea "x"
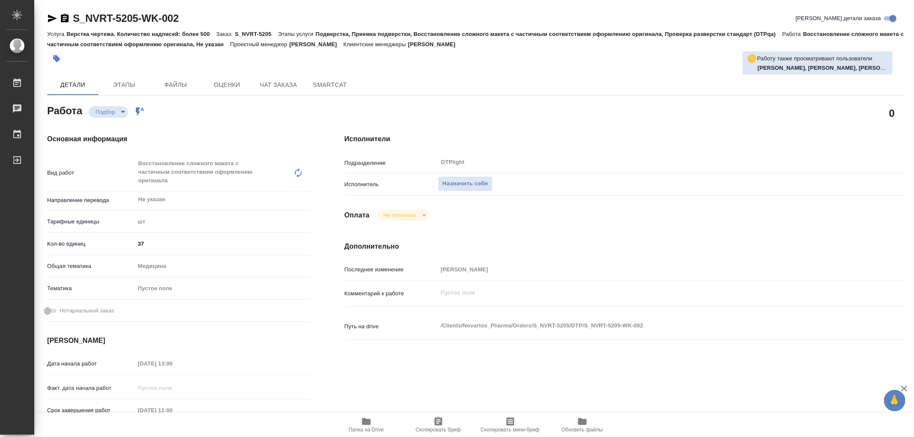
type textarea "x"
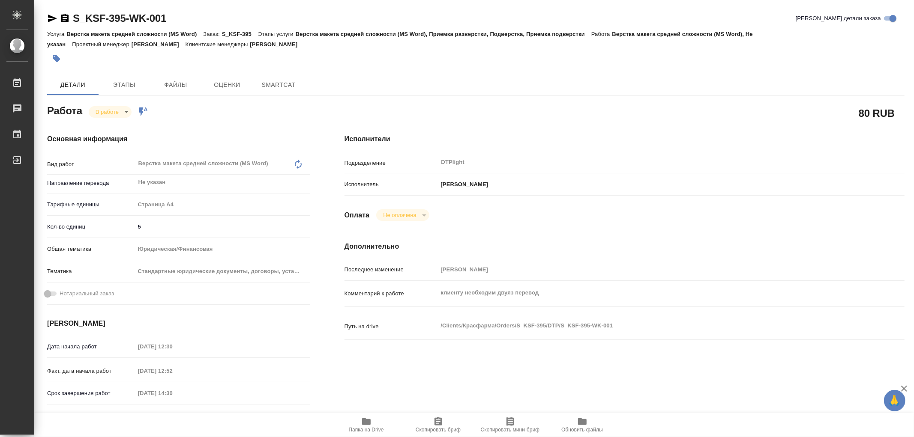
type textarea "x"
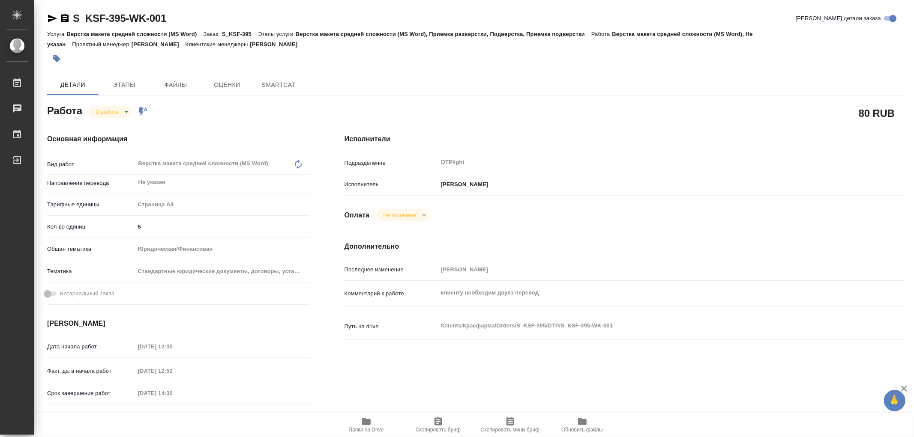
type textarea "x"
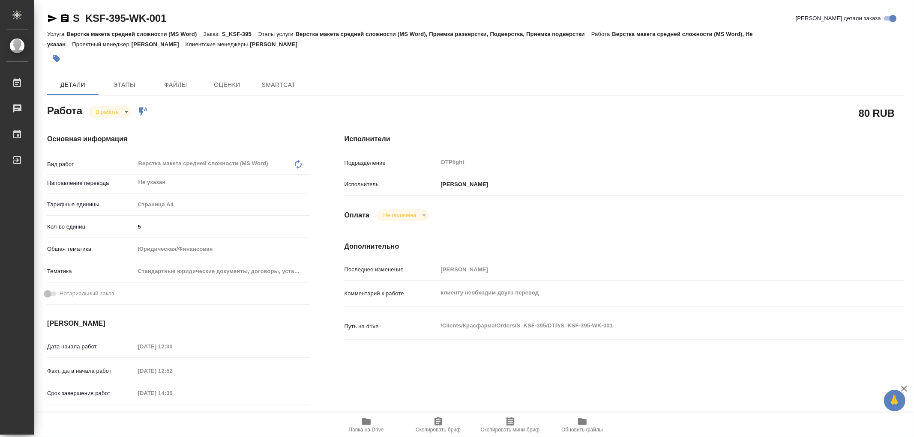
type textarea "x"
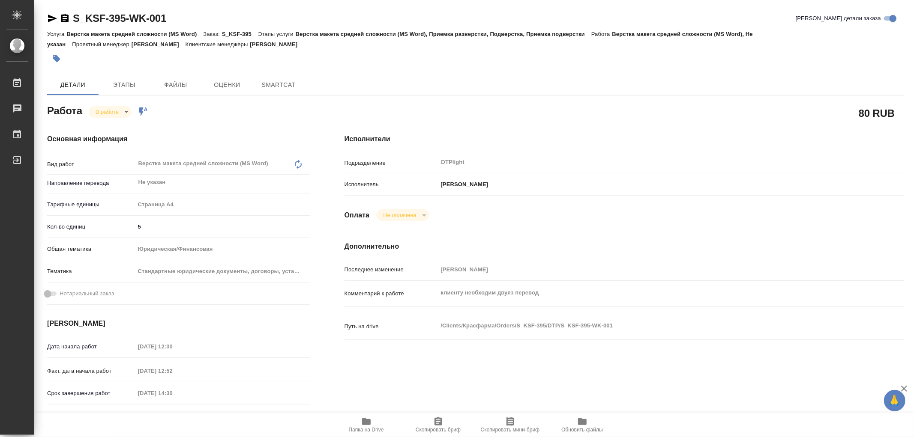
type textarea "x"
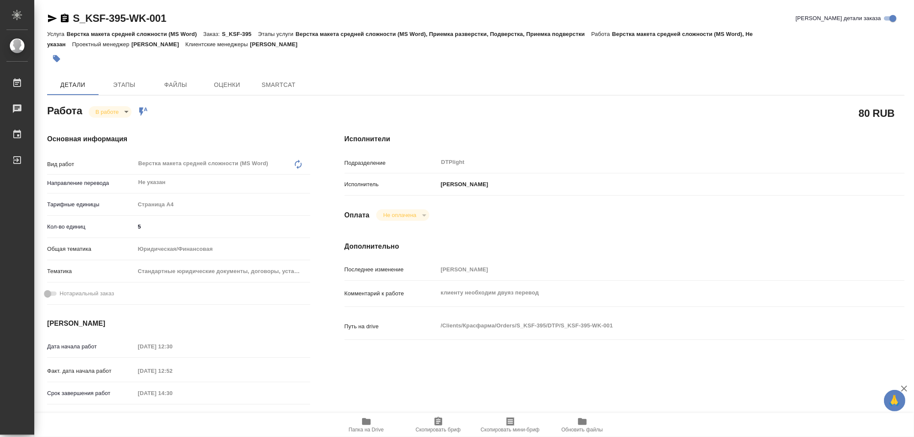
type textarea "x"
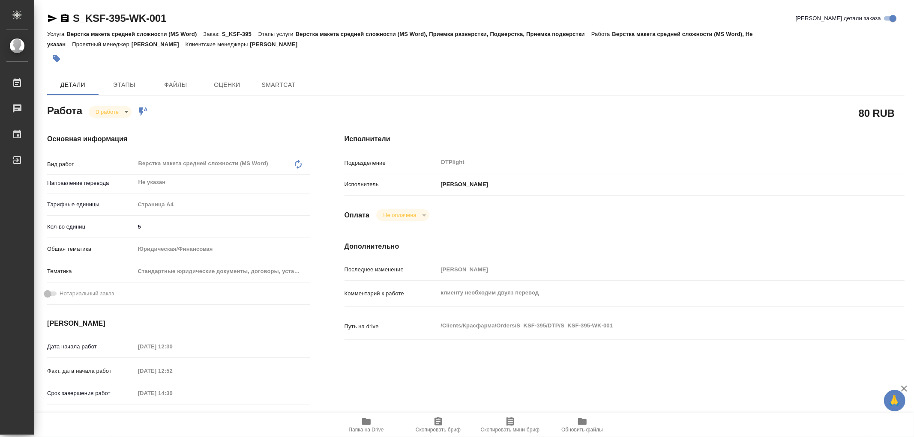
type textarea "x"
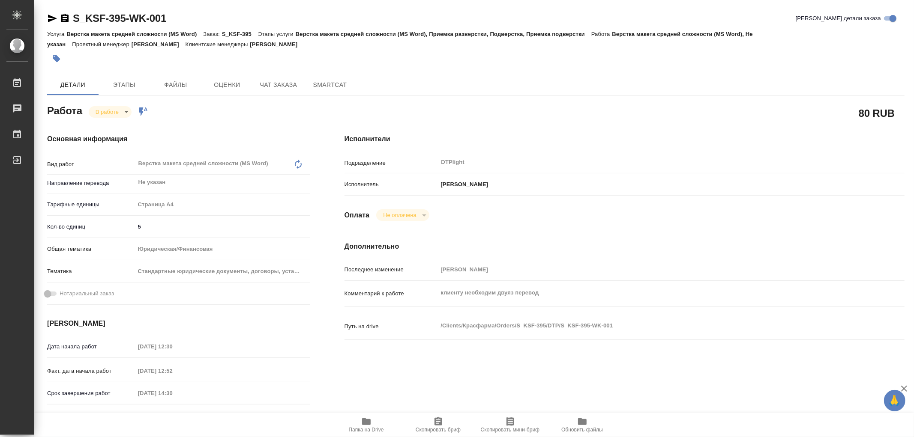
type textarea "x"
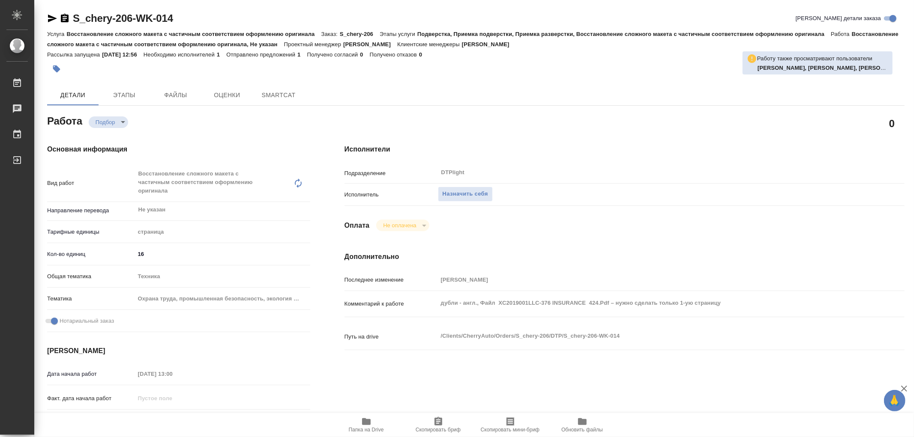
type textarea "x"
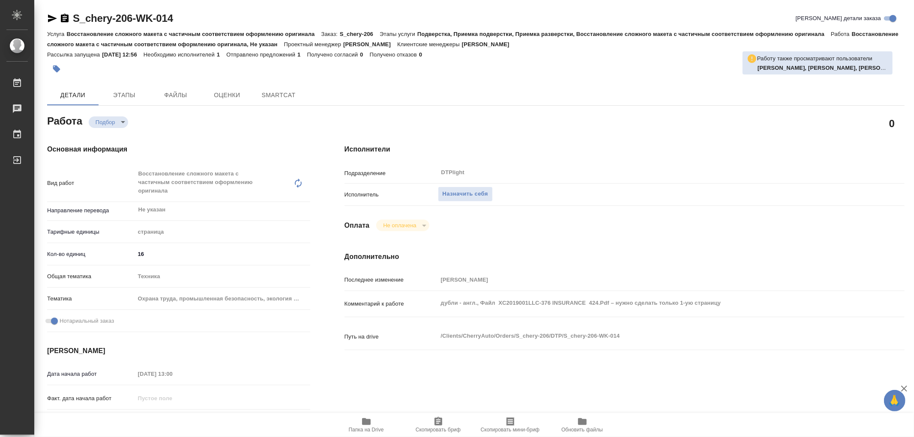
type textarea "x"
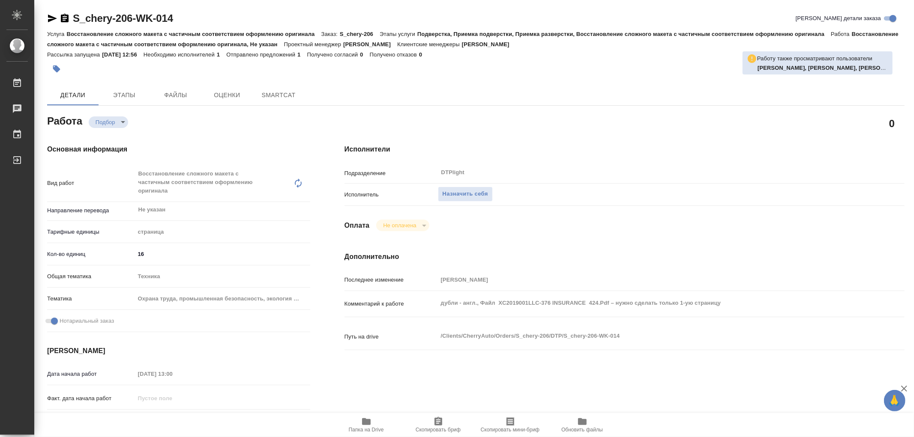
type textarea "x"
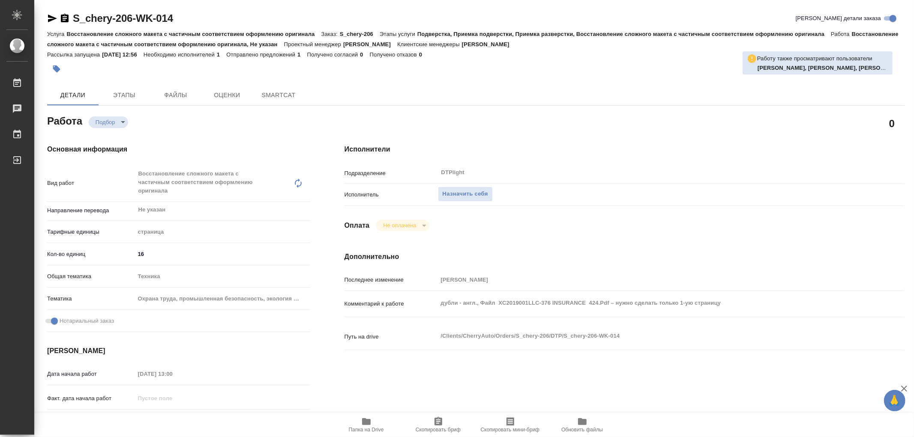
type textarea "x"
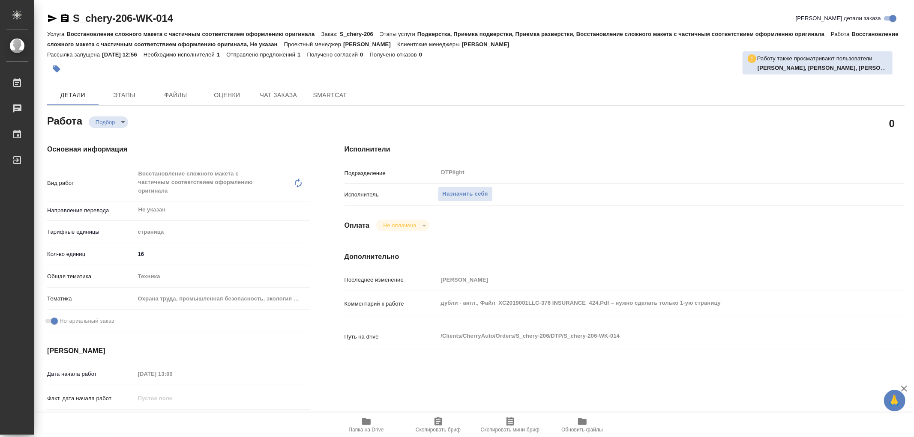
type textarea "x"
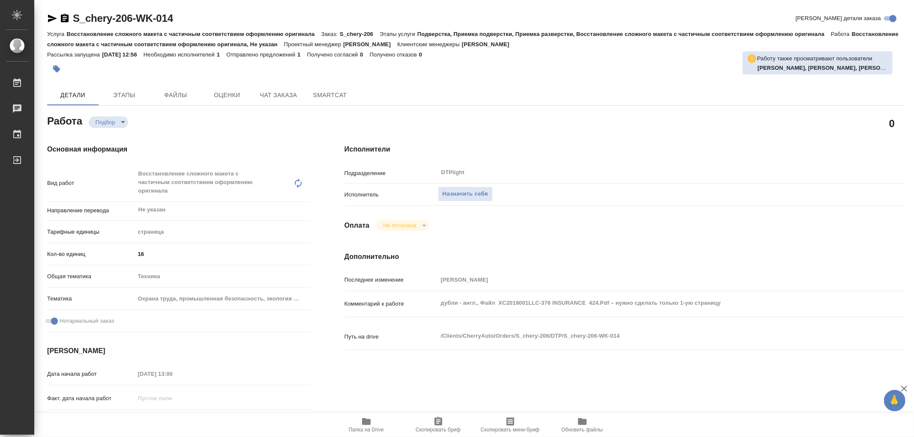
type textarea "x"
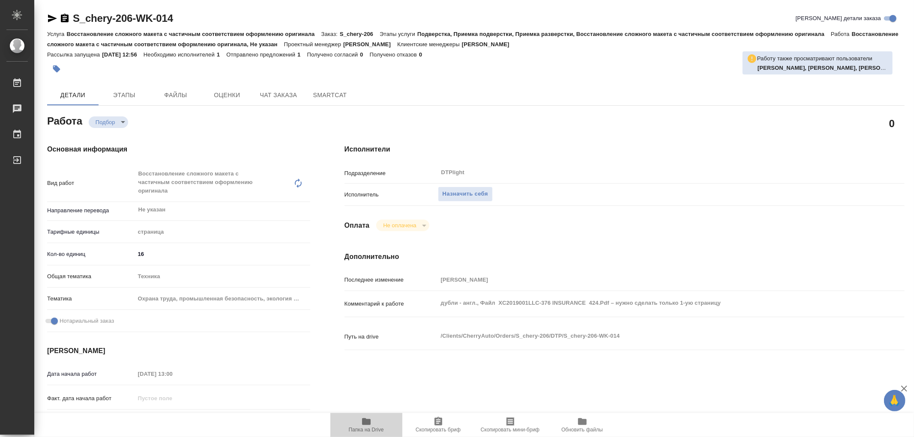
click at [362, 421] on icon "button" at bounding box center [366, 422] width 9 height 7
type textarea "x"
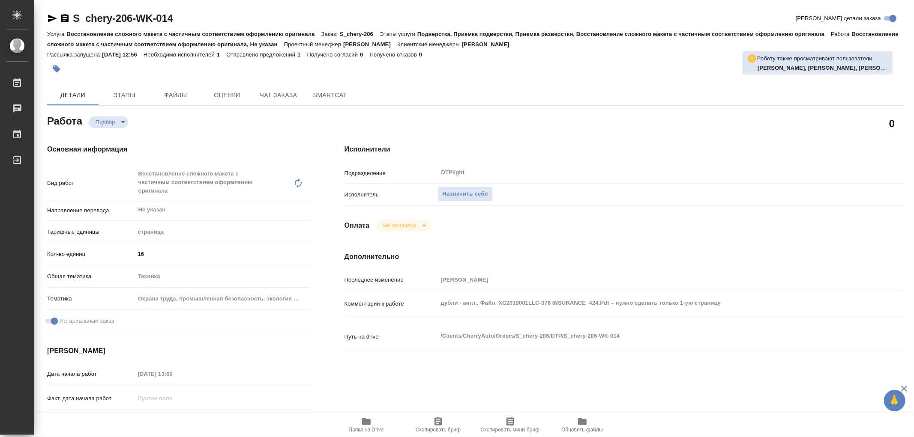
type textarea "x"
click at [362, 421] on icon "button" at bounding box center [366, 422] width 9 height 7
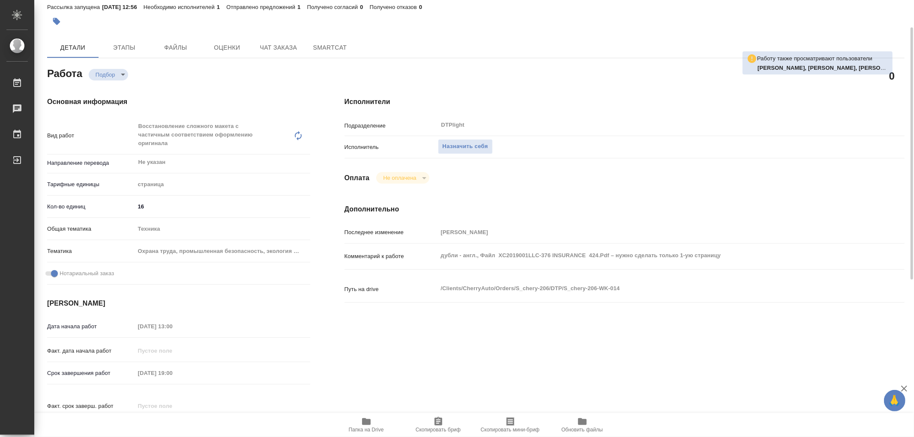
click at [365, 421] on icon "button" at bounding box center [366, 422] width 9 height 7
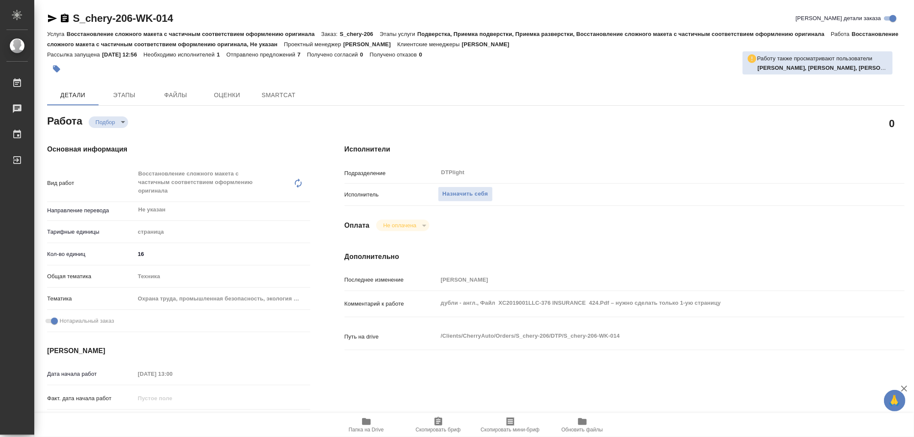
type textarea "x"
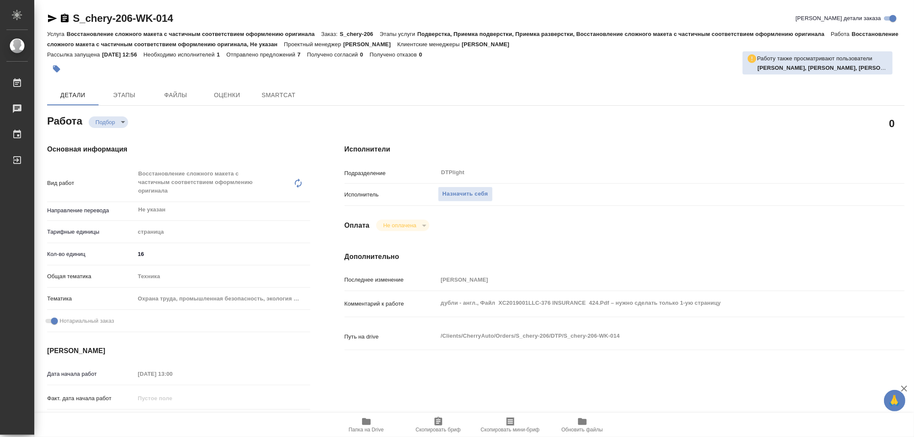
type textarea "x"
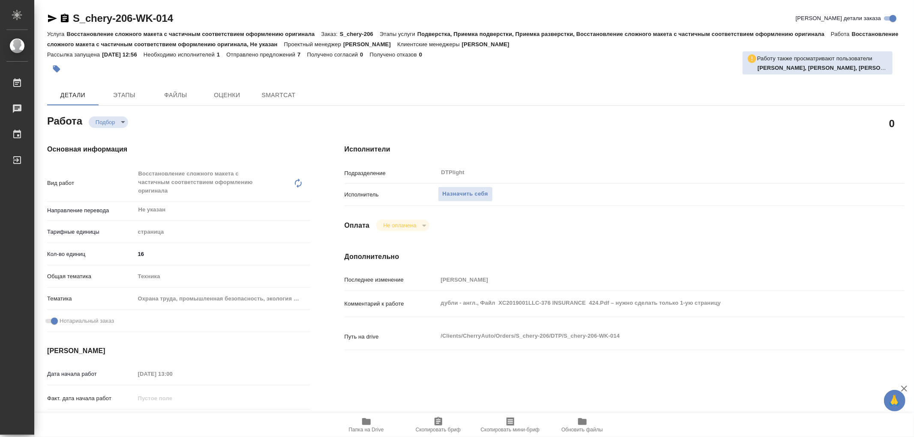
type textarea "x"
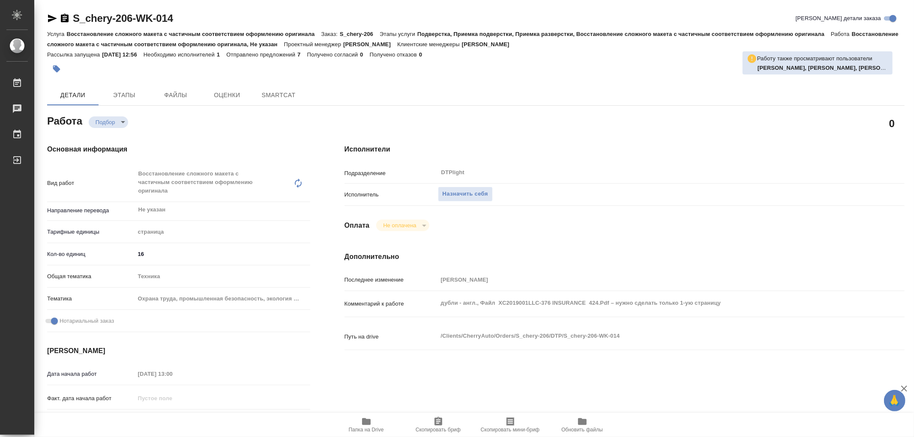
type textarea "x"
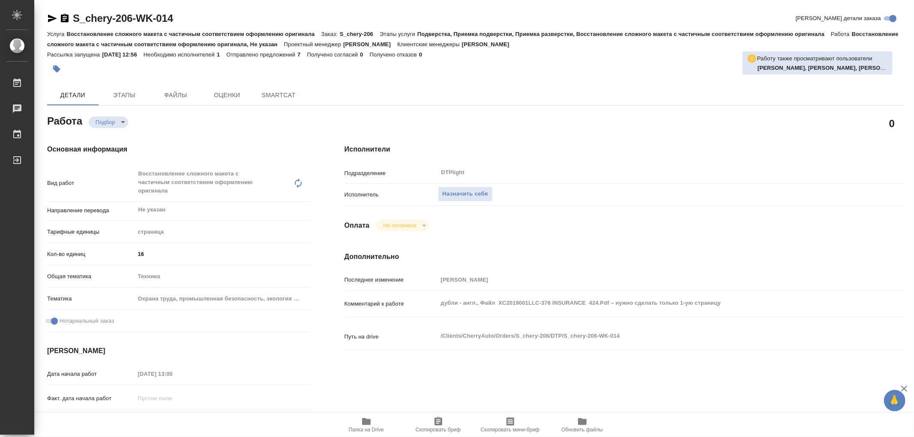
type textarea "x"
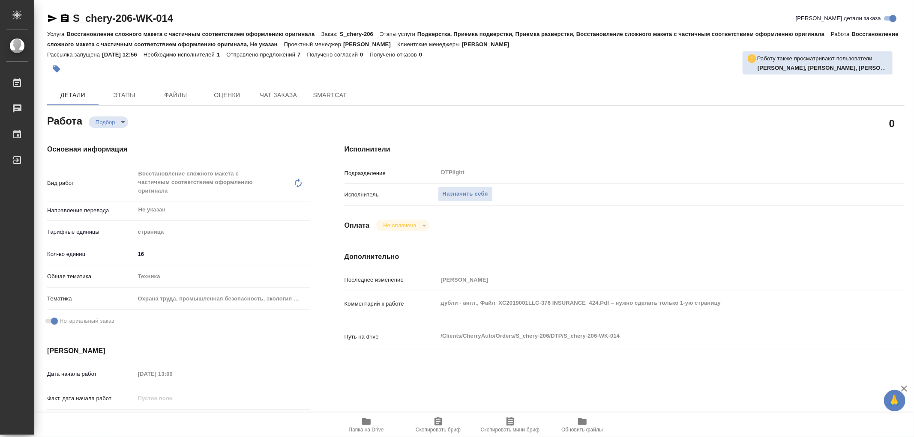
type textarea "x"
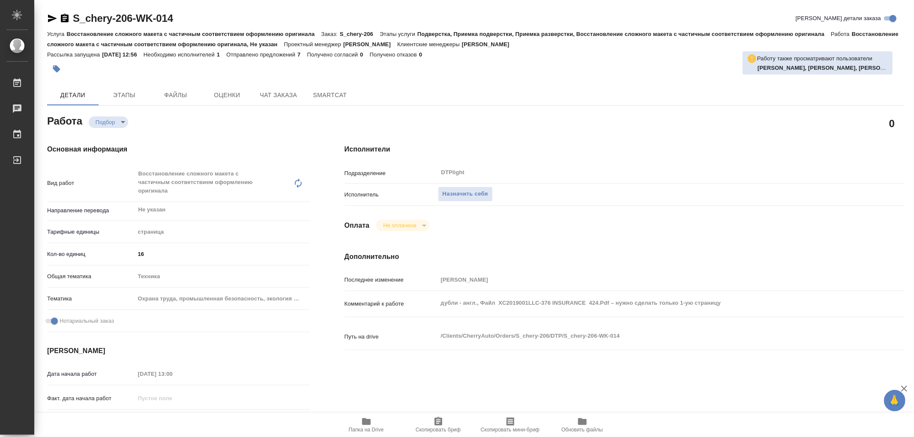
type textarea "x"
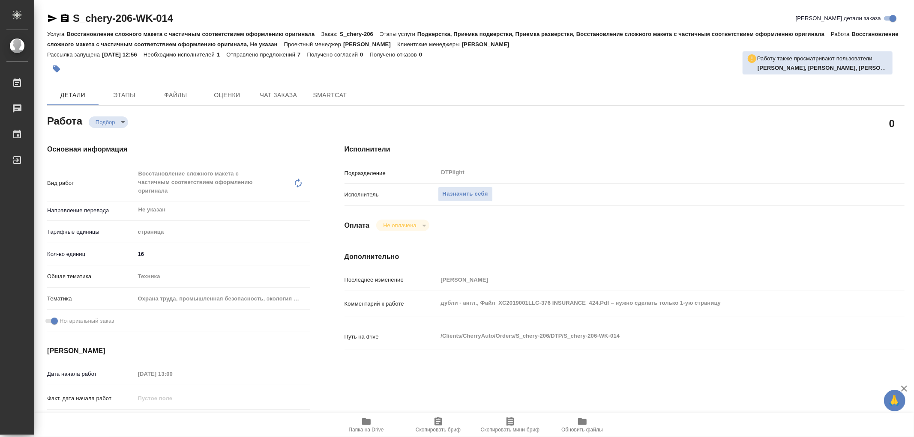
scroll to position [48, 0]
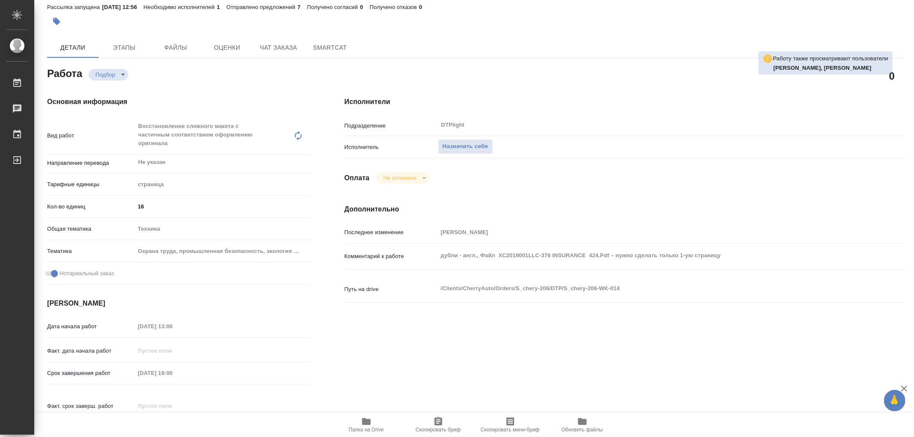
type textarea "x"
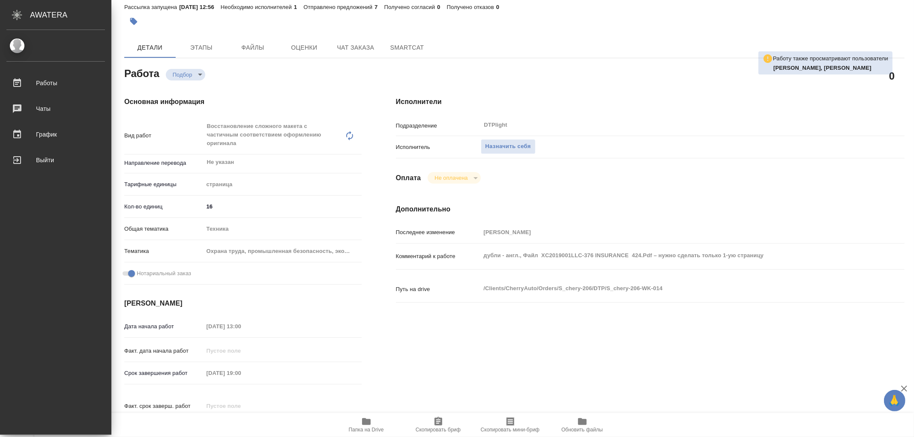
type textarea "x"
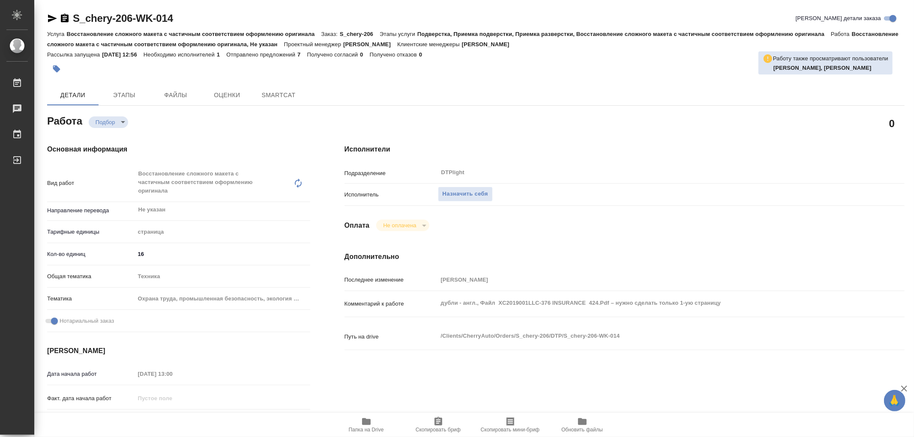
type textarea "x"
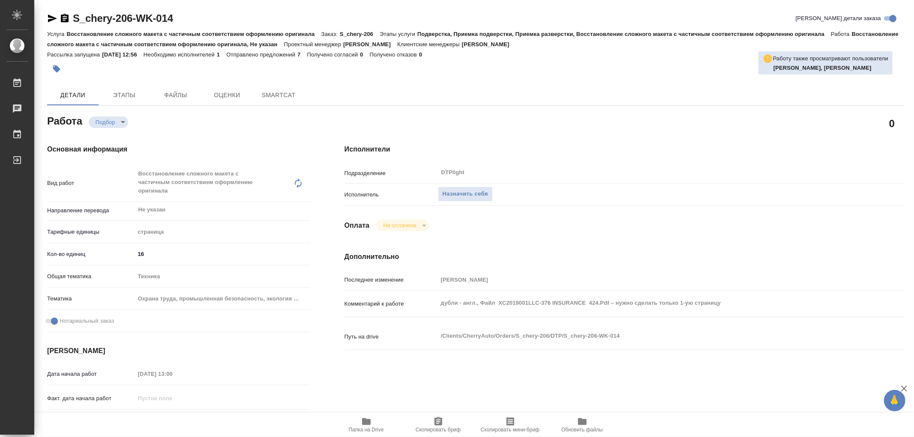
type textarea "x"
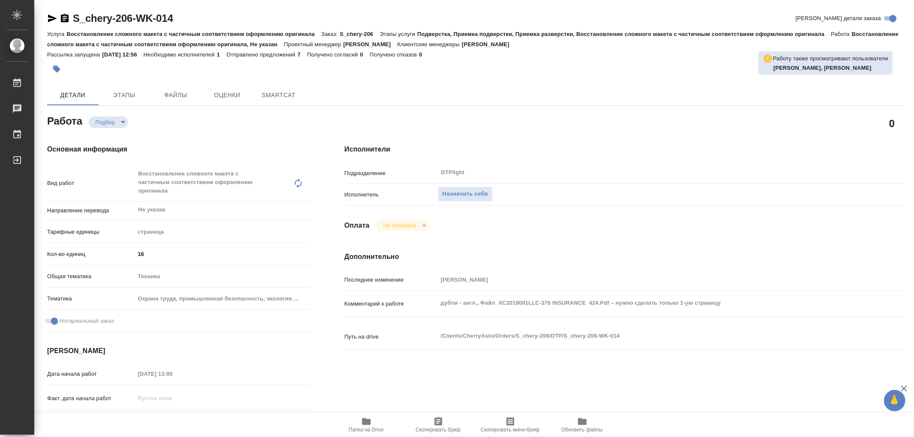
type textarea "x"
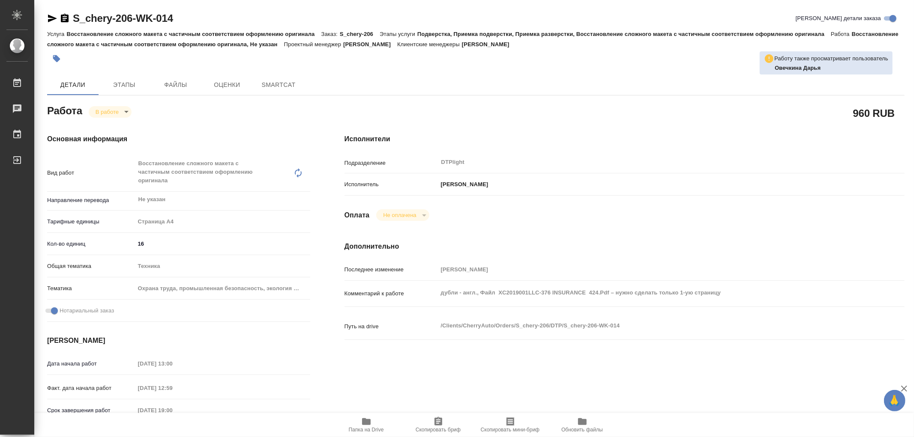
type textarea "x"
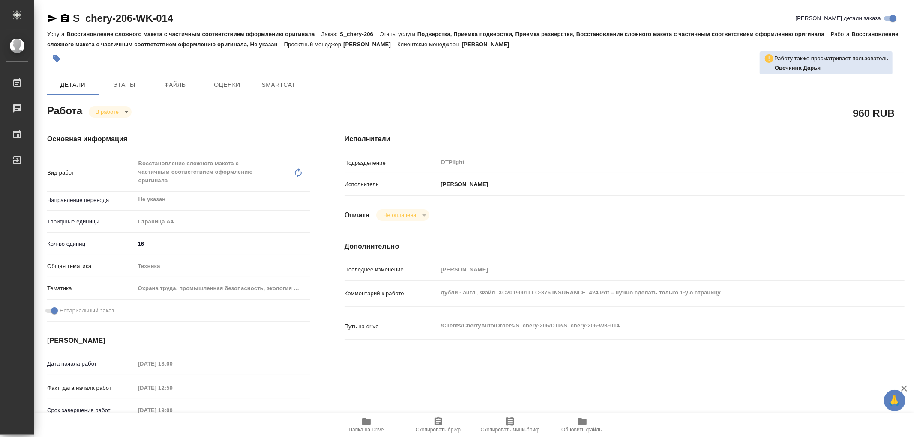
type textarea "x"
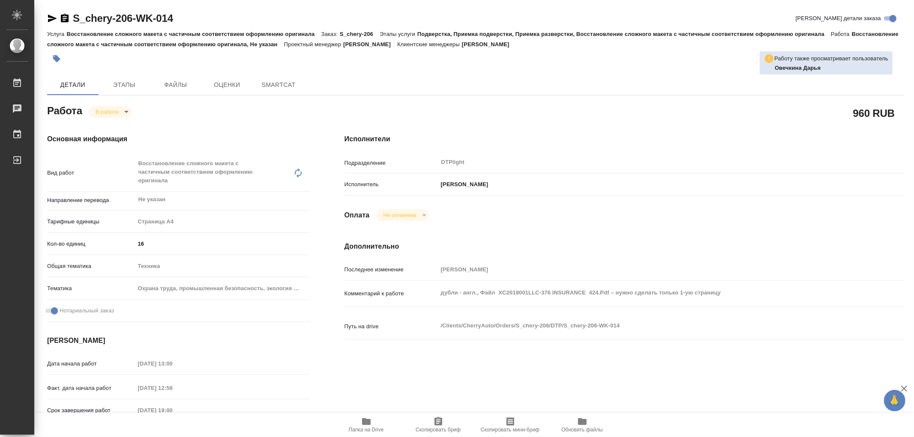
type textarea "x"
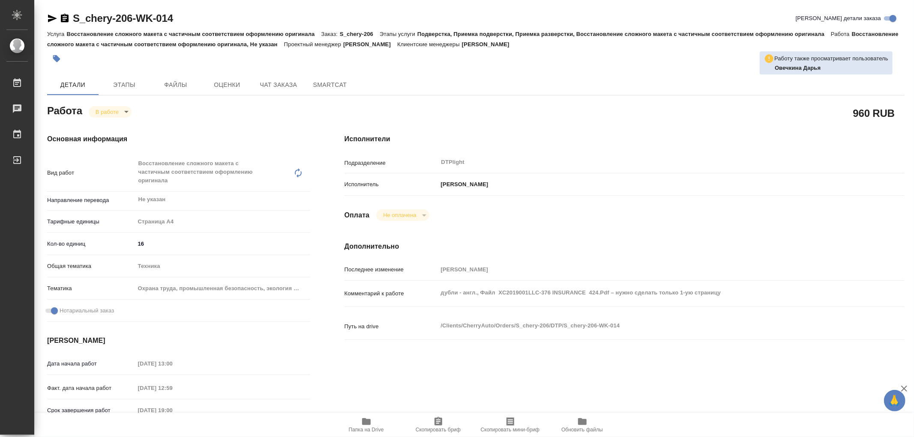
type textarea "x"
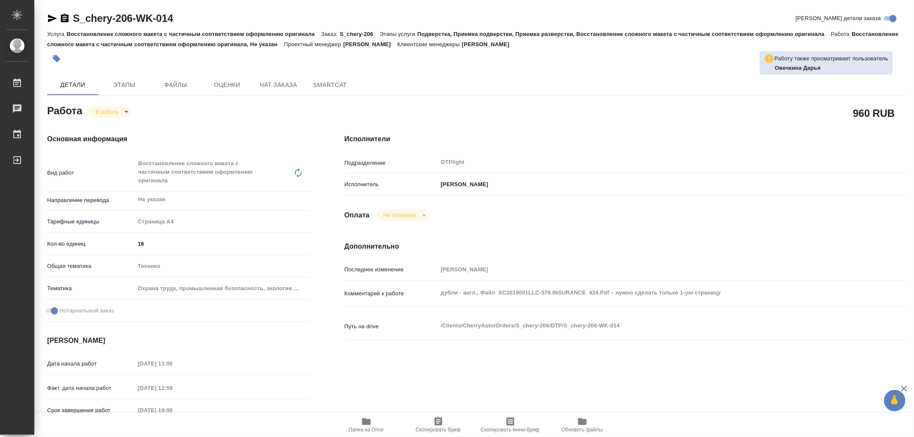
type textarea "x"
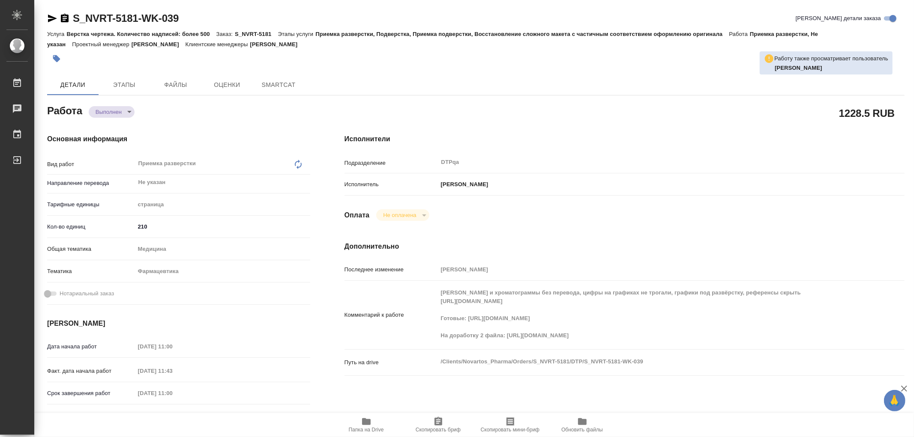
type textarea "x"
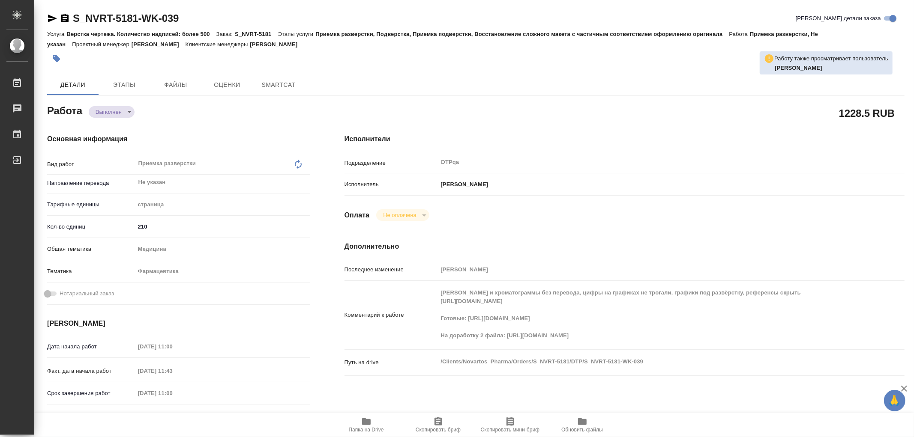
type textarea "x"
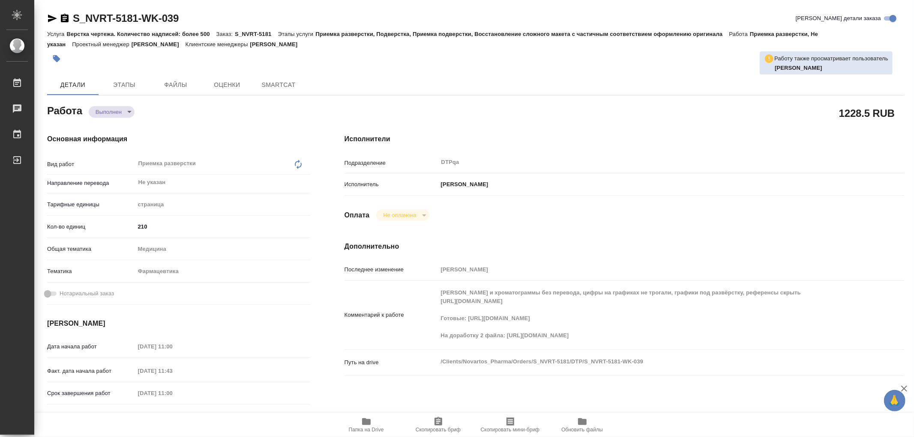
type textarea "x"
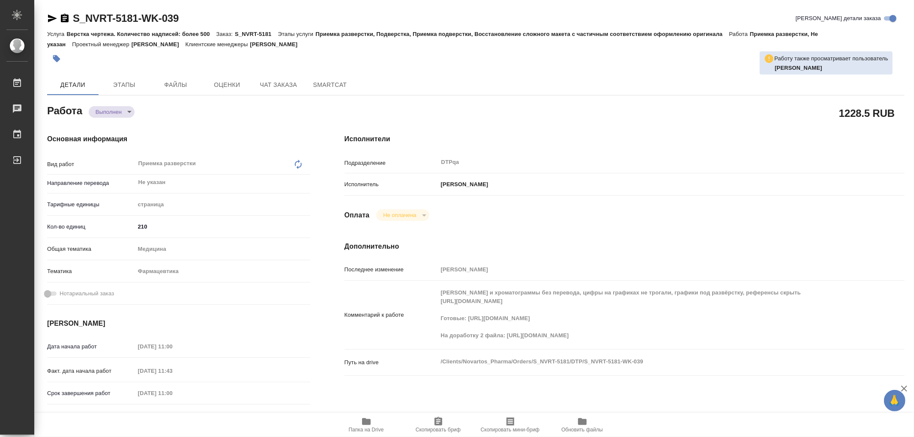
type textarea "x"
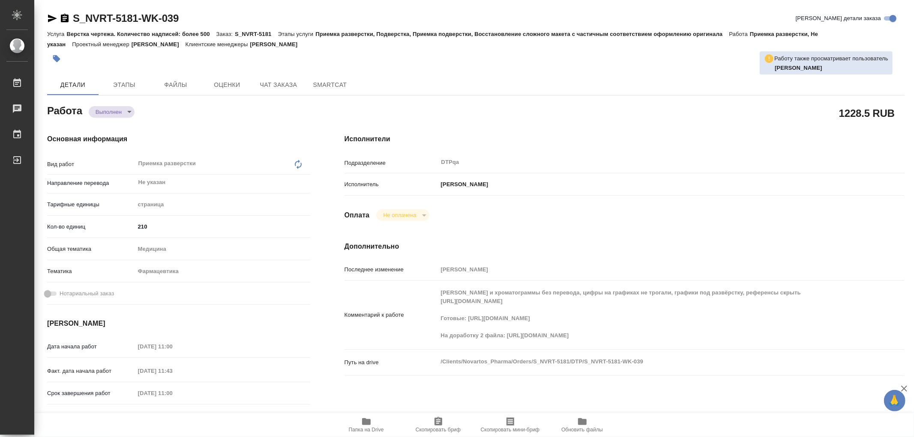
type textarea "x"
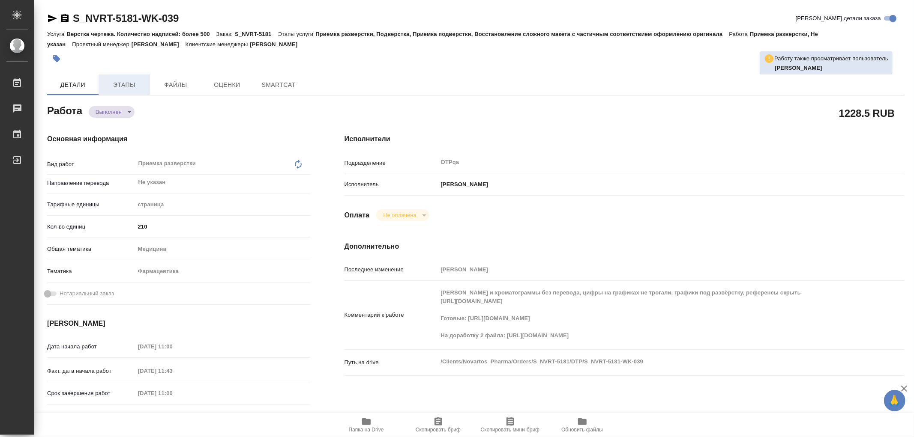
type textarea "x"
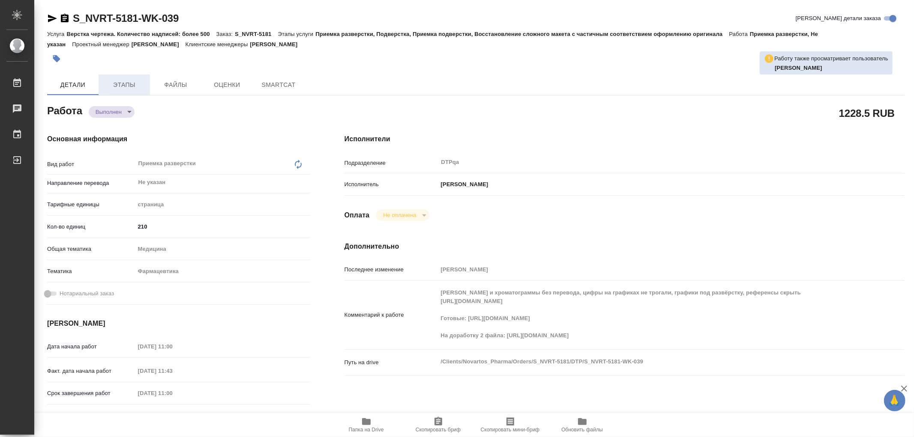
type textarea "x"
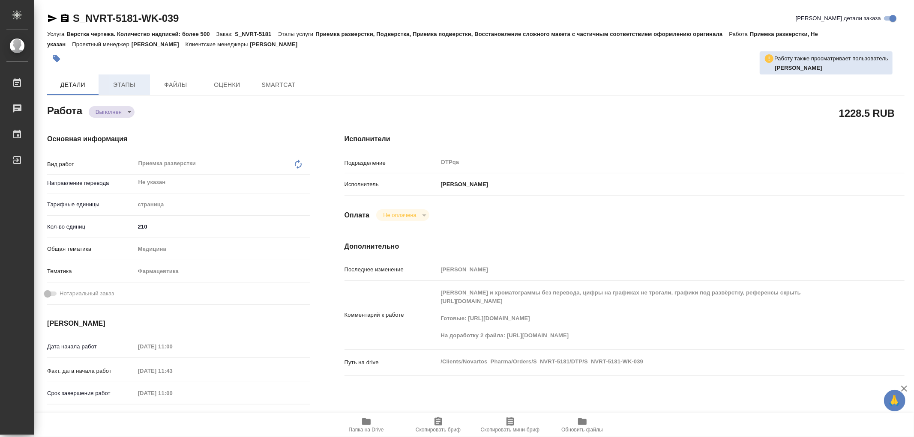
type textarea "x"
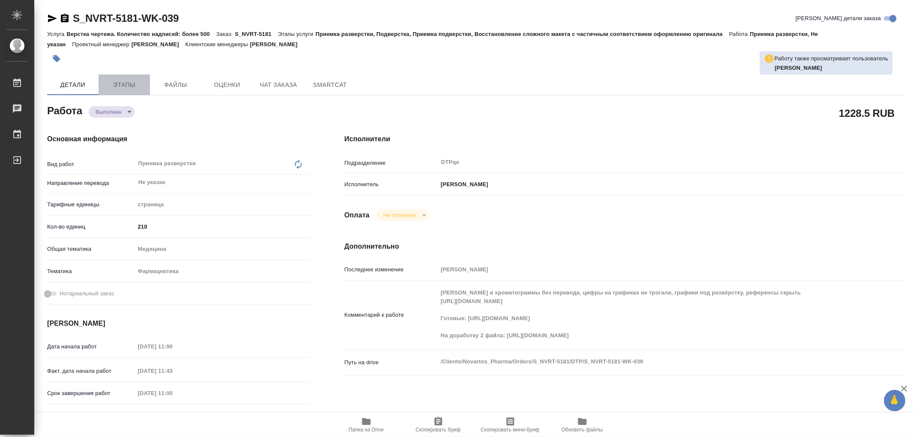
click at [130, 80] on span "Этапы" at bounding box center [124, 85] width 41 height 11
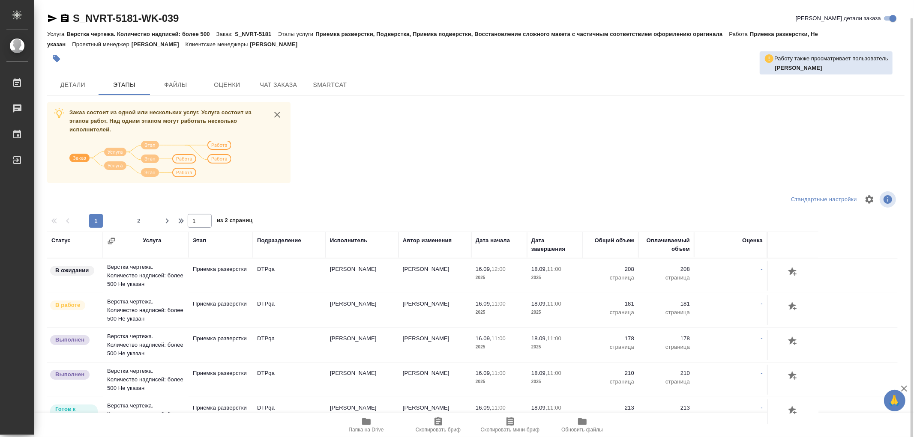
scroll to position [48, 0]
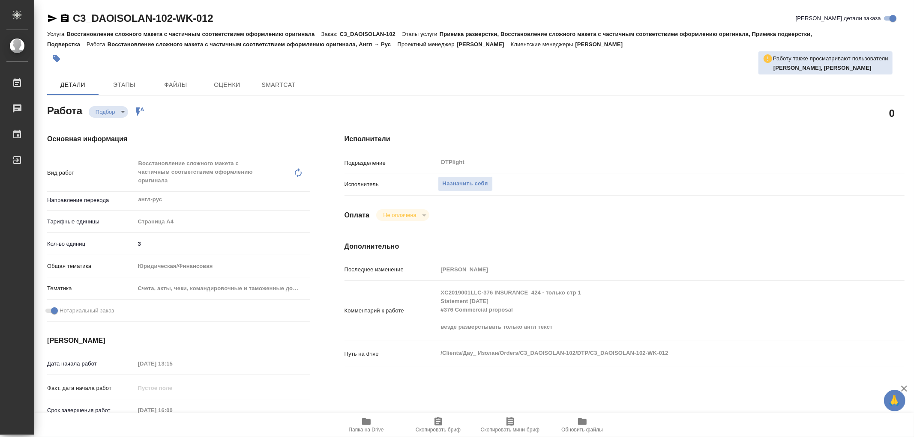
type textarea "x"
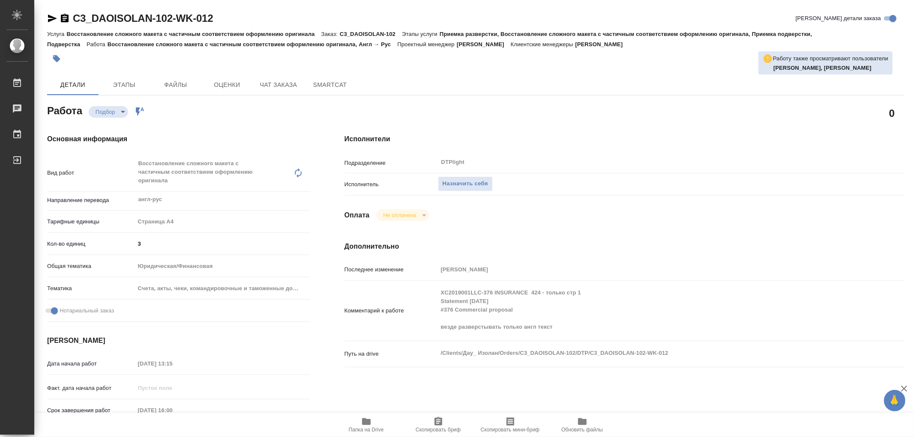
type textarea "x"
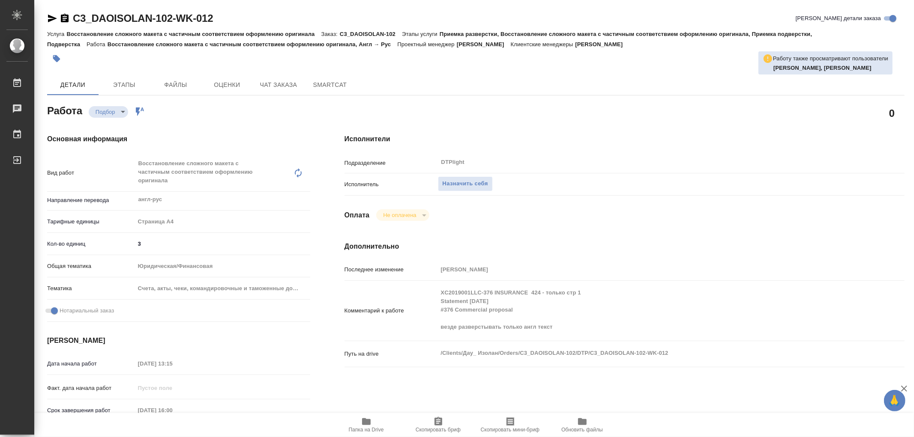
type textarea "x"
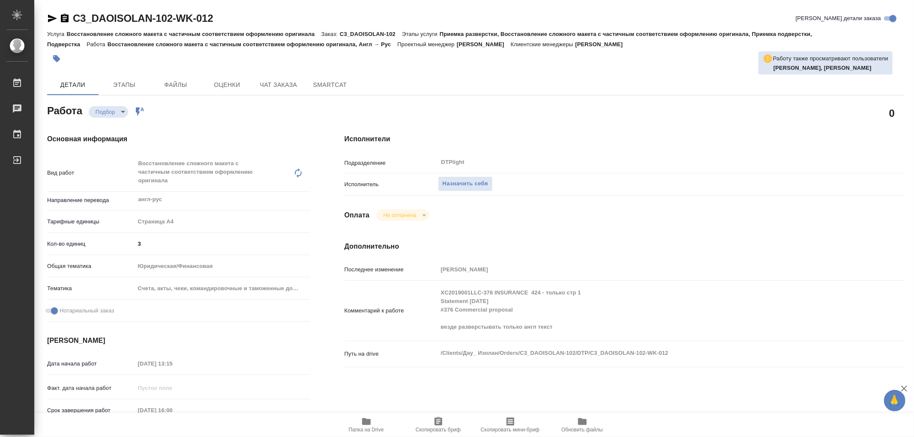
type textarea "x"
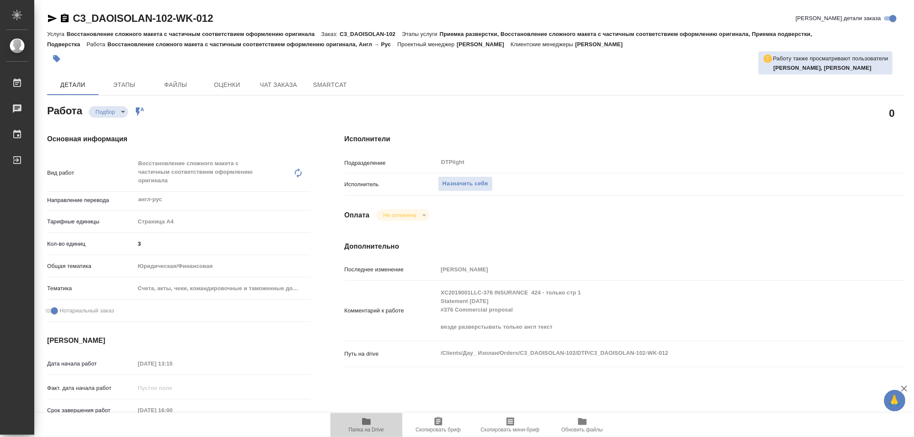
click at [370, 424] on icon "button" at bounding box center [366, 422] width 9 height 7
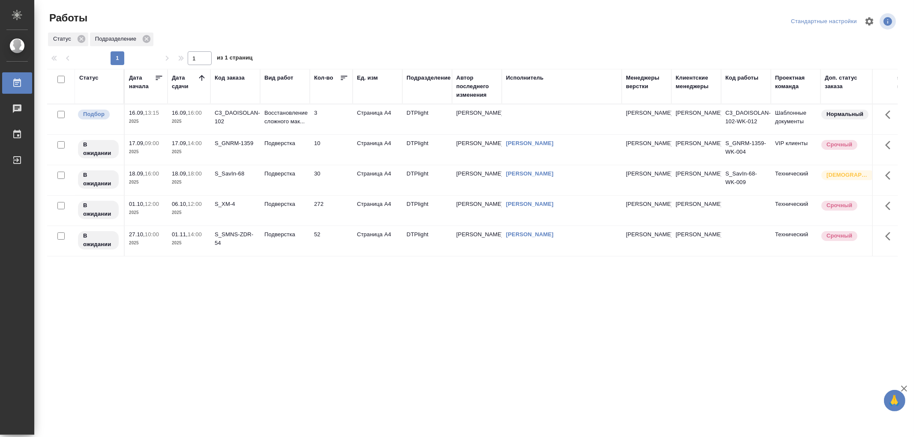
click at [295, 129] on td "Восстановление сложного мак..." at bounding box center [285, 120] width 50 height 30
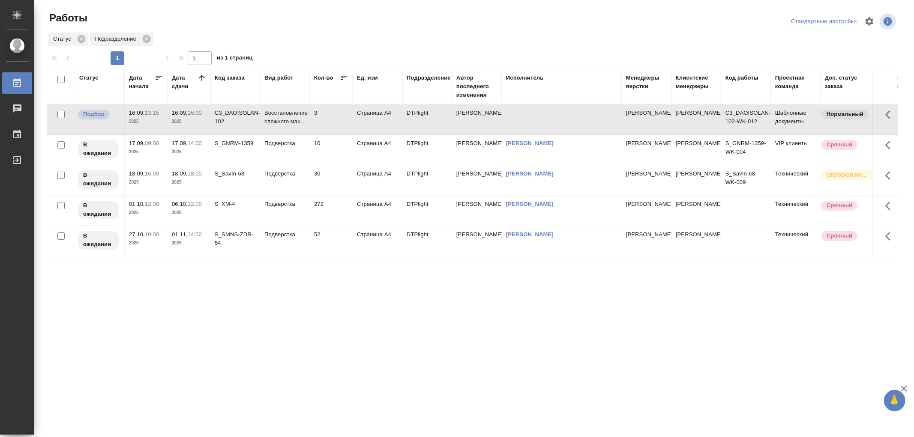
click at [295, 129] on td "Восстановление сложного мак..." at bounding box center [285, 120] width 50 height 30
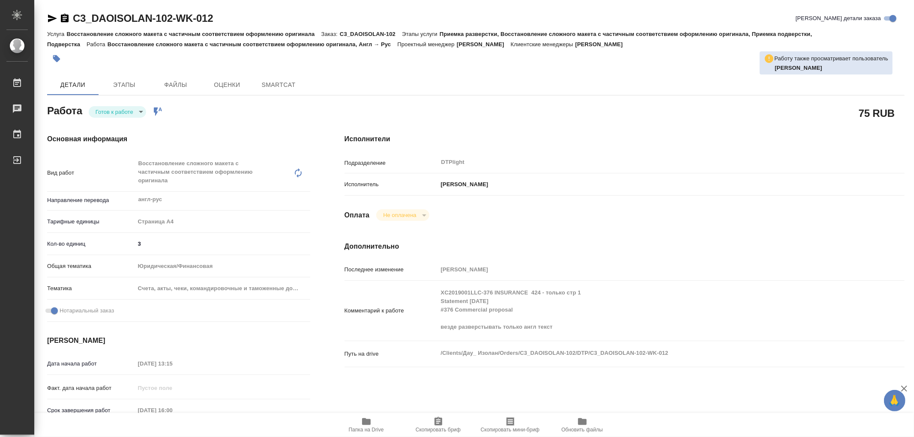
type textarea "x"
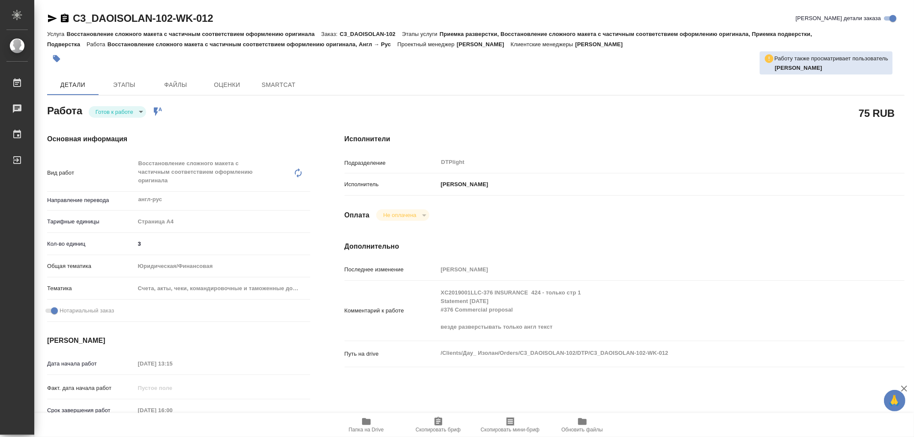
type textarea "x"
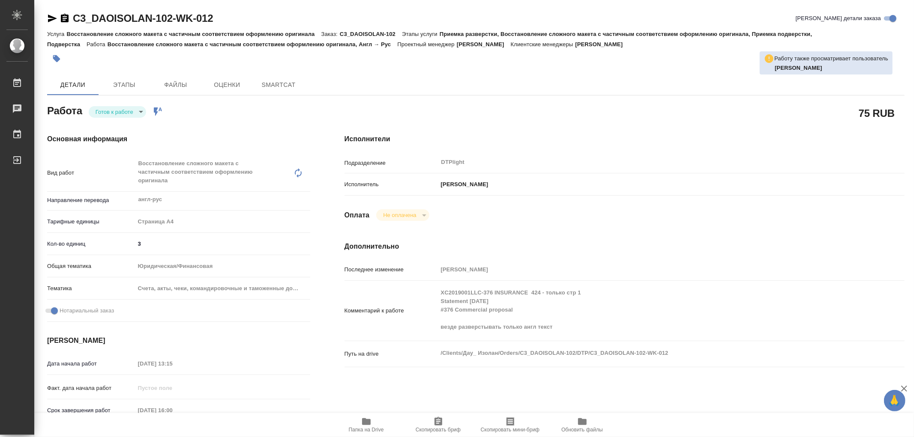
type textarea "x"
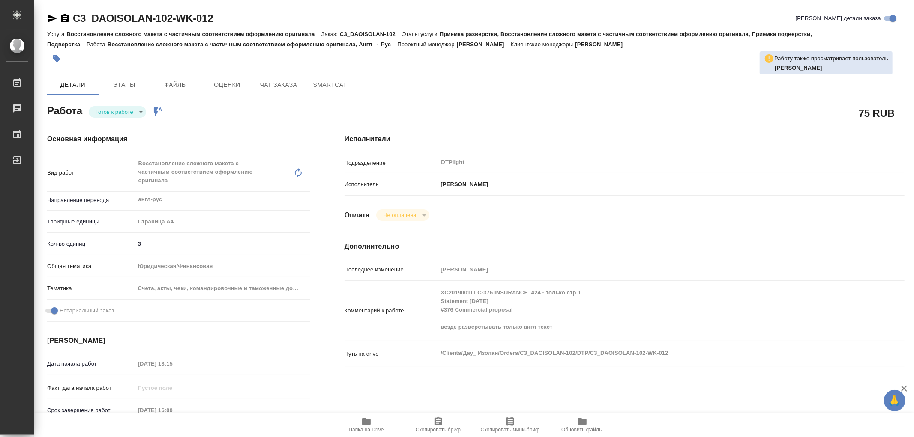
type textarea "x"
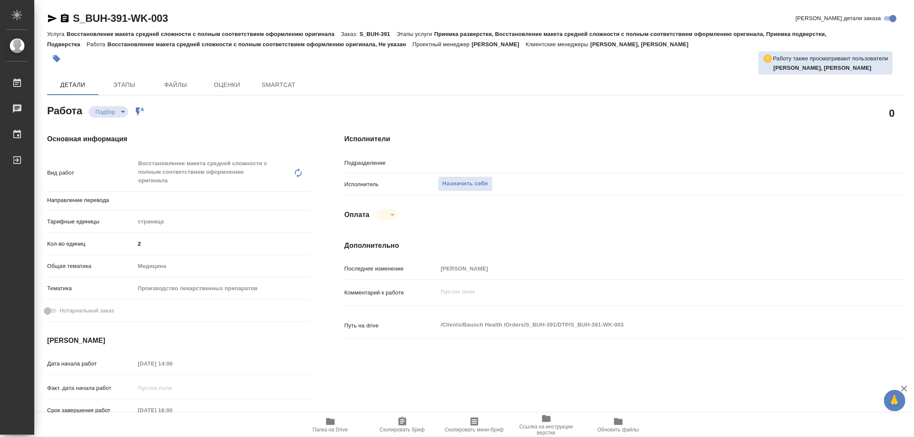
type textarea "x"
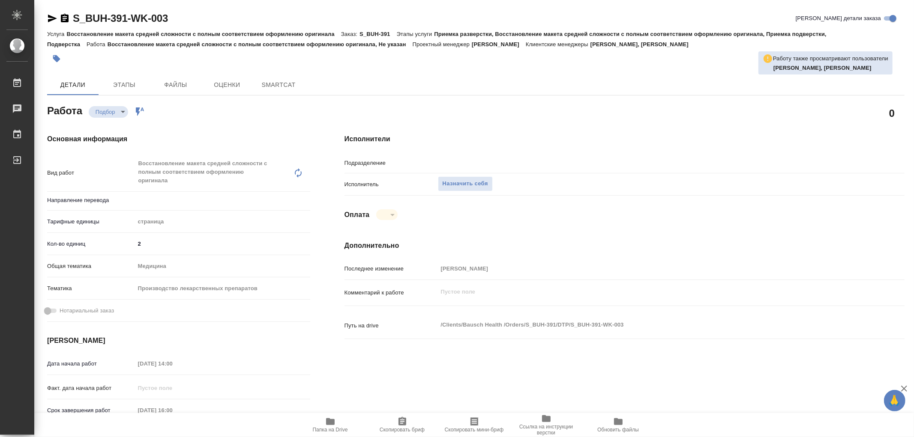
type textarea "x"
type input "DTPlight"
type textarea "x"
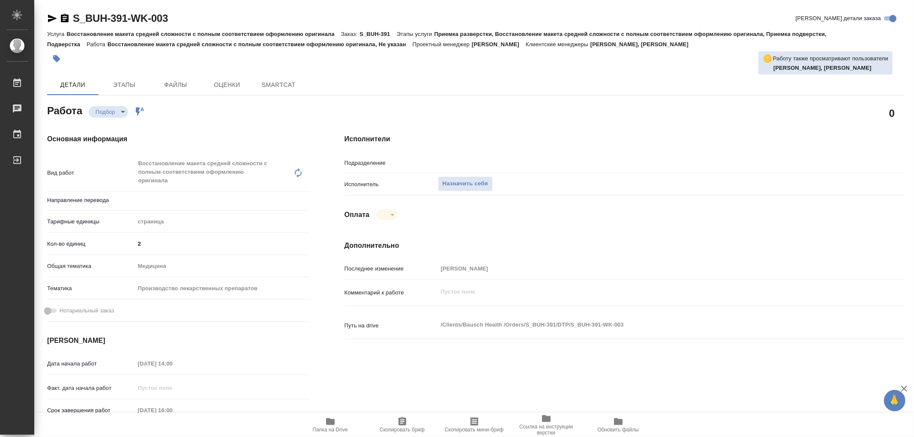
type textarea "x"
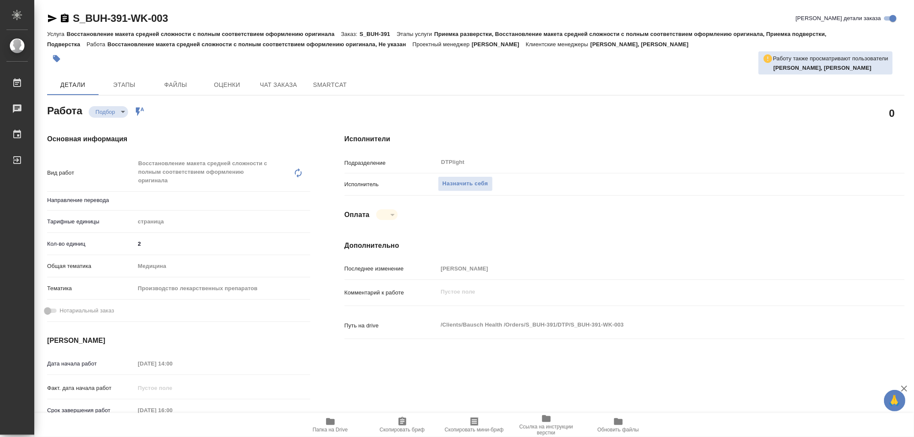
type textarea "x"
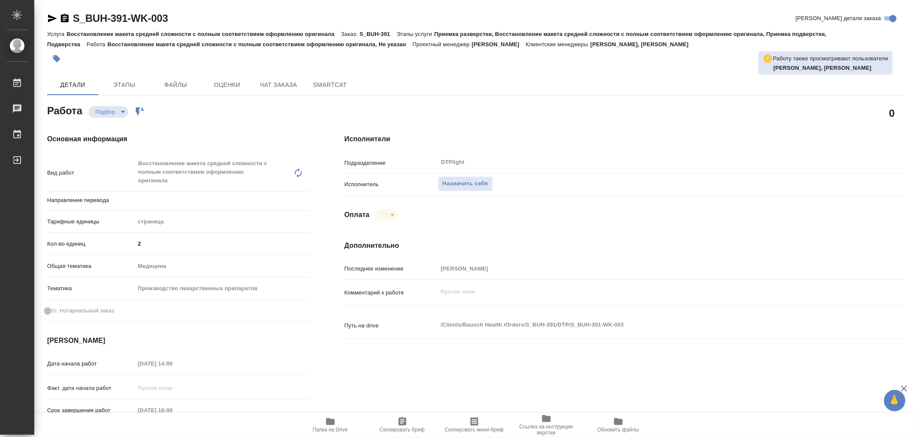
type textarea "x"
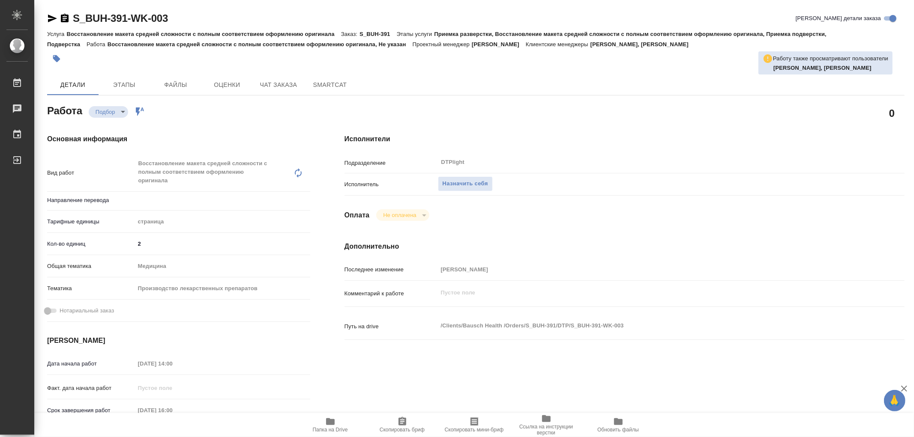
type textarea "x"
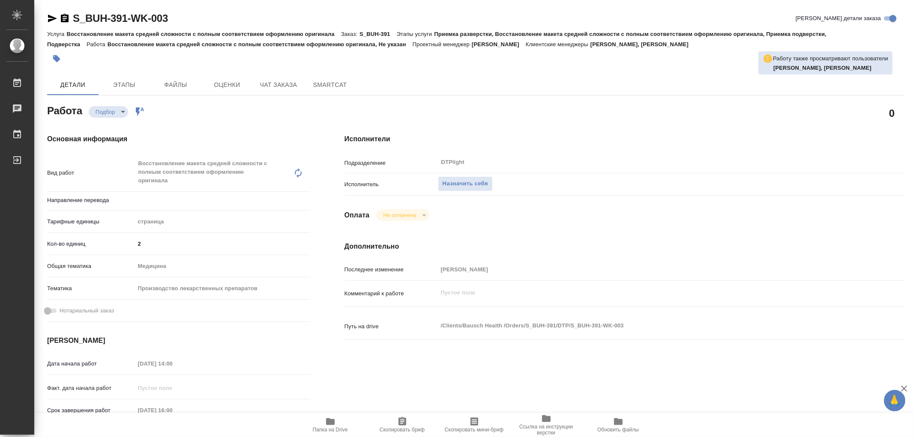
type textarea "x"
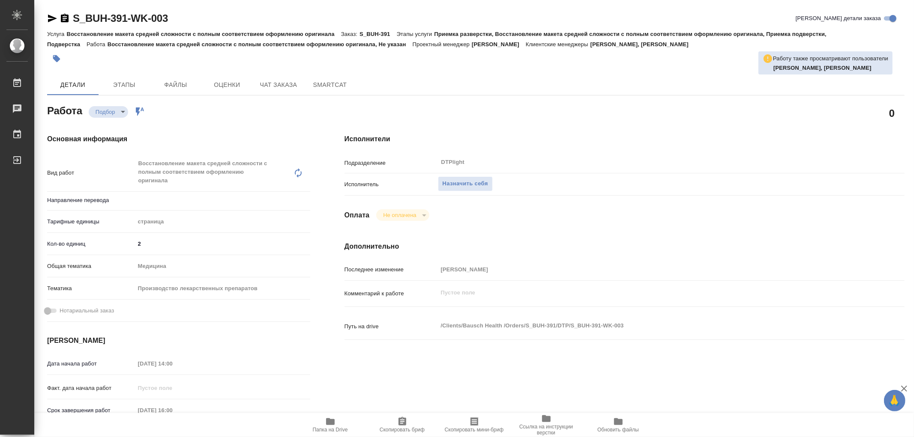
type textarea "x"
click at [335, 418] on span "Папка на Drive" at bounding box center [330, 425] width 62 height 16
type textarea "x"
type input "Не указан"
type textarea "x"
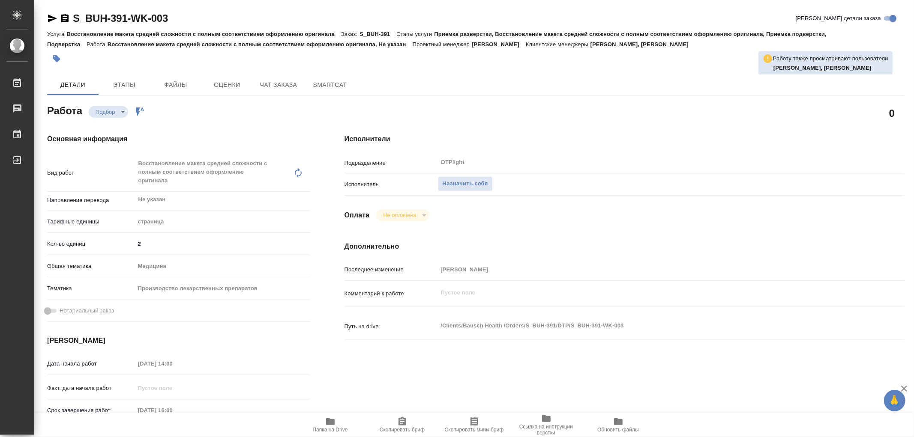
type textarea "x"
click at [333, 420] on icon "button" at bounding box center [330, 422] width 9 height 7
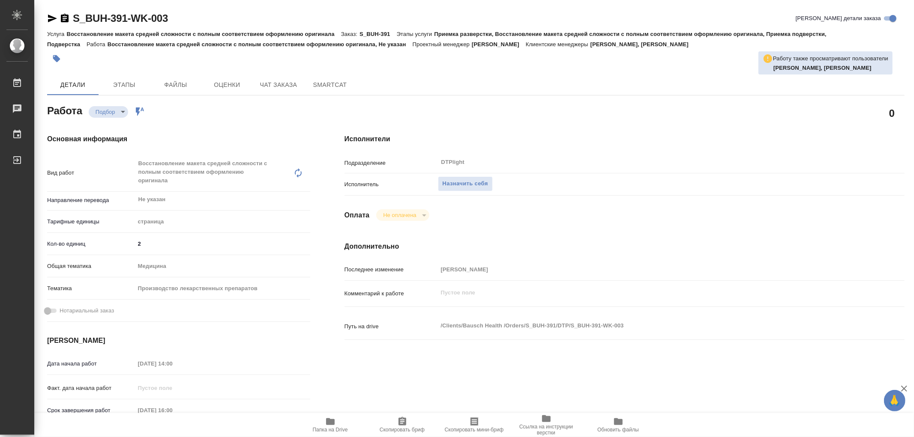
type textarea "x"
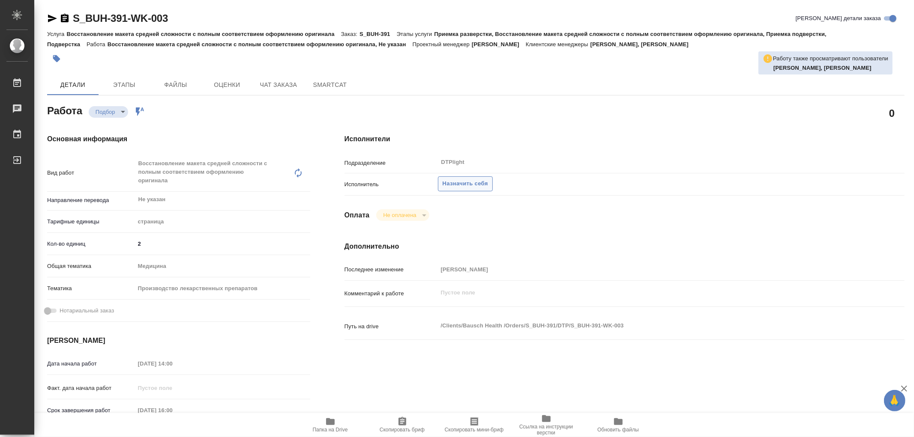
click at [461, 181] on span "Назначить себя" at bounding box center [465, 184] width 45 height 10
type textarea "x"
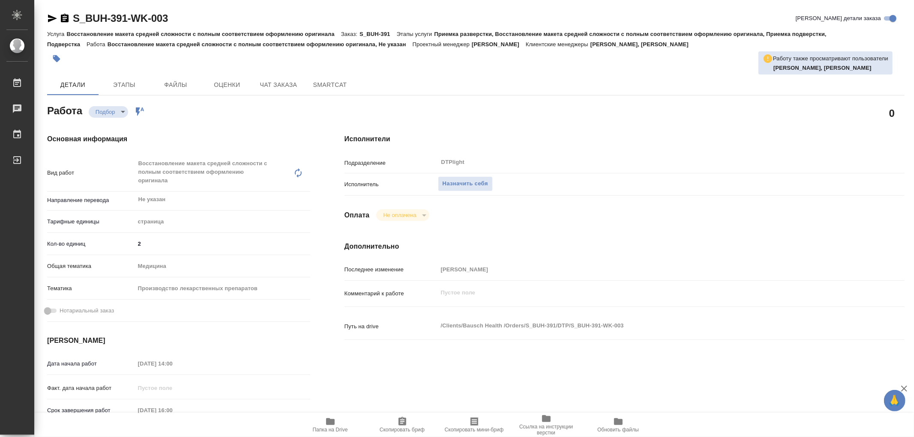
type textarea "x"
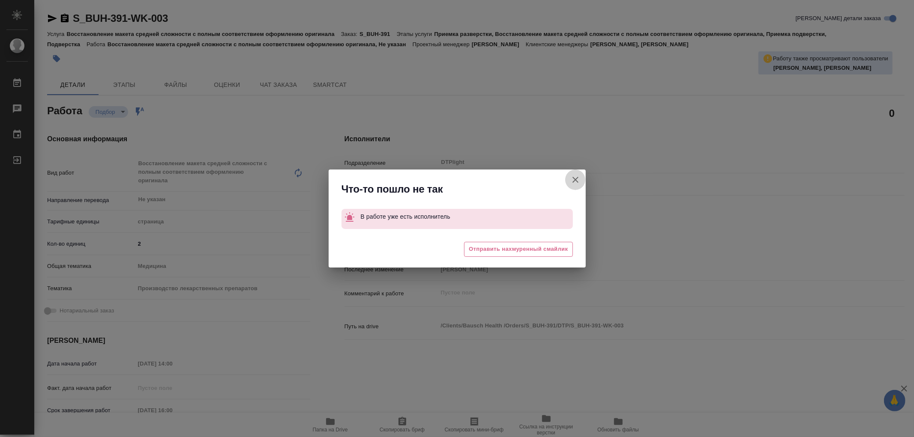
click at [580, 179] on icon "button" at bounding box center [575, 180] width 10 height 10
type textarea "x"
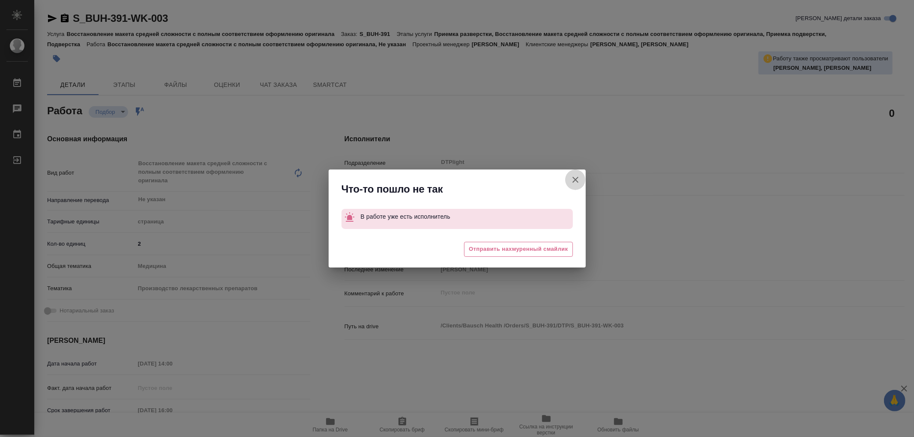
type textarea "x"
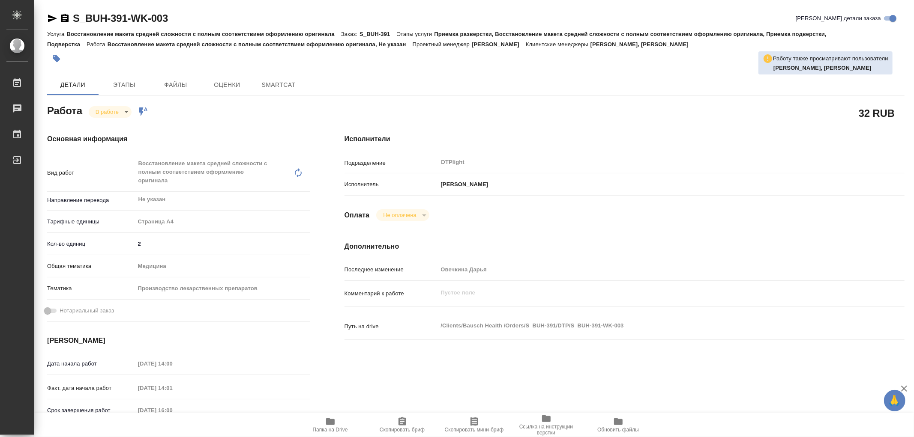
type textarea "x"
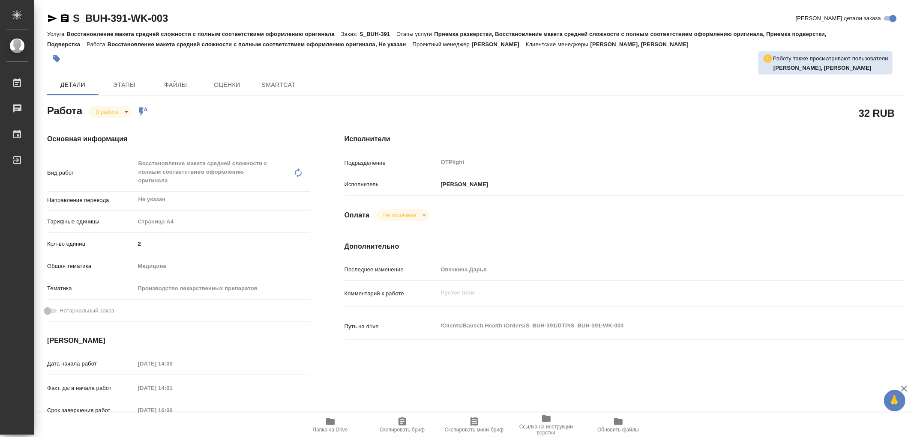
type textarea "x"
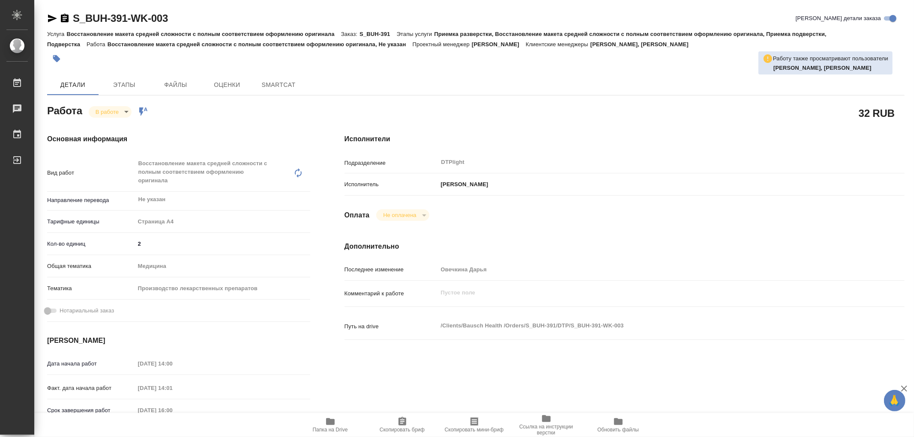
type textarea "x"
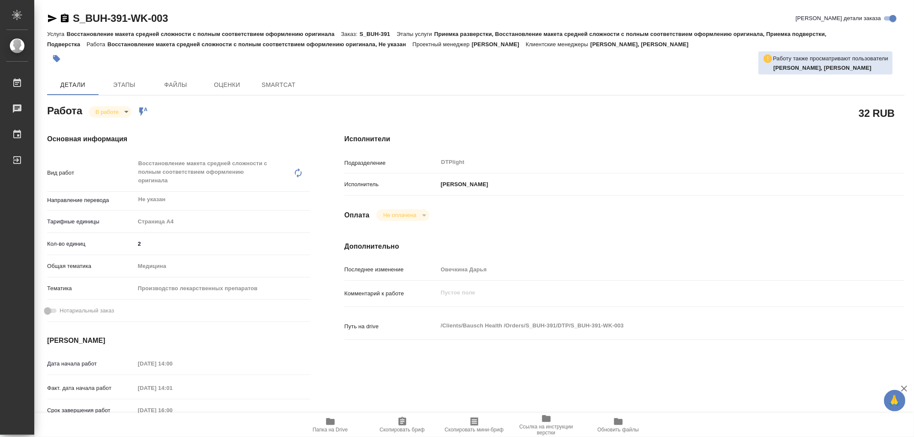
type textarea "x"
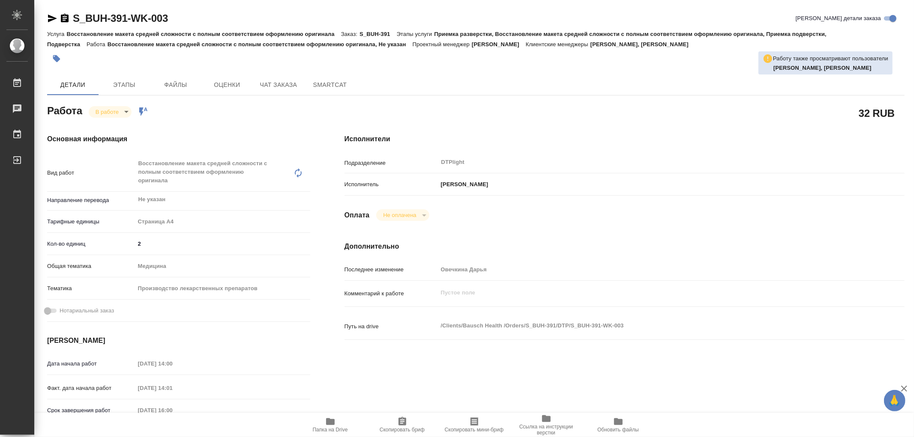
type textarea "x"
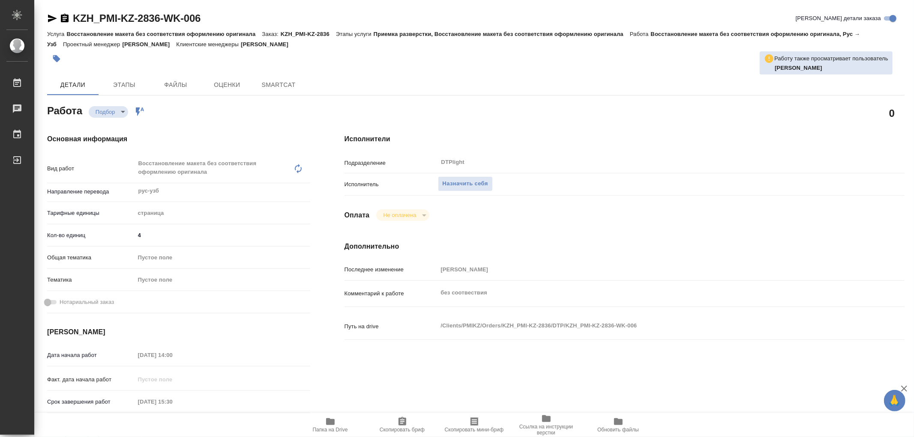
type textarea "x"
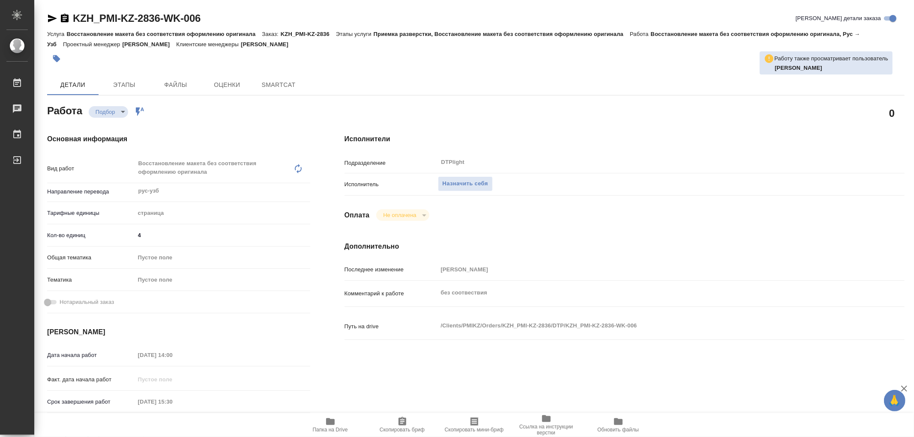
type textarea "x"
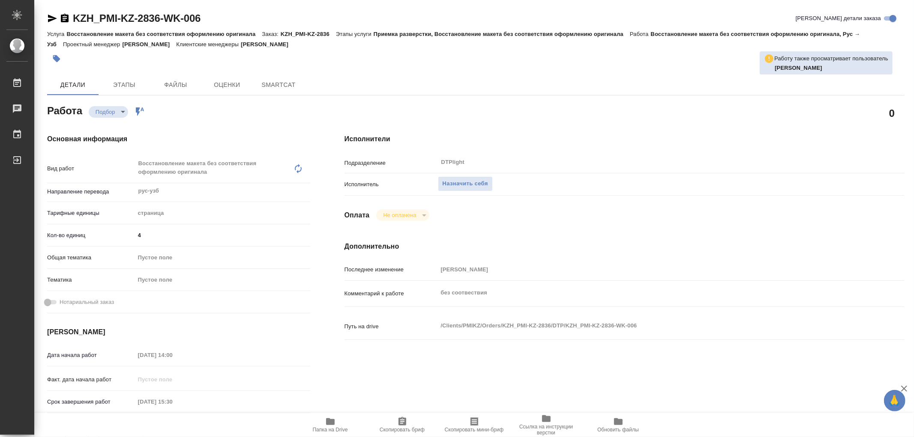
type textarea "x"
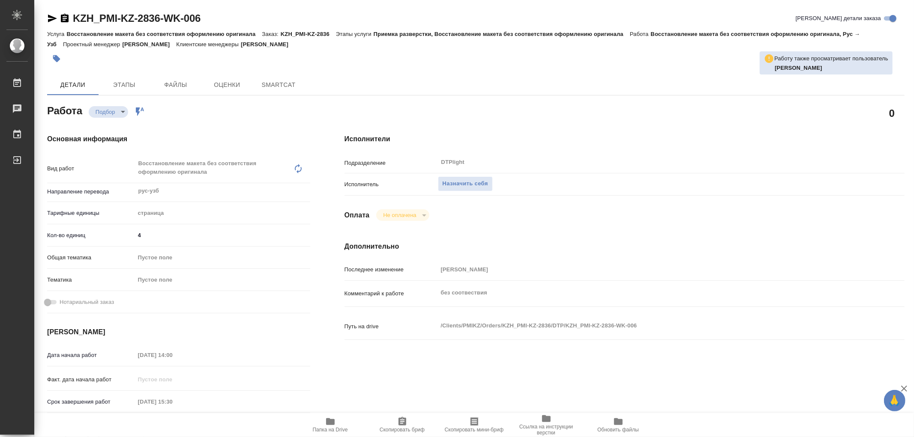
type textarea "x"
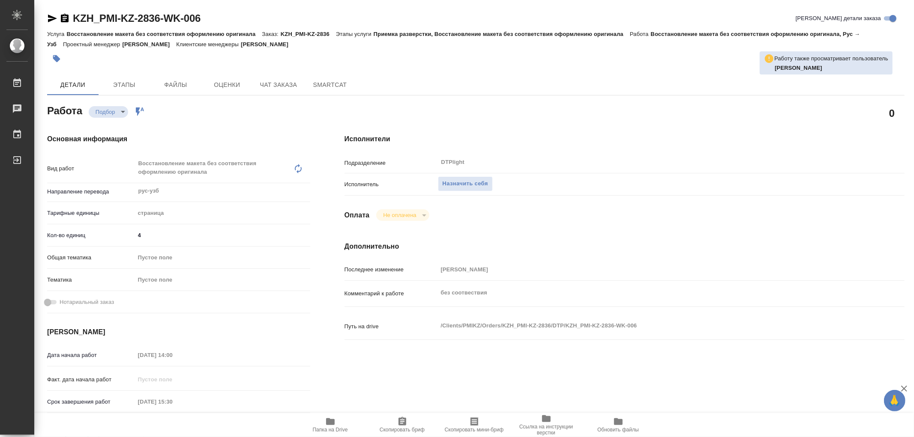
click at [326, 421] on icon "button" at bounding box center [330, 422] width 10 height 10
type textarea "x"
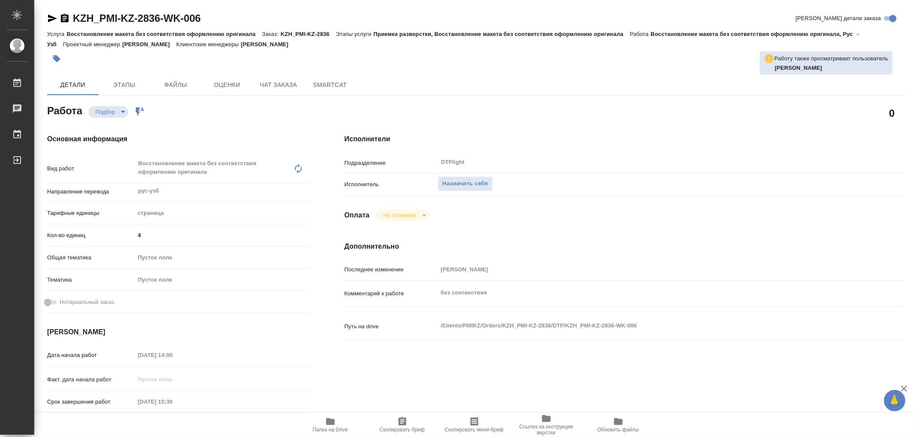
type textarea "x"
click at [335, 420] on icon "button" at bounding box center [330, 422] width 10 height 10
type textarea "x"
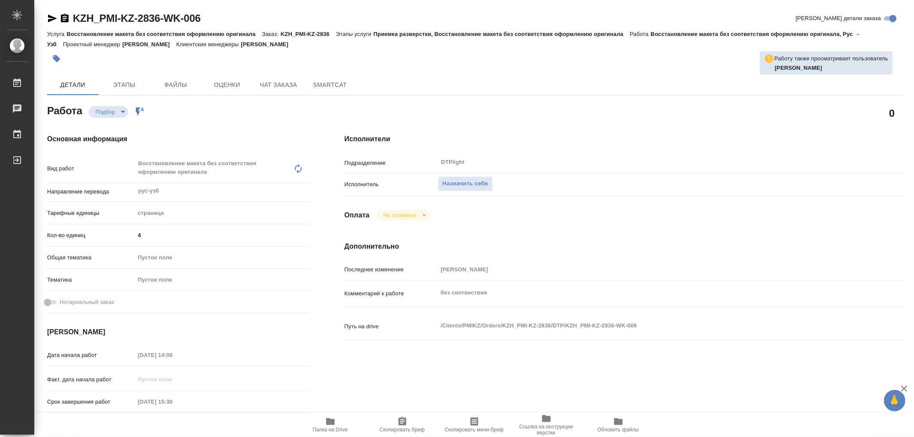
type textarea "x"
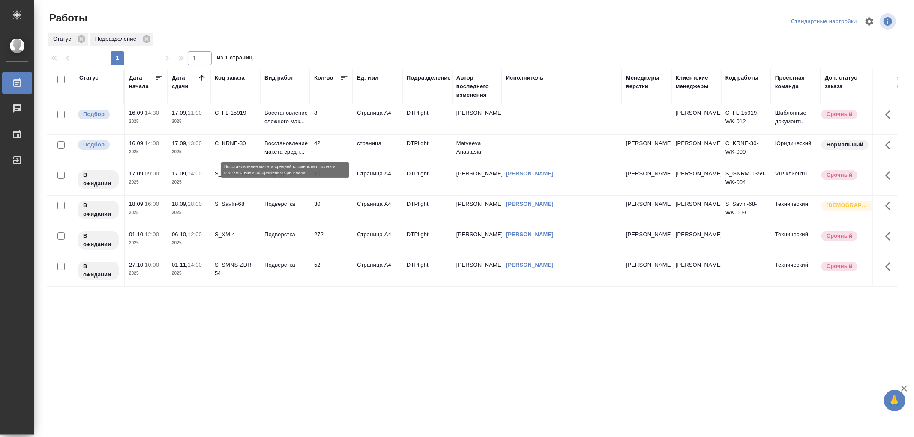
click at [303, 155] on p "Восстановление макета средн..." at bounding box center [284, 147] width 41 height 17
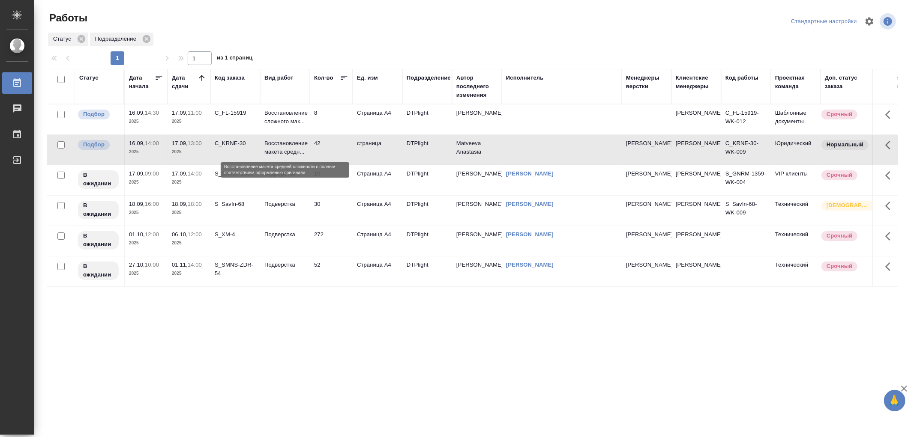
click at [303, 155] on p "Восстановление макета средн..." at bounding box center [284, 147] width 41 height 17
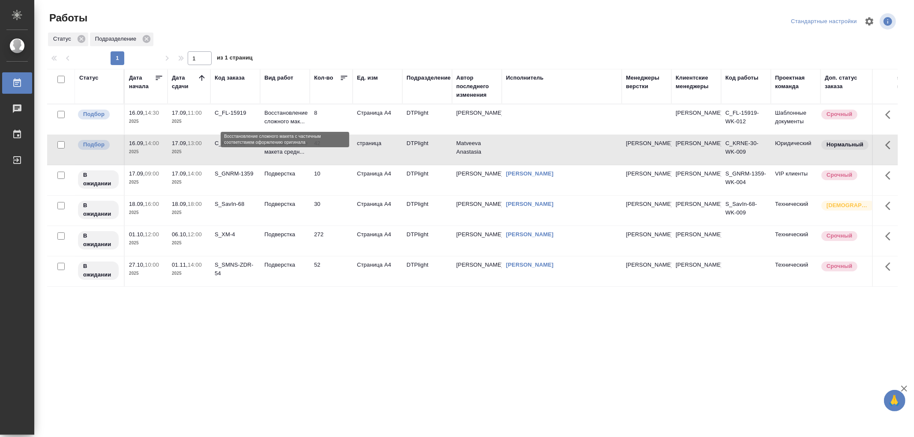
click at [281, 120] on p "Восстановление сложного мак..." at bounding box center [284, 117] width 41 height 17
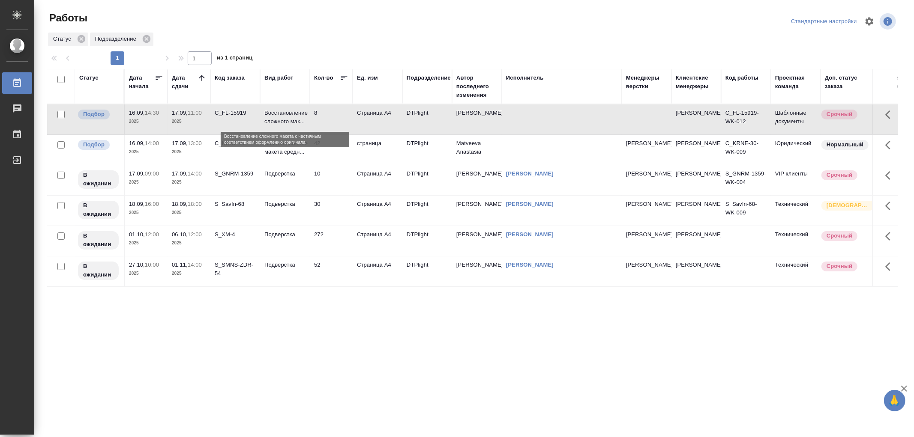
click at [281, 120] on p "Восстановление сложного мак..." at bounding box center [284, 117] width 41 height 17
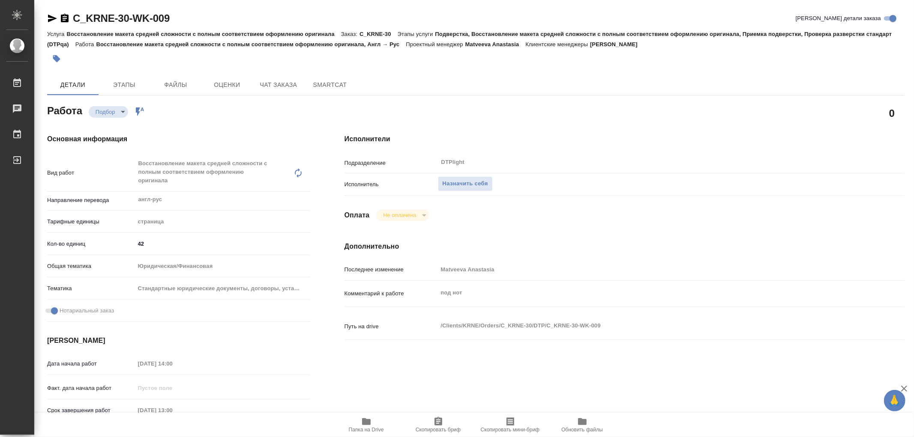
type textarea "x"
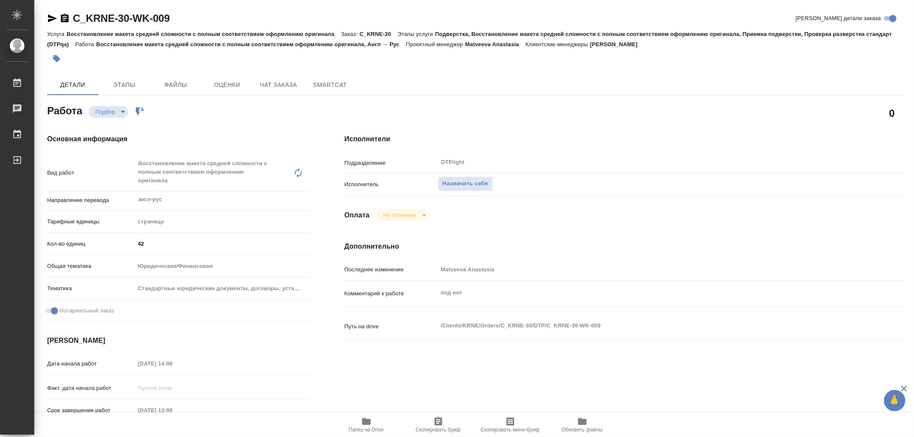
type textarea "x"
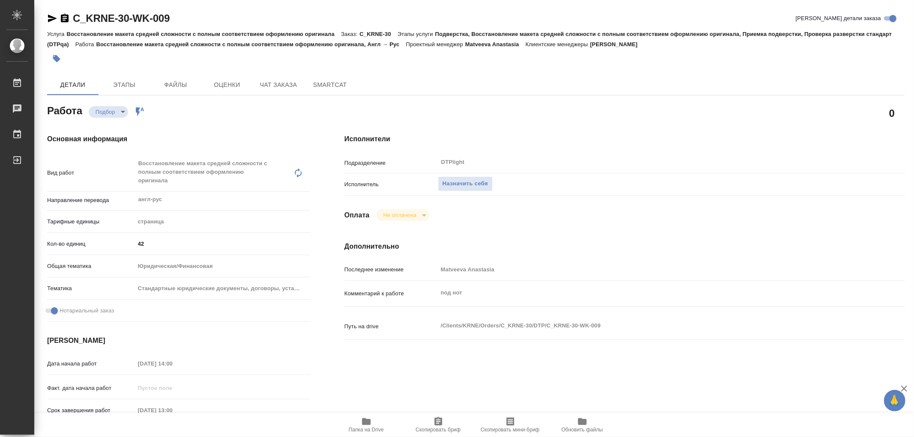
type textarea "x"
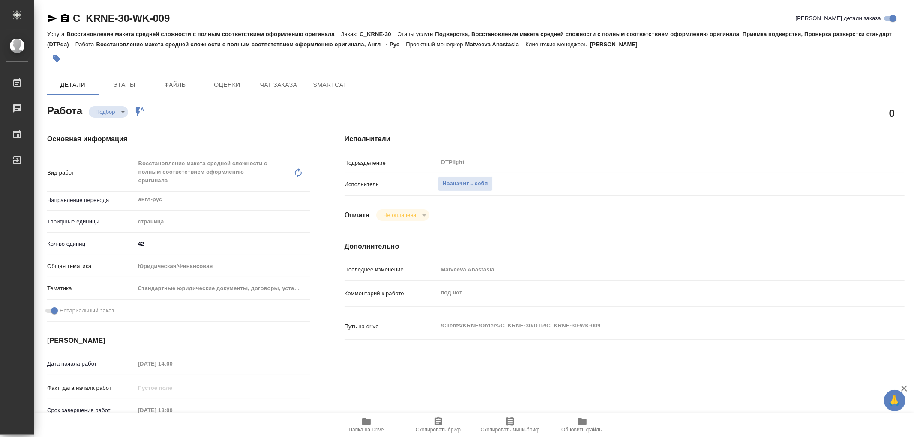
type textarea "x"
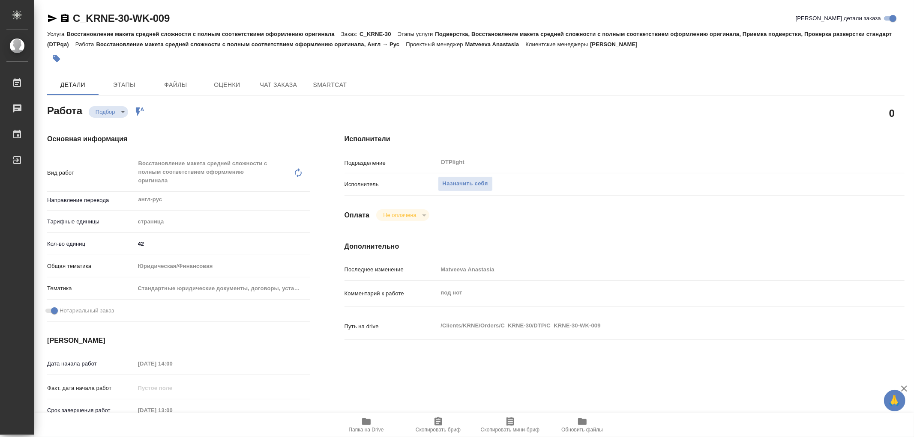
click at [371, 425] on icon "button" at bounding box center [366, 422] width 10 height 10
type textarea "x"
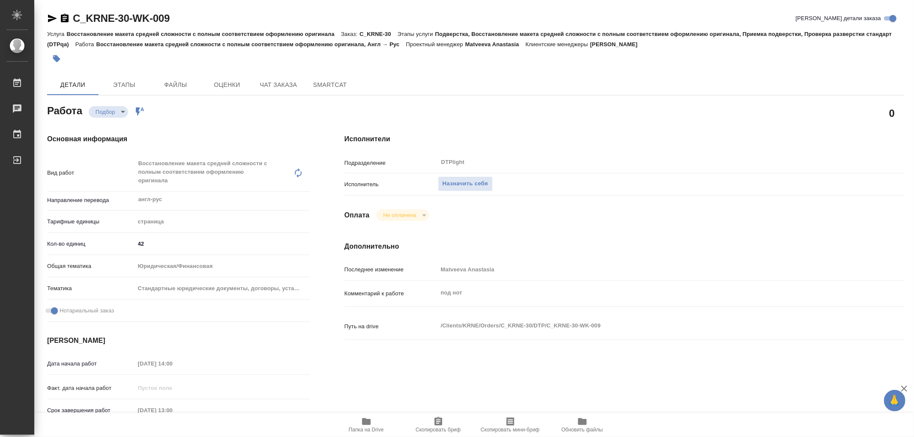
type textarea "x"
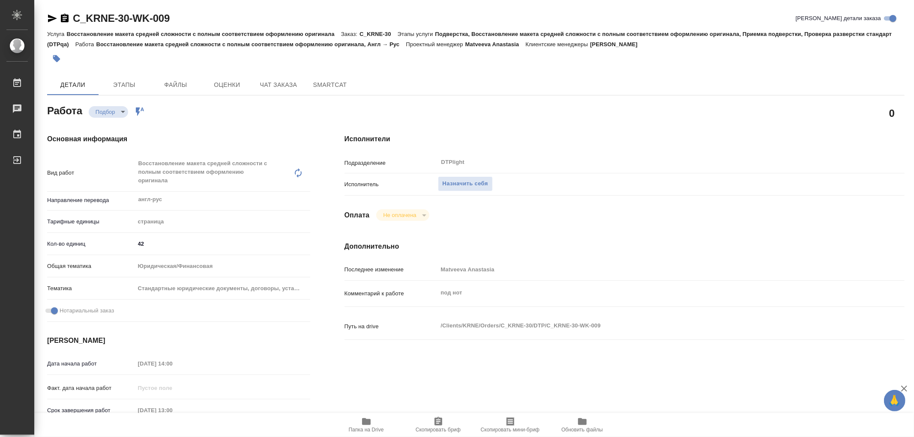
type textarea "x"
click at [368, 422] on icon "button" at bounding box center [366, 422] width 9 height 7
type textarea "x"
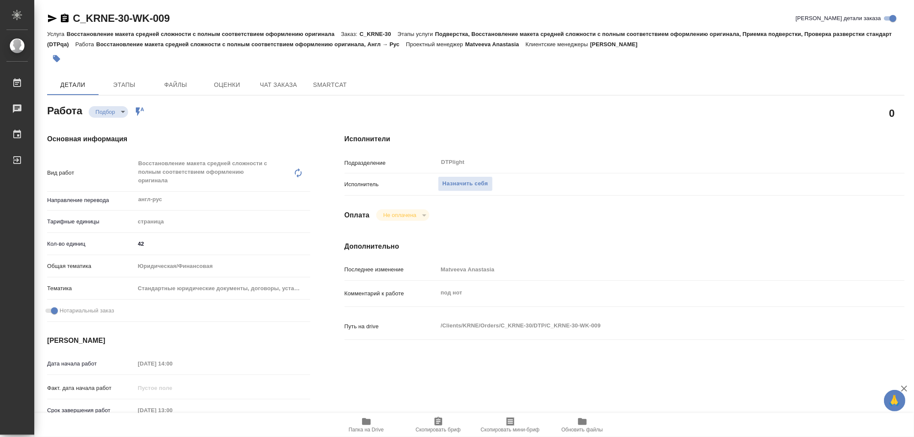
type textarea "x"
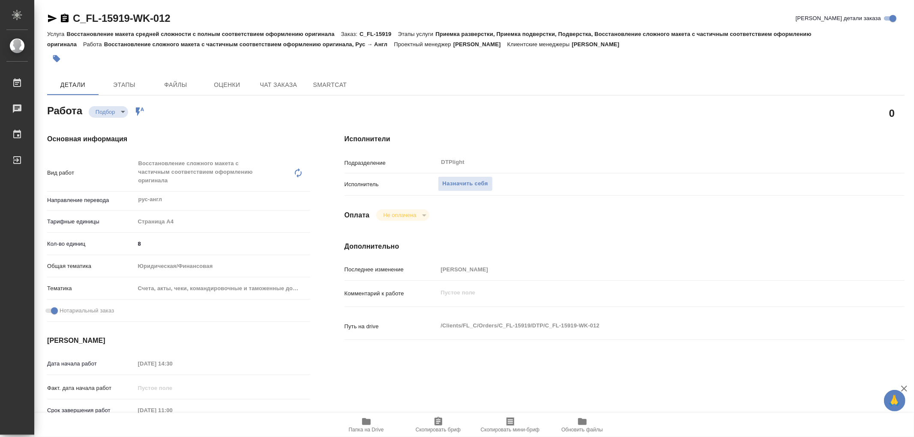
type textarea "x"
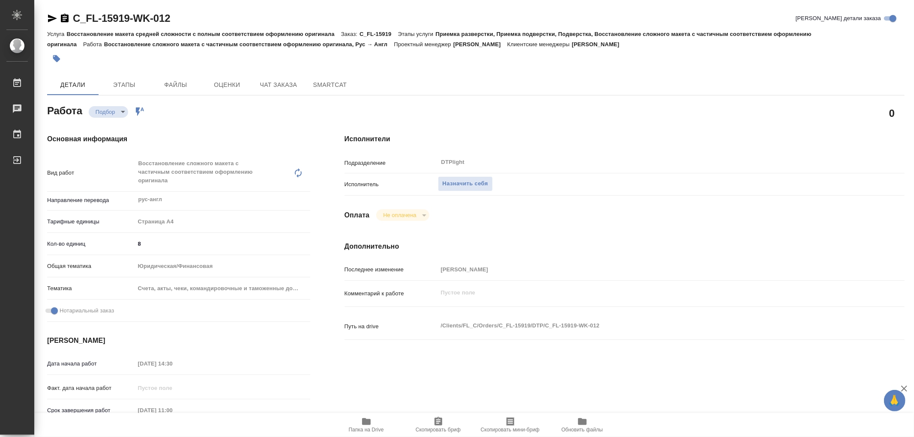
type textarea "x"
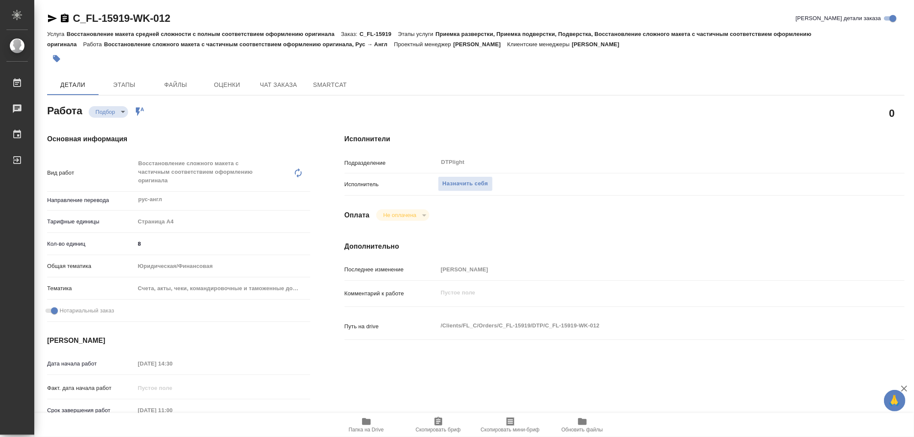
type textarea "x"
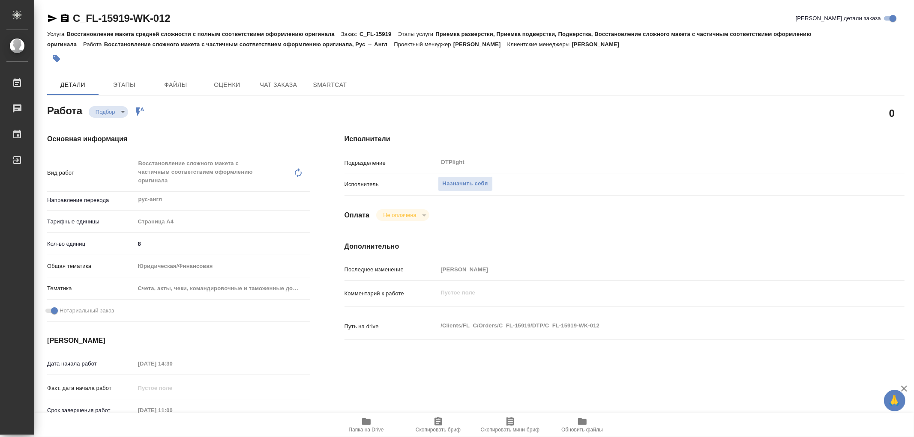
type textarea "x"
click at [373, 419] on span "Папка на Drive" at bounding box center [366, 425] width 62 height 16
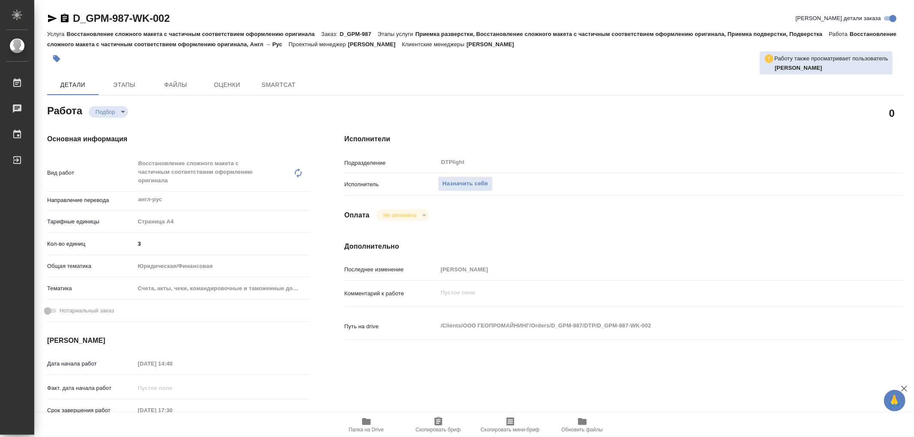
type textarea "x"
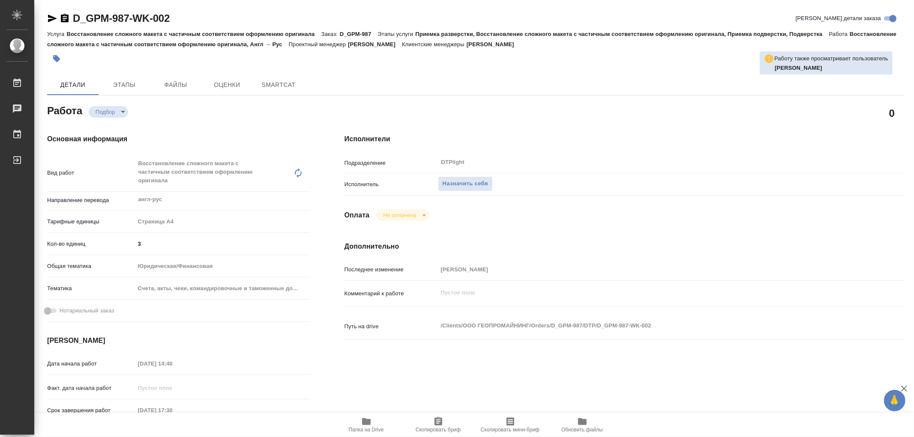
type textarea "x"
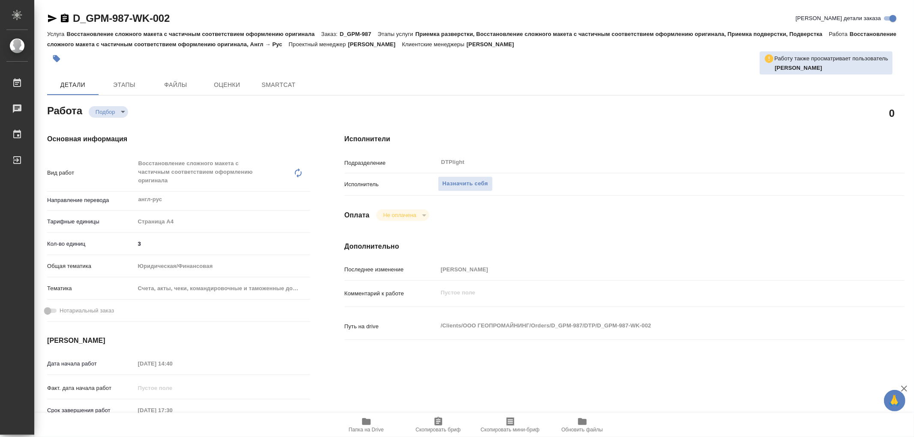
type textarea "x"
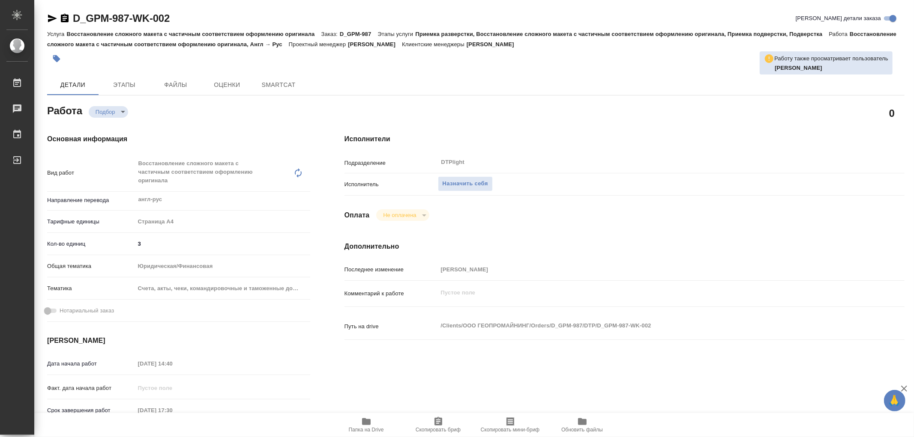
type textarea "x"
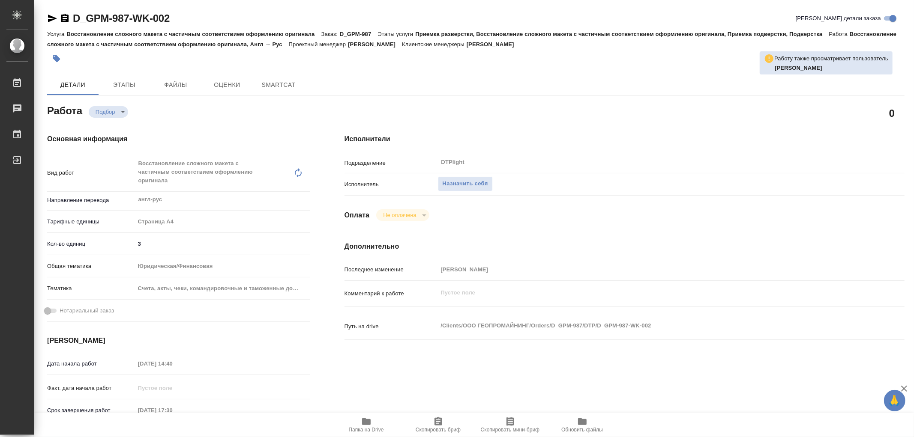
type textarea "x"
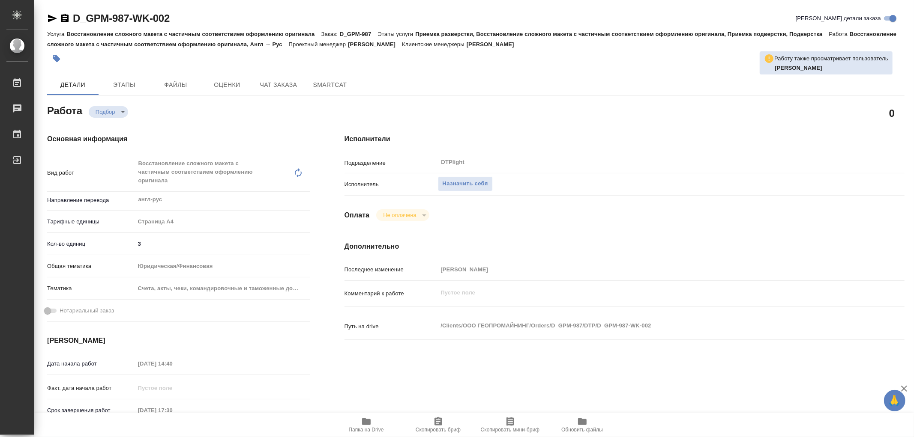
click at [362, 423] on icon "button" at bounding box center [366, 422] width 10 height 10
type textarea "x"
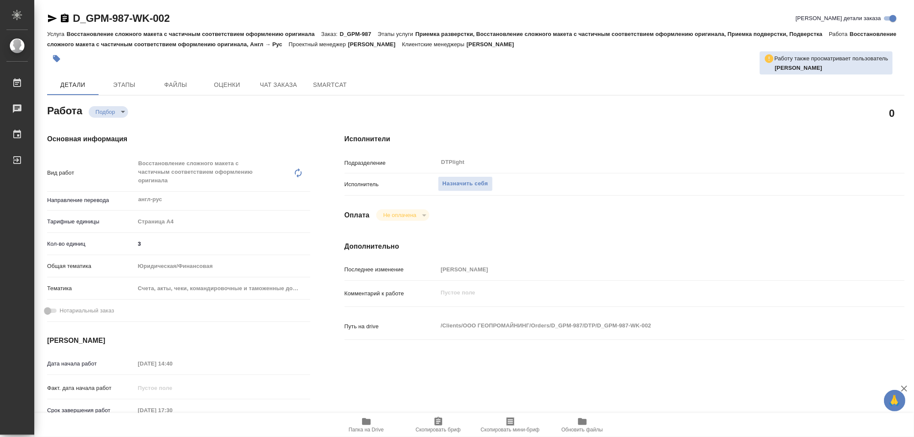
type textarea "x"
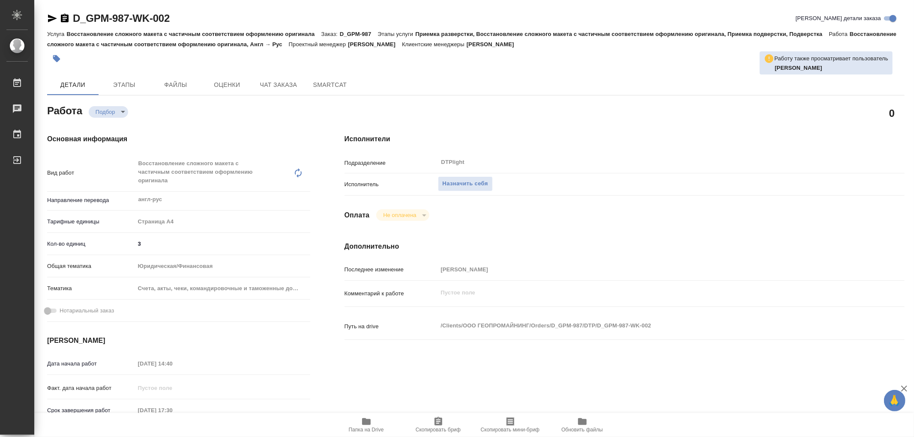
type textarea "x"
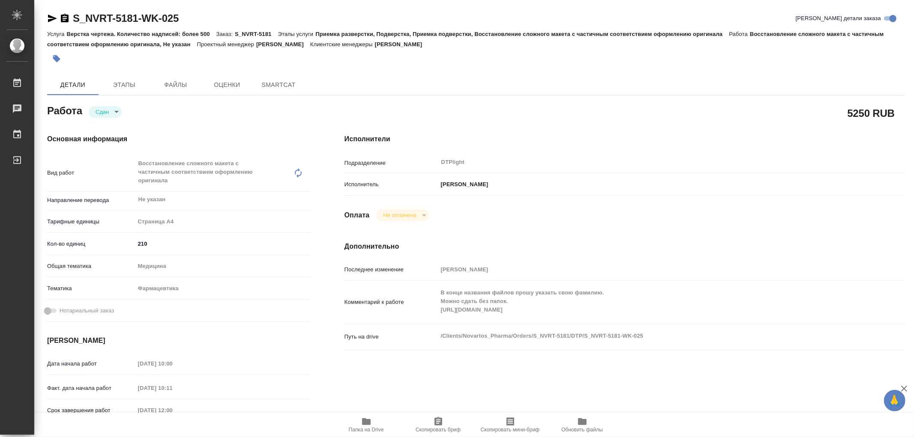
type textarea "x"
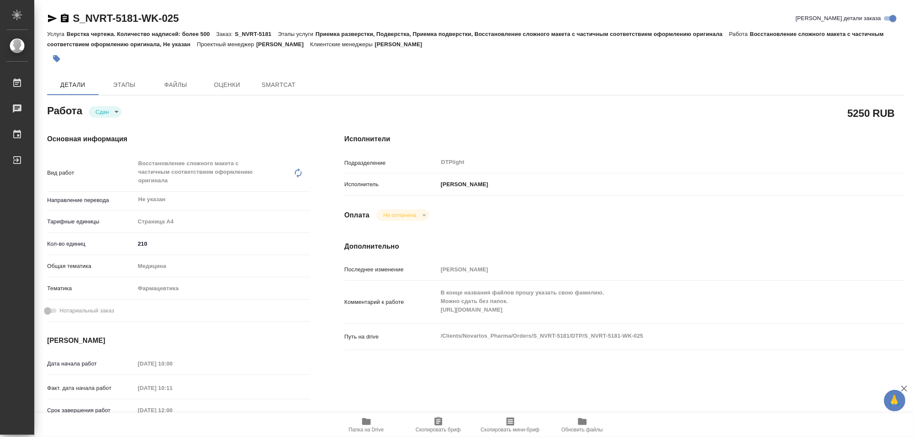
type textarea "x"
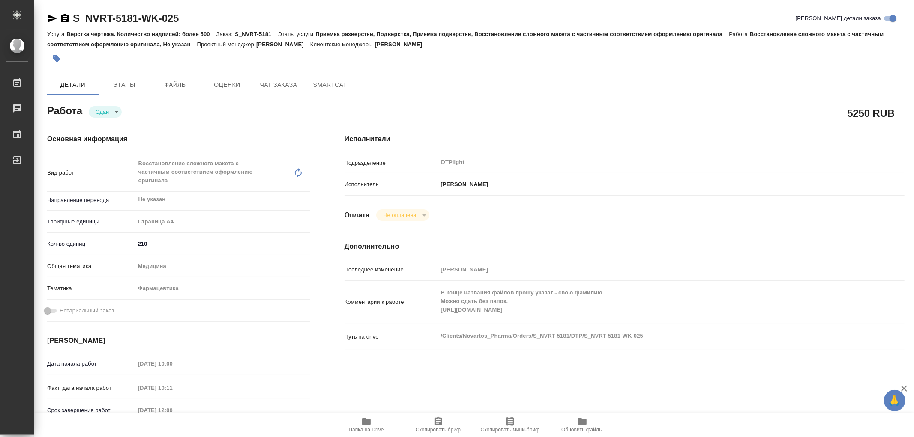
type textarea "x"
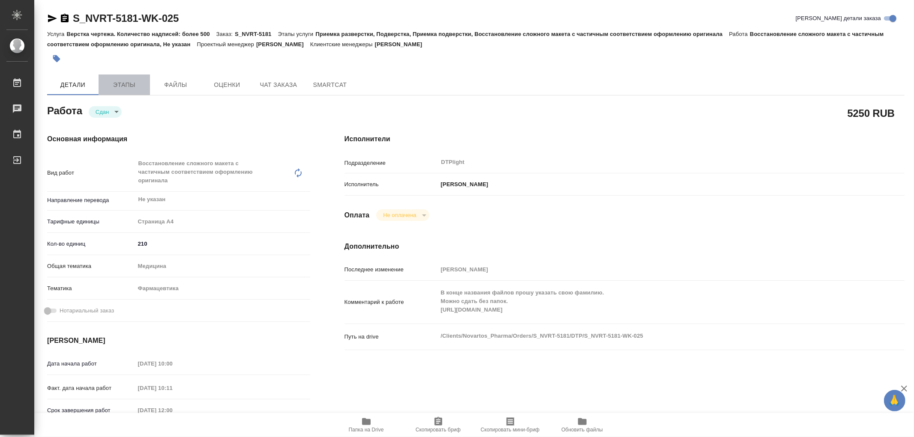
click at [133, 87] on span "Этапы" at bounding box center [124, 85] width 41 height 11
type textarea "x"
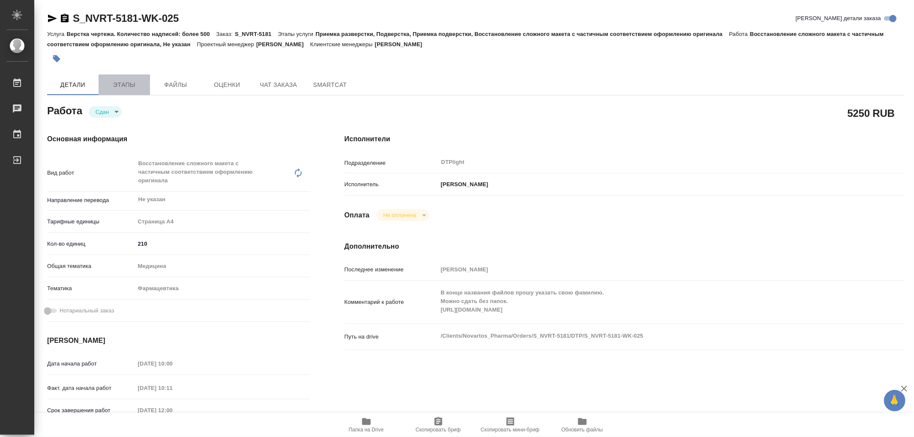
type textarea "x"
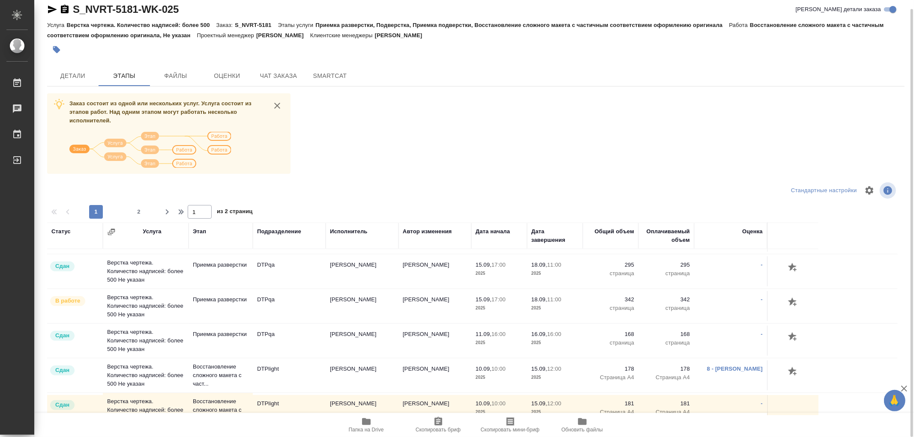
scroll to position [380, 0]
